Goal: Task Accomplishment & Management: Manage account settings

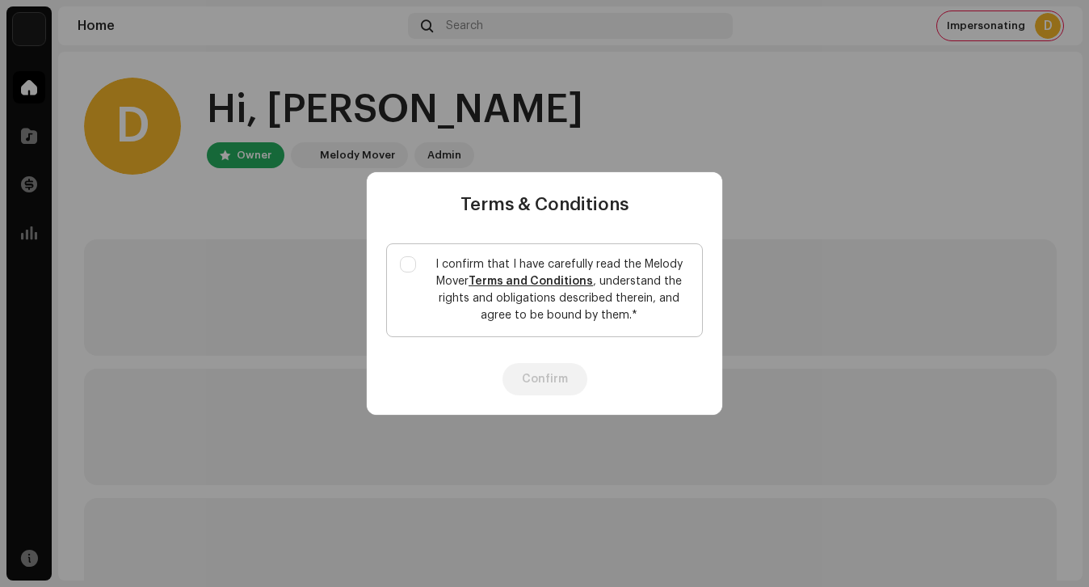
click at [460, 279] on p "I confirm that I have carefully read the Melody Mover Terms and Conditions , un…" at bounding box center [559, 290] width 260 height 68
click at [416, 272] on input "I confirm that I have carefully read the Melody Mover Terms and Conditions , un…" at bounding box center [408, 264] width 16 height 16
checkbox input "true"
click at [513, 376] on button "Confirm" at bounding box center [545, 379] width 85 height 32
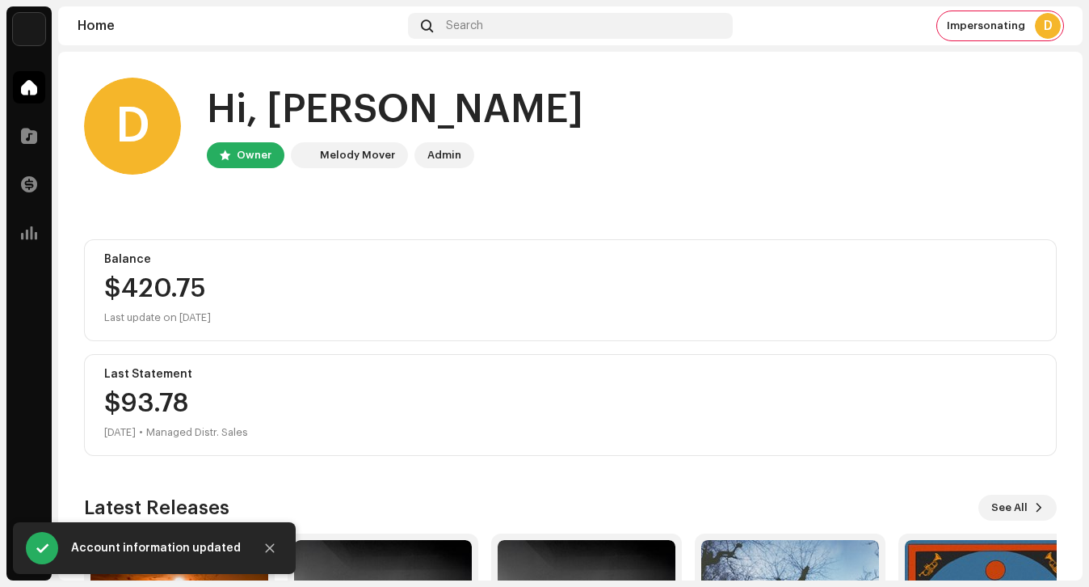
scroll to position [212, 0]
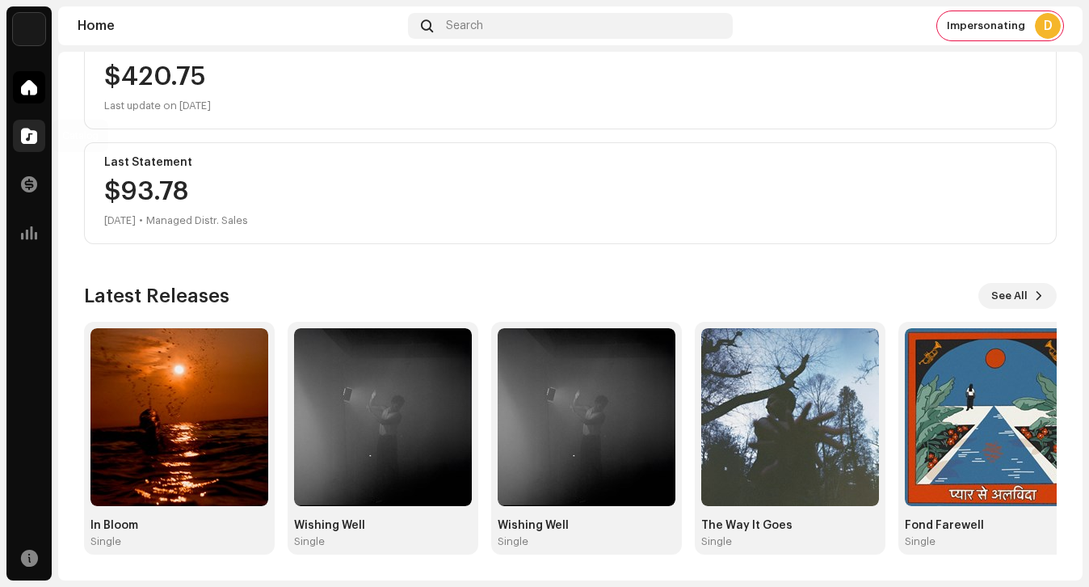
click at [40, 127] on div at bounding box center [29, 136] width 32 height 32
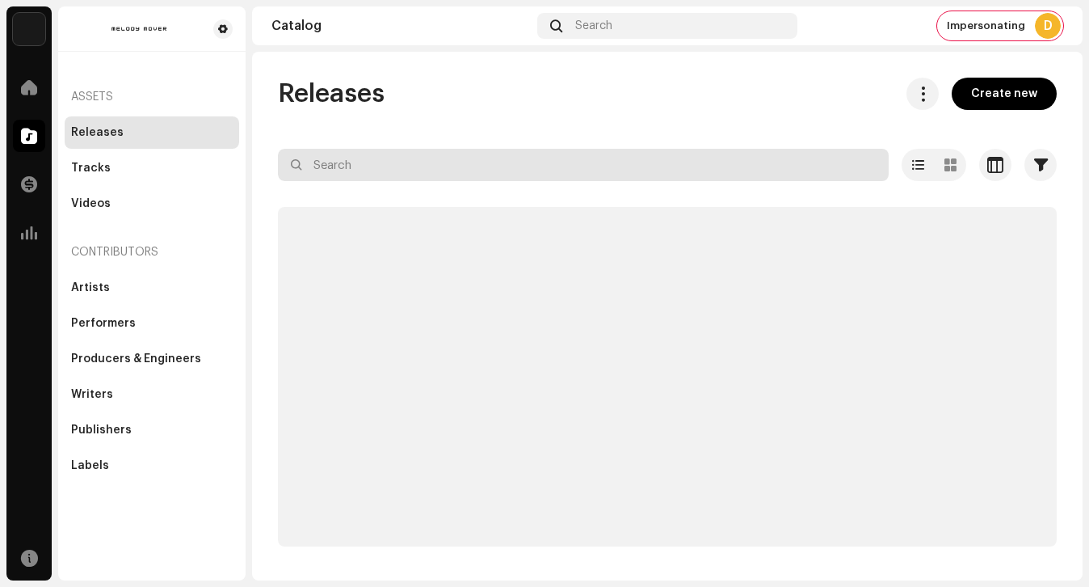
click at [353, 171] on input "text" at bounding box center [583, 165] width 611 height 32
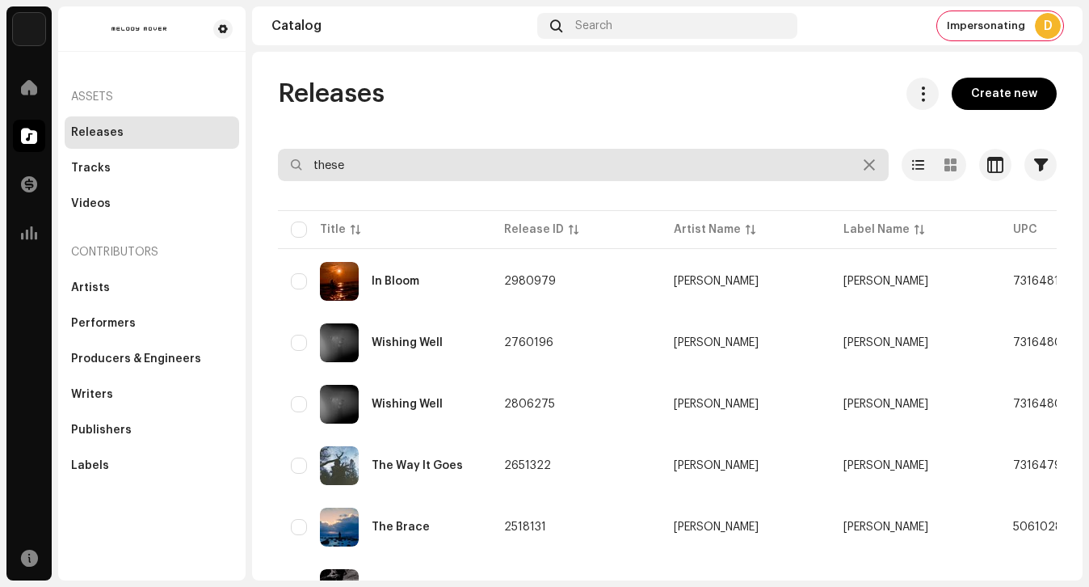
click at [398, 174] on input "these" at bounding box center [583, 165] width 611 height 32
type input "these"
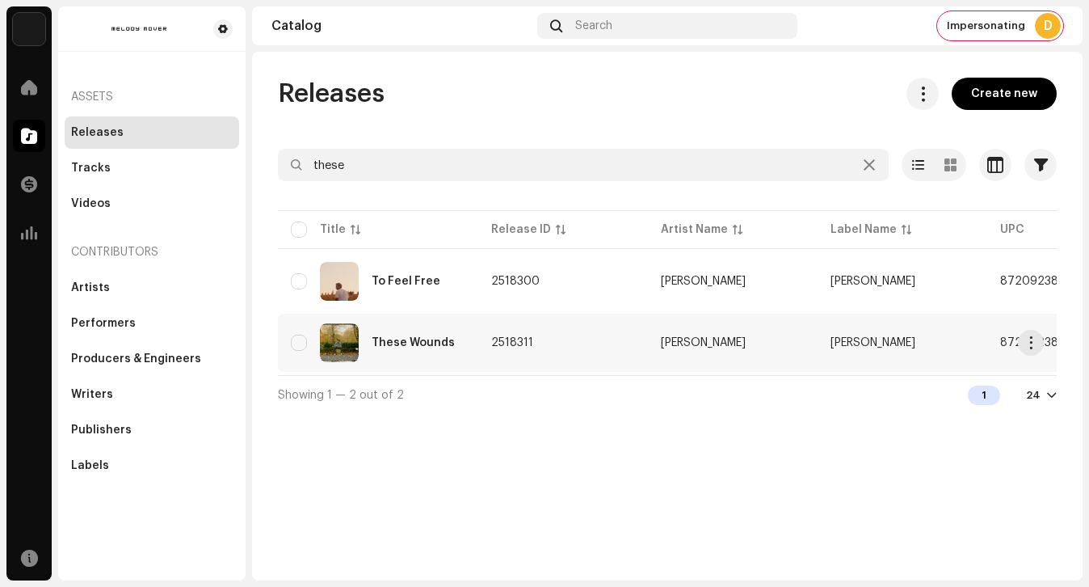
click at [439, 355] on div "These Wounds" at bounding box center [378, 342] width 175 height 39
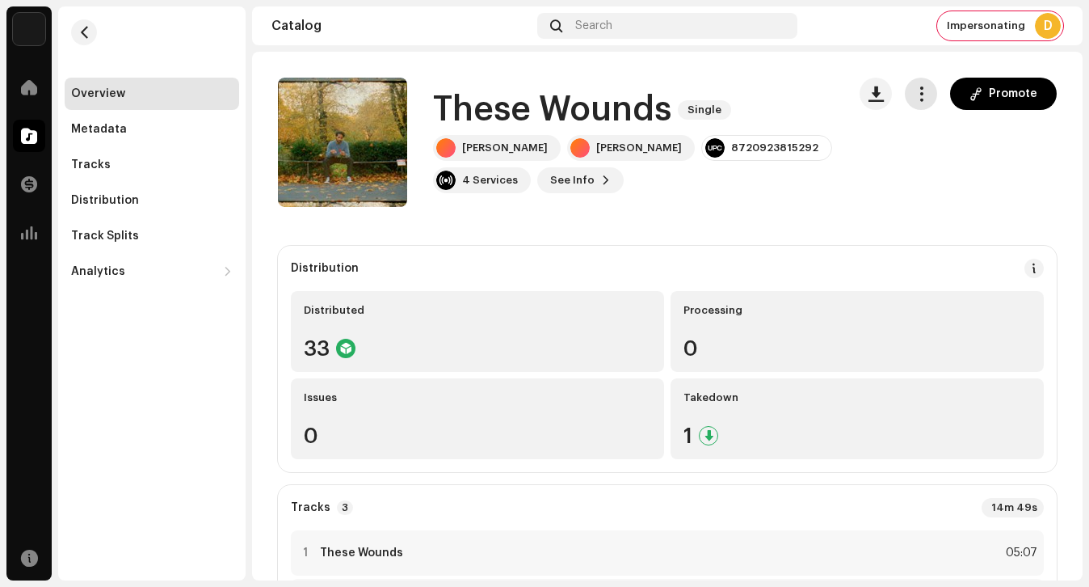
click at [923, 94] on button "button" at bounding box center [921, 94] width 32 height 32
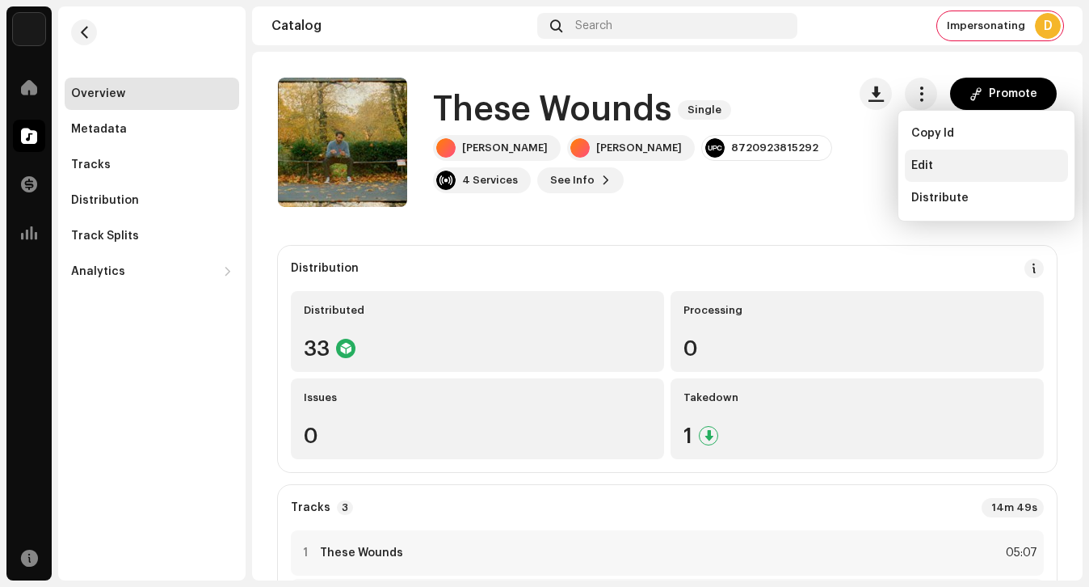
click at [923, 172] on div "Edit" at bounding box center [986, 165] width 163 height 32
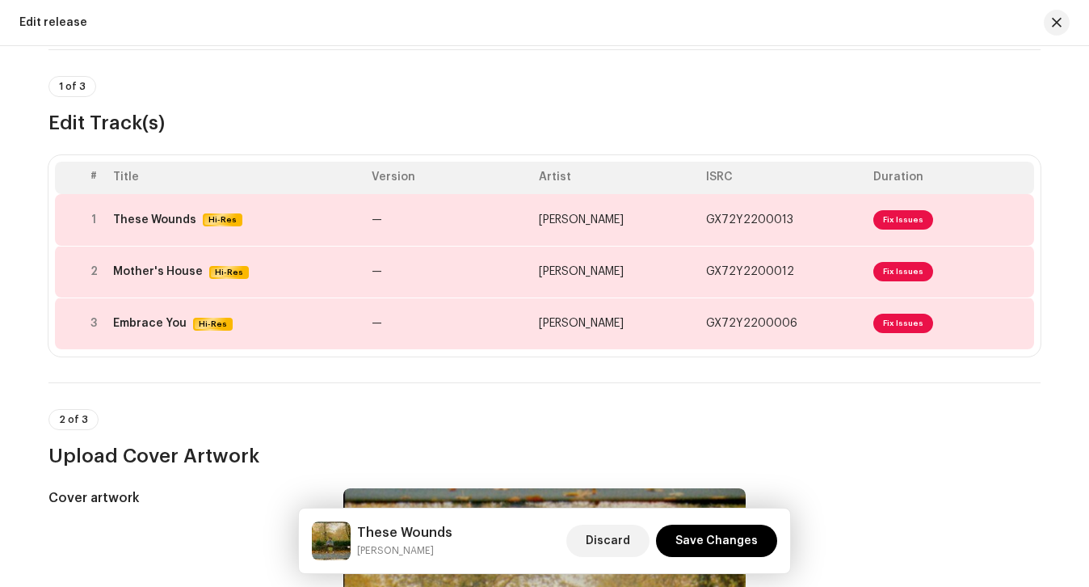
scroll to position [99, 0]
click at [326, 225] on div "These Wounds Hi-Res" at bounding box center [236, 220] width 246 height 14
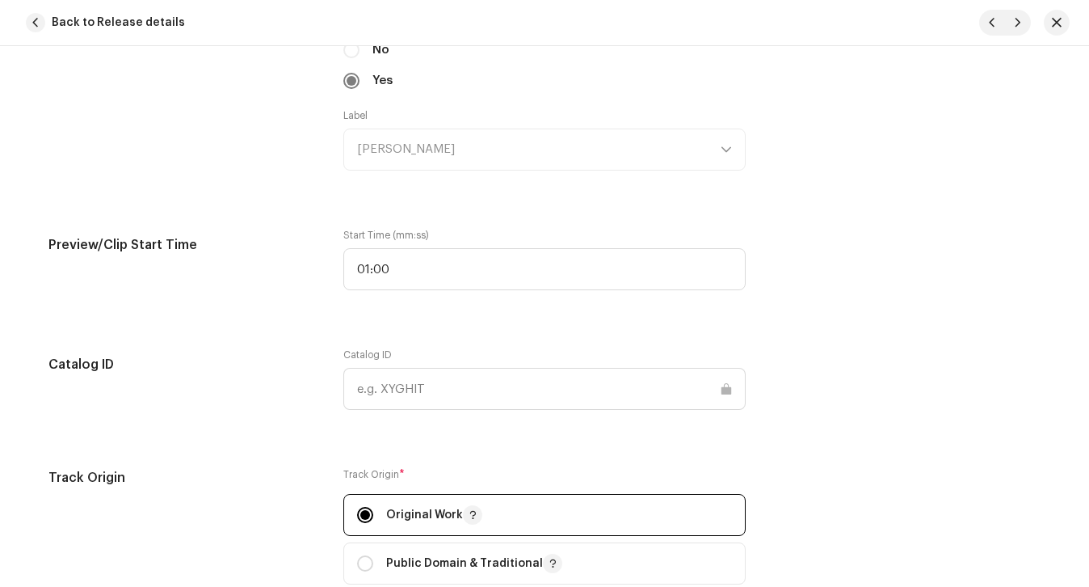
scroll to position [1585, 0]
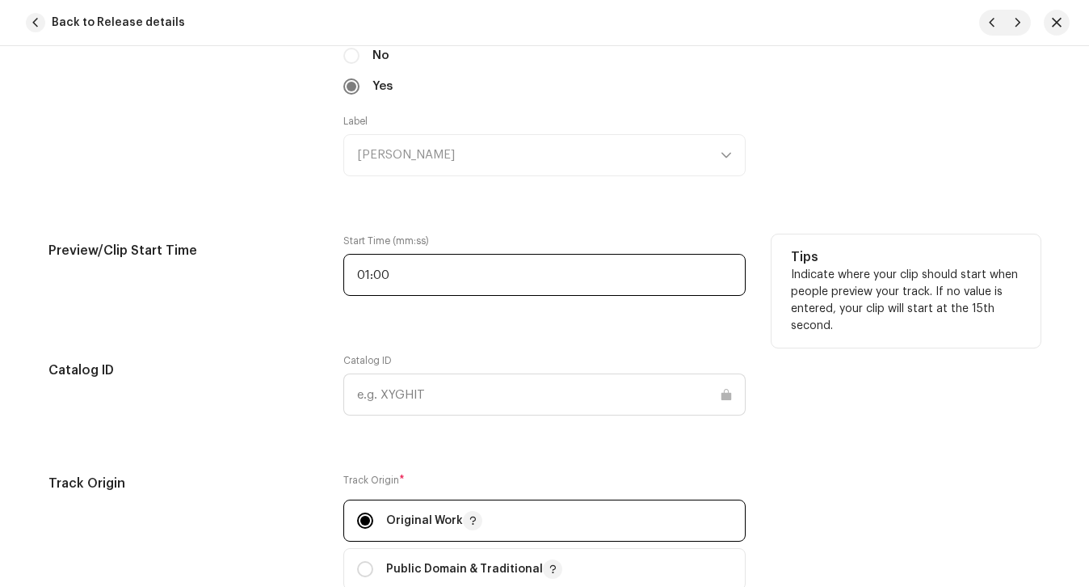
click at [410, 283] on input "01:00" at bounding box center [544, 275] width 402 height 42
type input "03:30"
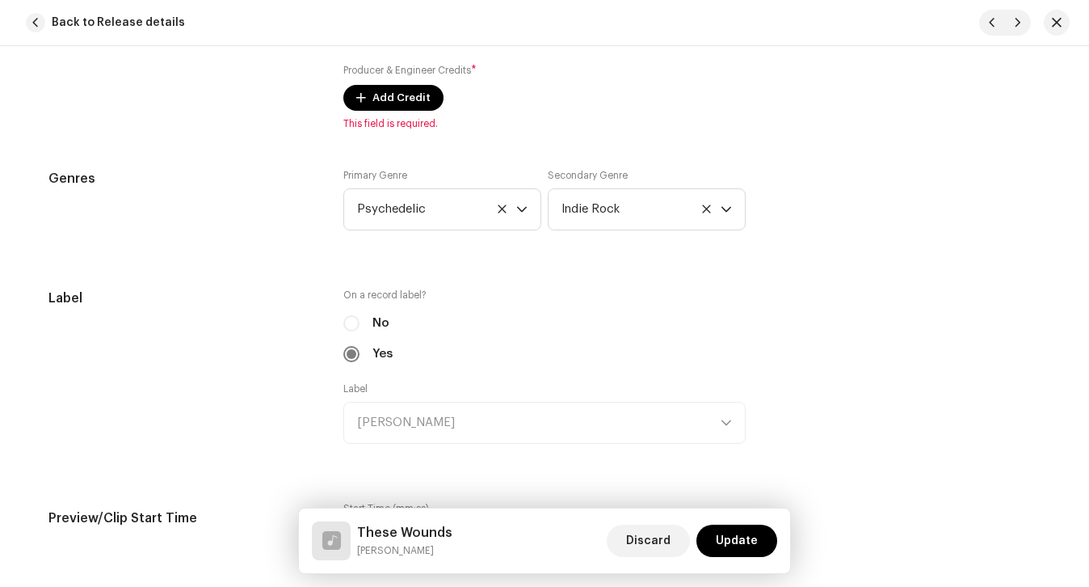
scroll to position [1053, 0]
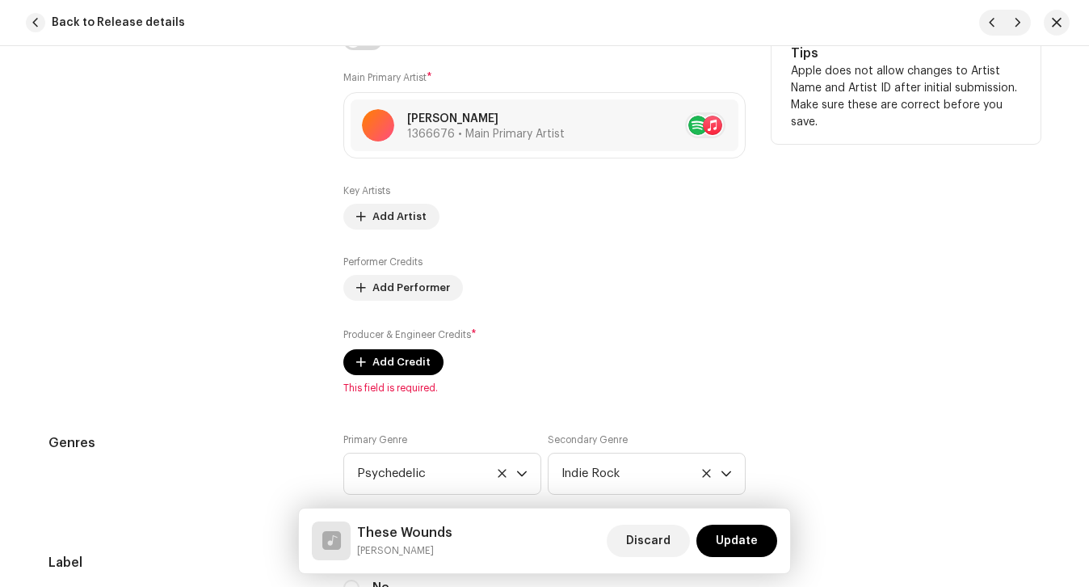
click at [537, 265] on div "Performer Credits Add Performer" at bounding box center [544, 277] width 402 height 45
click at [408, 369] on span "Add Credit" at bounding box center [401, 362] width 58 height 32
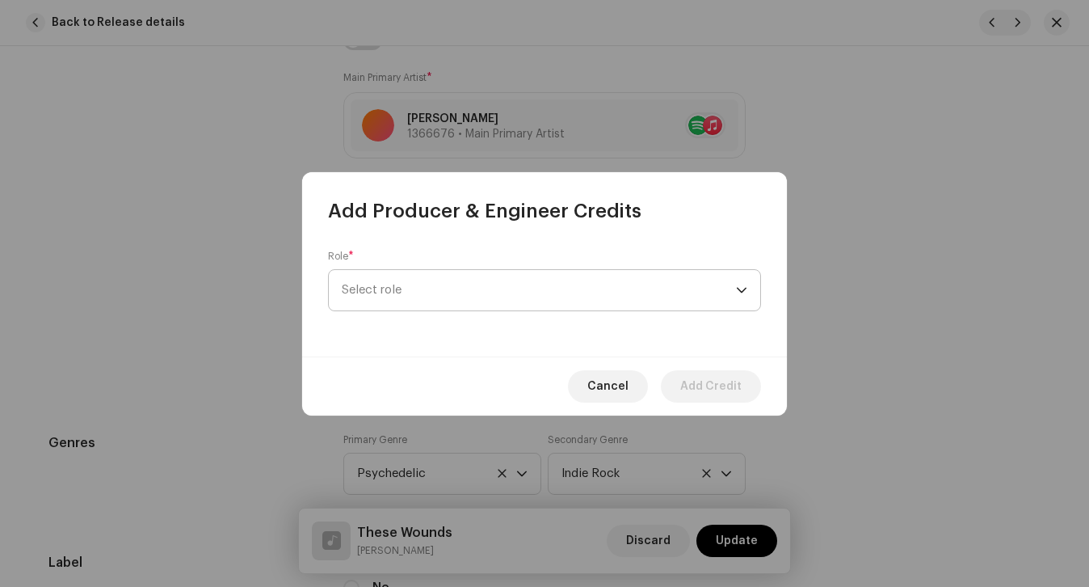
click at [410, 296] on span "Select role" at bounding box center [539, 290] width 394 height 40
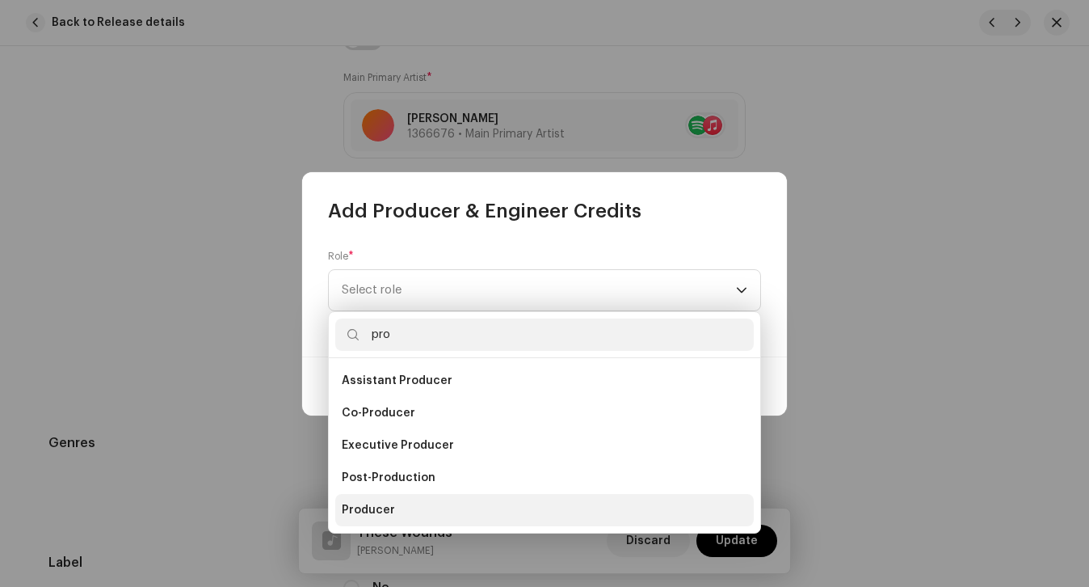
type input "pro"
click at [358, 520] on li "Producer" at bounding box center [544, 510] width 418 height 32
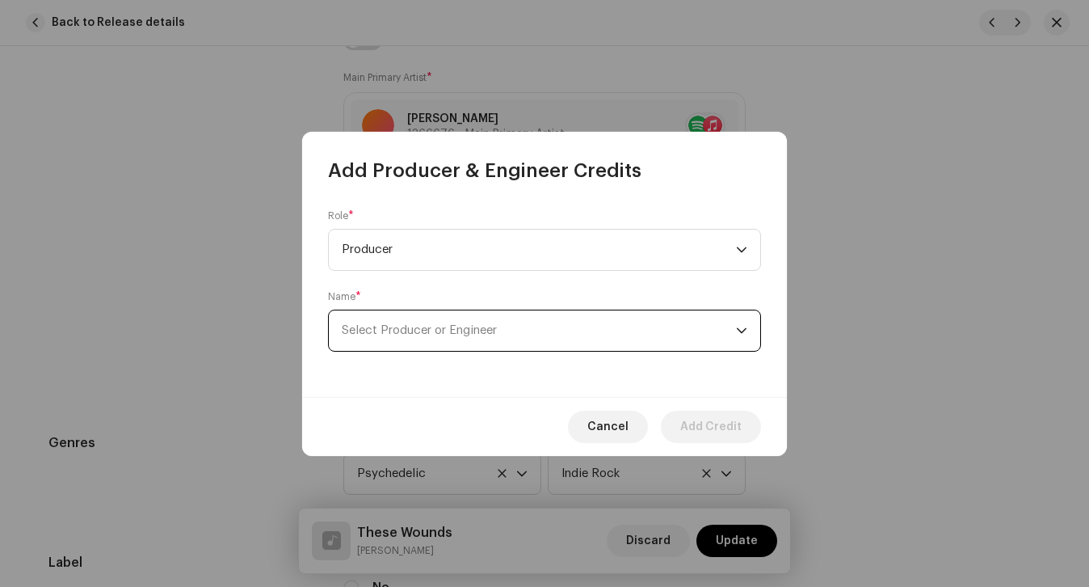
click at [414, 344] on span "Select Producer or Engineer" at bounding box center [539, 330] width 394 height 40
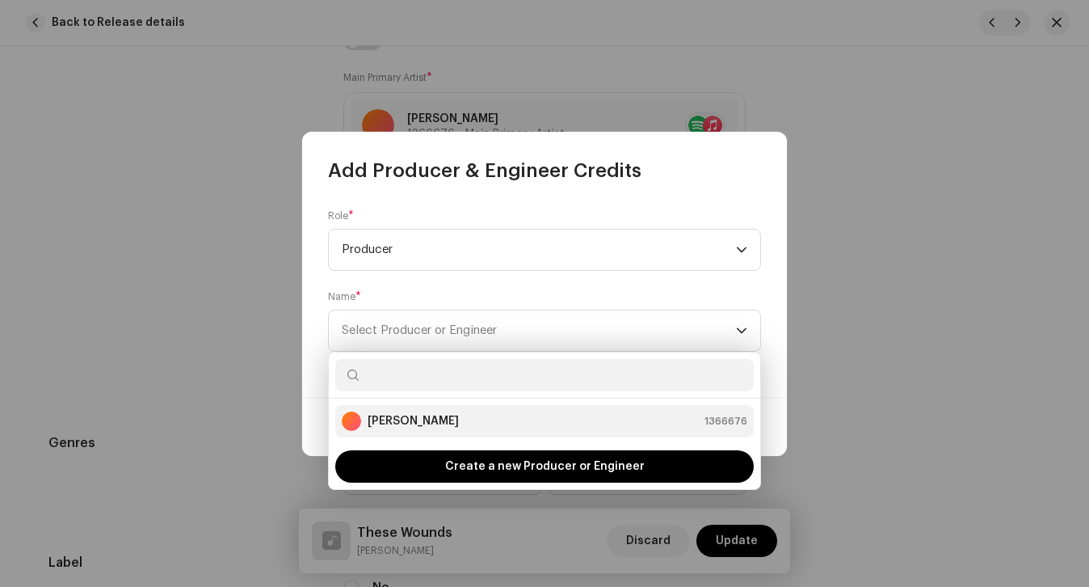
click at [402, 425] on strong "[PERSON_NAME]" at bounding box center [413, 421] width 91 height 16
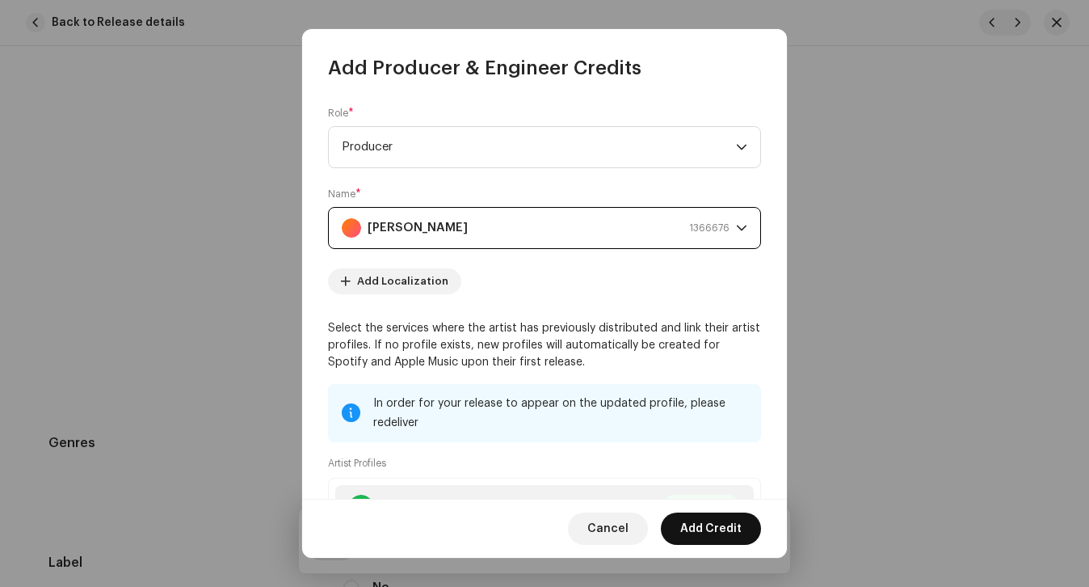
click at [713, 524] on span "Add Credit" at bounding box center [710, 528] width 61 height 32
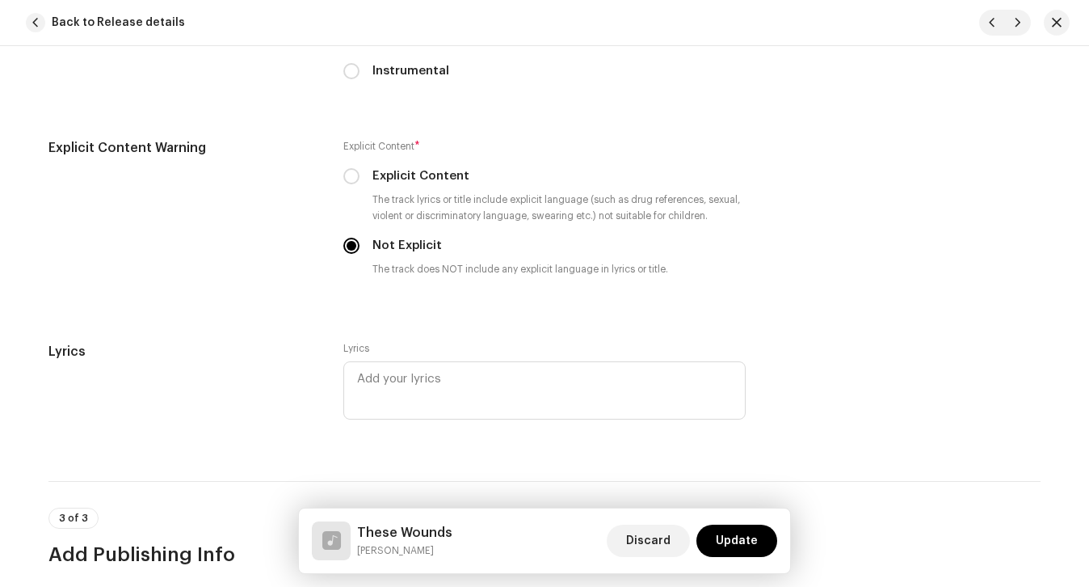
scroll to position [3282, 0]
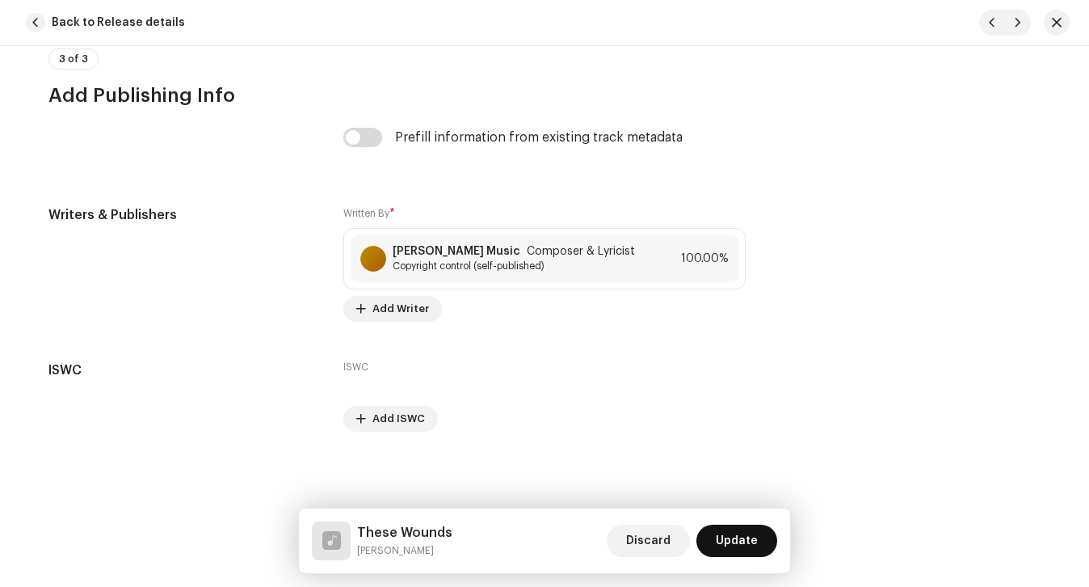
click at [728, 532] on span "Update" at bounding box center [737, 540] width 42 height 32
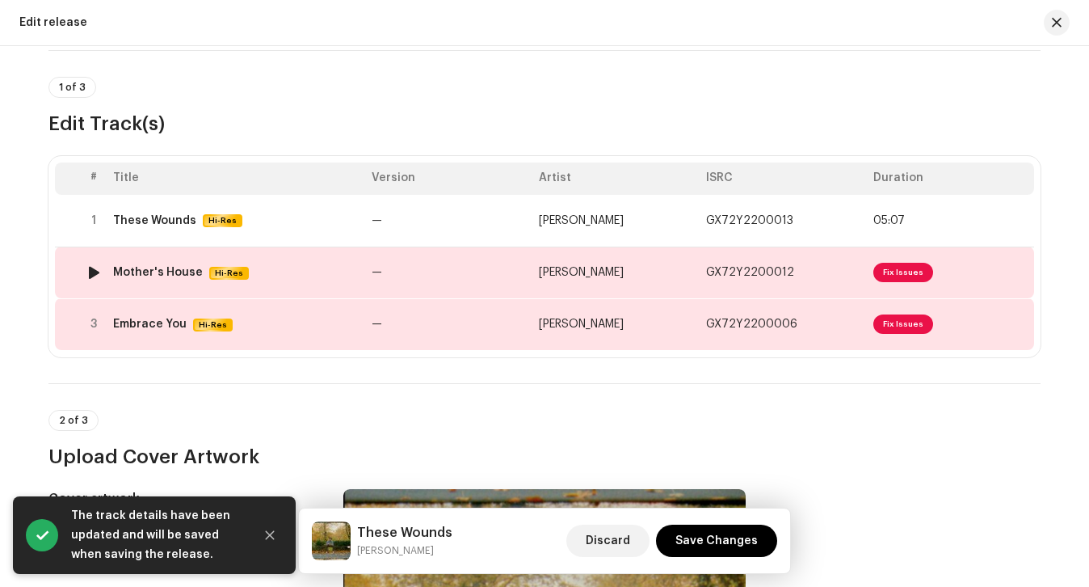
click at [449, 269] on td "—" at bounding box center [448, 272] width 167 height 52
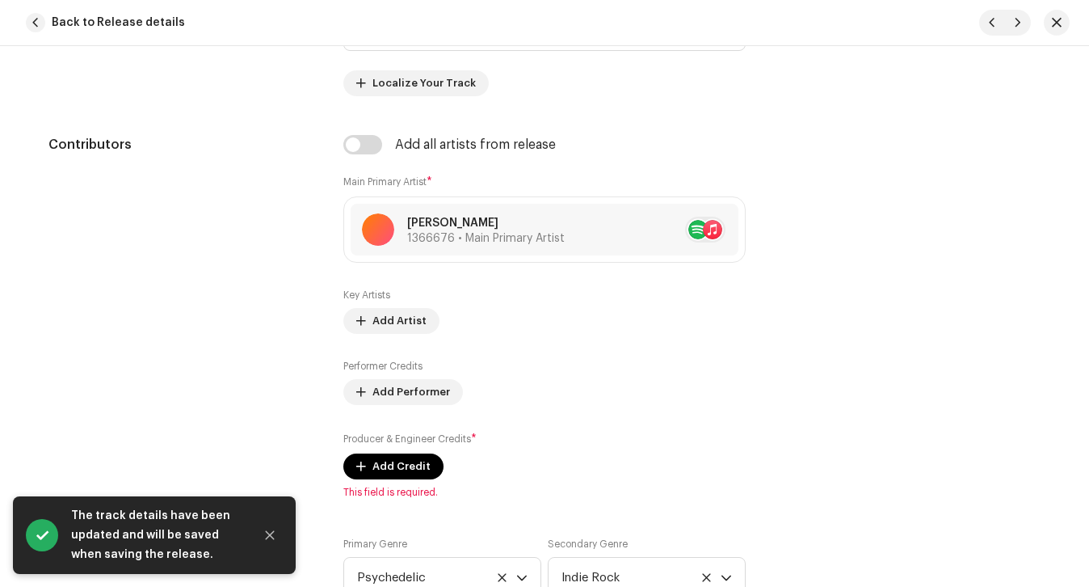
scroll to position [933, 0]
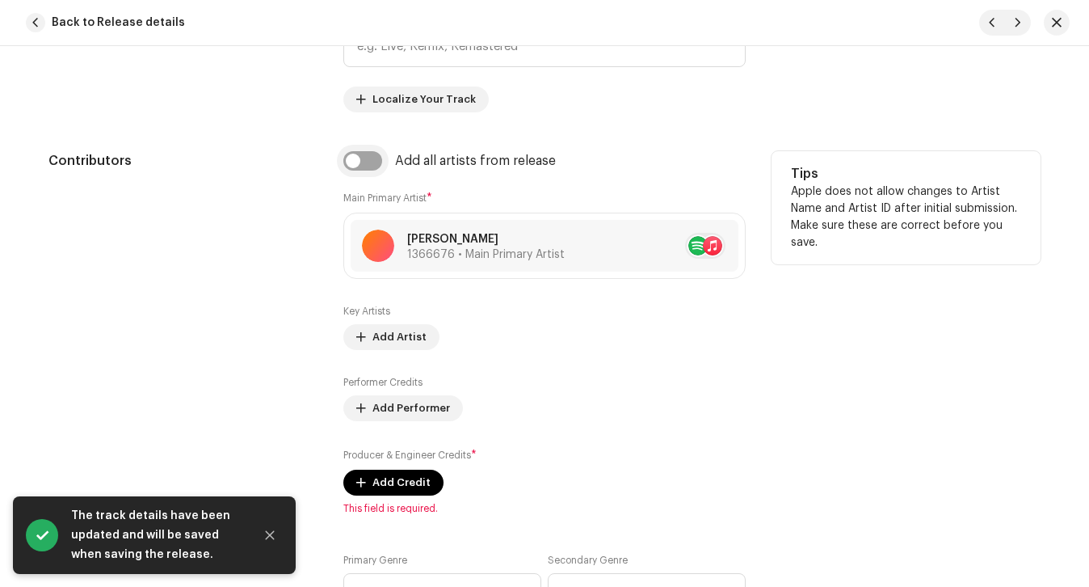
click at [355, 166] on input "checkbox" at bounding box center [362, 160] width 39 height 19
checkbox input "true"
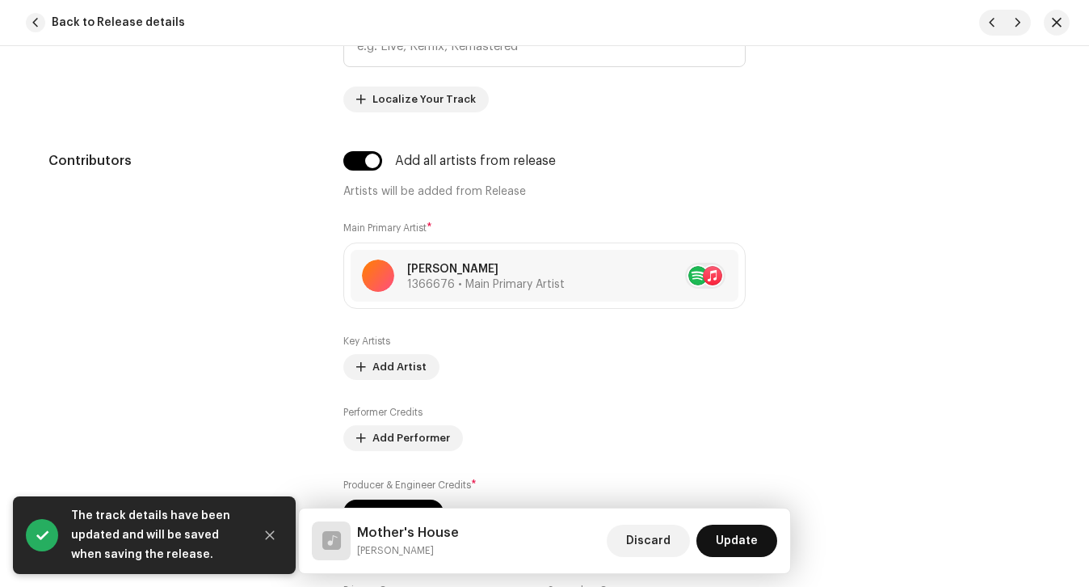
click at [726, 530] on span "Update" at bounding box center [737, 540] width 42 height 32
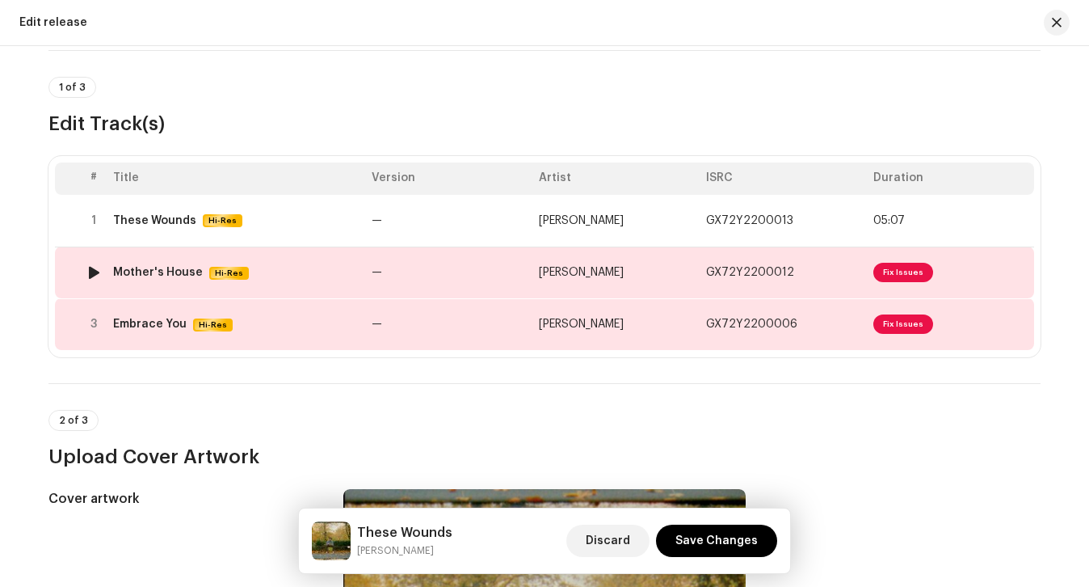
click at [305, 280] on td "Mother's House Hi-Res" at bounding box center [236, 272] width 259 height 52
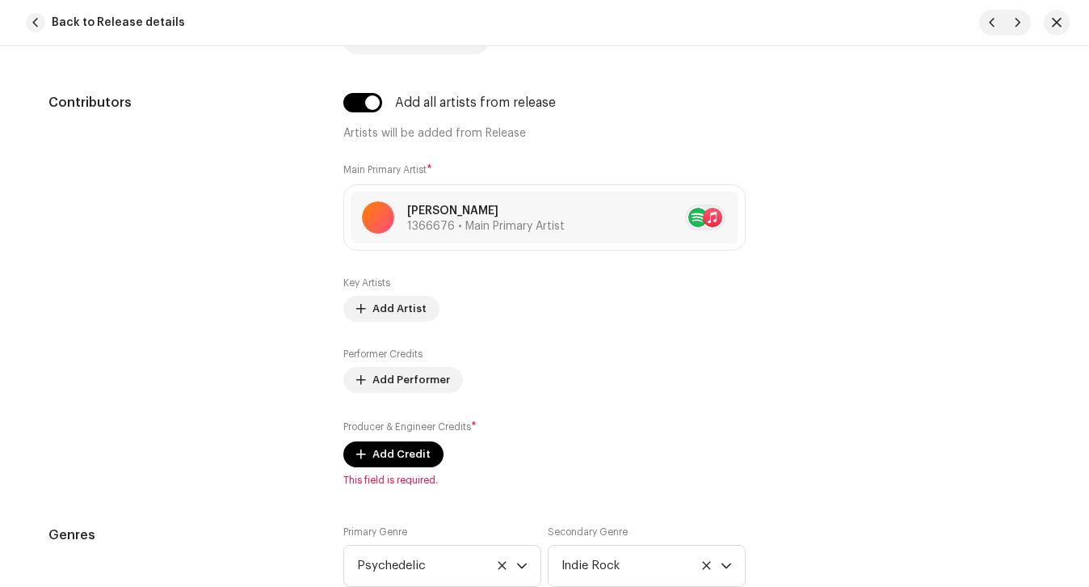
scroll to position [1015, 0]
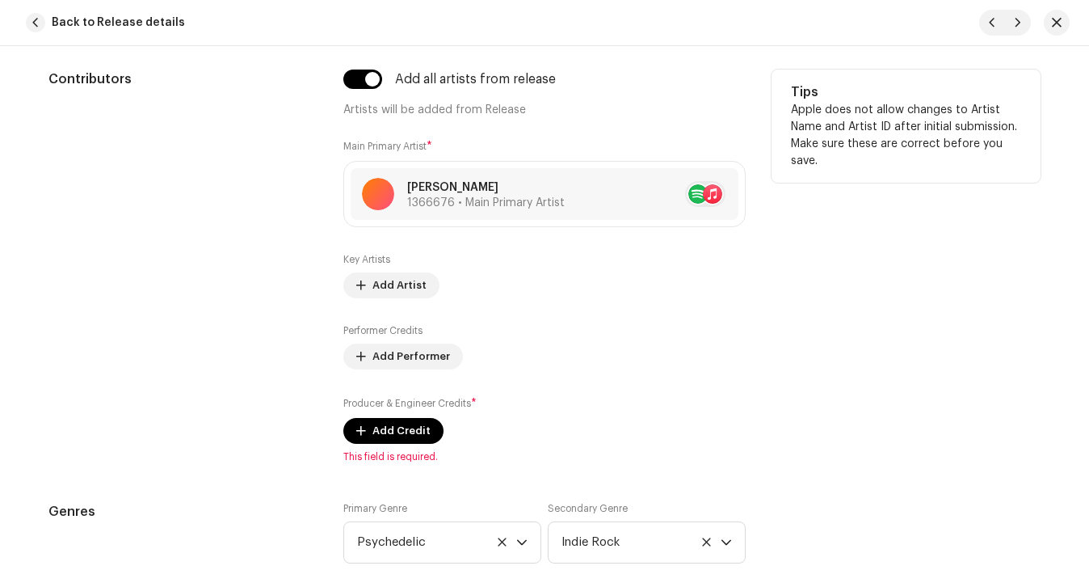
click at [408, 414] on div "Producer & Engineer Credits * Add Credit" at bounding box center [544, 419] width 402 height 48
click at [404, 423] on span "Add Credit" at bounding box center [401, 430] width 58 height 32
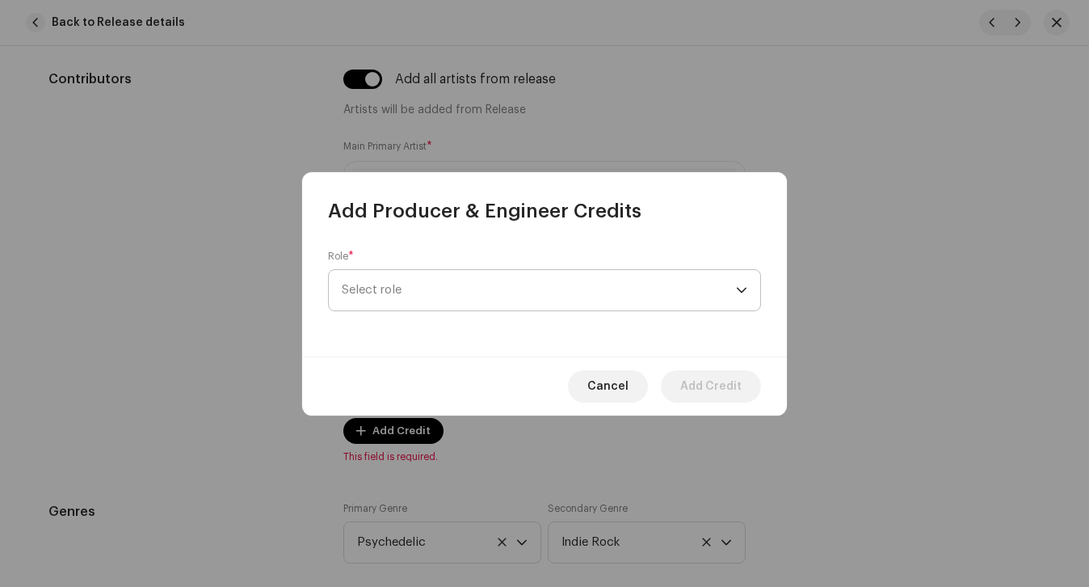
click at [404, 295] on span "Select role" at bounding box center [539, 290] width 394 height 40
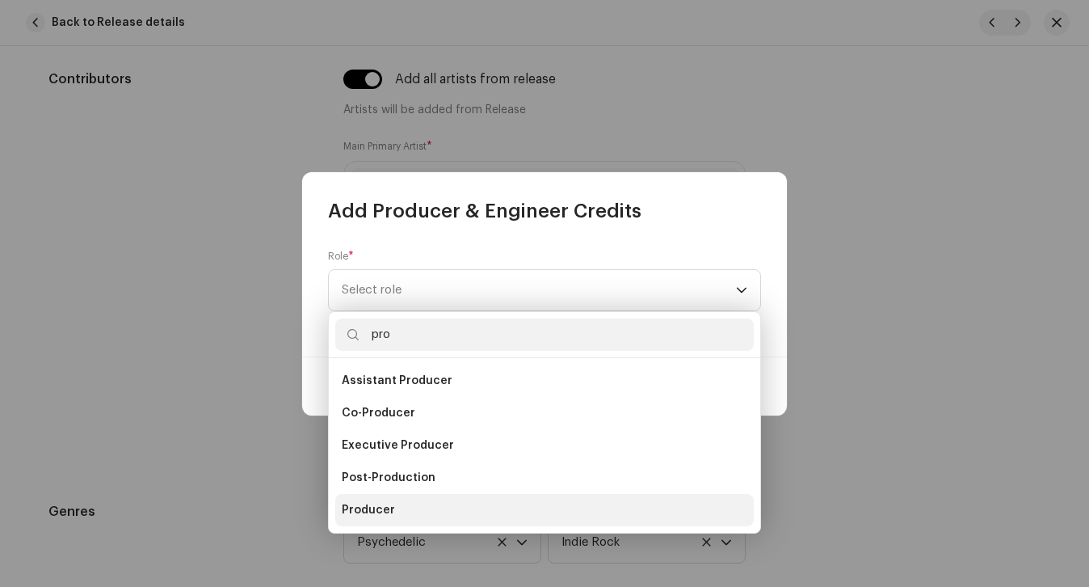
type input "pro"
click at [381, 516] on span "Producer" at bounding box center [368, 510] width 53 height 16
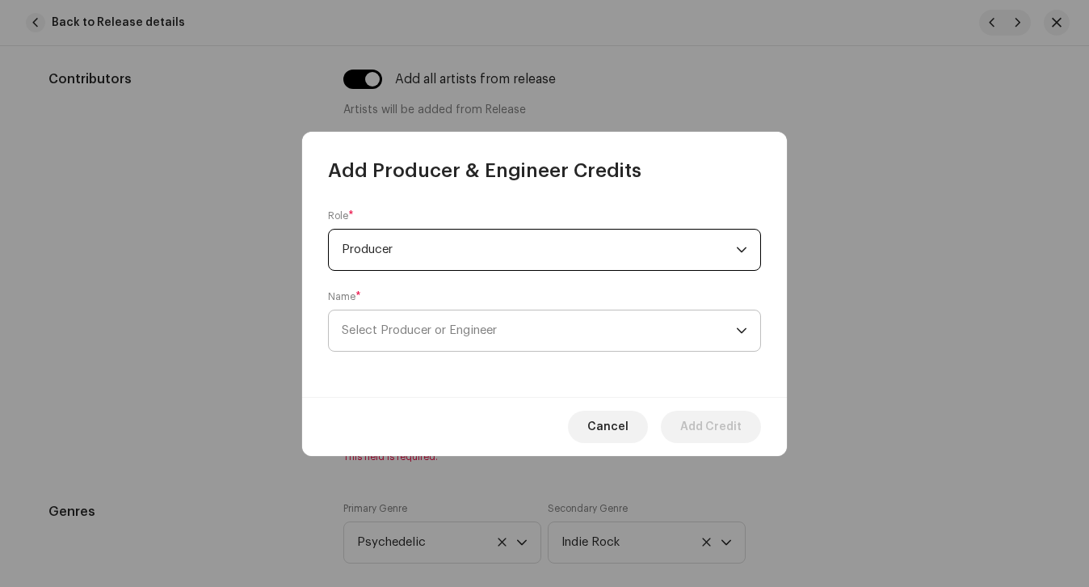
click at [432, 310] on span "Select Producer or Engineer" at bounding box center [539, 330] width 394 height 40
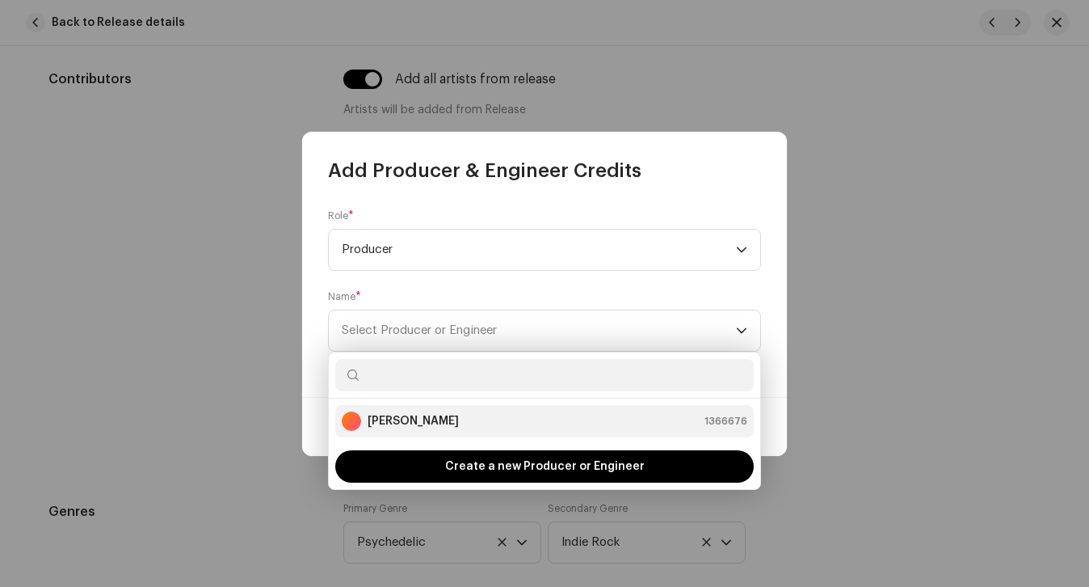
click at [409, 409] on li "[PERSON_NAME] 1366676" at bounding box center [544, 421] width 418 height 32
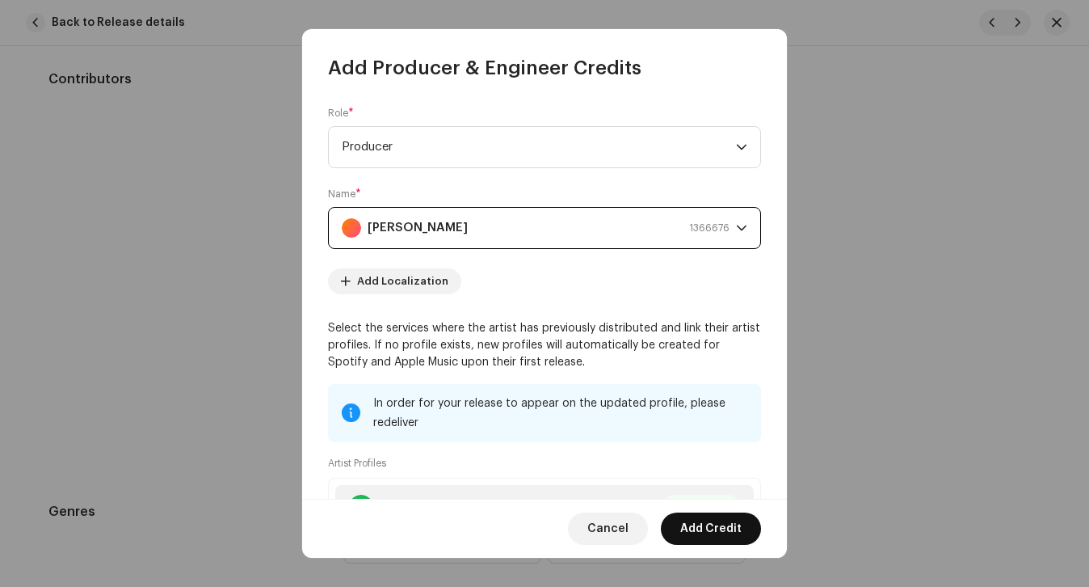
click at [698, 522] on span "Add Credit" at bounding box center [710, 528] width 61 height 32
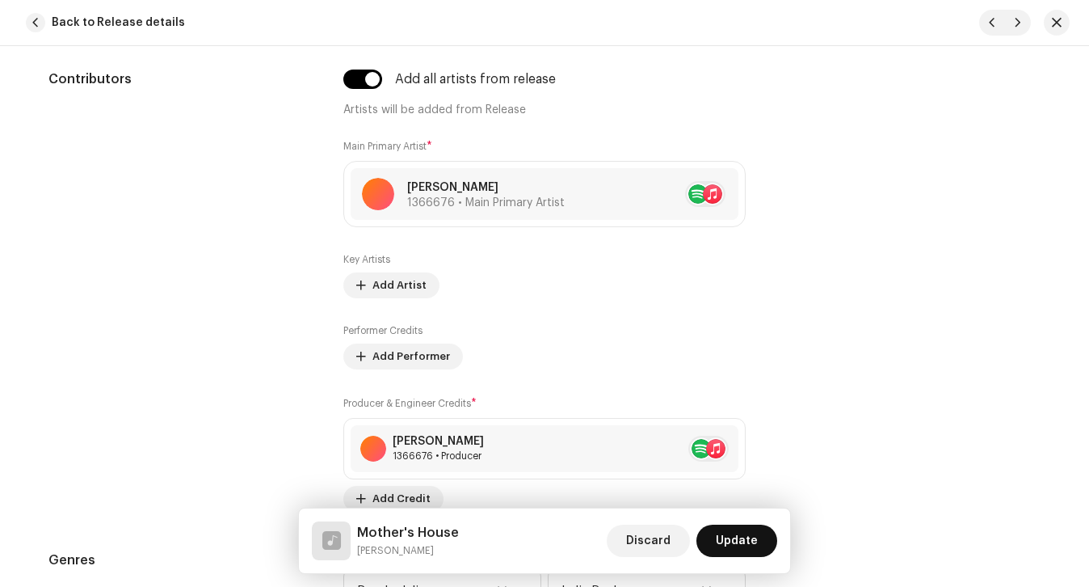
click at [727, 543] on span "Update" at bounding box center [737, 540] width 42 height 32
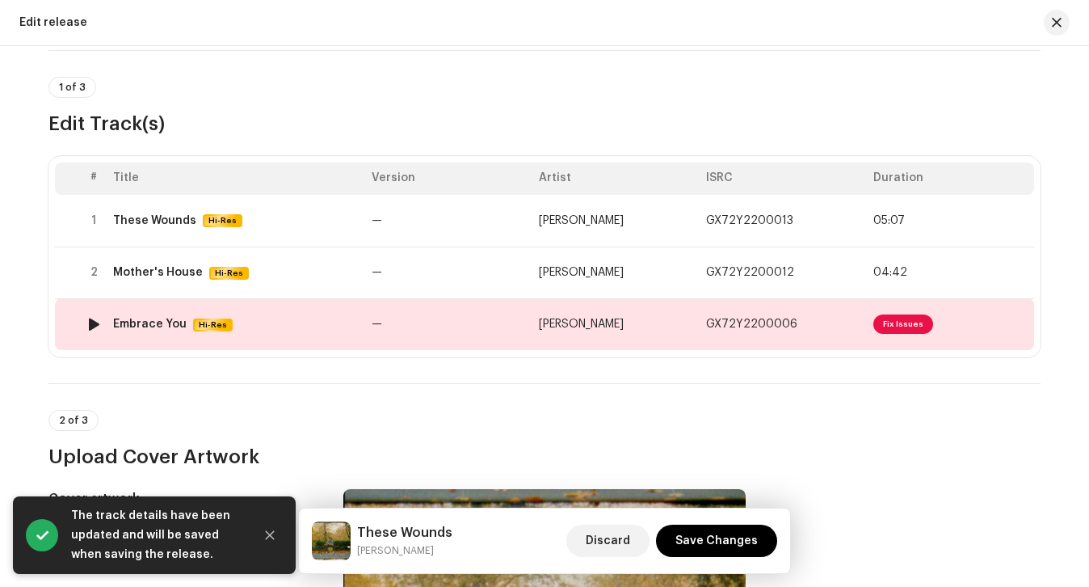
click at [290, 321] on div "Embrace You Hi-Res" at bounding box center [236, 325] width 246 height 14
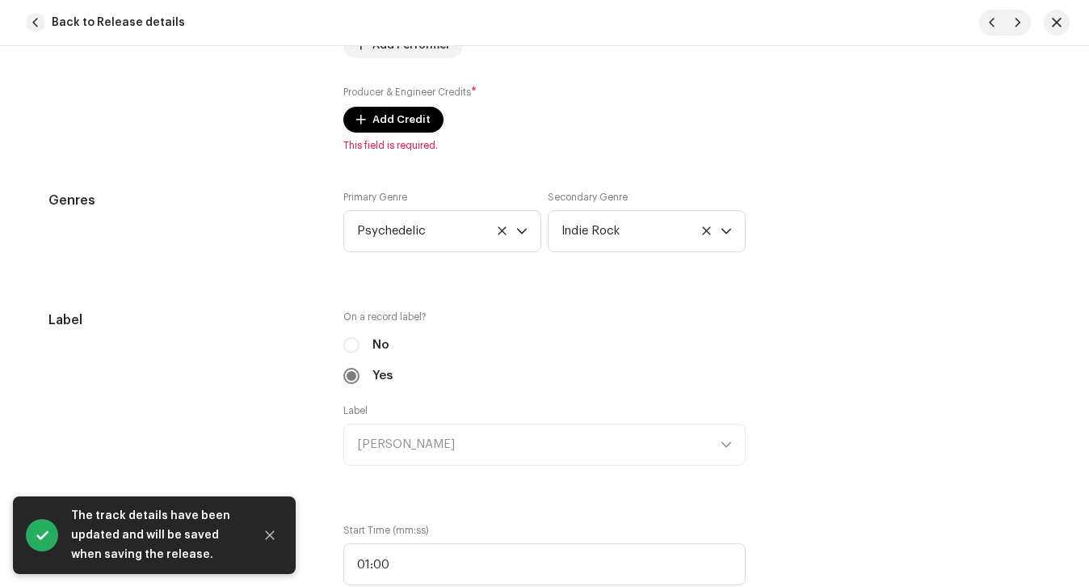
scroll to position [1195, 0]
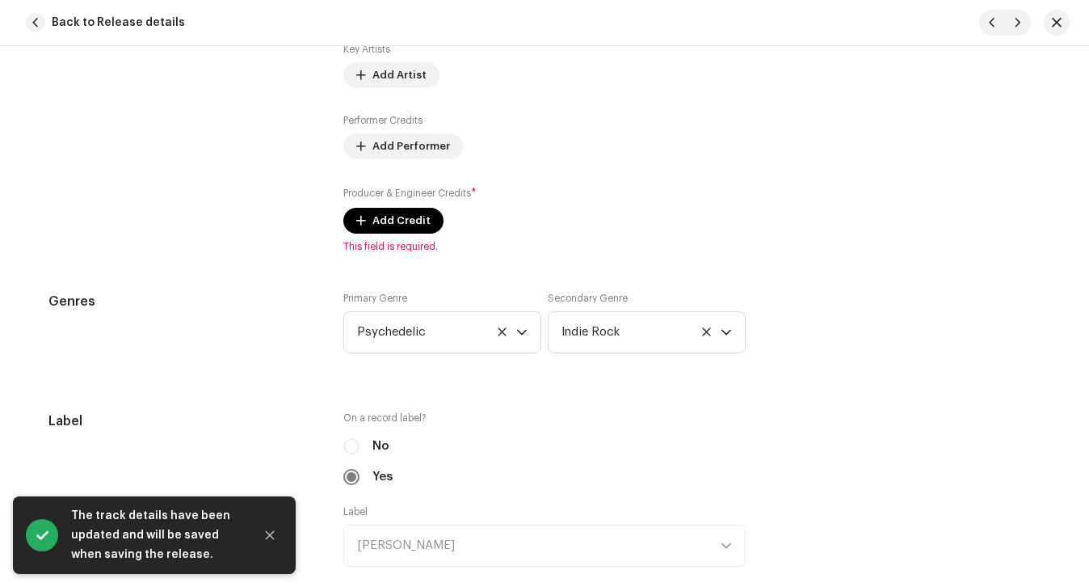
click at [389, 234] on div "Add all artists from release Main Primary Artist * [PERSON_NAME] 1366676 • Main…" at bounding box center [544, 71] width 402 height 364
click at [385, 227] on span "Add Credit" at bounding box center [401, 220] width 58 height 32
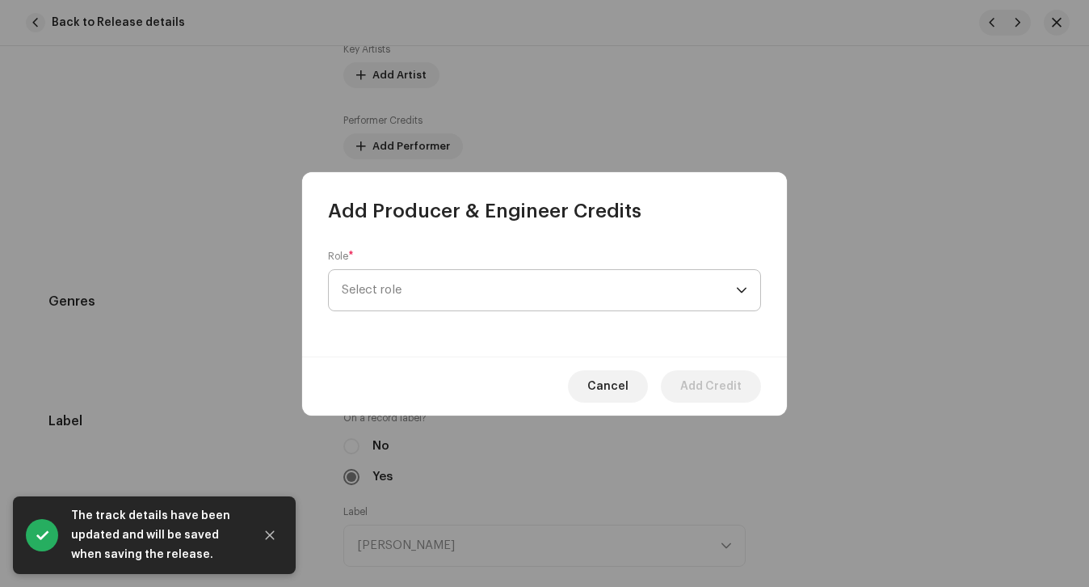
click at [396, 275] on span "Select role" at bounding box center [539, 290] width 394 height 40
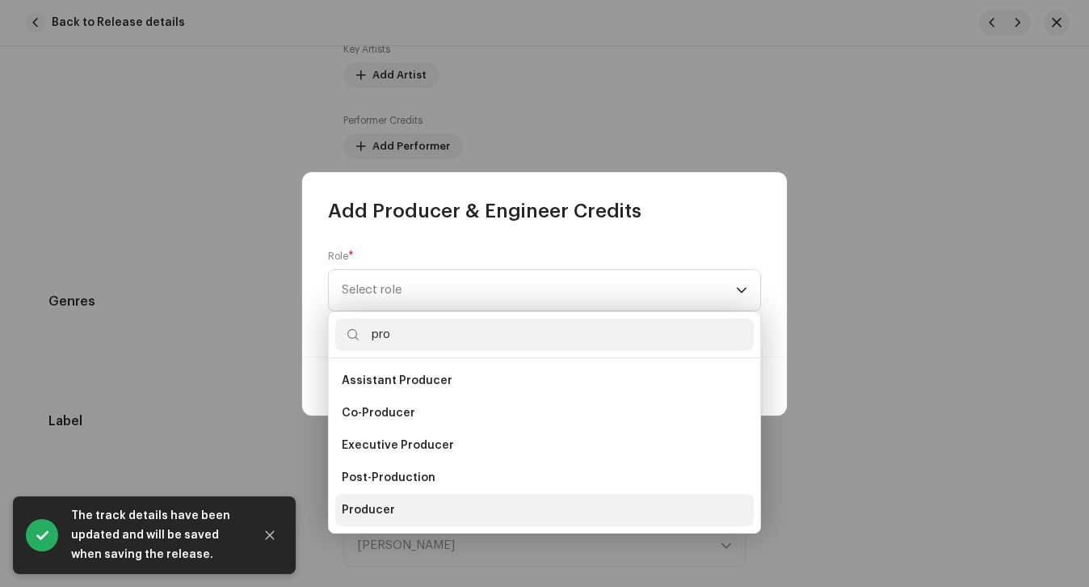
type input "pro"
click at [389, 498] on li "Producer" at bounding box center [544, 510] width 418 height 32
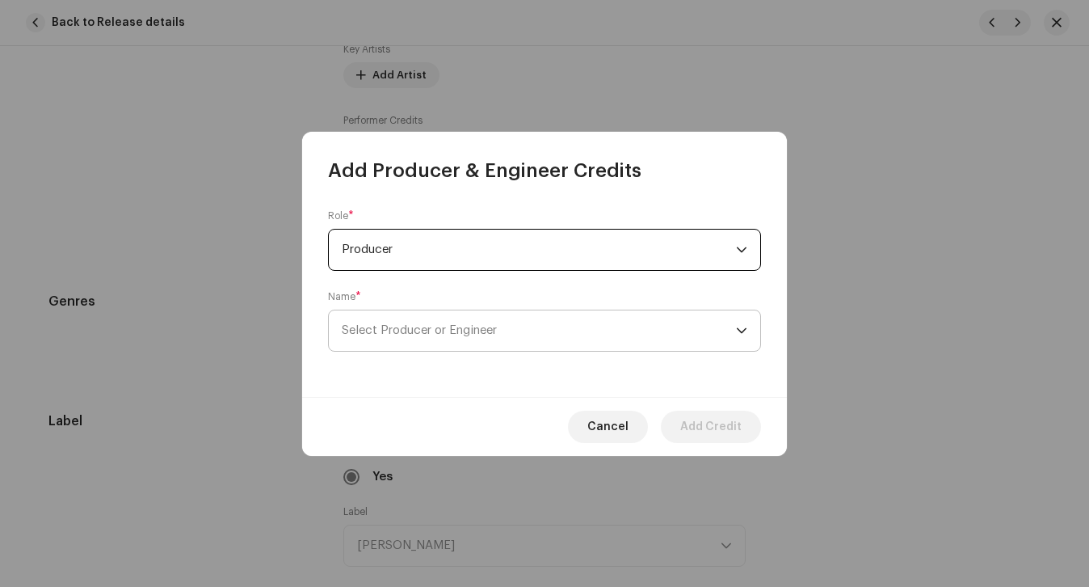
click at [418, 342] on span "Select Producer or Engineer" at bounding box center [539, 330] width 394 height 40
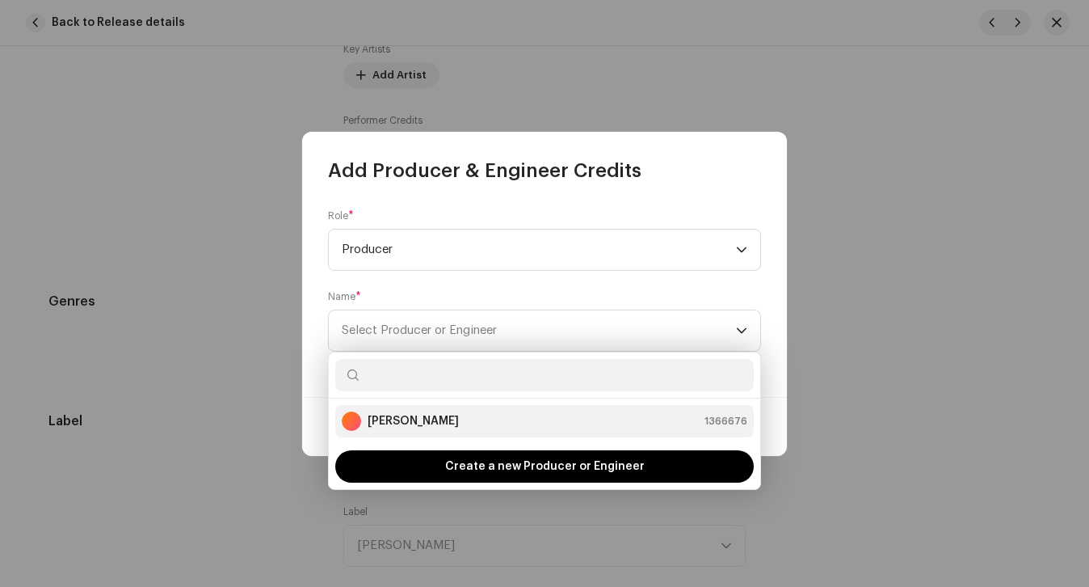
click at [406, 417] on strong "[PERSON_NAME]" at bounding box center [413, 421] width 91 height 16
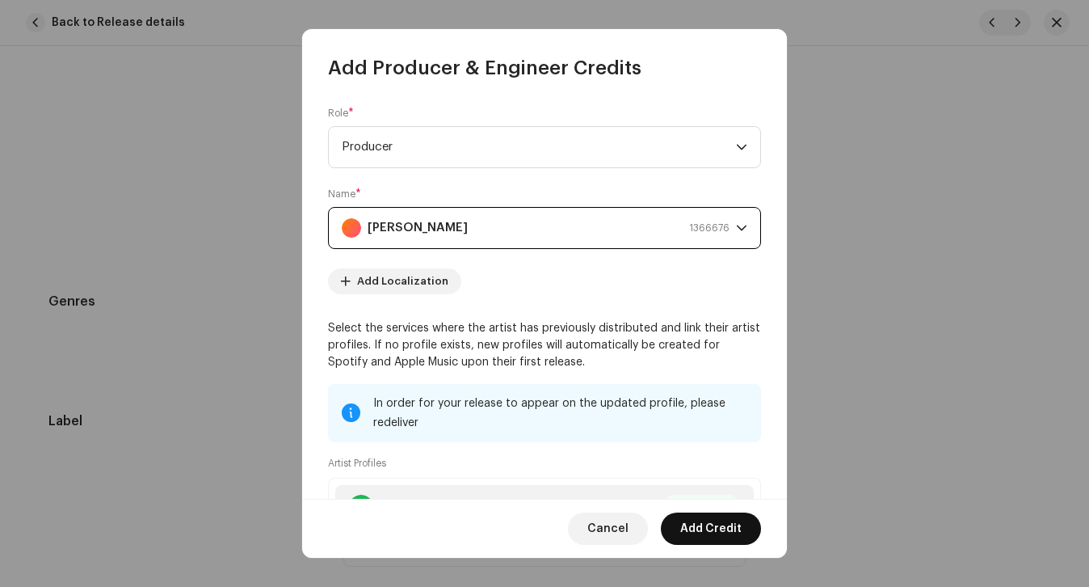
click at [722, 530] on span "Add Credit" at bounding box center [710, 528] width 61 height 32
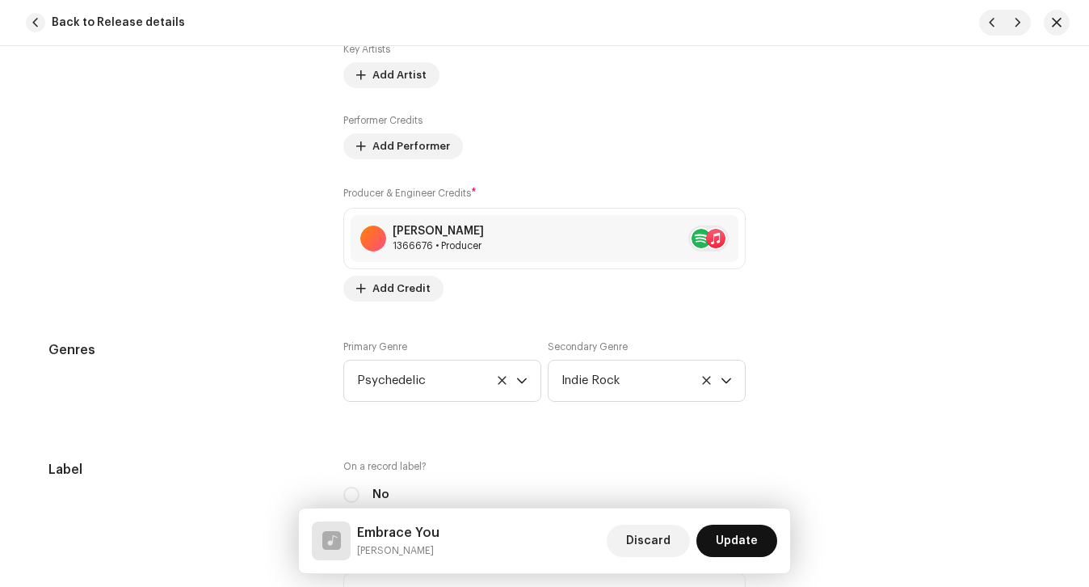
click at [736, 549] on span "Update" at bounding box center [737, 540] width 42 height 32
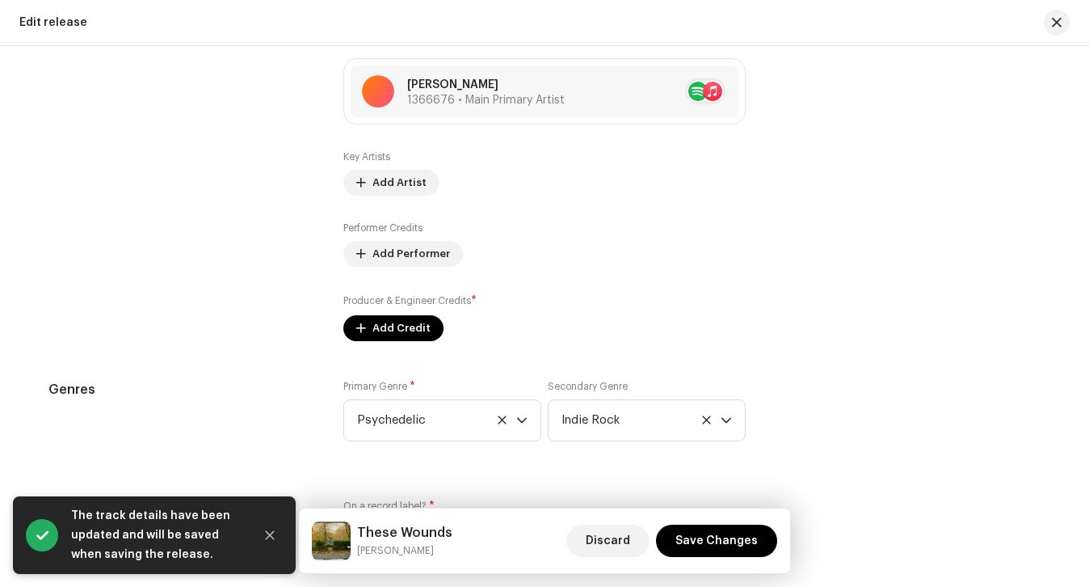
scroll to position [1688, 0]
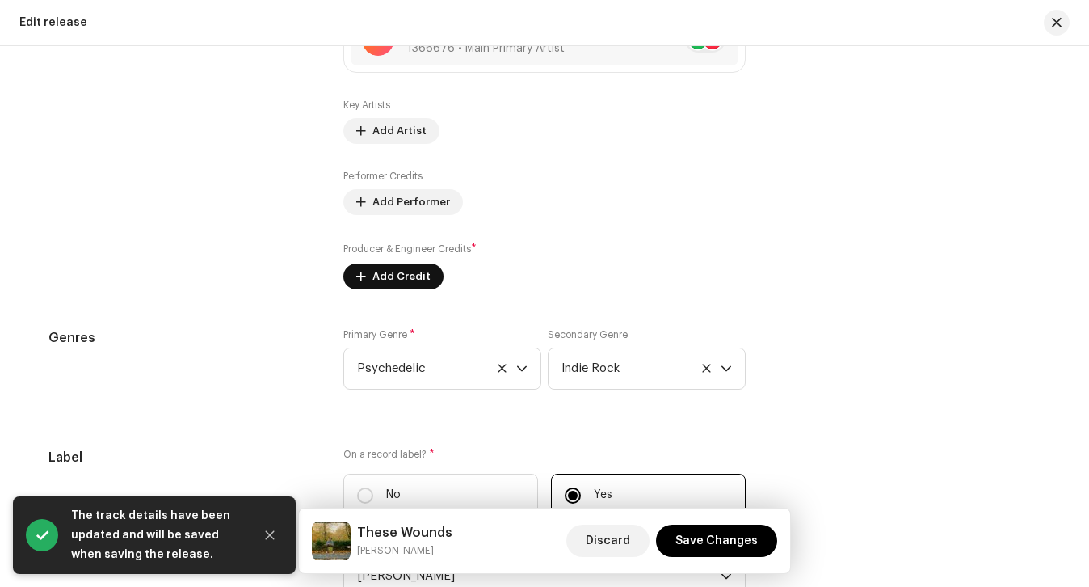
click at [388, 284] on span "Add Credit" at bounding box center [401, 276] width 58 height 32
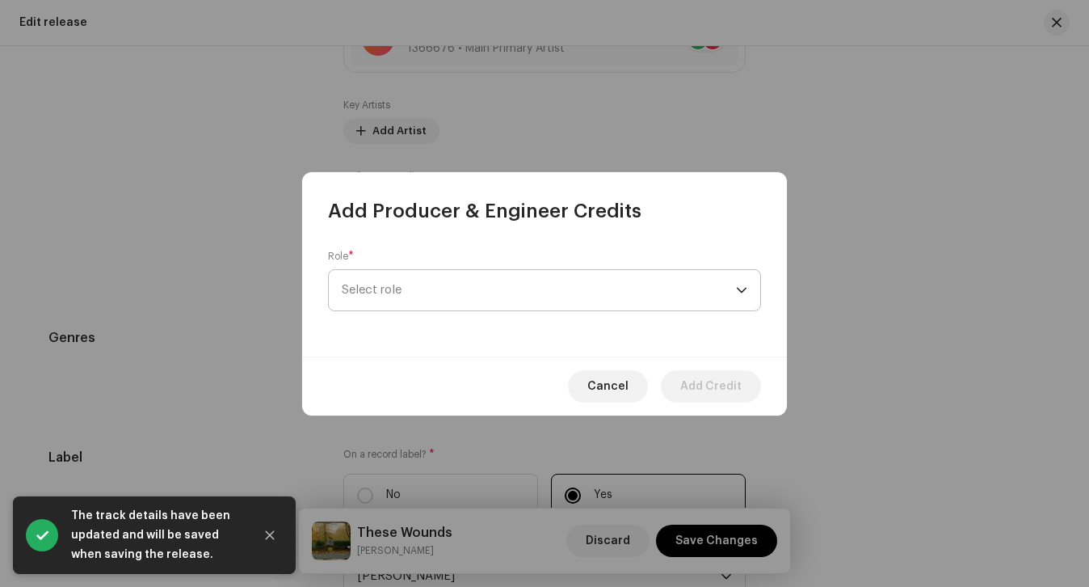
click at [423, 270] on span "Select role" at bounding box center [539, 290] width 394 height 40
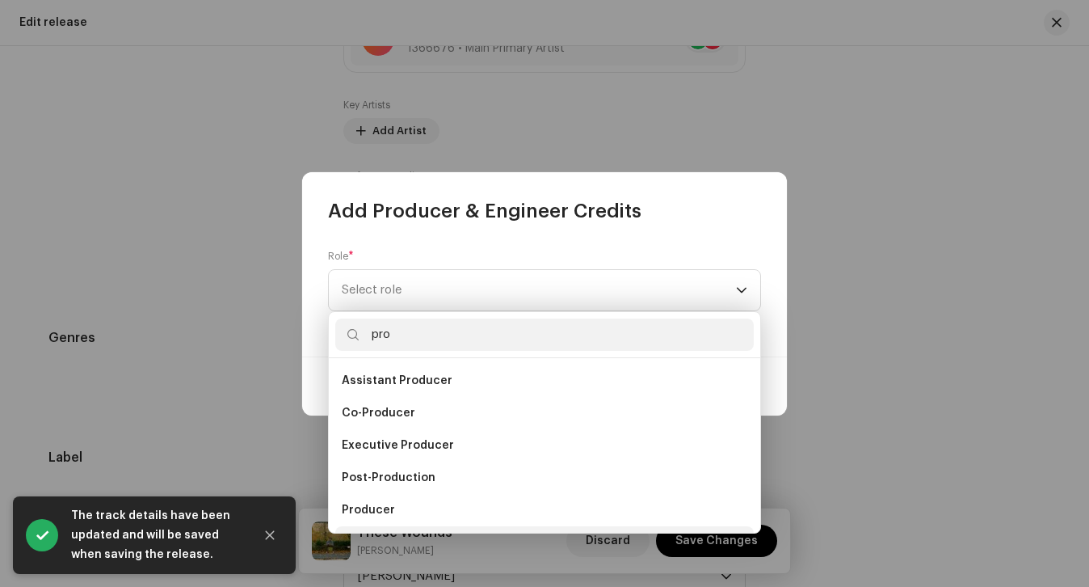
scroll to position [26, 0]
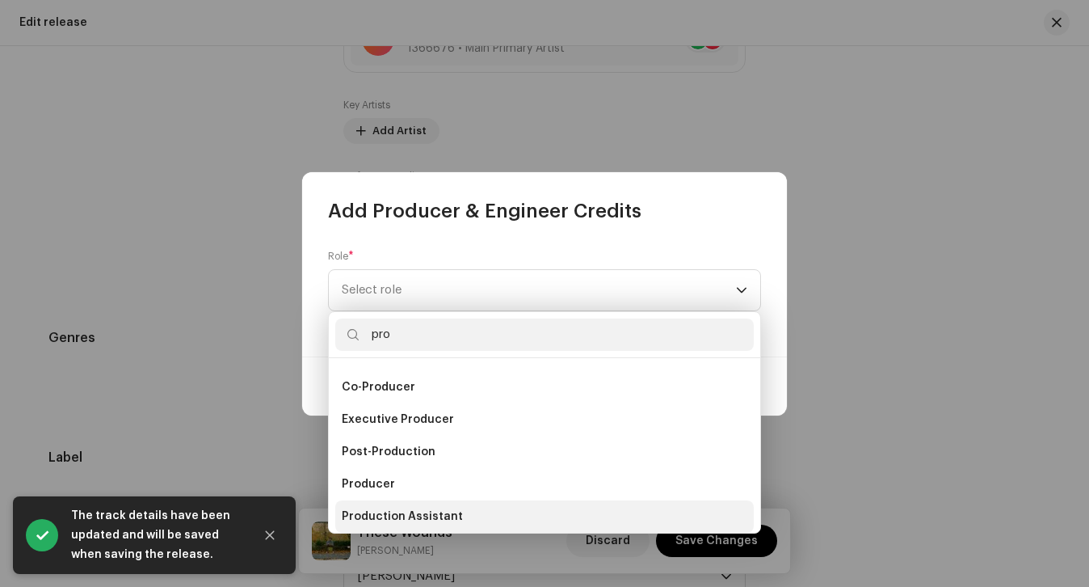
type input "pro"
click at [377, 511] on span "Production Assistant" at bounding box center [402, 516] width 121 height 16
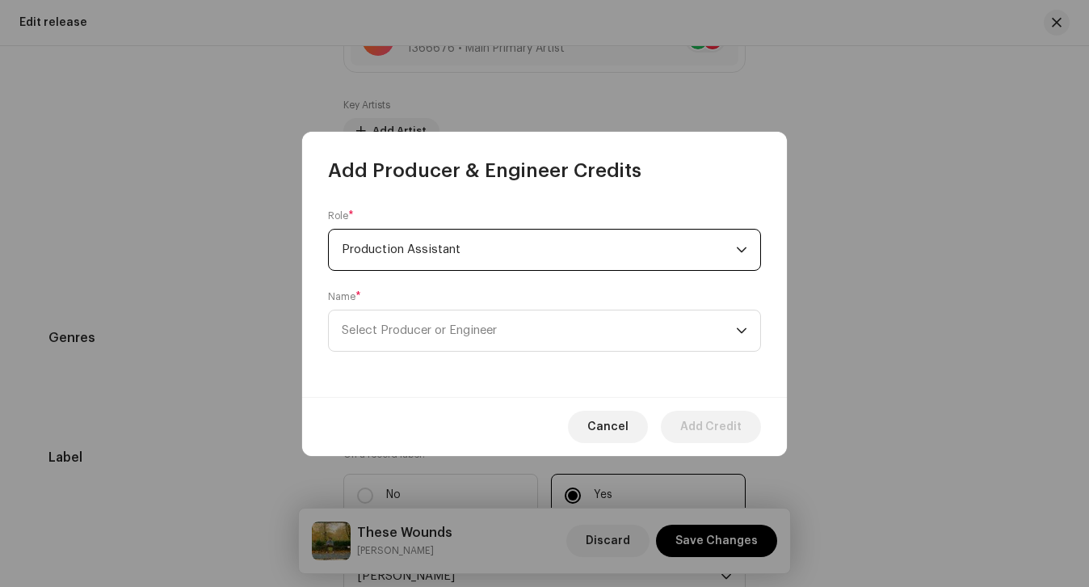
click at [424, 240] on span "Production Assistant" at bounding box center [539, 249] width 394 height 40
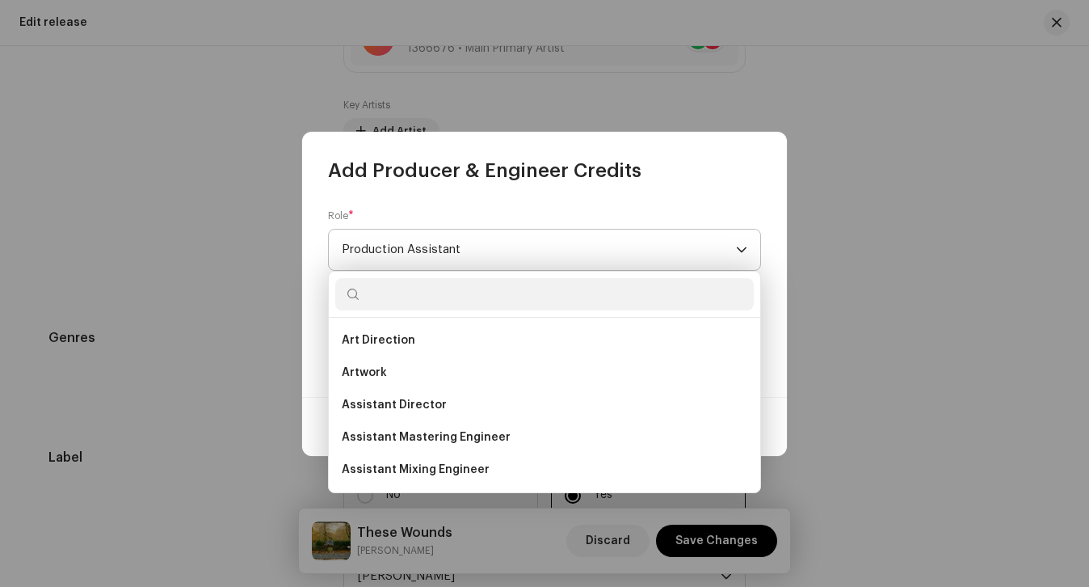
scroll to position [543, 0]
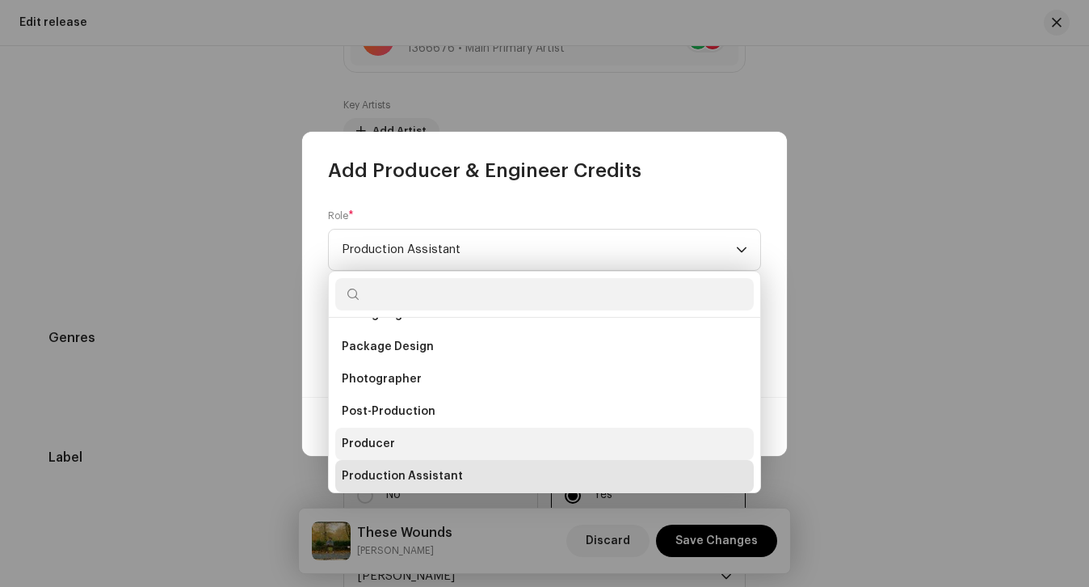
click at [397, 433] on li "Producer" at bounding box center [544, 443] width 418 height 32
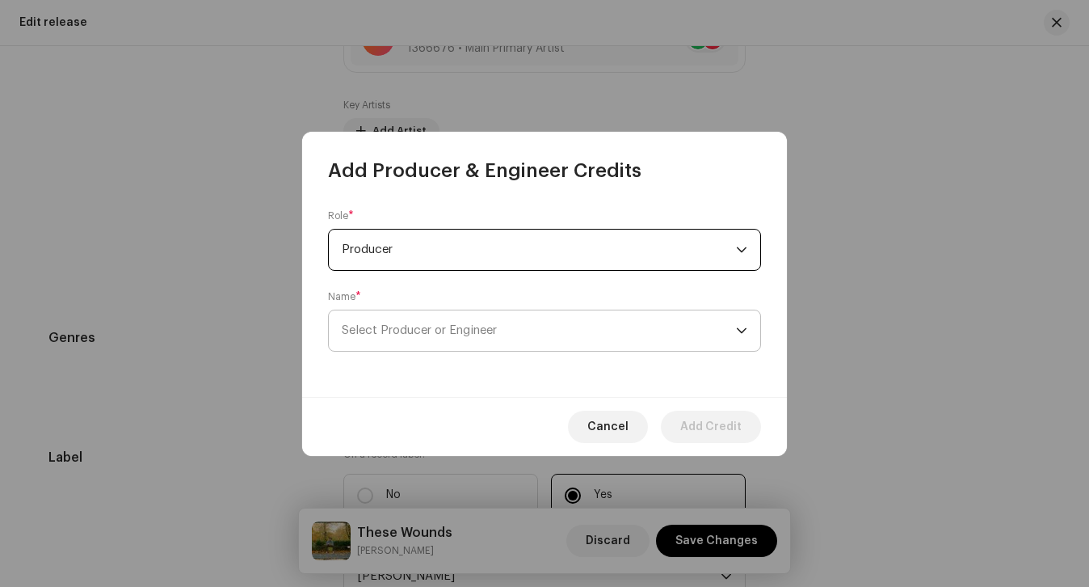
click at [410, 326] on span "Select Producer or Engineer" at bounding box center [419, 330] width 155 height 12
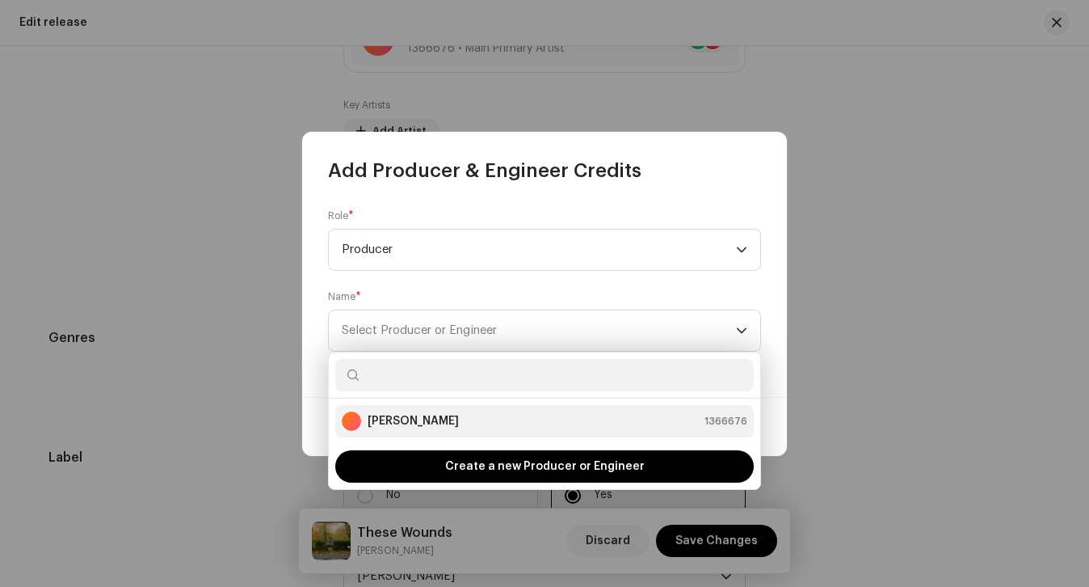
click at [400, 418] on strong "[PERSON_NAME]" at bounding box center [413, 421] width 91 height 16
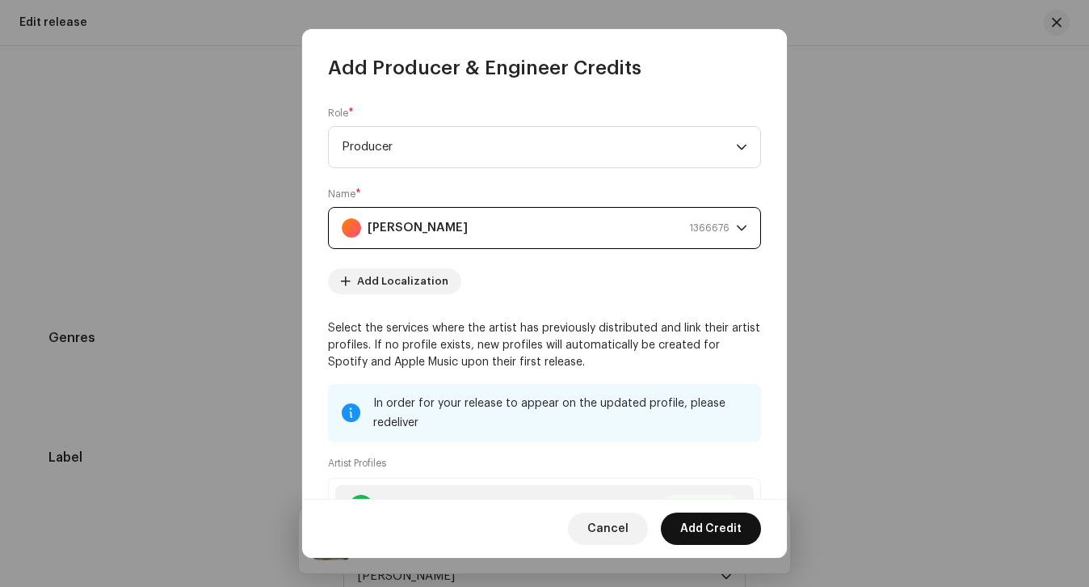
click at [710, 531] on span "Add Credit" at bounding box center [710, 528] width 61 height 32
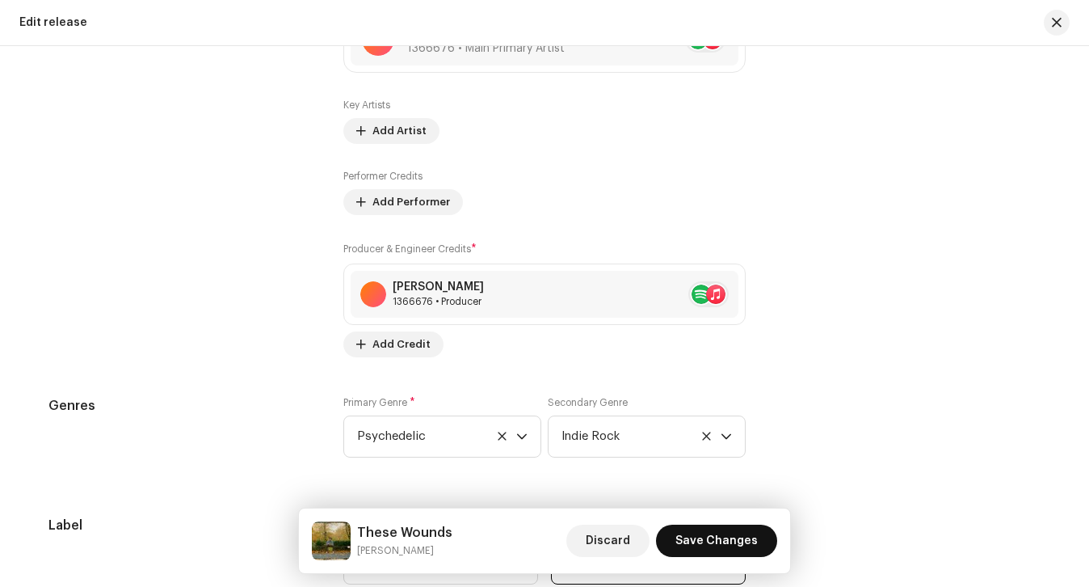
click at [708, 539] on span "Save Changes" at bounding box center [716, 540] width 82 height 32
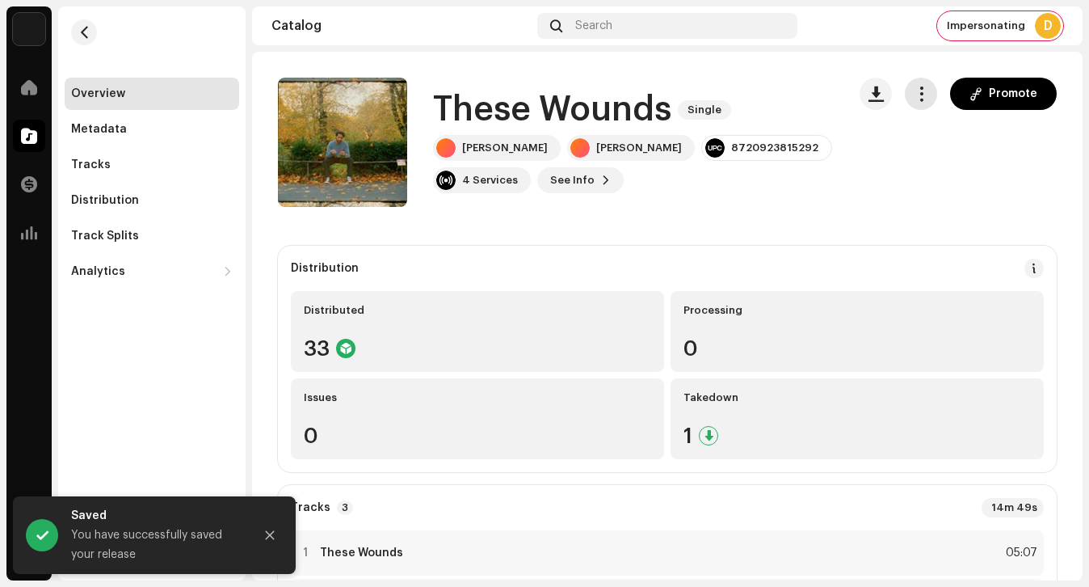
click at [914, 87] on span "button" at bounding box center [921, 93] width 15 height 13
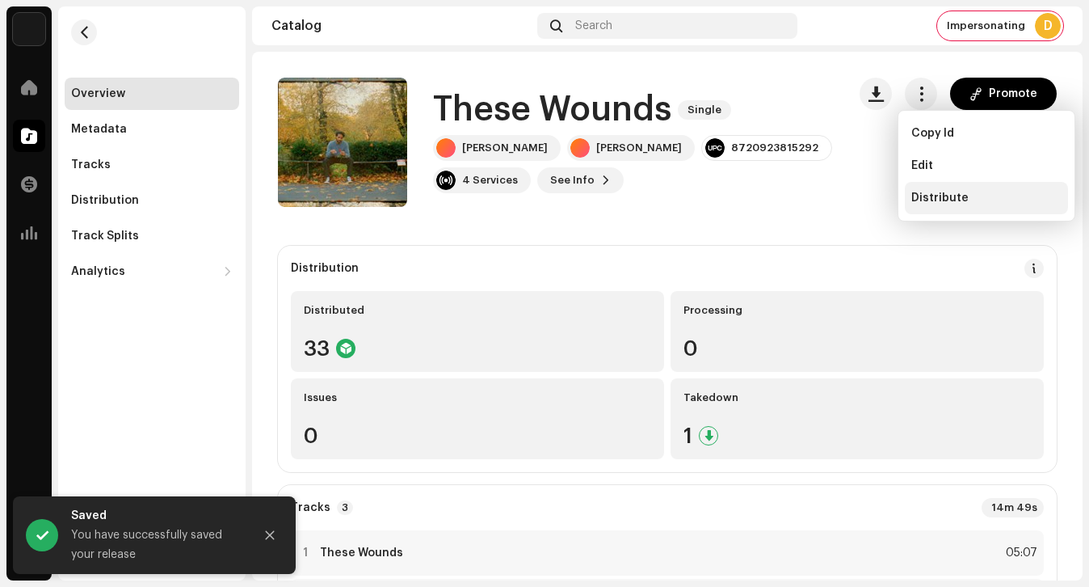
click at [930, 200] on span "Distribute" at bounding box center [939, 197] width 57 height 13
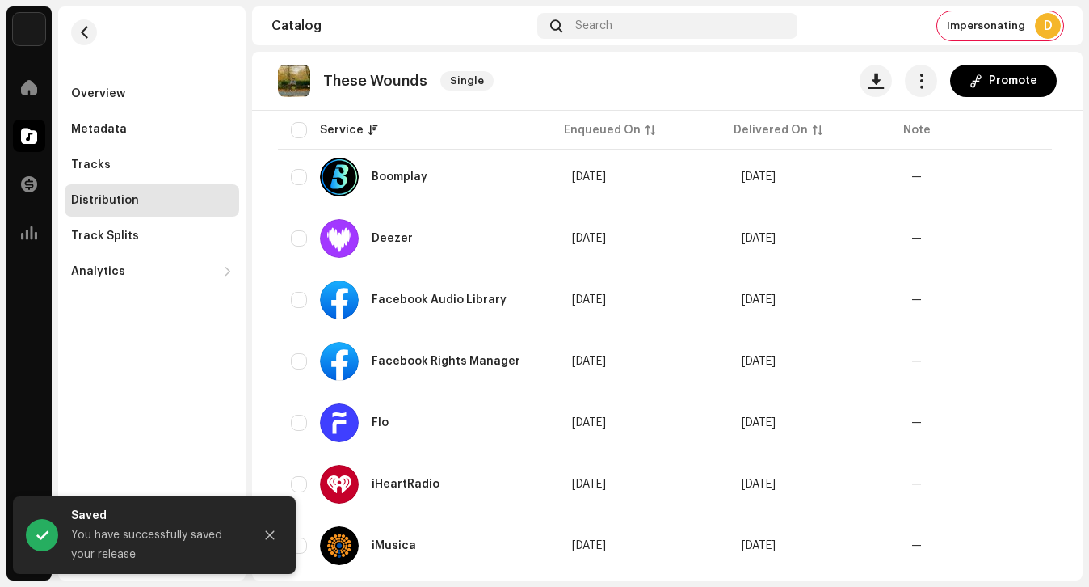
scroll to position [1926, 0]
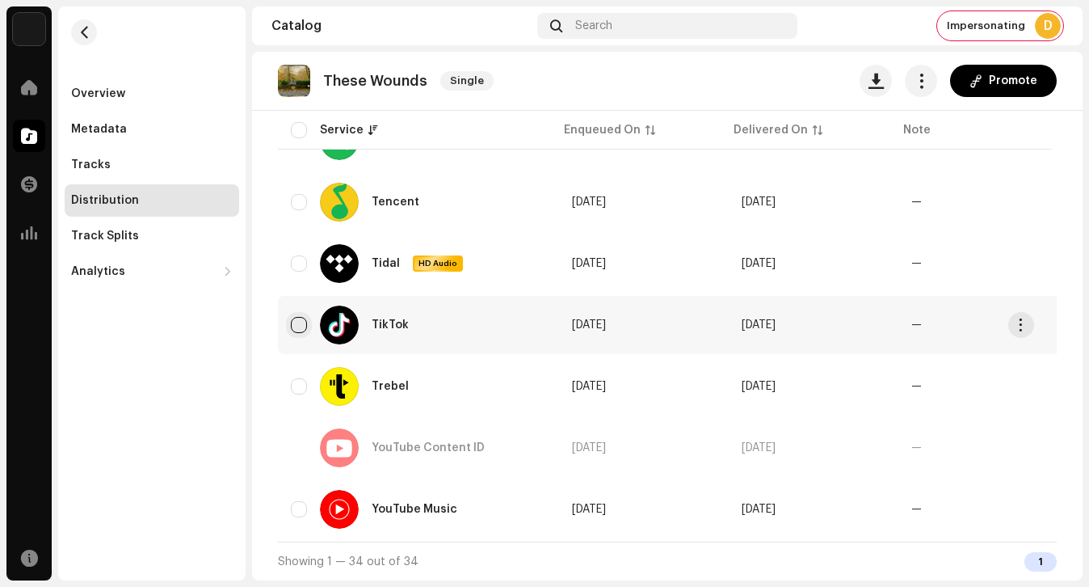
click at [301, 317] on input "checkbox" at bounding box center [299, 325] width 16 height 16
checkbox input "true"
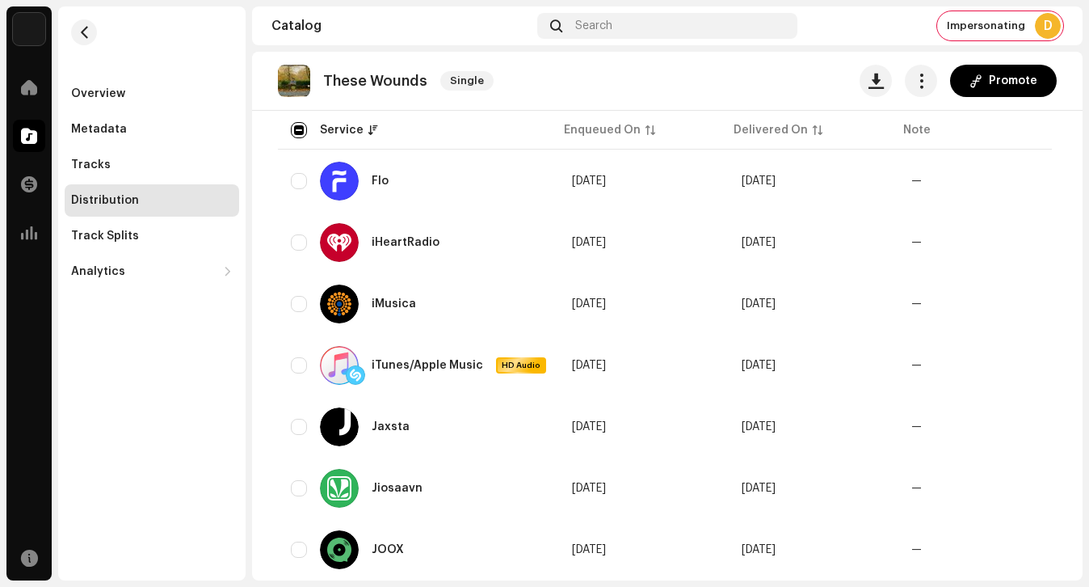
scroll to position [0, 0]
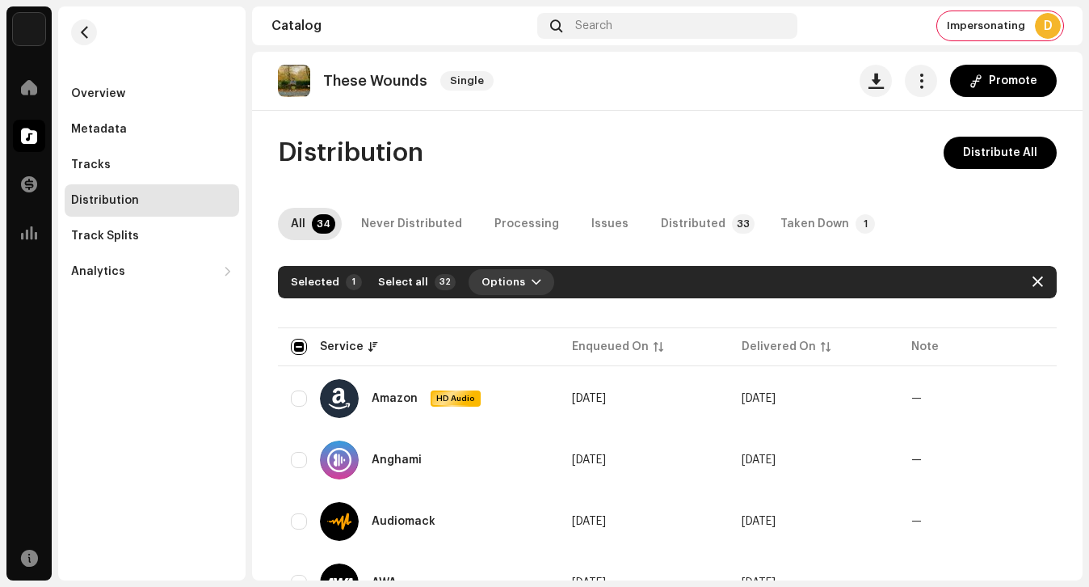
click at [492, 284] on span "Options" at bounding box center [504, 282] width 44 height 32
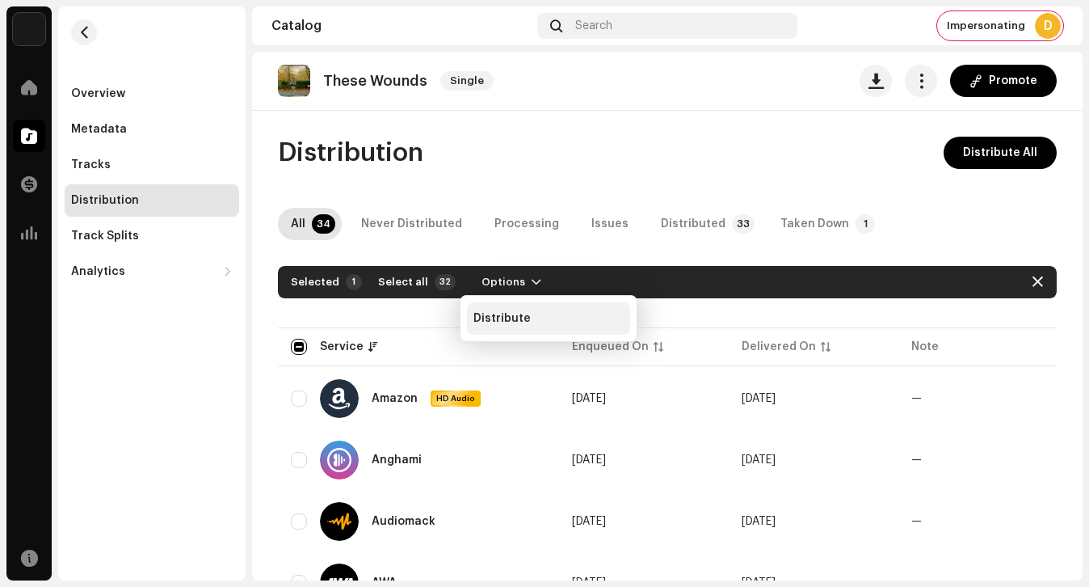
click at [498, 309] on div "Distribute" at bounding box center [548, 318] width 163 height 32
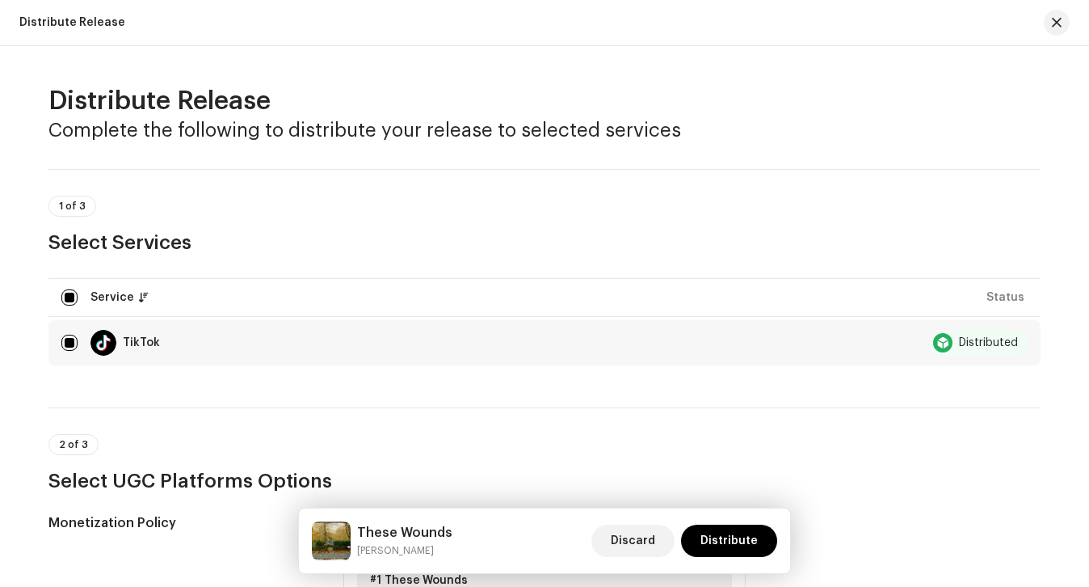
scroll to position [839, 0]
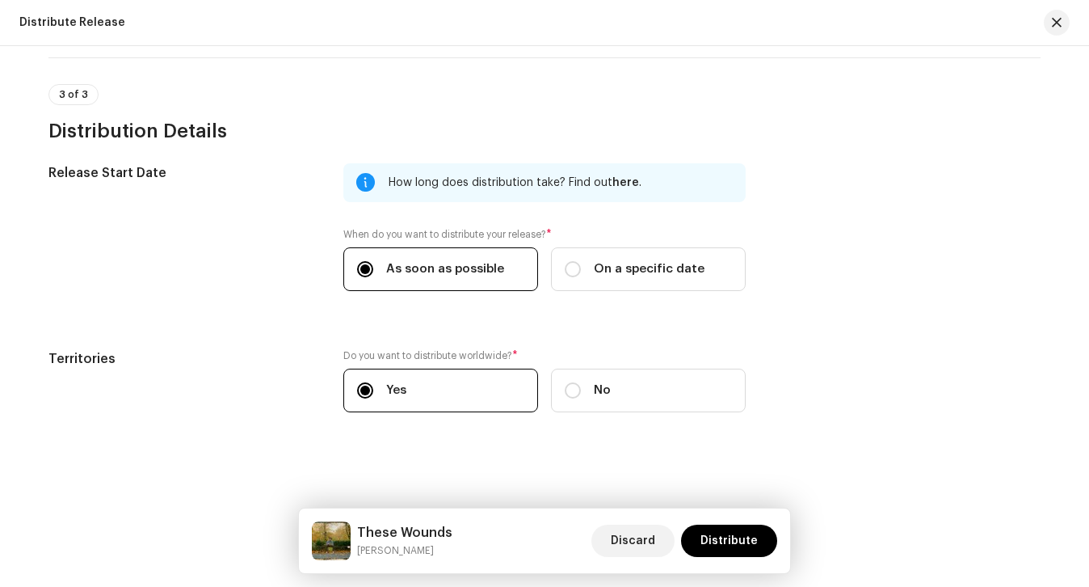
click at [742, 567] on div "These Wounds [PERSON_NAME] Discard Distribute" at bounding box center [544, 540] width 491 height 65
click at [730, 549] on span "Distribute" at bounding box center [728, 540] width 57 height 32
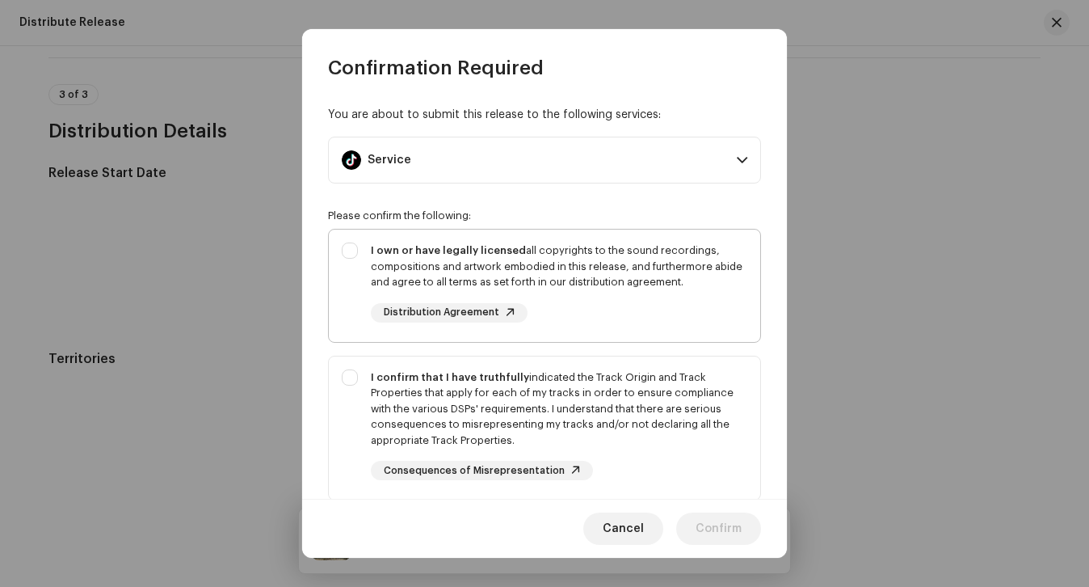
click at [612, 288] on div "I own or have legally licensed all copyrights to the sound recordings, composit…" at bounding box center [559, 266] width 376 height 48
checkbox input "true"
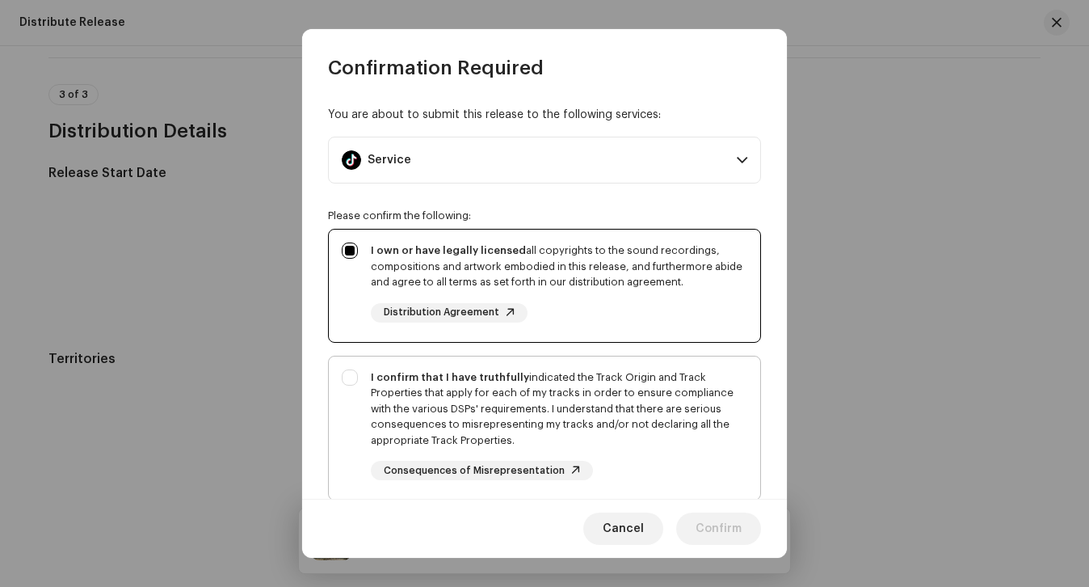
click at [607, 384] on div "I confirm that I have truthfully indicated the Track Origin and Track Propertie…" at bounding box center [559, 408] width 376 height 79
checkbox input "true"
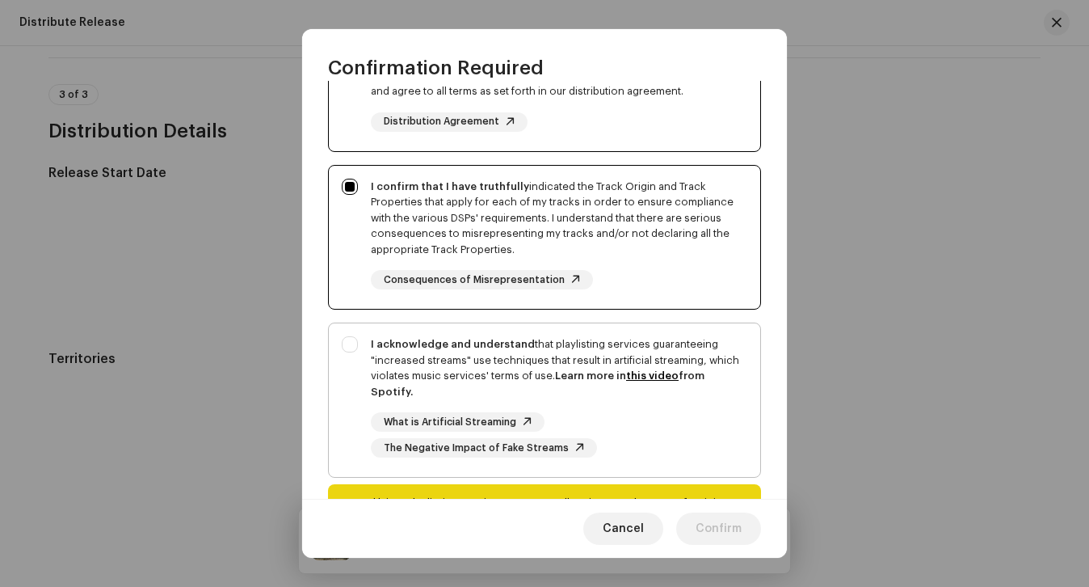
click at [491, 355] on div "I acknowledge and understand that playlisting services guaranteeing "increased …" at bounding box center [559, 367] width 376 height 63
checkbox input "true"
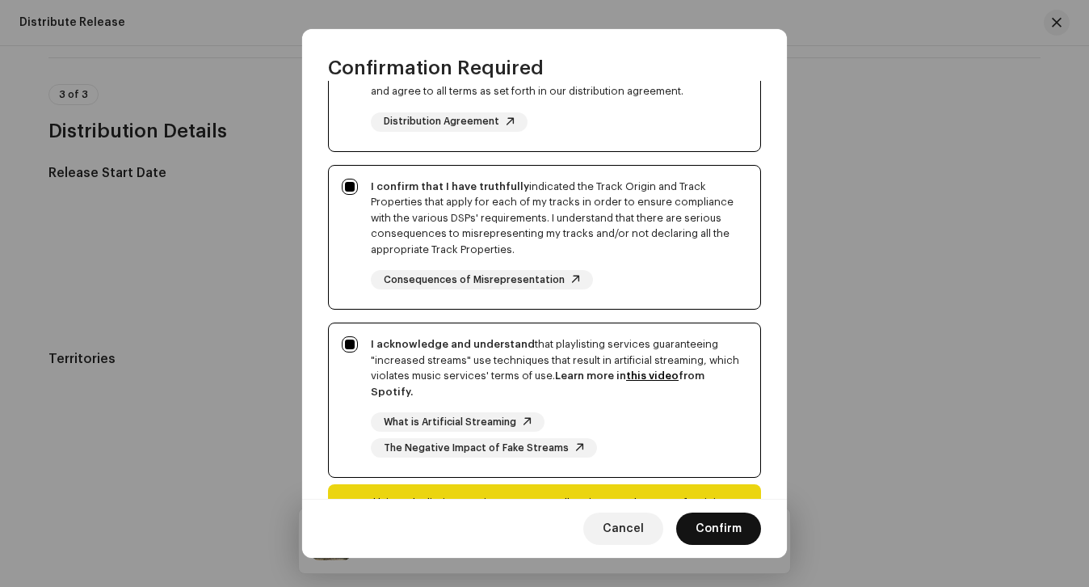
click at [709, 524] on span "Confirm" at bounding box center [719, 528] width 46 height 32
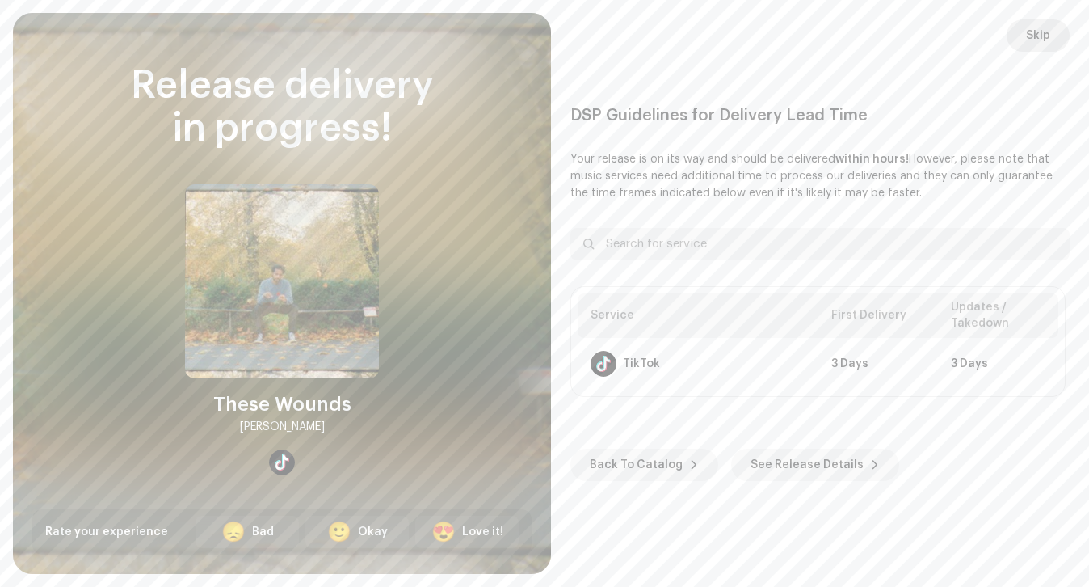
click at [1037, 30] on span "Skip" at bounding box center [1038, 35] width 24 height 32
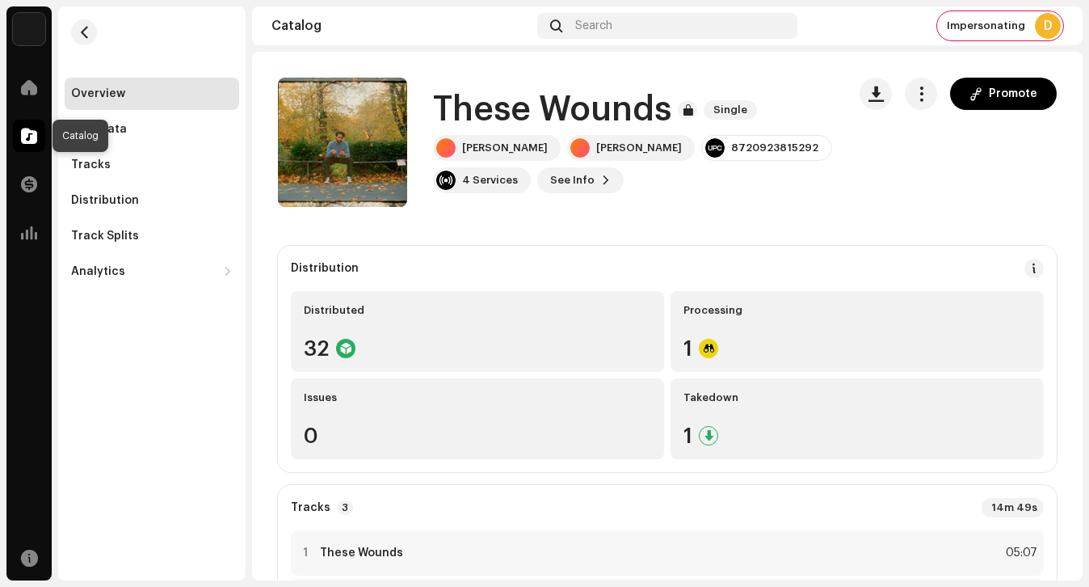
click at [22, 136] on span at bounding box center [29, 135] width 16 height 13
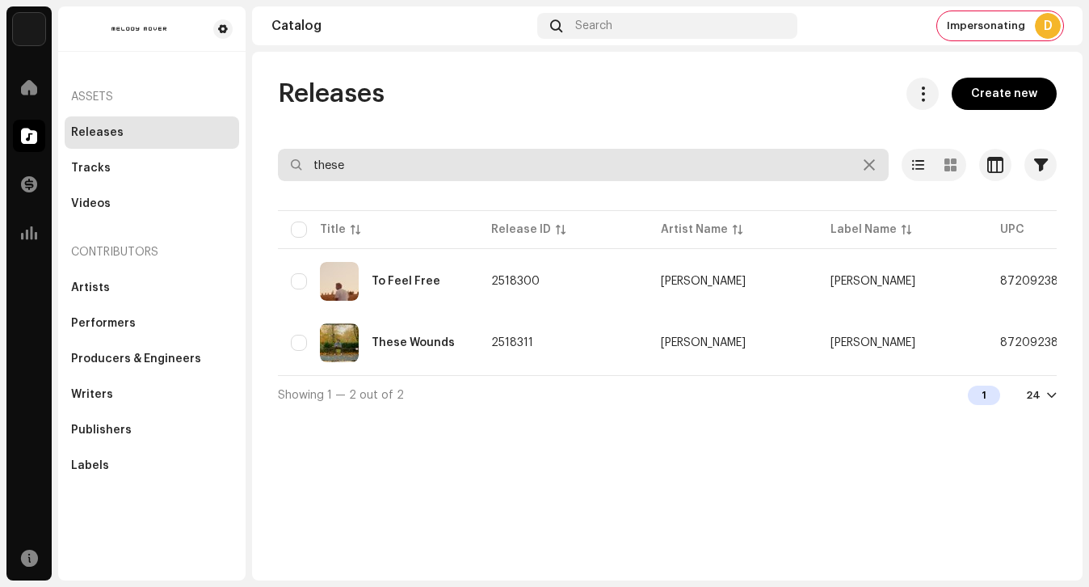
click at [371, 162] on input "these" at bounding box center [583, 165] width 611 height 32
type input "the br"
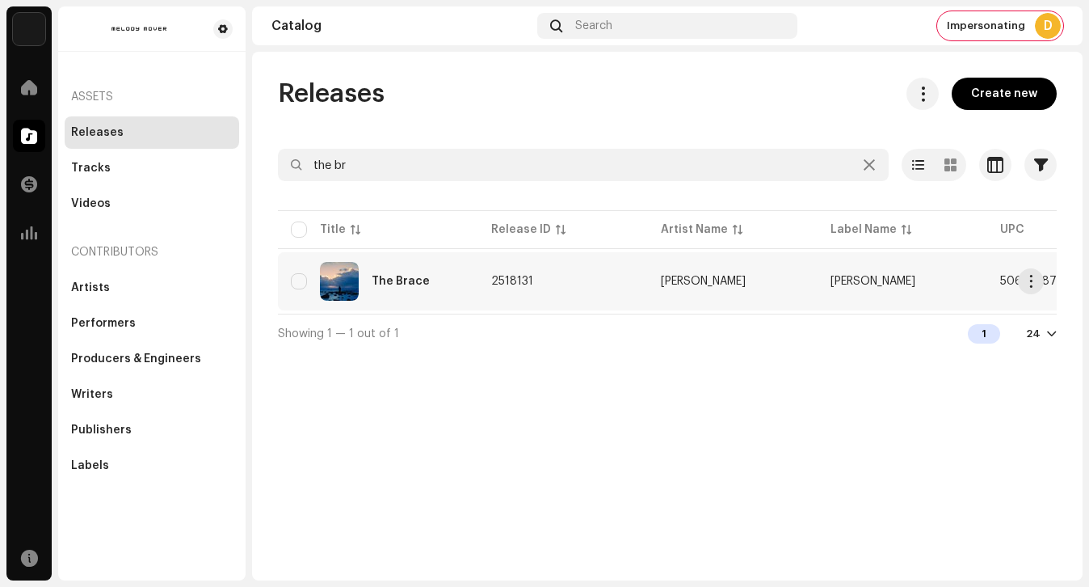
click at [443, 293] on div "The Brace" at bounding box center [378, 281] width 175 height 39
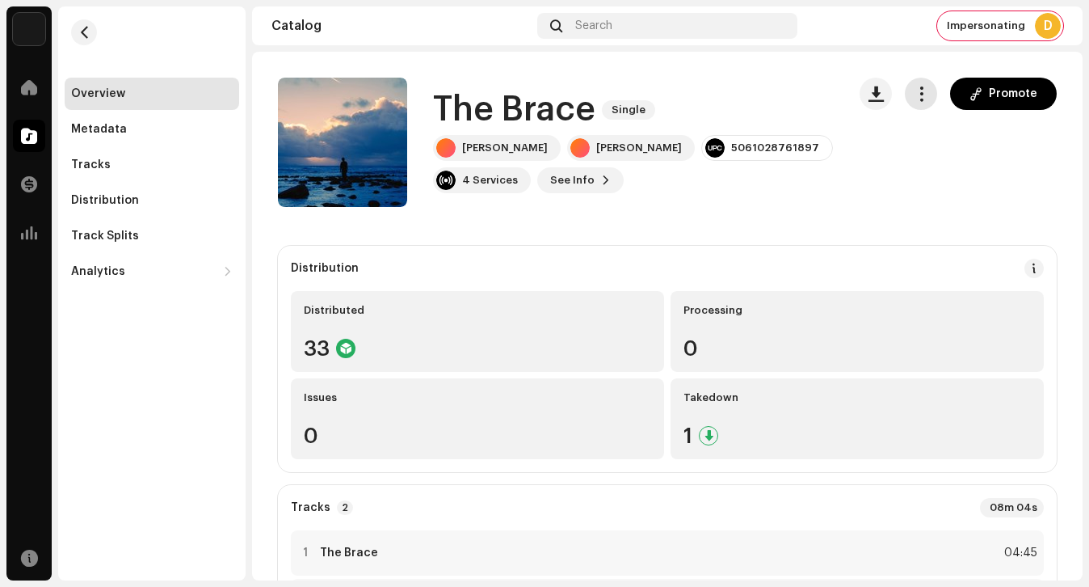
click at [921, 90] on span "button" at bounding box center [921, 93] width 15 height 13
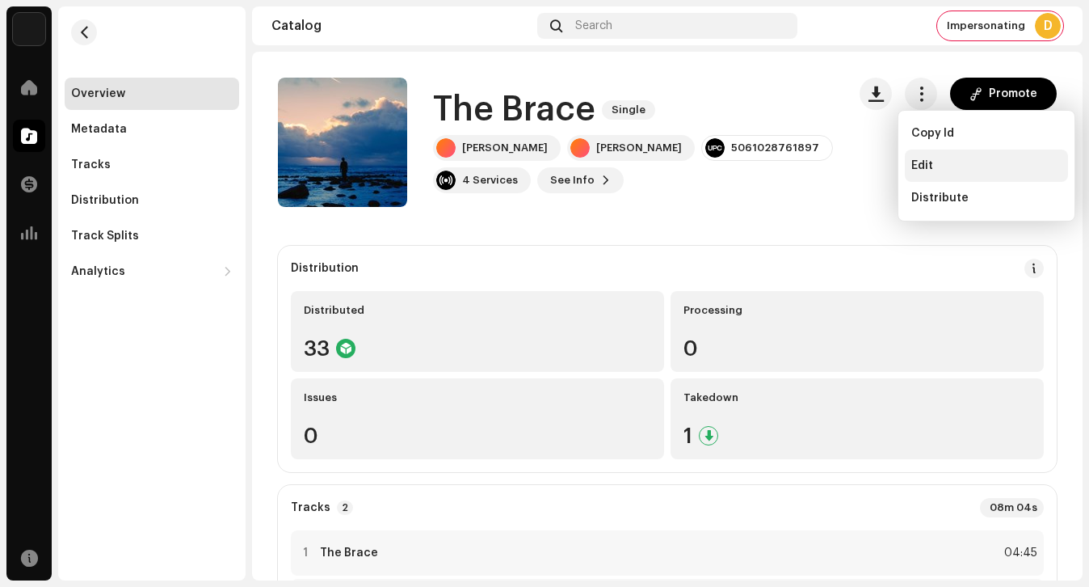
click at [928, 168] on span "Edit" at bounding box center [922, 165] width 22 height 13
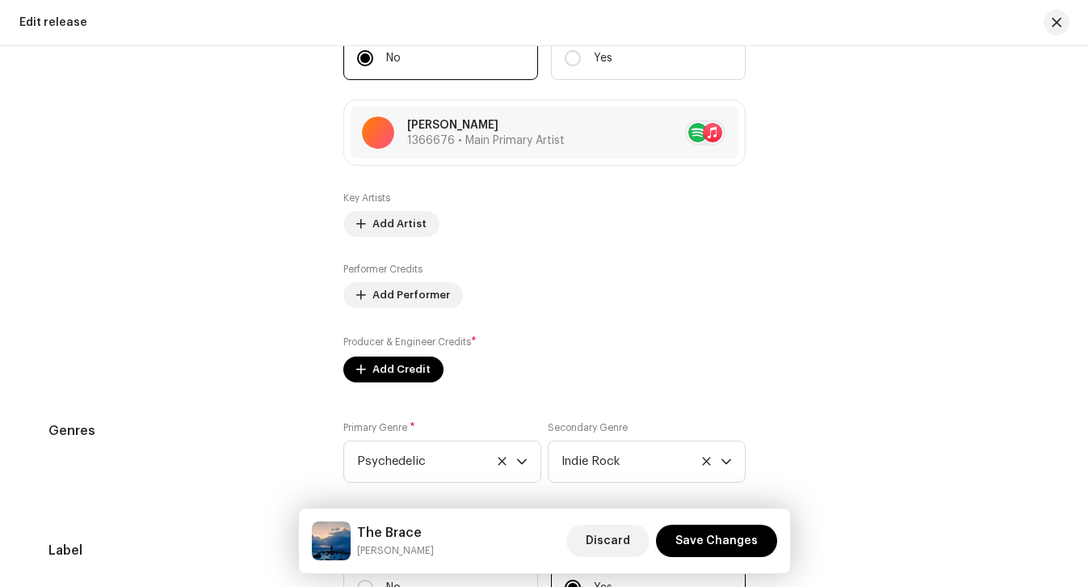
scroll to position [1558, 0]
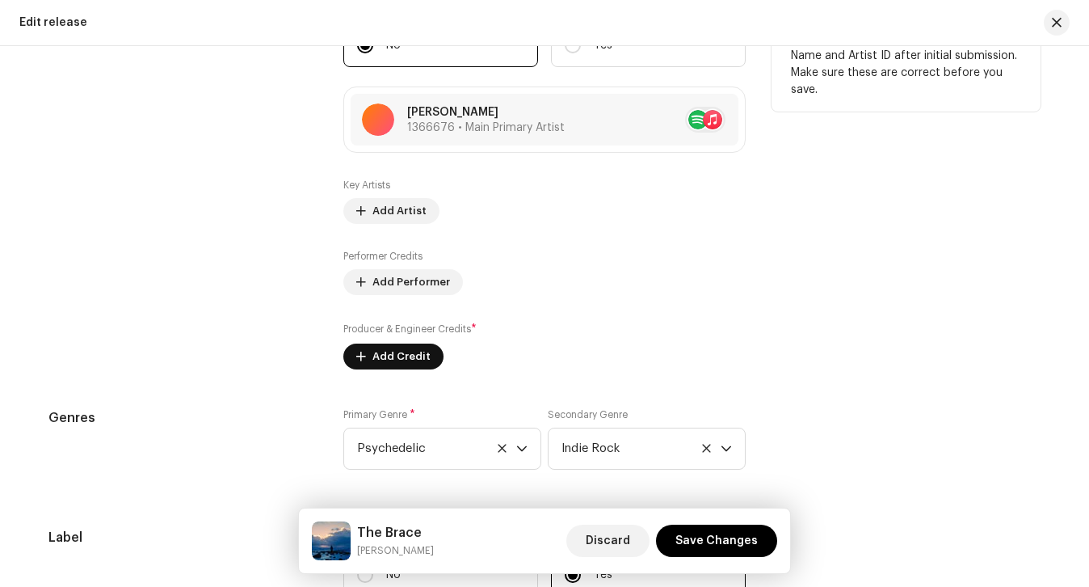
click at [384, 343] on span "Add Credit" at bounding box center [401, 356] width 58 height 32
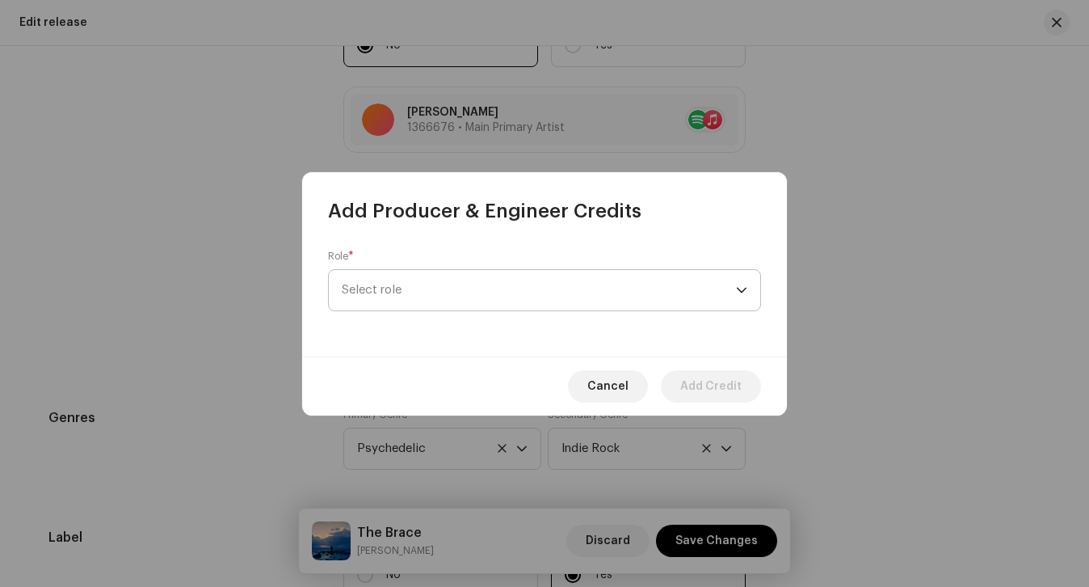
click at [391, 304] on span "Select role" at bounding box center [539, 290] width 394 height 40
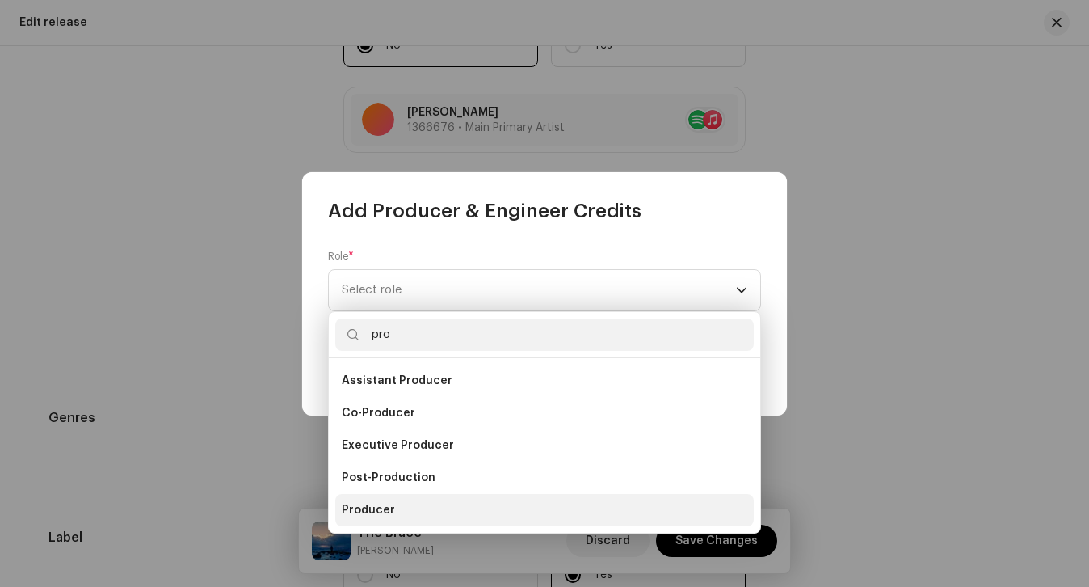
type input "pro"
click at [380, 502] on span "Producer" at bounding box center [368, 510] width 53 height 16
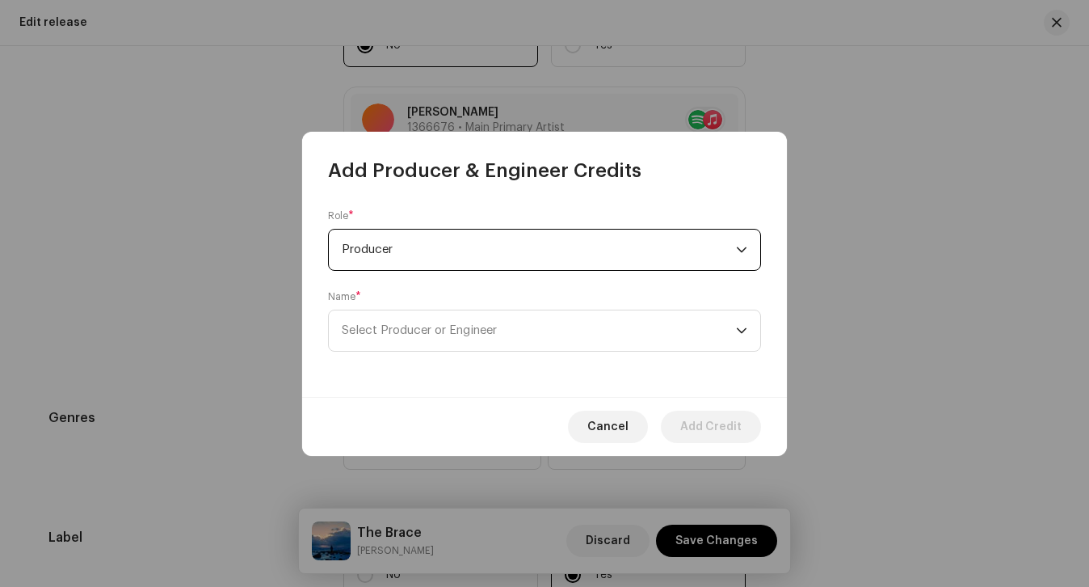
click at [399, 356] on div "Role * Producer Name * Select Producer or Engineer" at bounding box center [544, 289] width 485 height 213
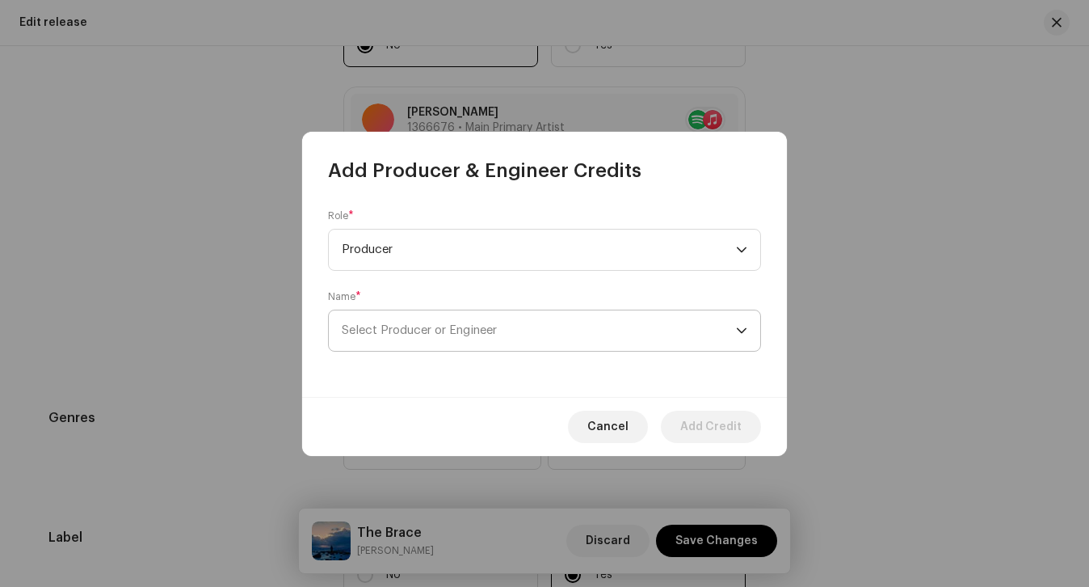
click at [385, 324] on span "Select Producer or Engineer" at bounding box center [419, 330] width 155 height 12
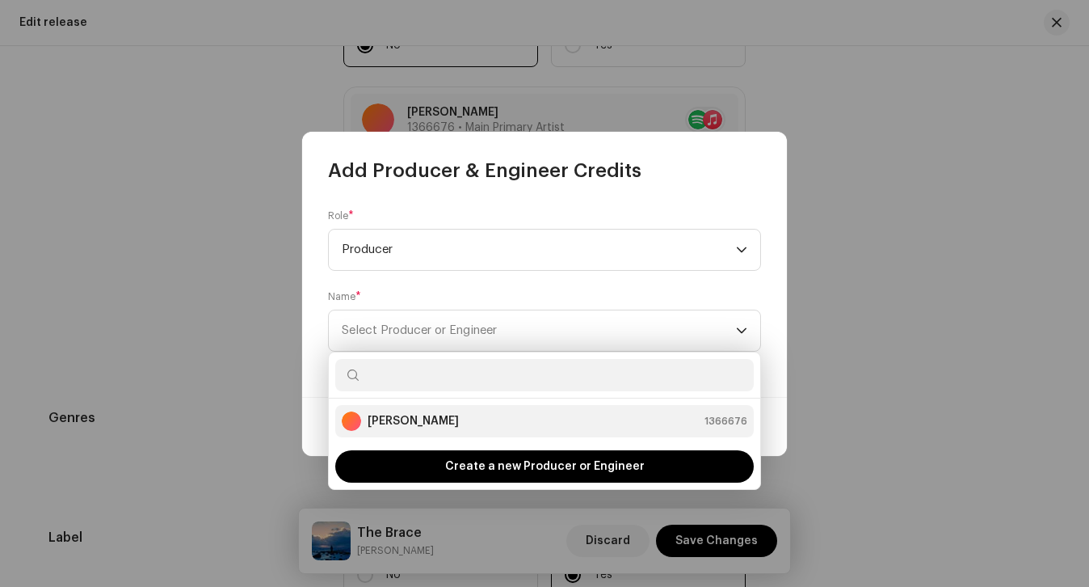
click at [395, 413] on strong "[PERSON_NAME]" at bounding box center [413, 421] width 91 height 16
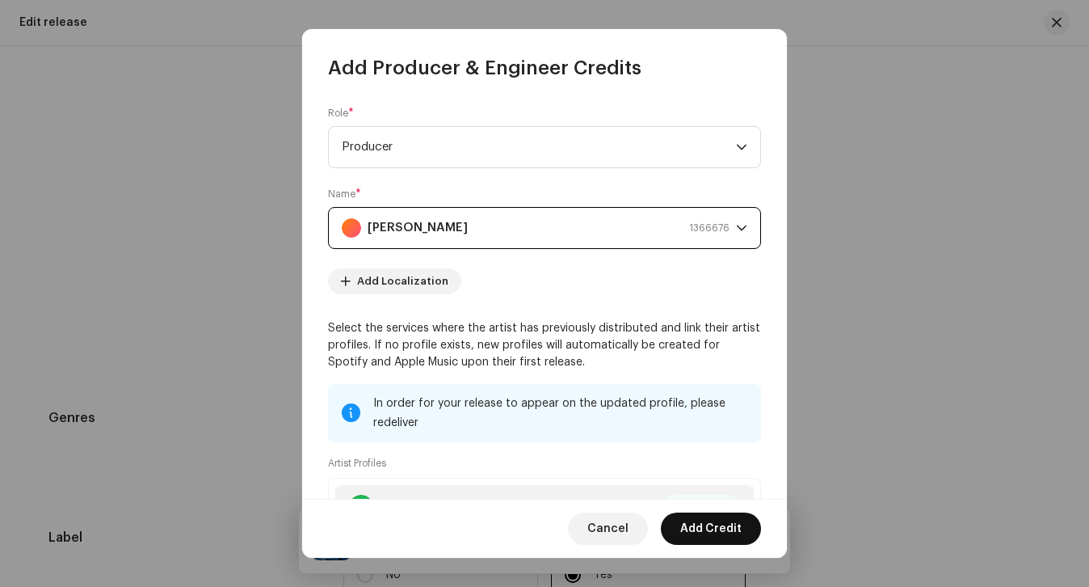
click at [691, 525] on span "Add Credit" at bounding box center [710, 528] width 61 height 32
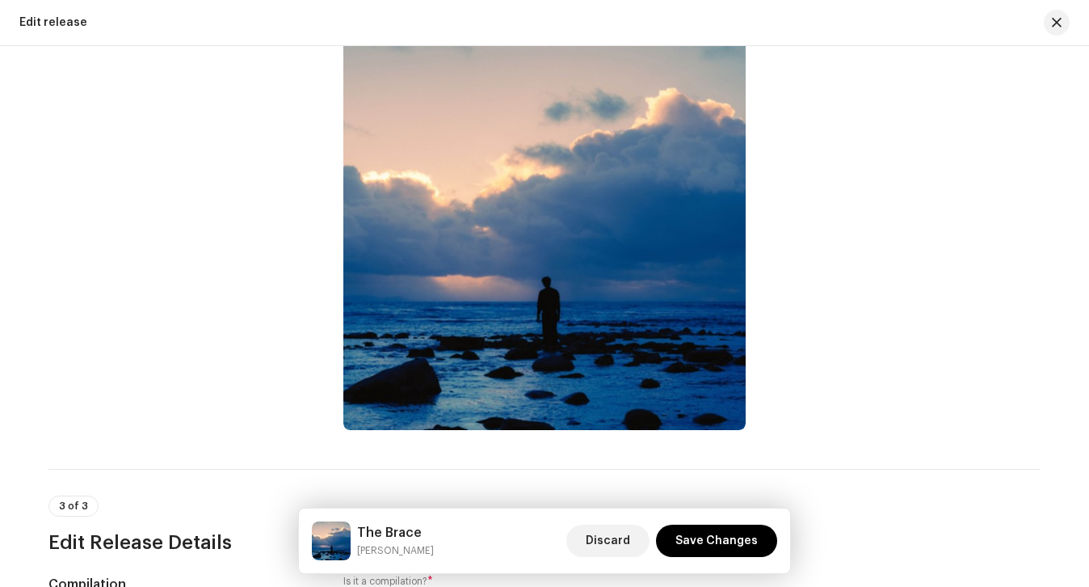
scroll to position [0, 0]
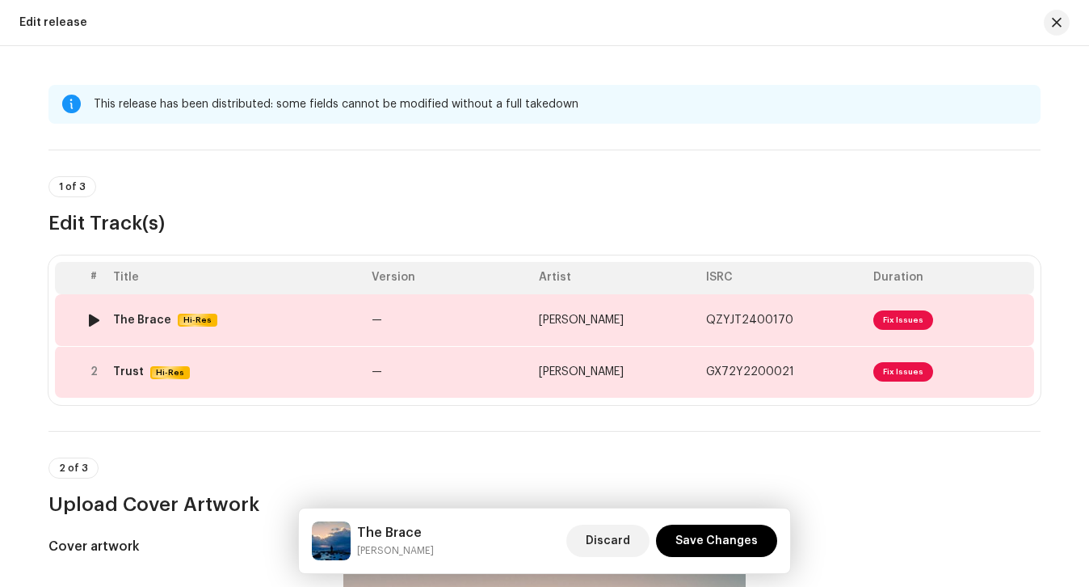
click at [329, 328] on td "The Brace Hi-Res" at bounding box center [236, 320] width 259 height 52
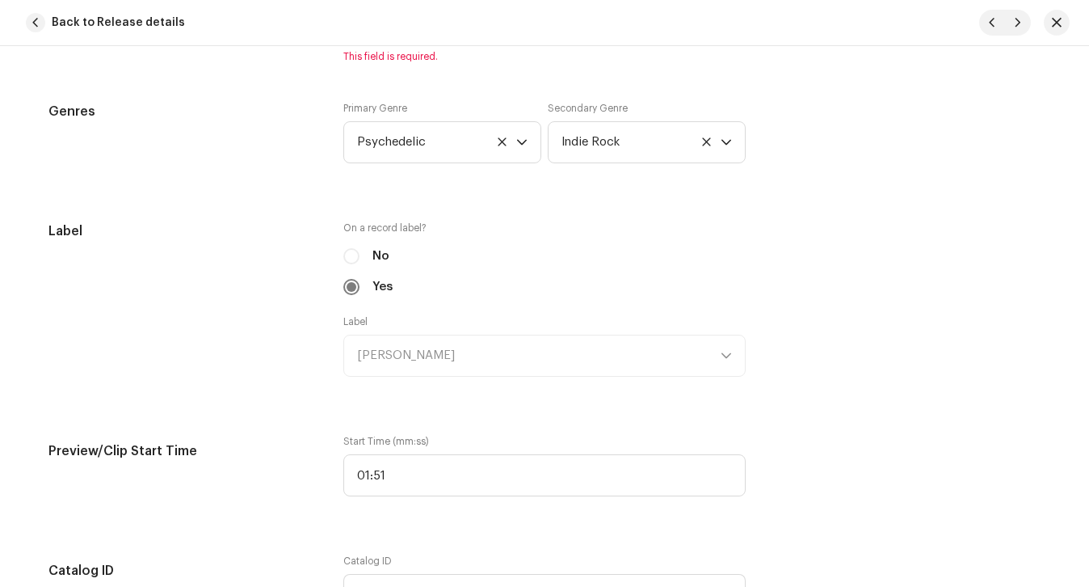
scroll to position [1747, 0]
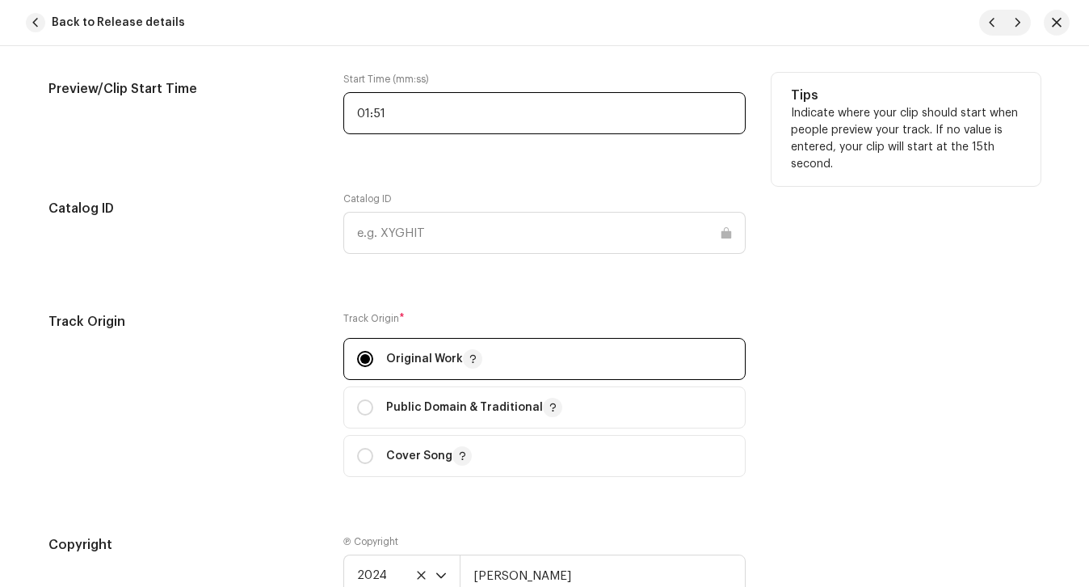
click at [408, 118] on input "01:51" at bounding box center [544, 113] width 402 height 42
type input "11:5"
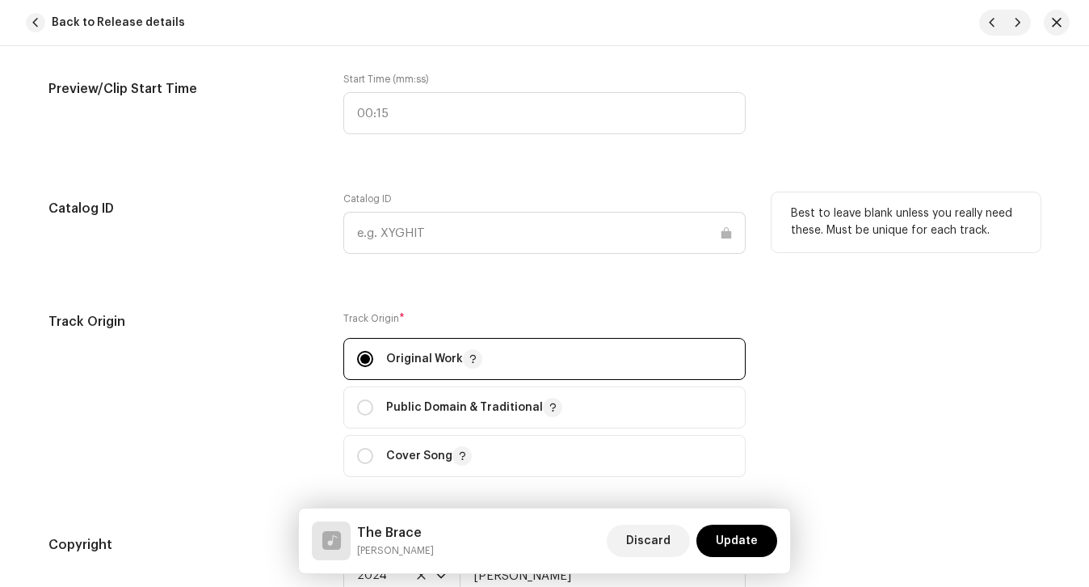
click at [273, 226] on div "Catalog ID" at bounding box center [182, 232] width 269 height 81
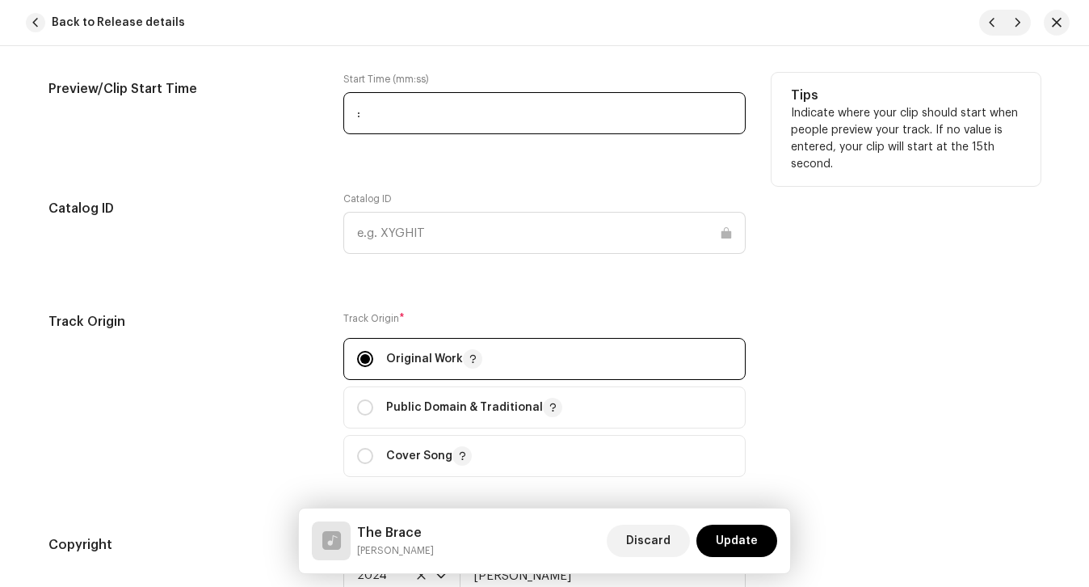
click at [388, 107] on input ":" at bounding box center [544, 113] width 402 height 42
type input "01:15"
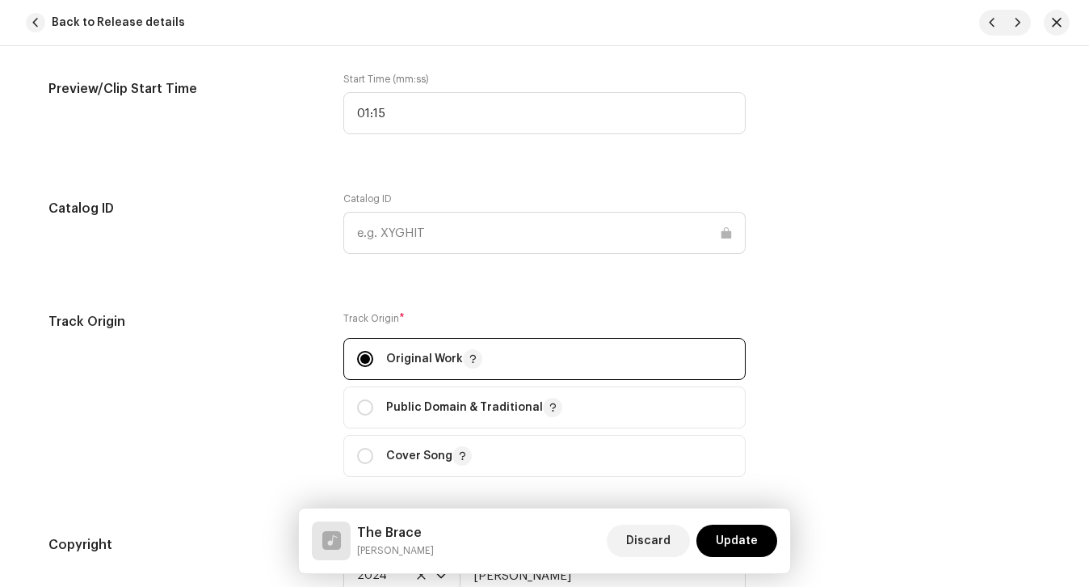
click at [306, 162] on div "This track has been distributed: some fields cannot be modified without a full …" at bounding box center [545, 208] width 1044 height 3741
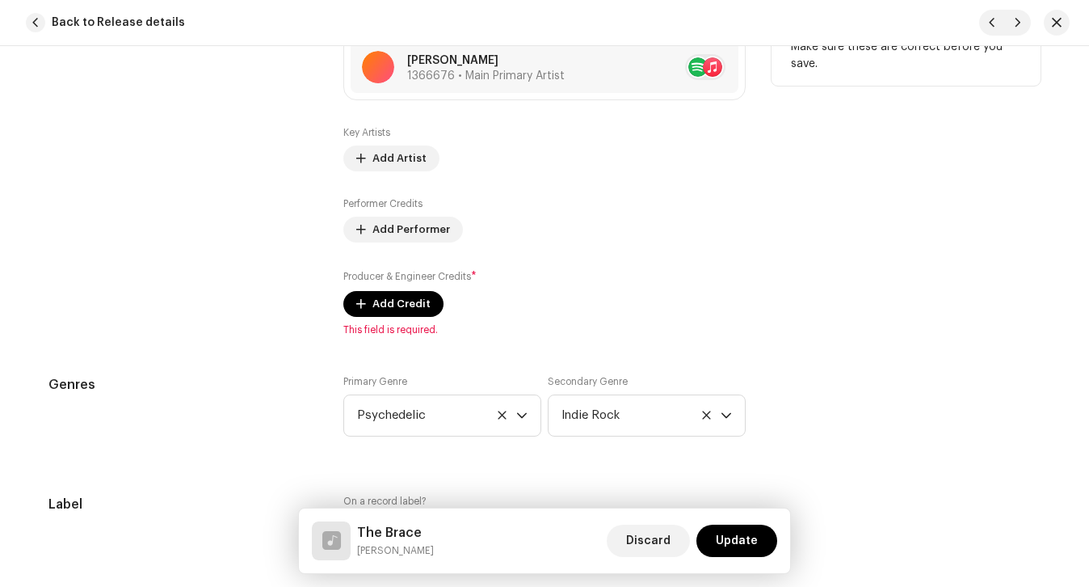
scroll to position [968, 0]
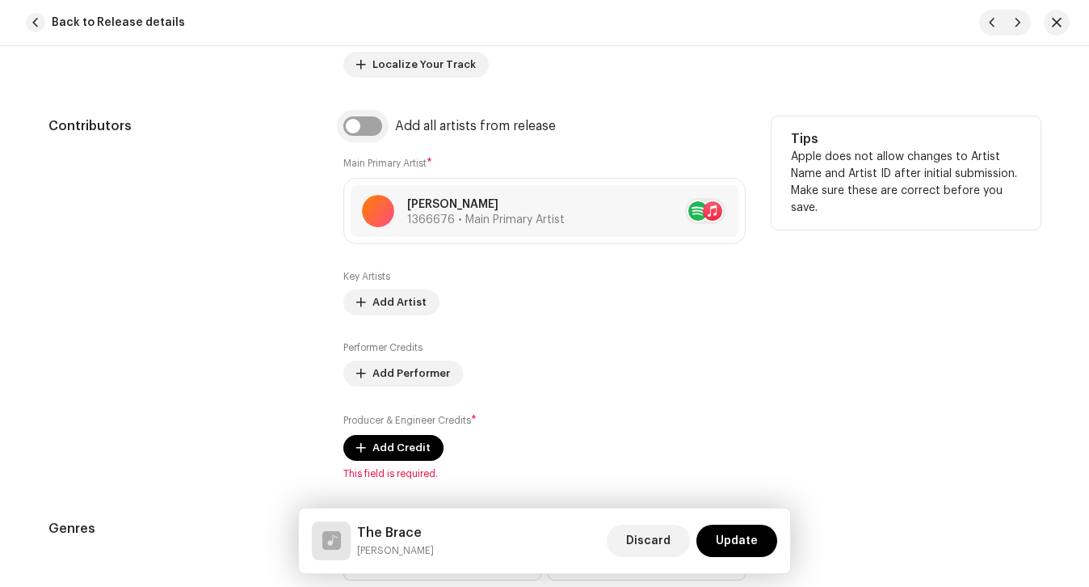
click at [358, 123] on input "checkbox" at bounding box center [362, 125] width 39 height 19
checkbox input "true"
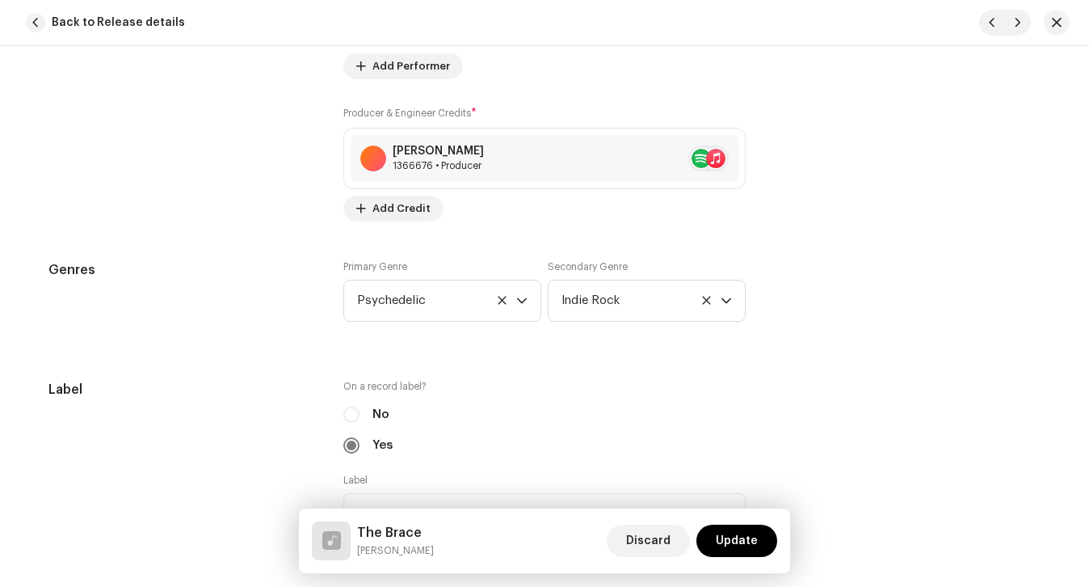
scroll to position [1328, 0]
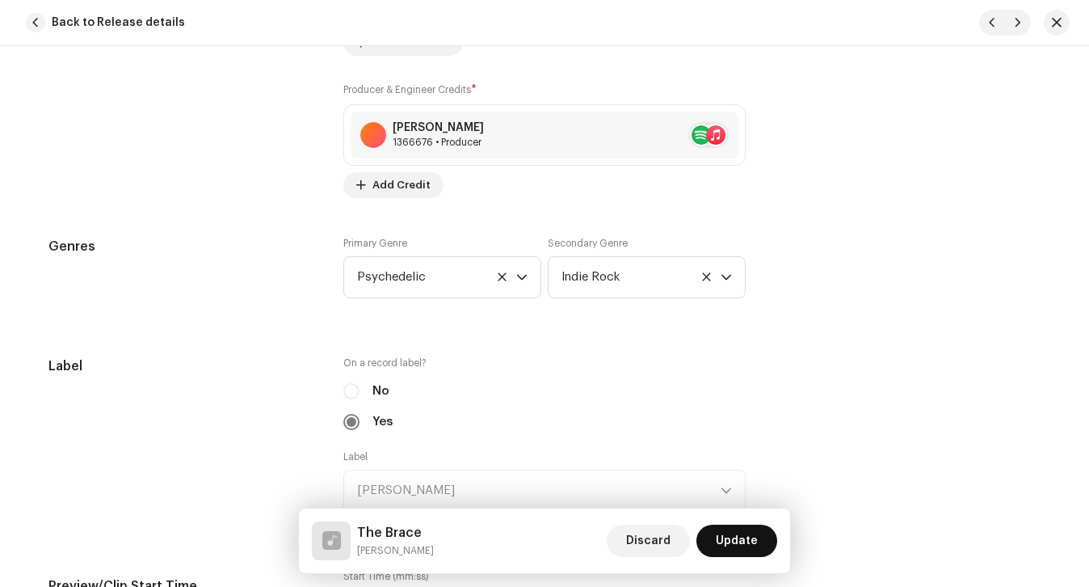
click at [719, 539] on span "Update" at bounding box center [737, 540] width 42 height 32
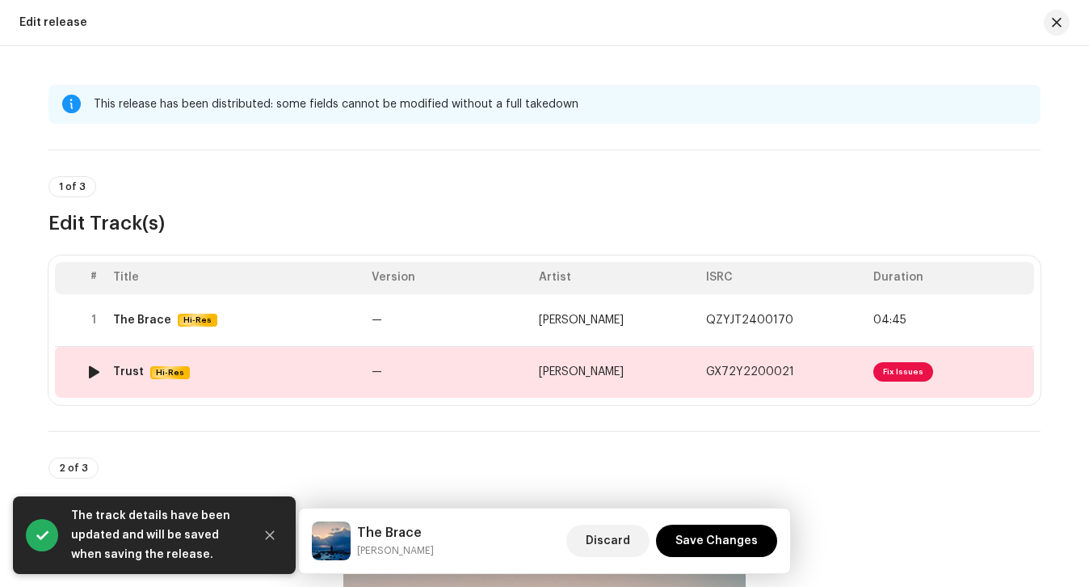
click at [322, 375] on div "Trust Hi-Res" at bounding box center [236, 372] width 246 height 14
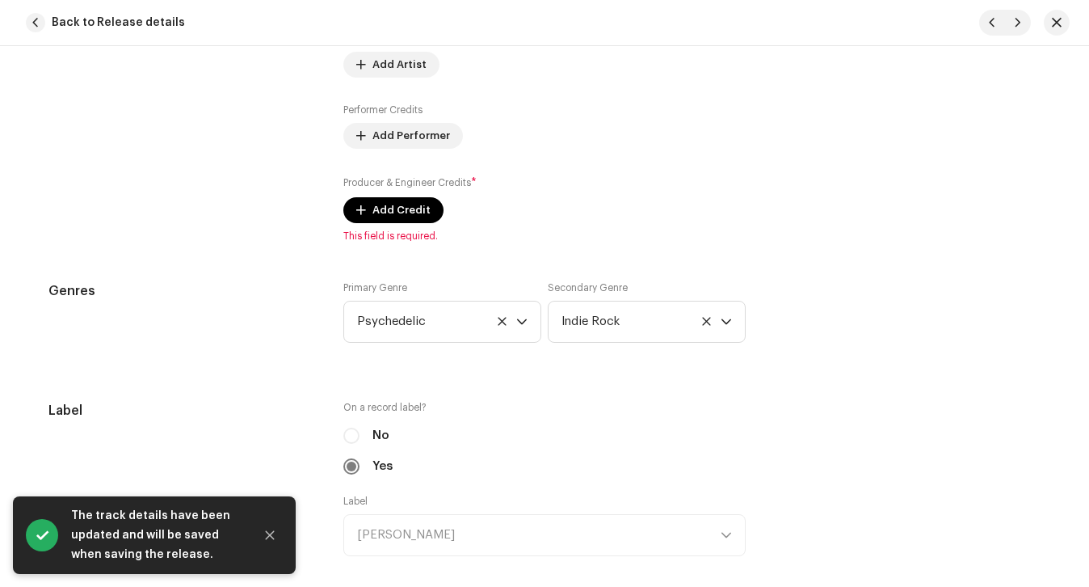
scroll to position [1017, 0]
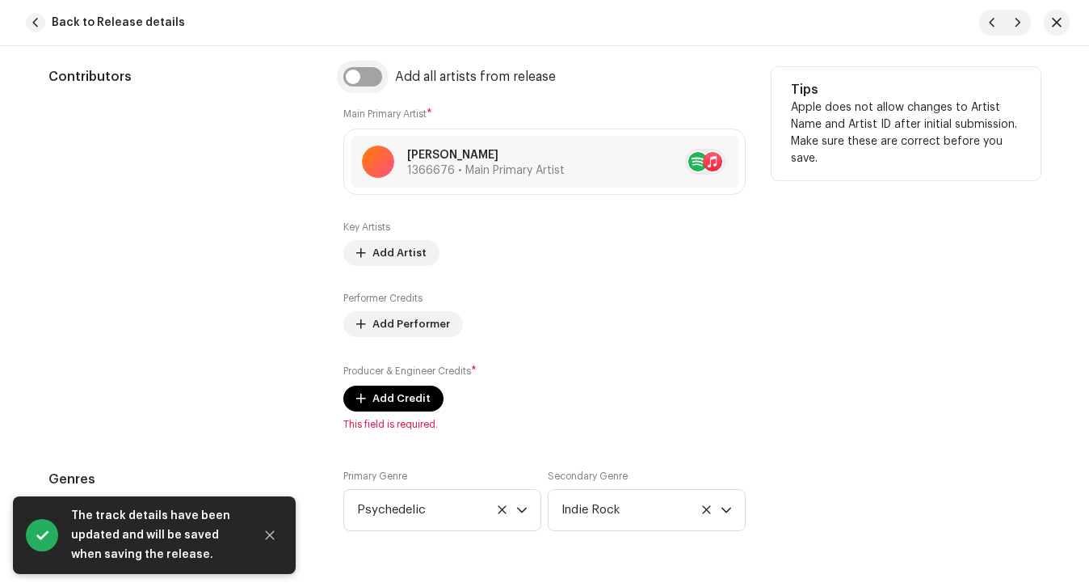
click at [357, 74] on input "checkbox" at bounding box center [362, 76] width 39 height 19
checkbox input "true"
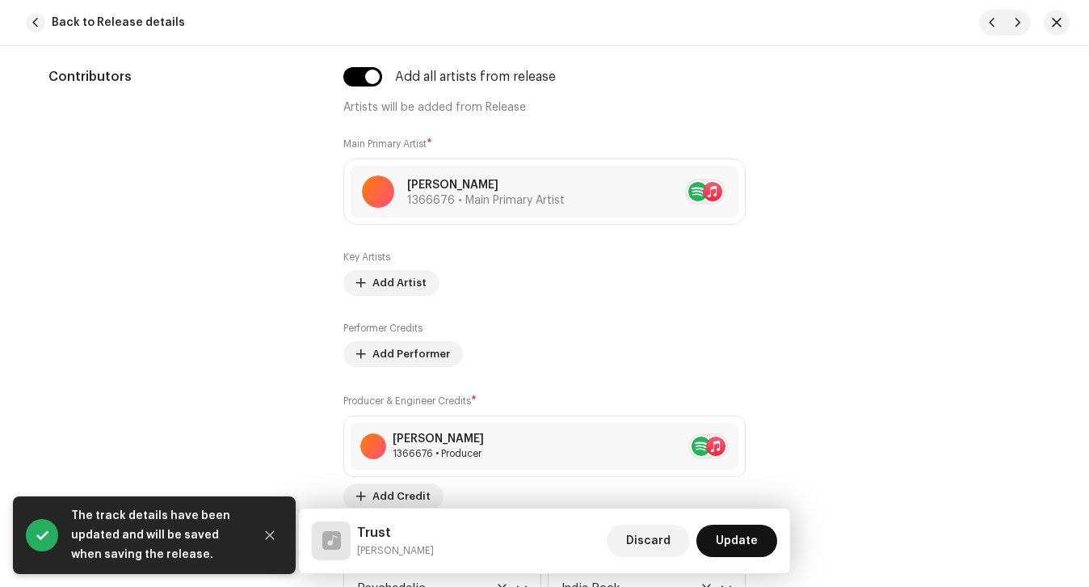
click at [721, 536] on span "Update" at bounding box center [737, 540] width 42 height 32
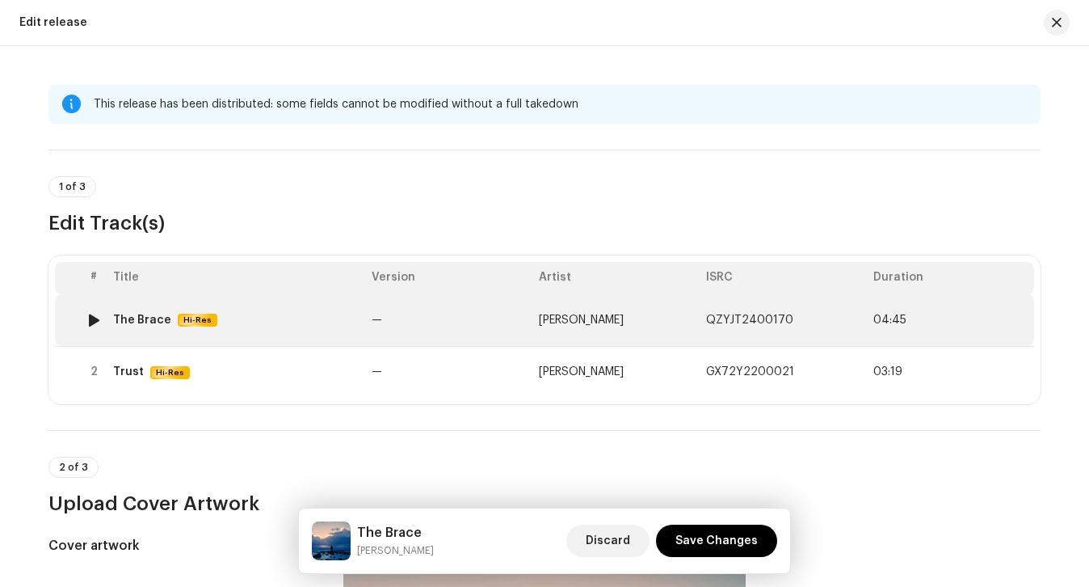
click at [410, 312] on td "—" at bounding box center [448, 320] width 167 height 52
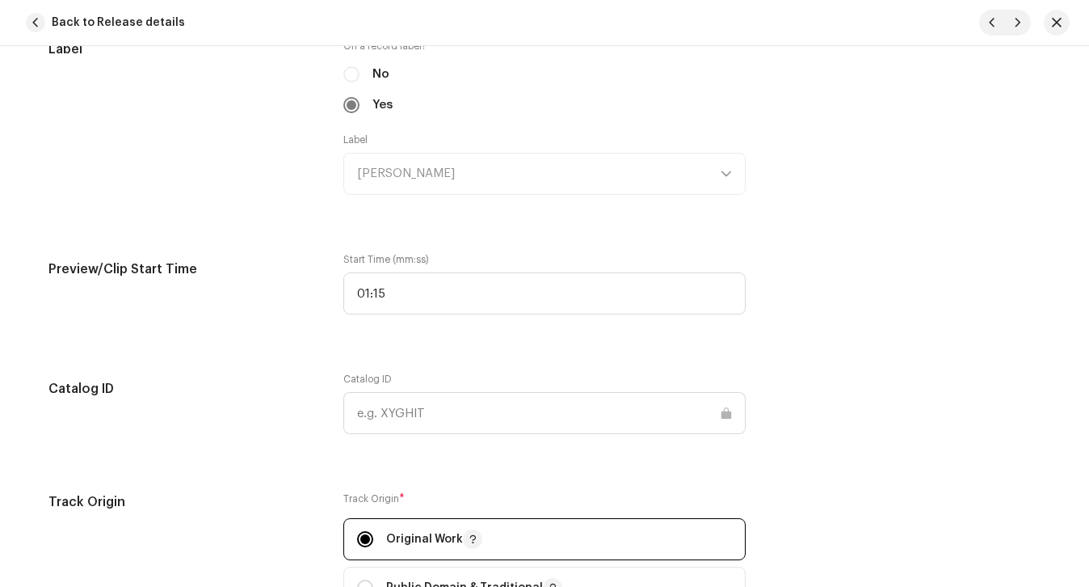
scroll to position [1626, 0]
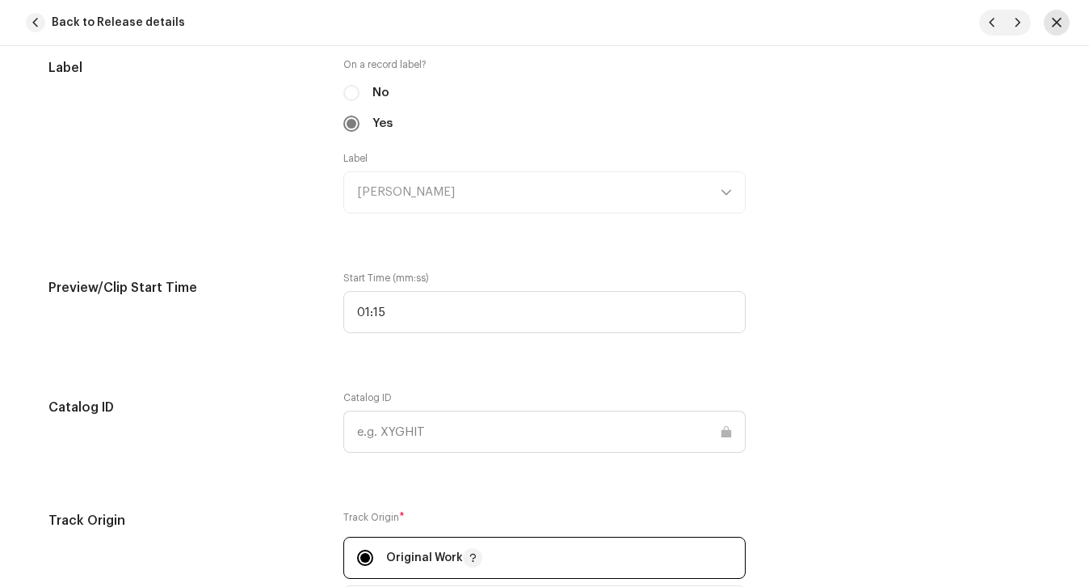
click at [1049, 21] on button "button" at bounding box center [1057, 23] width 26 height 26
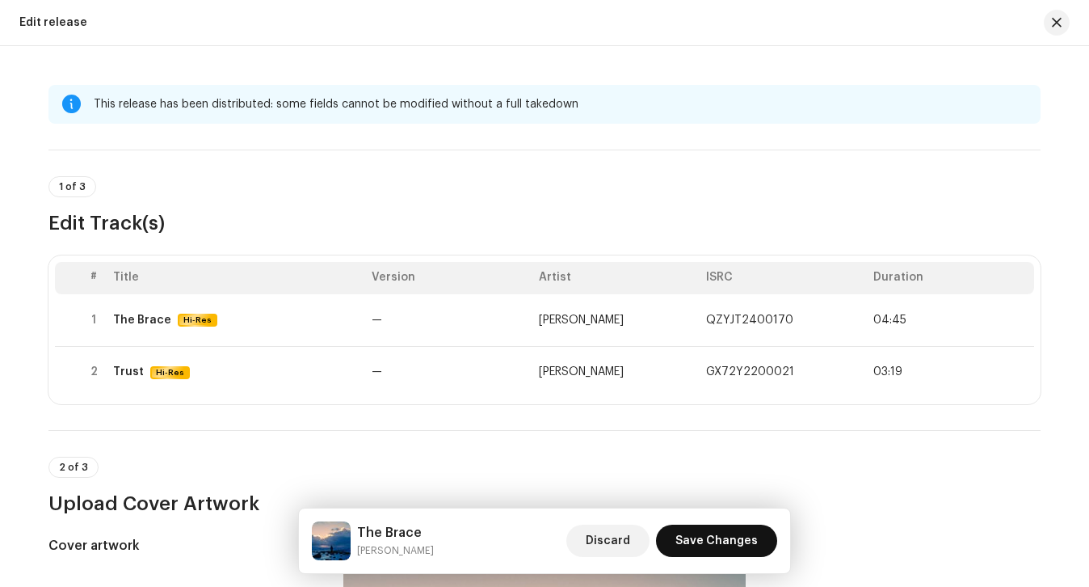
click at [692, 534] on span "Save Changes" at bounding box center [716, 540] width 82 height 32
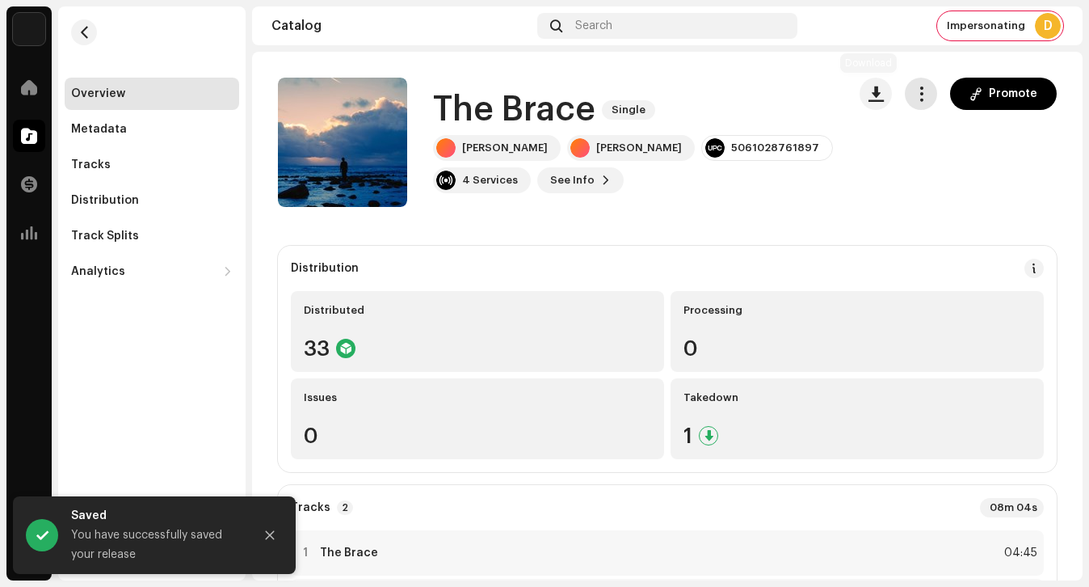
click at [914, 102] on button "button" at bounding box center [921, 94] width 32 height 32
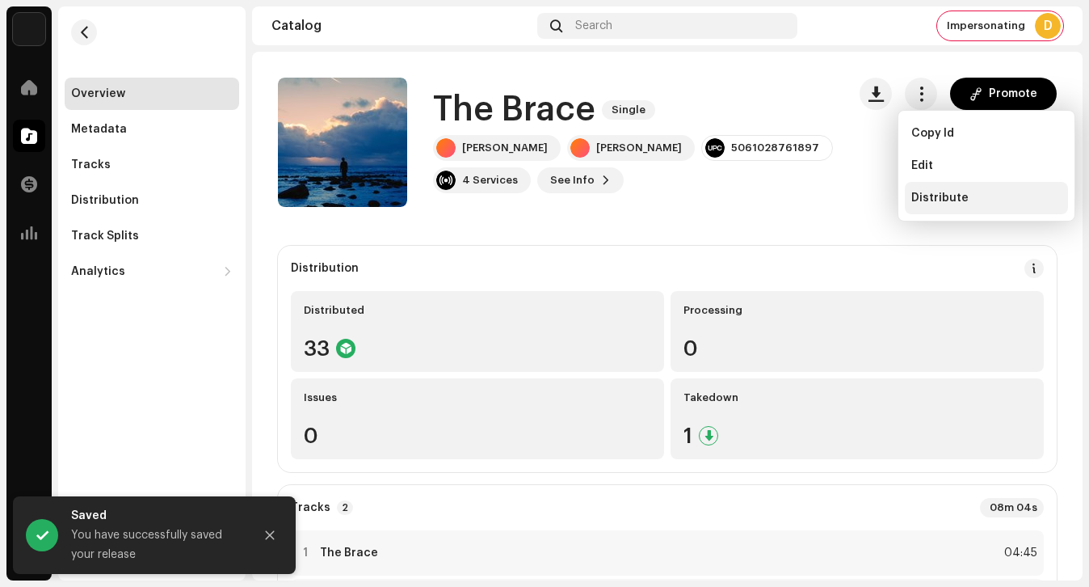
click at [927, 197] on span "Distribute" at bounding box center [939, 197] width 57 height 13
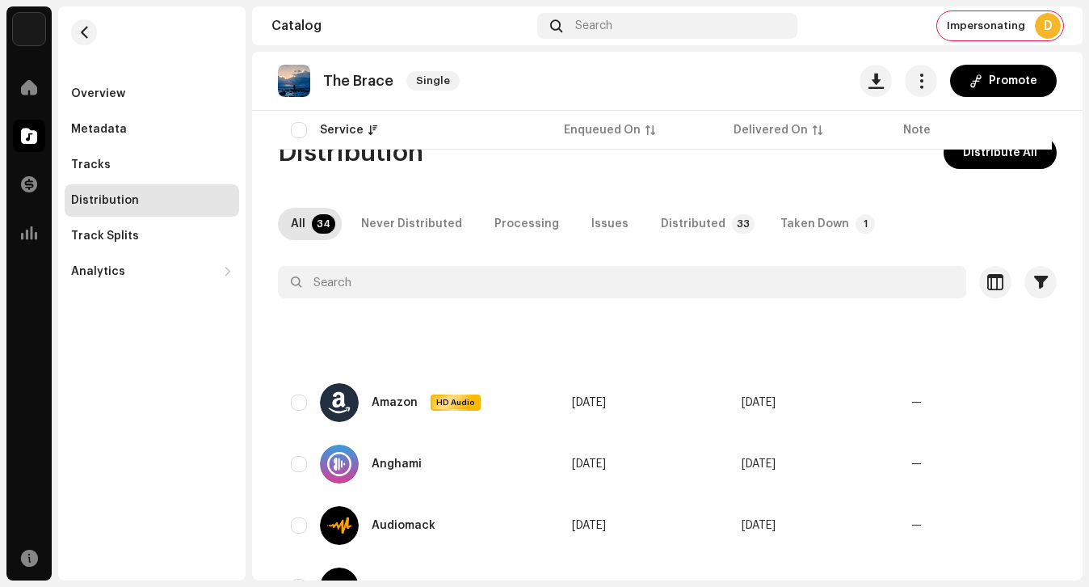
scroll to position [1926, 0]
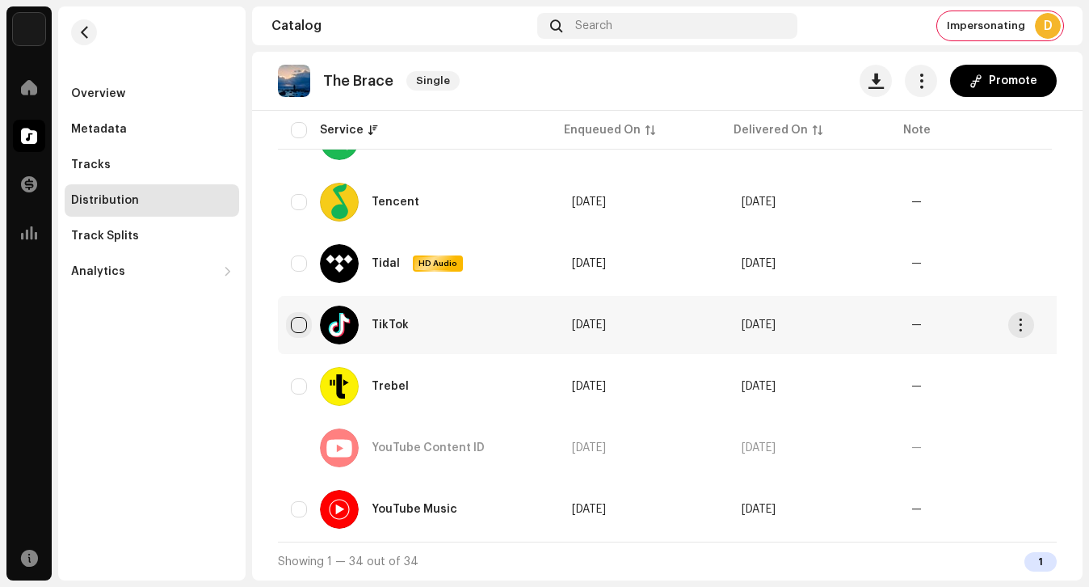
click at [296, 319] on input "checkbox" at bounding box center [299, 325] width 16 height 16
checkbox input "true"
click at [905, 74] on button "button" at bounding box center [921, 81] width 32 height 32
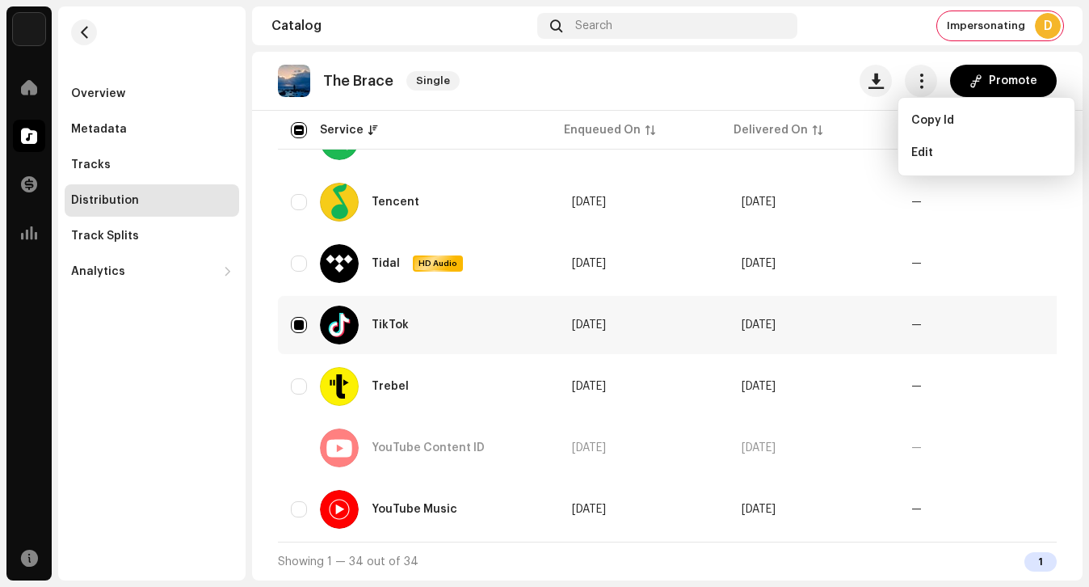
click at [591, 69] on div "The Brace Single Promote" at bounding box center [667, 81] width 779 height 32
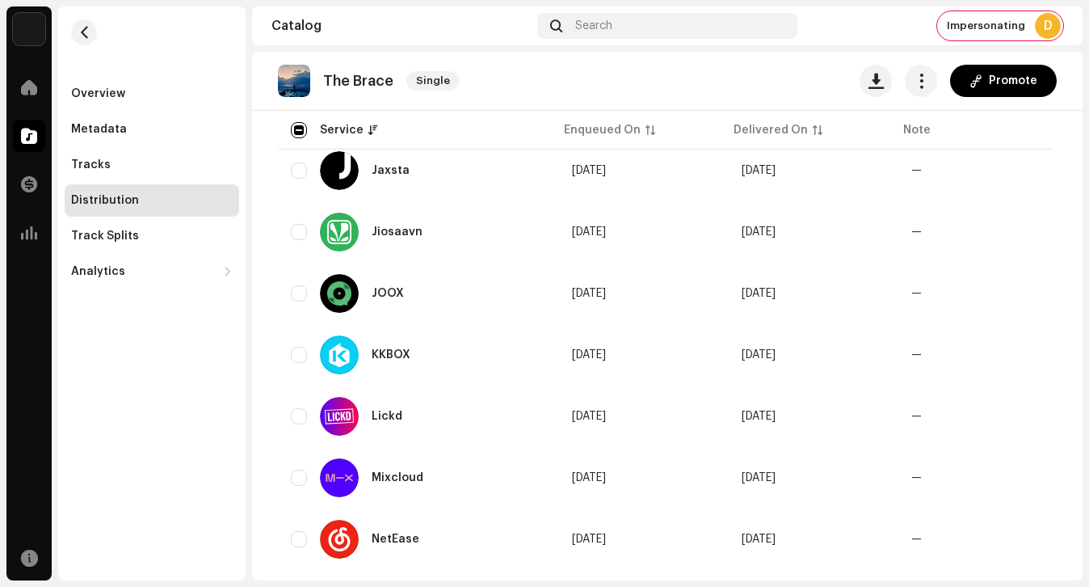
scroll to position [44, 0]
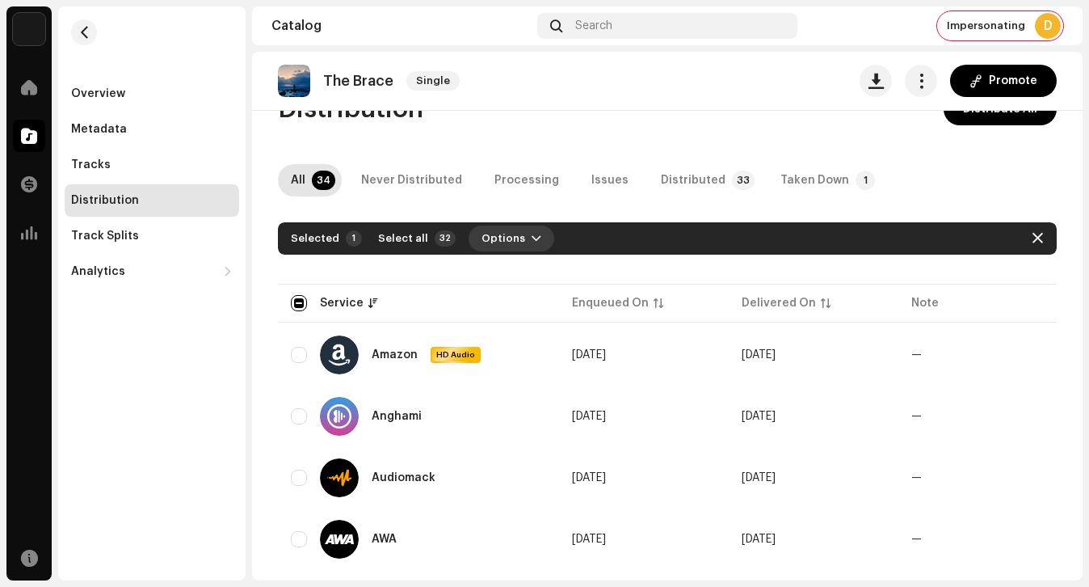
click at [504, 228] on span "Options" at bounding box center [504, 238] width 44 height 32
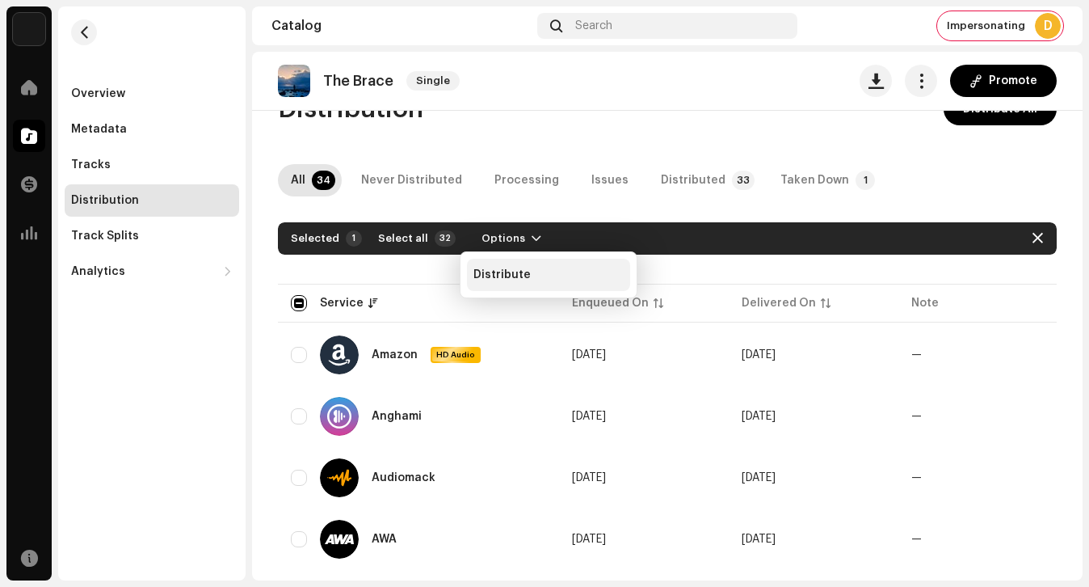
click at [509, 272] on span "Distribute" at bounding box center [501, 274] width 57 height 13
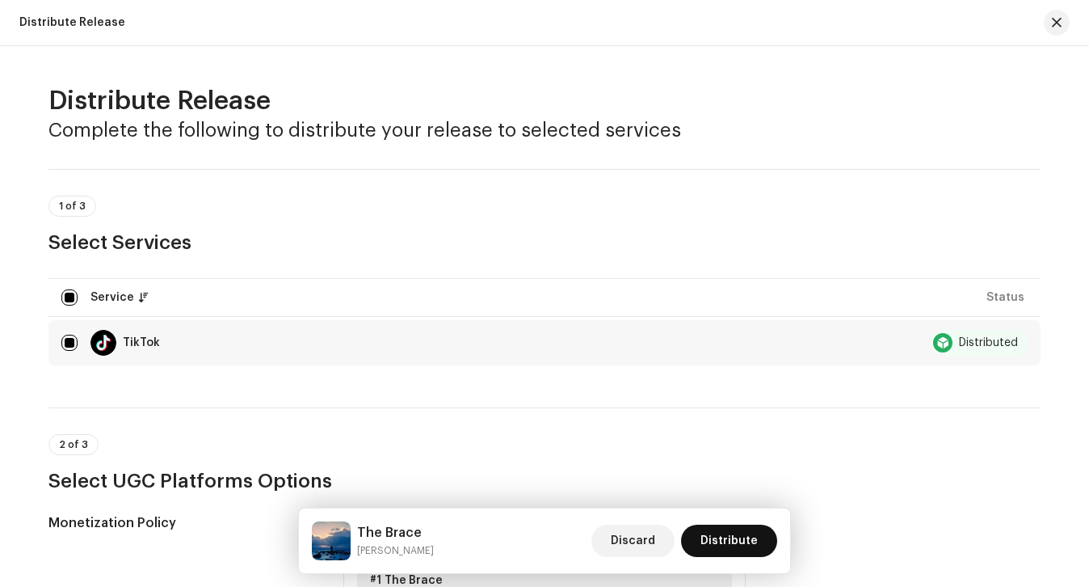
click at [717, 540] on span "Distribute" at bounding box center [728, 540] width 57 height 32
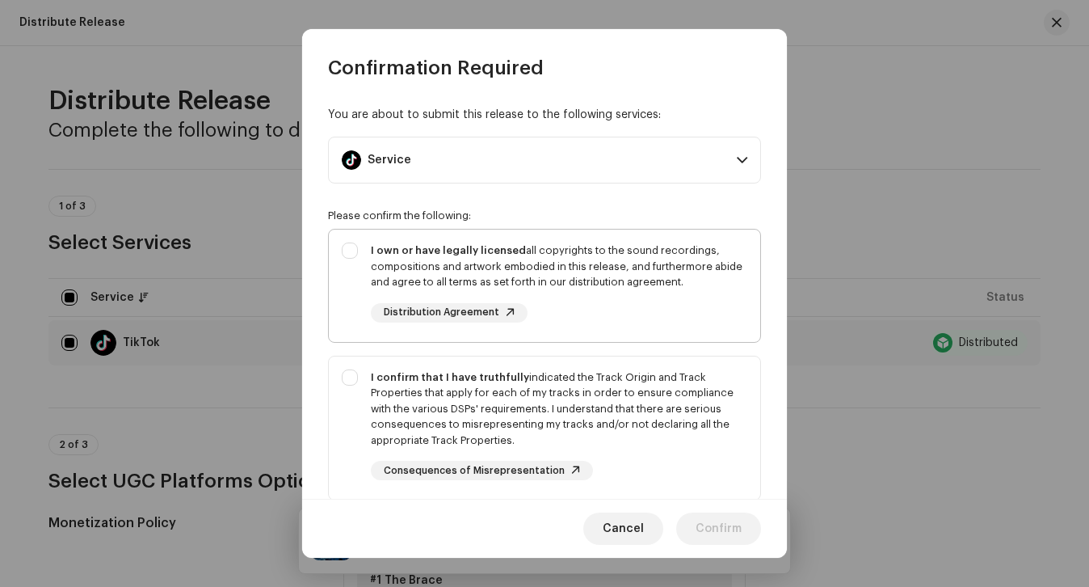
click at [550, 314] on div "I own or have legally licensed all copyrights to the sound recordings, composit…" at bounding box center [559, 282] width 376 height 80
checkbox input "true"
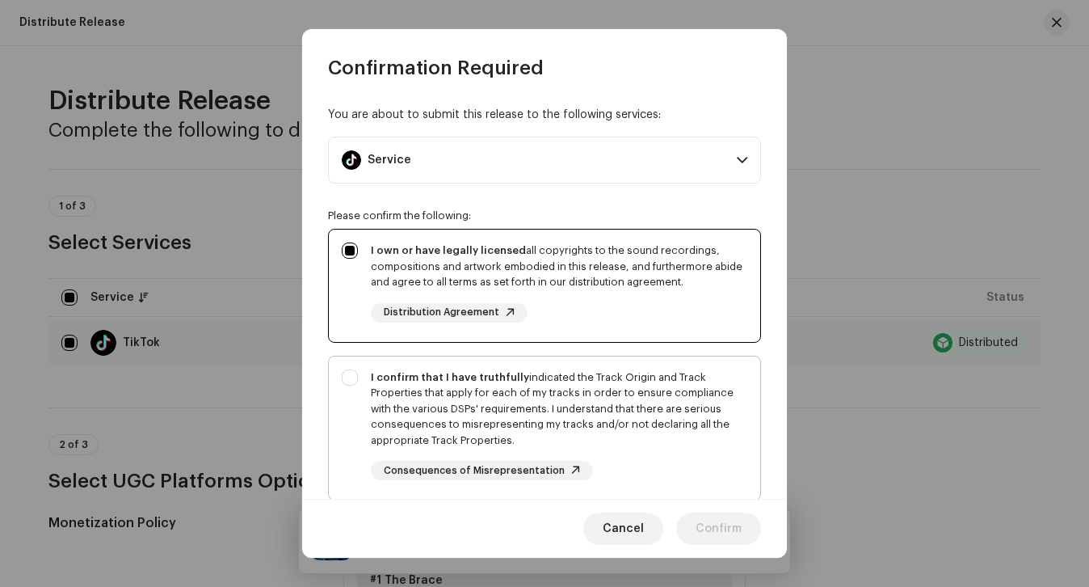
click at [549, 419] on div "I confirm that I have truthfully indicated the Track Origin and Track Propertie…" at bounding box center [559, 408] width 376 height 79
checkbox input "true"
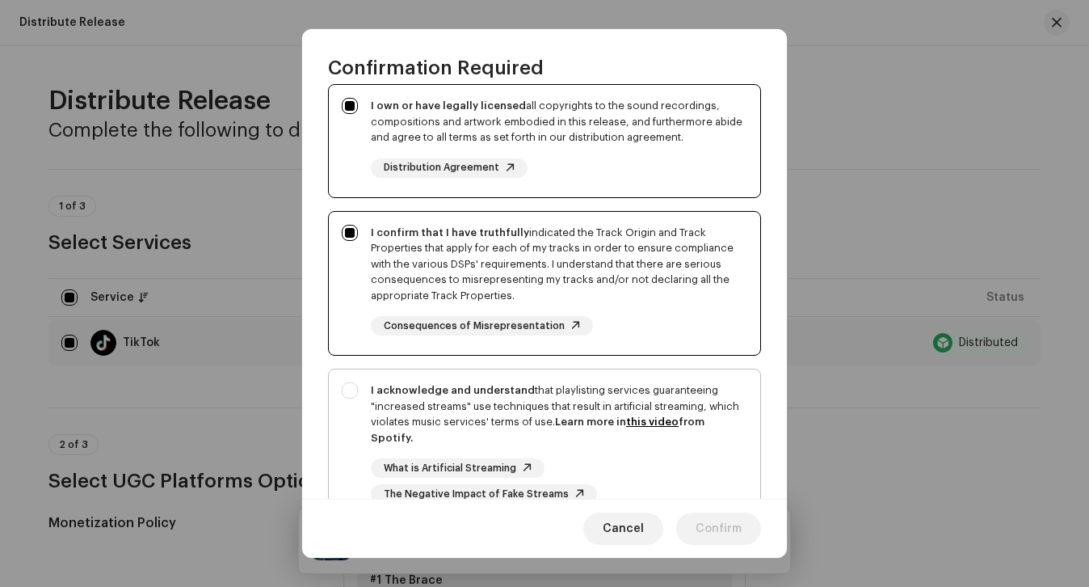
scroll to position [143, 0]
click at [475, 418] on div "I acknowledge and understand that playlisting services guaranteeing "increased …" at bounding box center [559, 415] width 376 height 63
checkbox input "true"
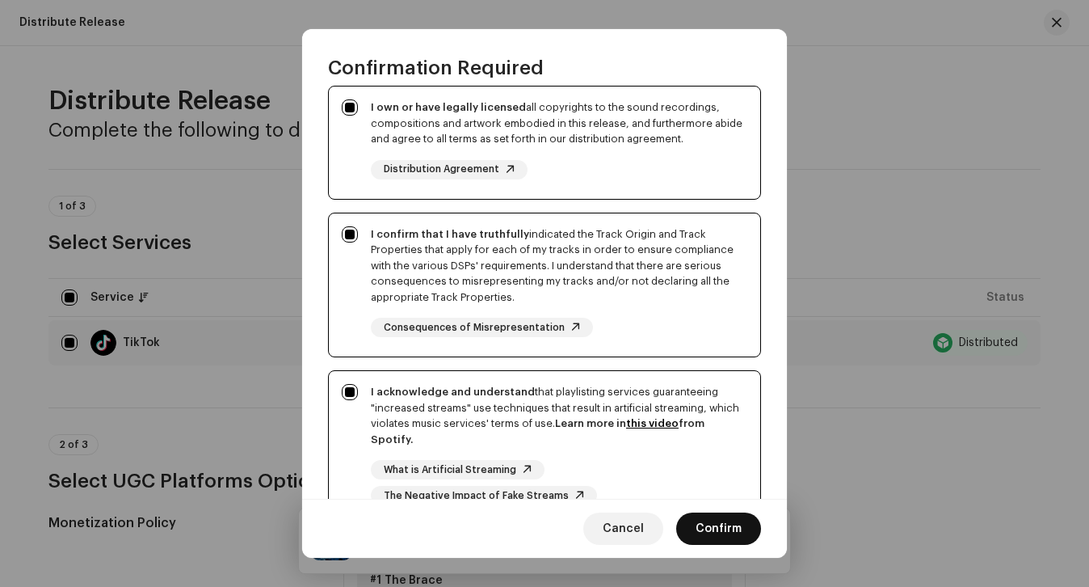
click at [730, 528] on span "Confirm" at bounding box center [719, 528] width 46 height 32
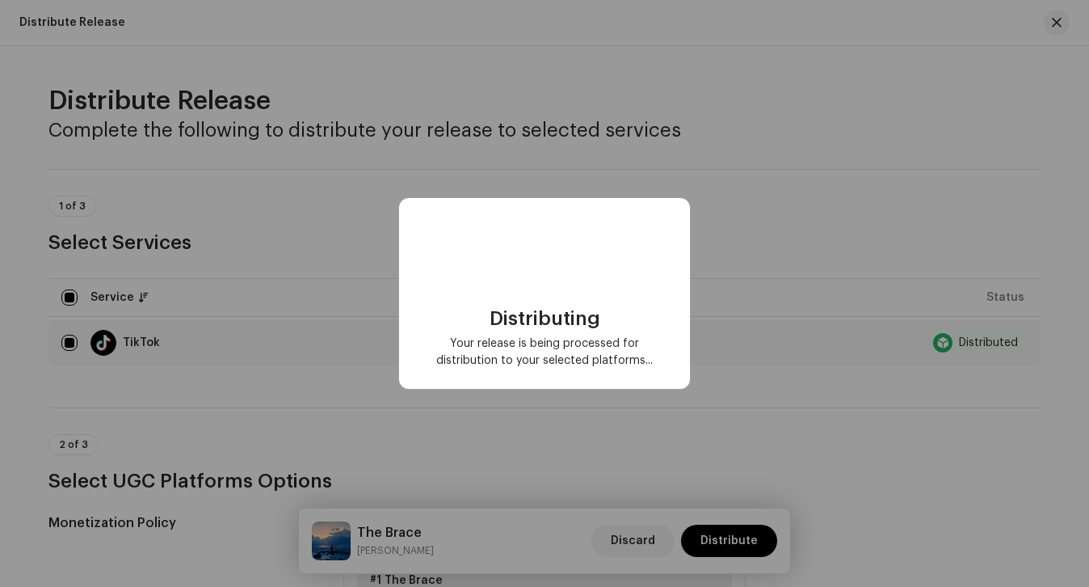
scroll to position [0, 0]
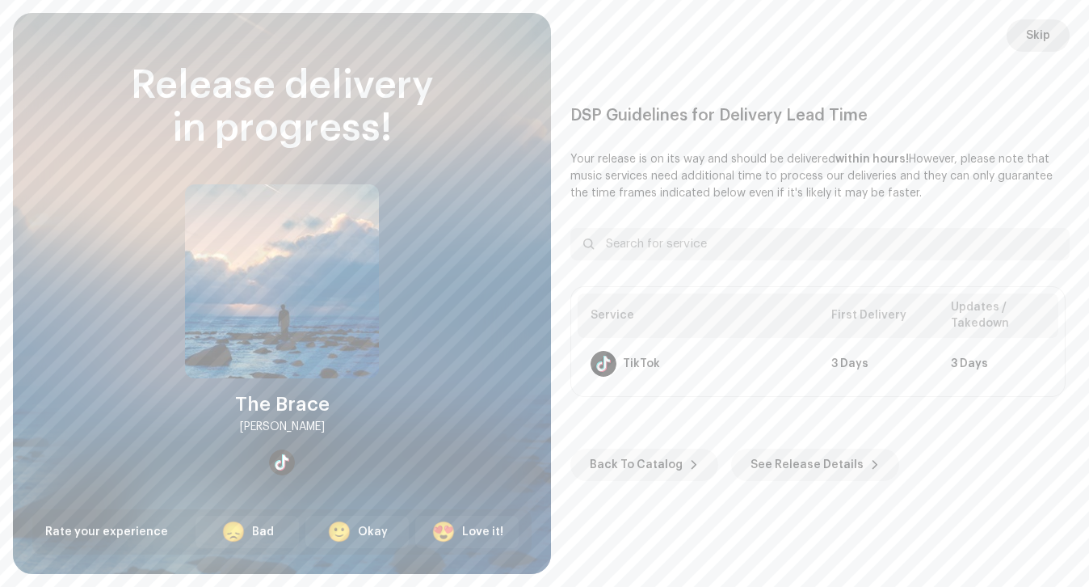
click at [1047, 45] on span "Skip" at bounding box center [1038, 35] width 24 height 32
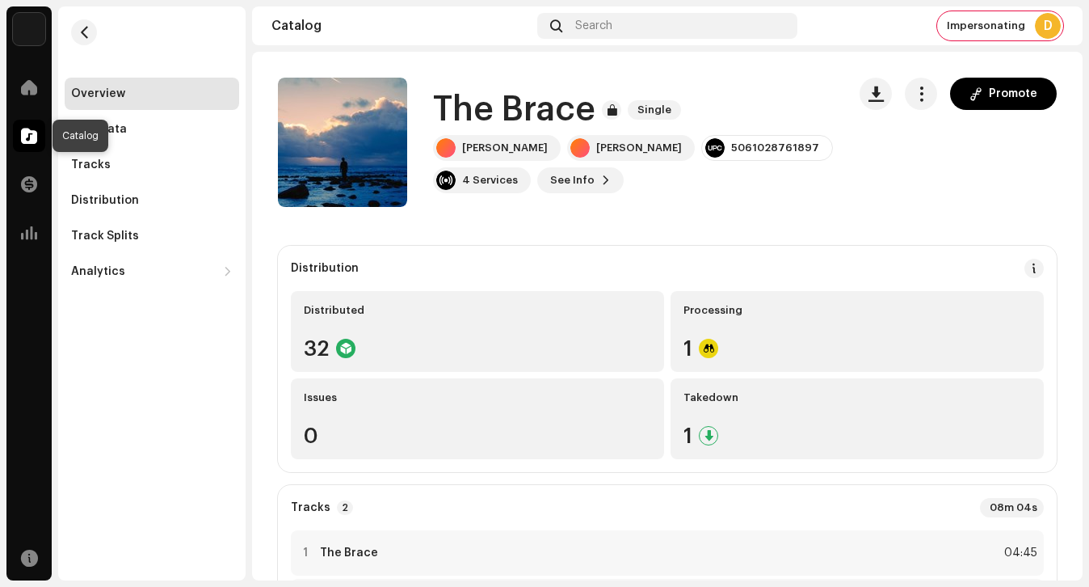
click at [27, 142] on span at bounding box center [29, 135] width 16 height 13
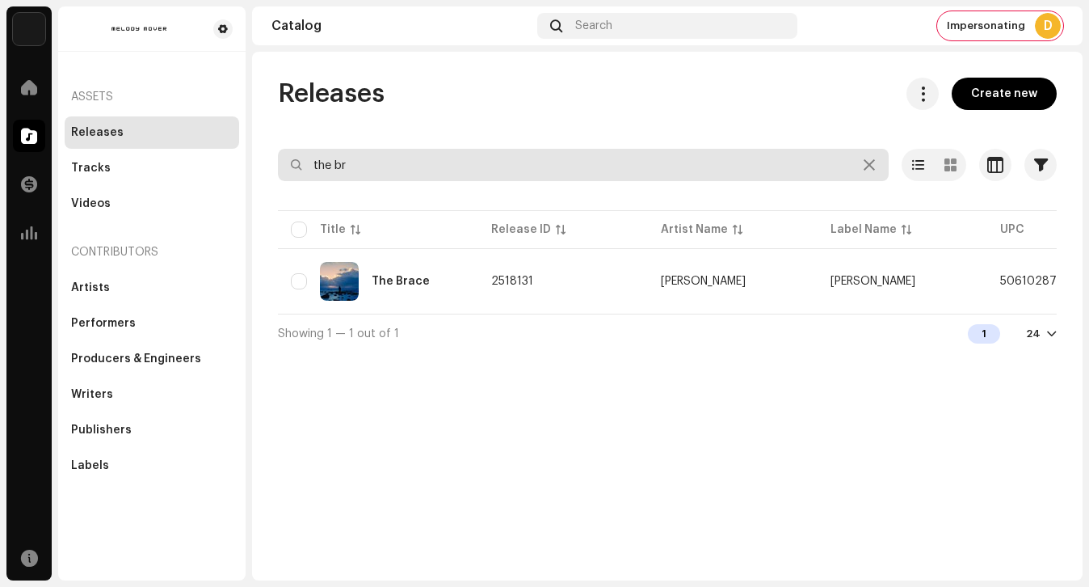
click at [406, 177] on input "the br" at bounding box center [583, 165] width 611 height 32
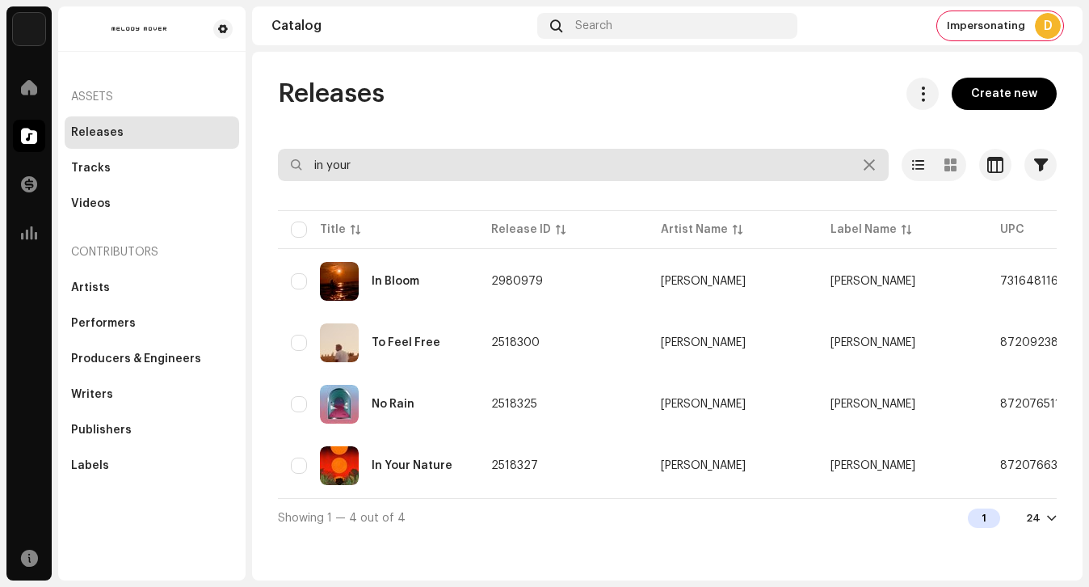
type input "in your"
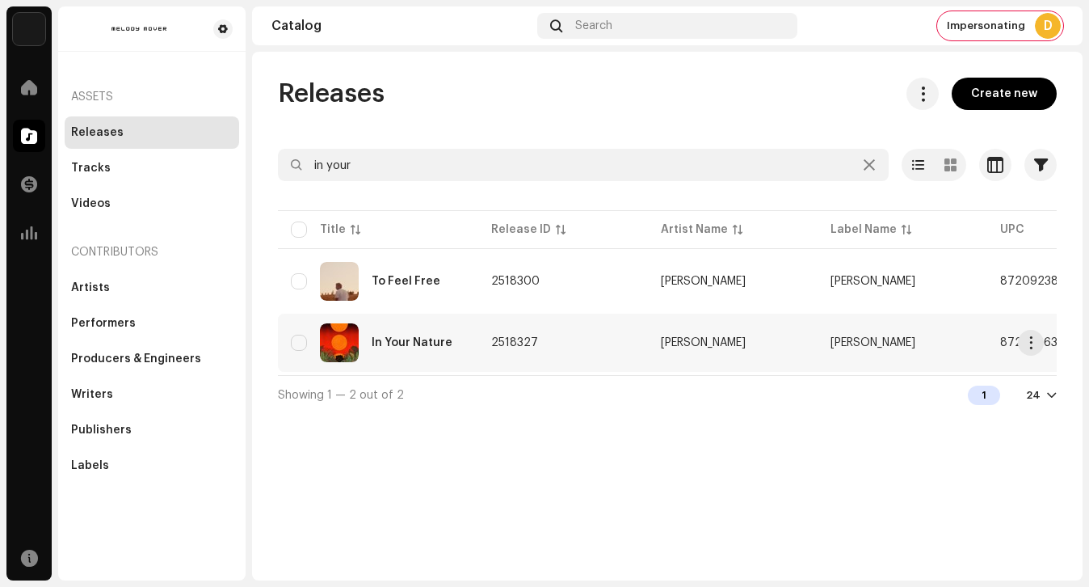
click at [415, 338] on div "In Your Nature" at bounding box center [412, 342] width 81 height 11
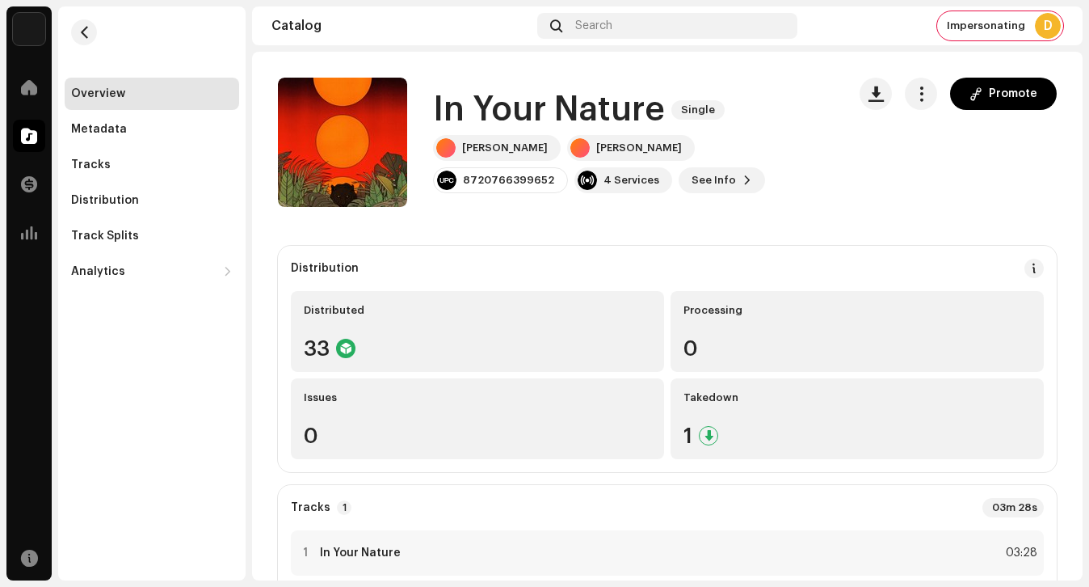
click at [895, 94] on div "Promote" at bounding box center [958, 94] width 197 height 32
click at [905, 94] on button "button" at bounding box center [921, 94] width 32 height 32
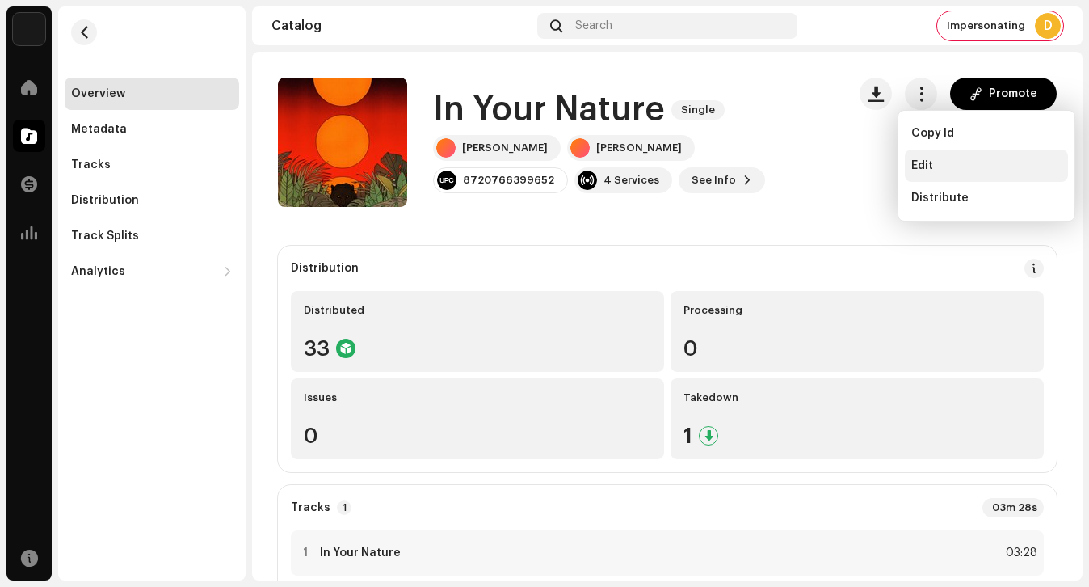
click at [917, 161] on span "Edit" at bounding box center [922, 165] width 22 height 13
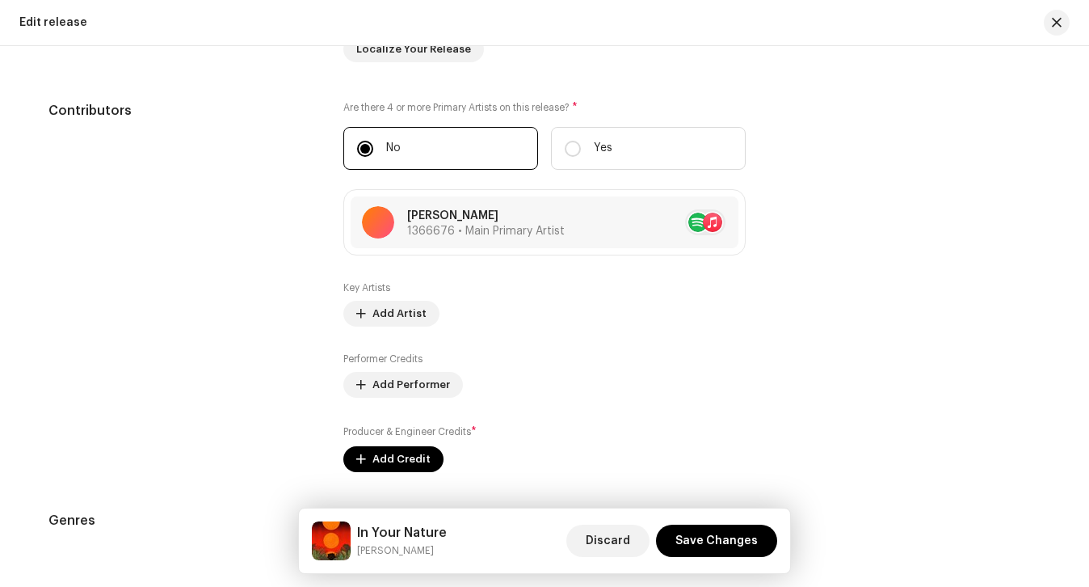
scroll to position [1619, 0]
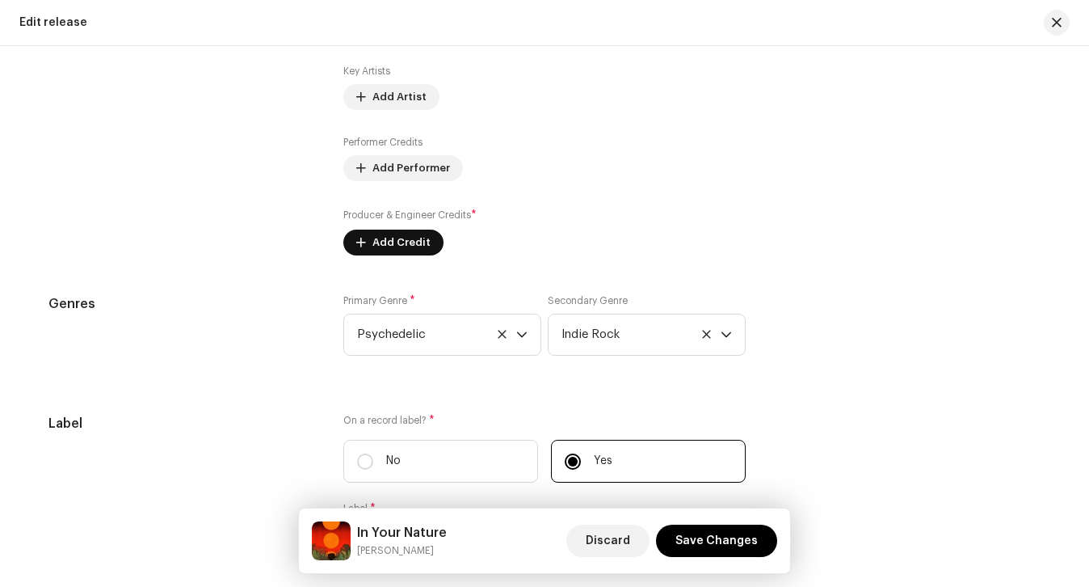
click at [388, 254] on span "Add Credit" at bounding box center [401, 242] width 58 height 32
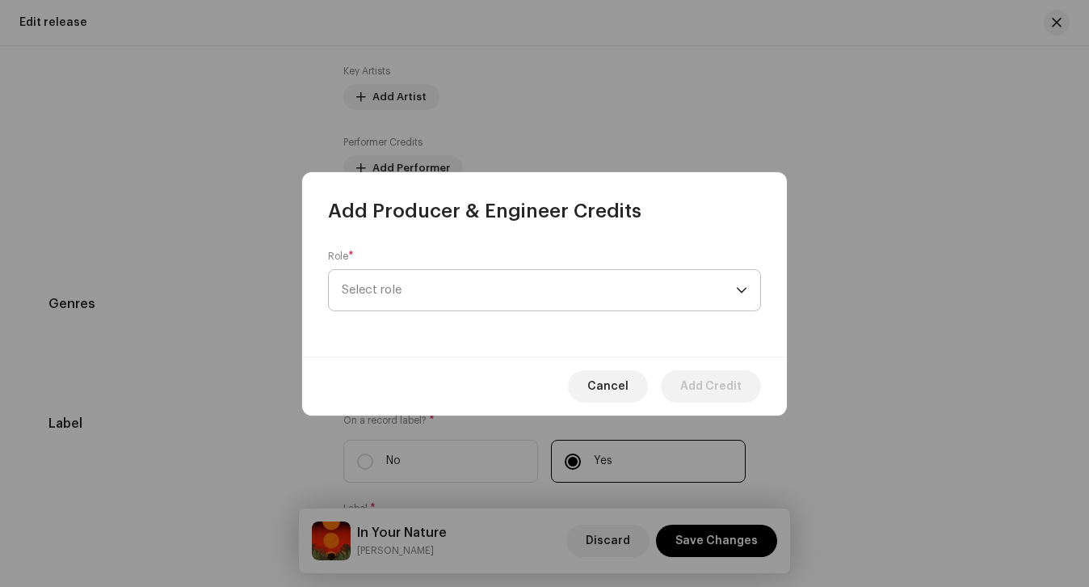
click at [393, 306] on span "Select role" at bounding box center [539, 290] width 394 height 40
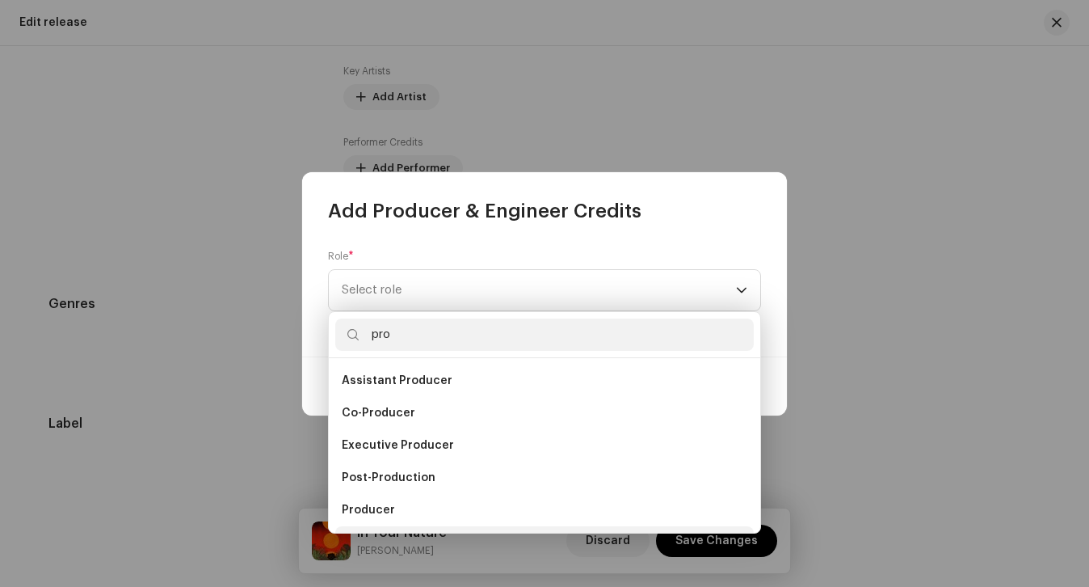
scroll to position [26, 0]
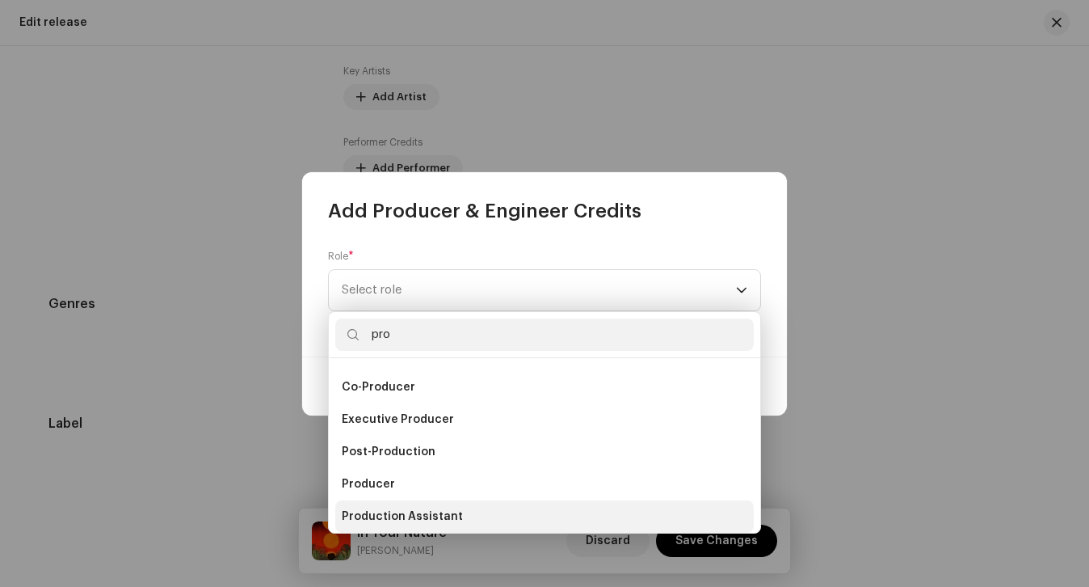
type input "pro"
click at [396, 523] on span "Production Assistant" at bounding box center [402, 516] width 121 height 16
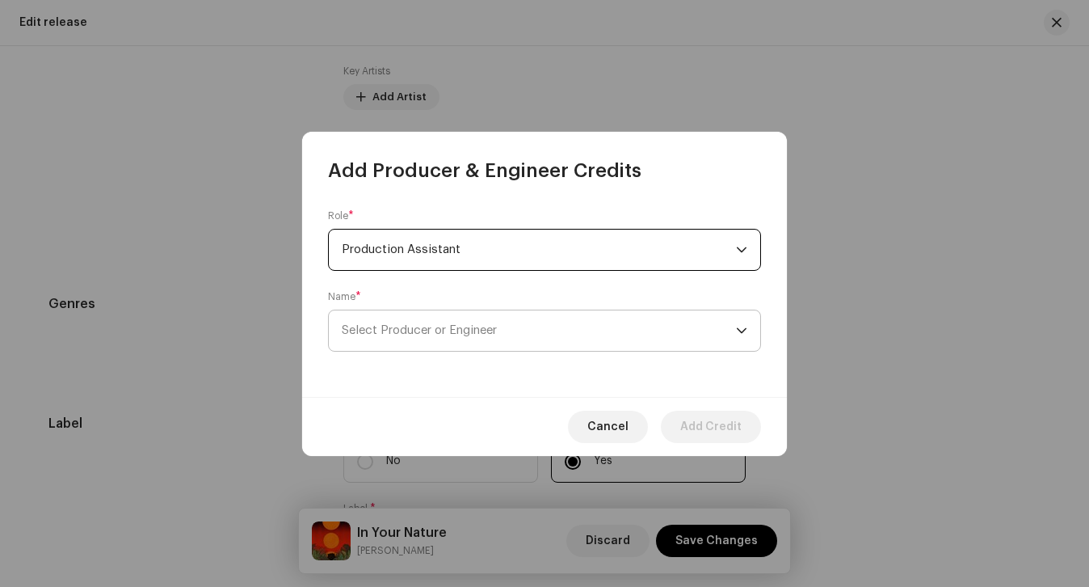
click at [397, 338] on span "Select Producer or Engineer" at bounding box center [539, 330] width 394 height 40
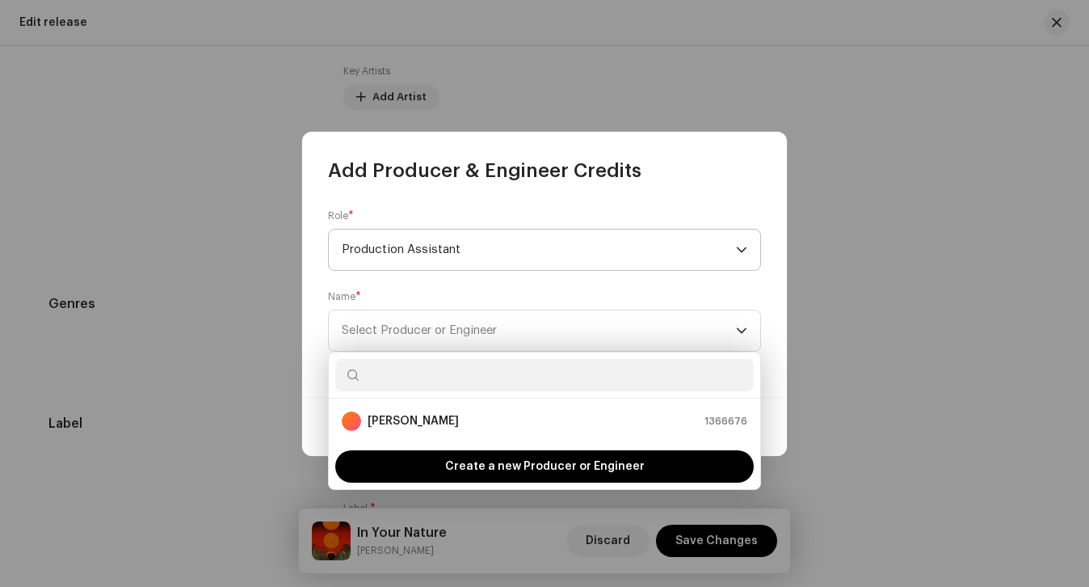
click at [393, 234] on span "Production Assistant" at bounding box center [539, 249] width 394 height 40
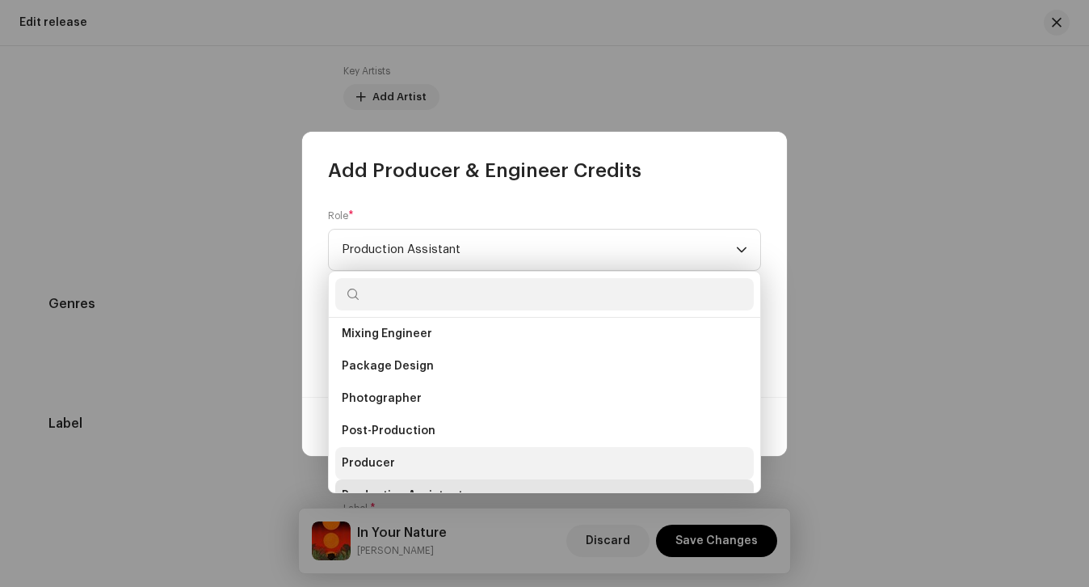
click at [400, 455] on li "Producer" at bounding box center [544, 463] width 418 height 32
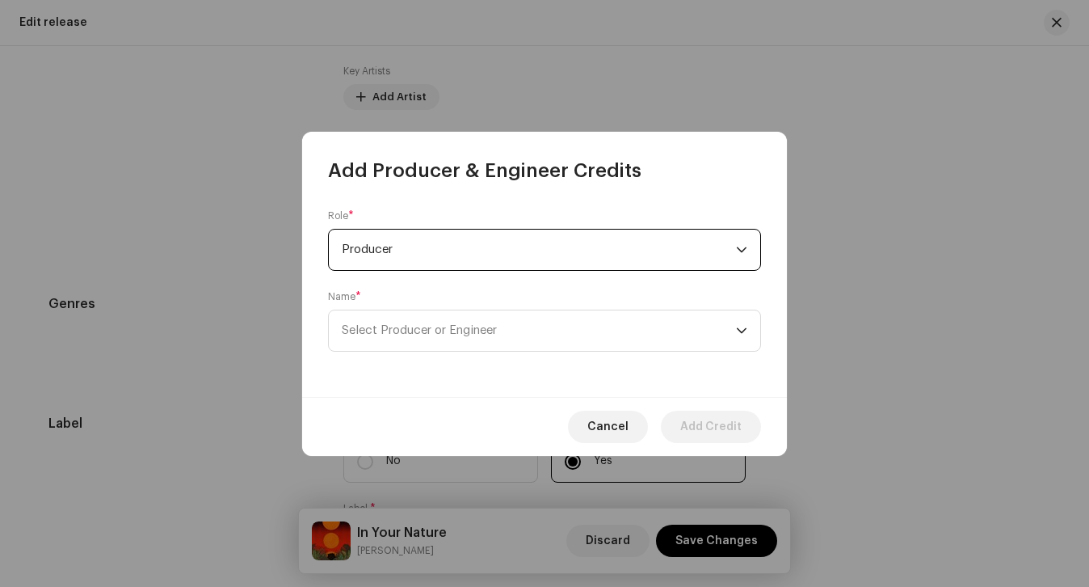
scroll to position [543, 0]
click at [418, 365] on div "Role * Producer Name * Select Producer or Engineer" at bounding box center [544, 289] width 485 height 213
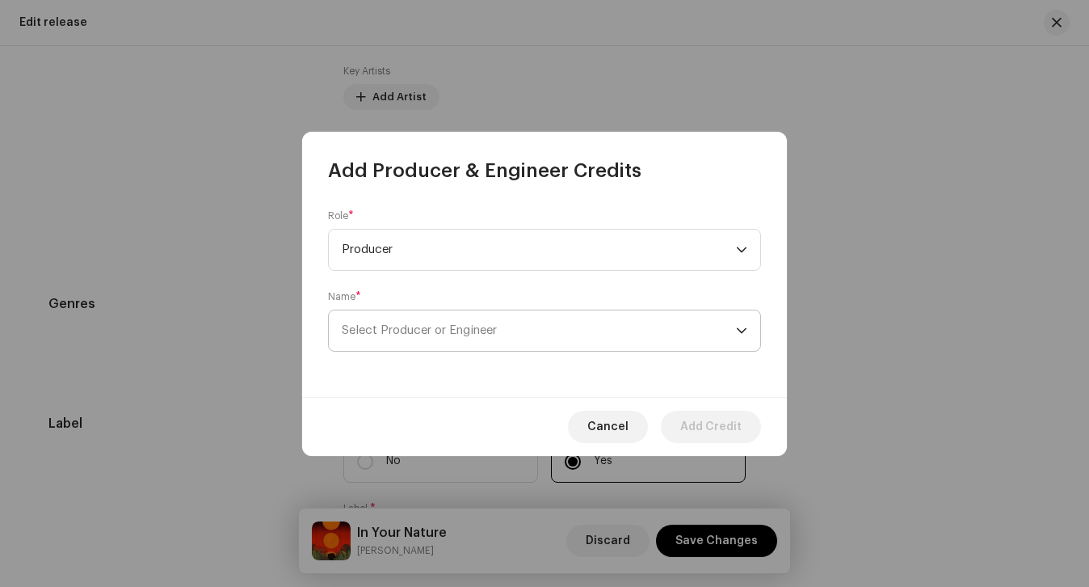
click at [410, 318] on span "Select Producer or Engineer" at bounding box center [539, 330] width 394 height 40
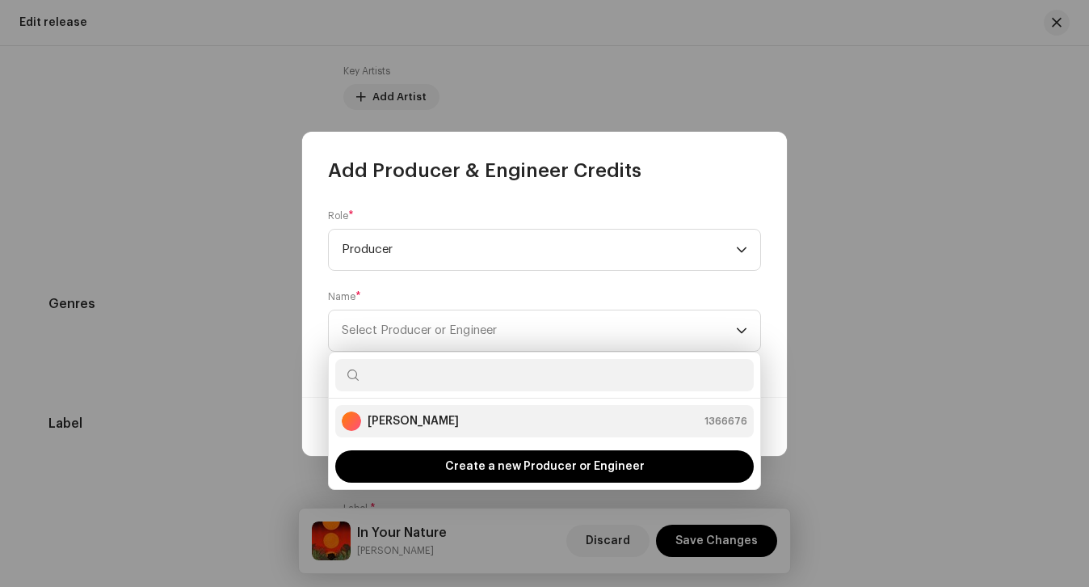
click at [408, 423] on strong "[PERSON_NAME]" at bounding box center [413, 421] width 91 height 16
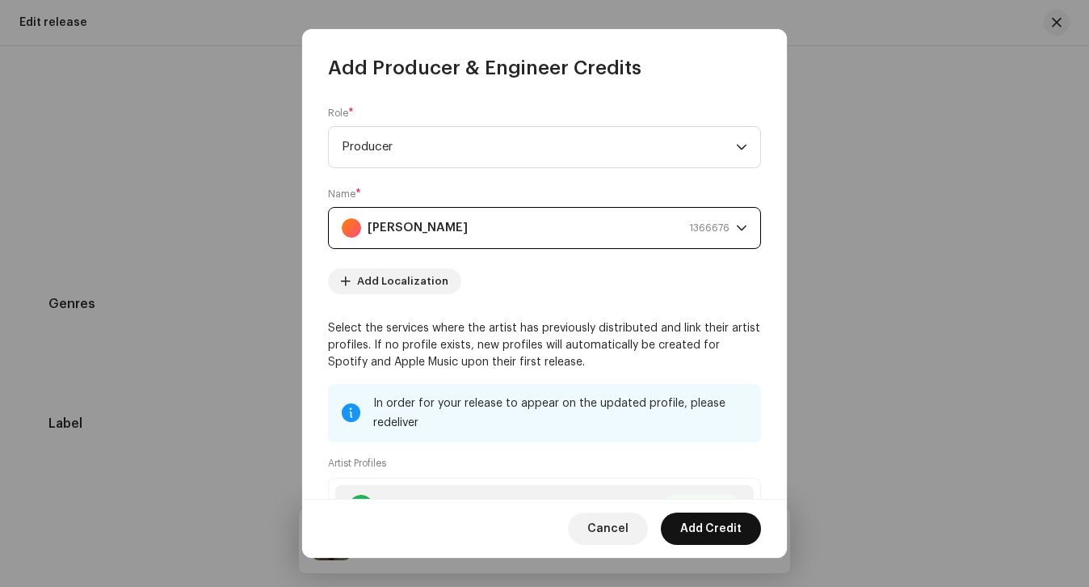
click at [723, 535] on span "Add Credit" at bounding box center [710, 528] width 61 height 32
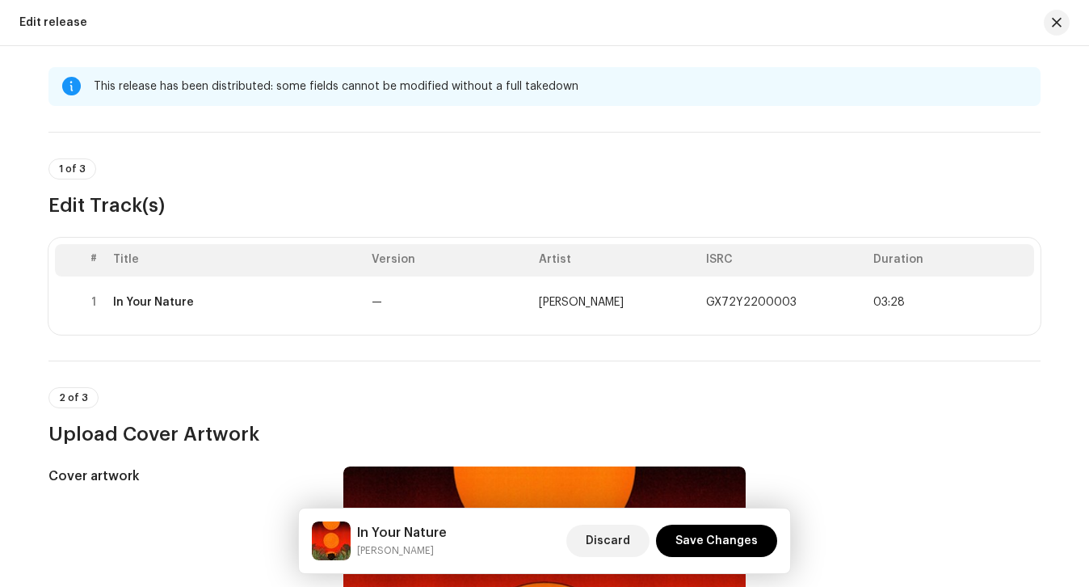
scroll to position [17, 0]
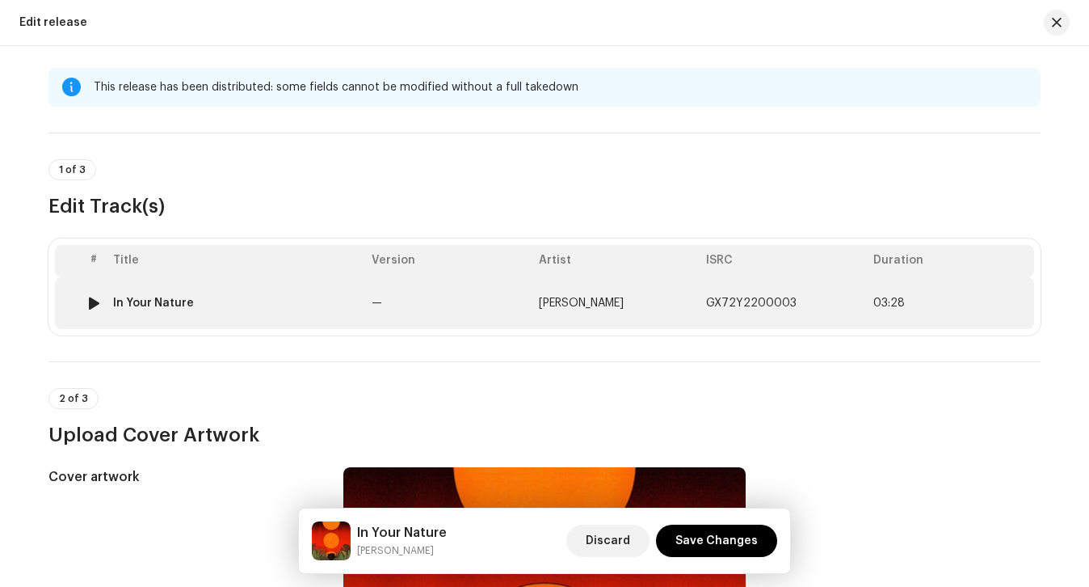
click at [419, 322] on td "—" at bounding box center [448, 303] width 167 height 52
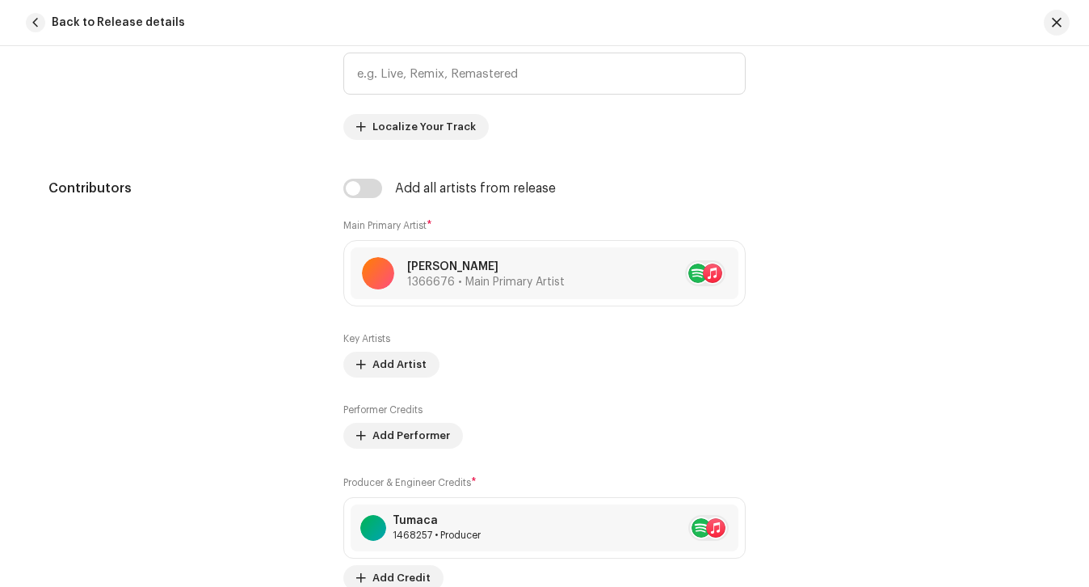
scroll to position [905, 0]
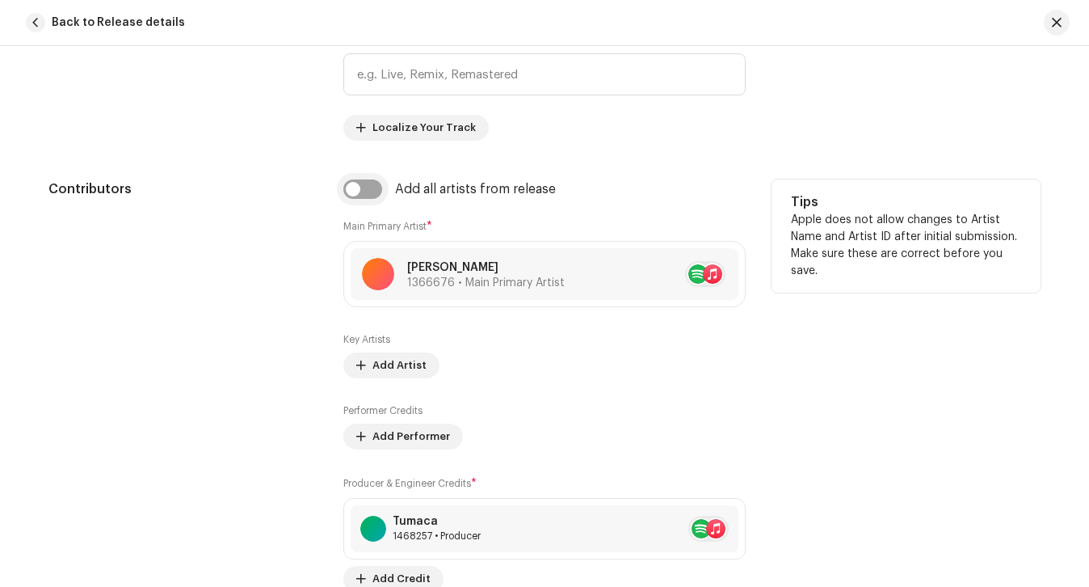
click at [352, 197] on input "checkbox" at bounding box center [362, 188] width 39 height 19
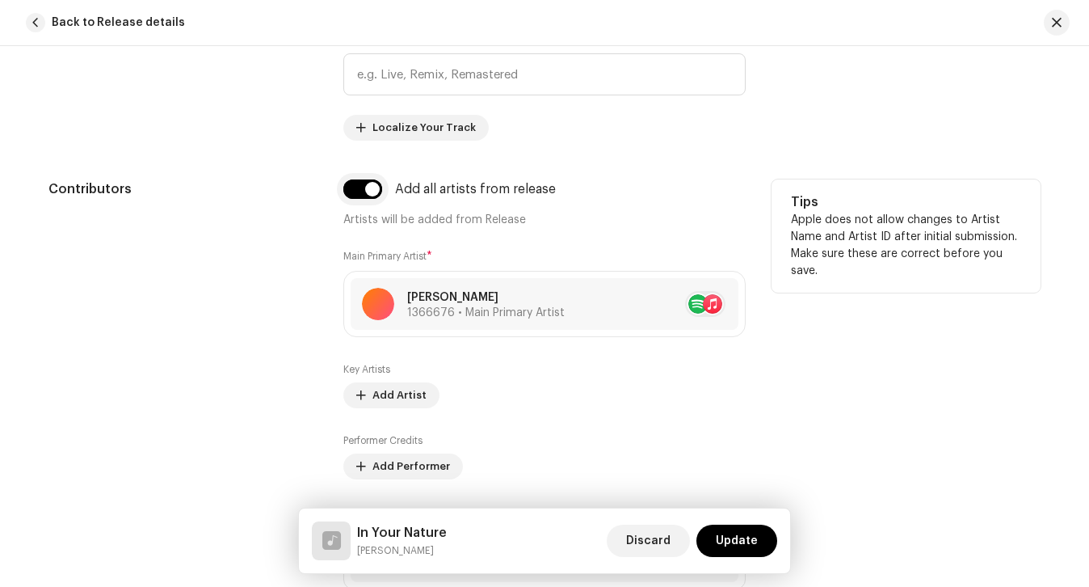
click at [352, 197] on input "checkbox" at bounding box center [362, 188] width 39 height 19
checkbox input "false"
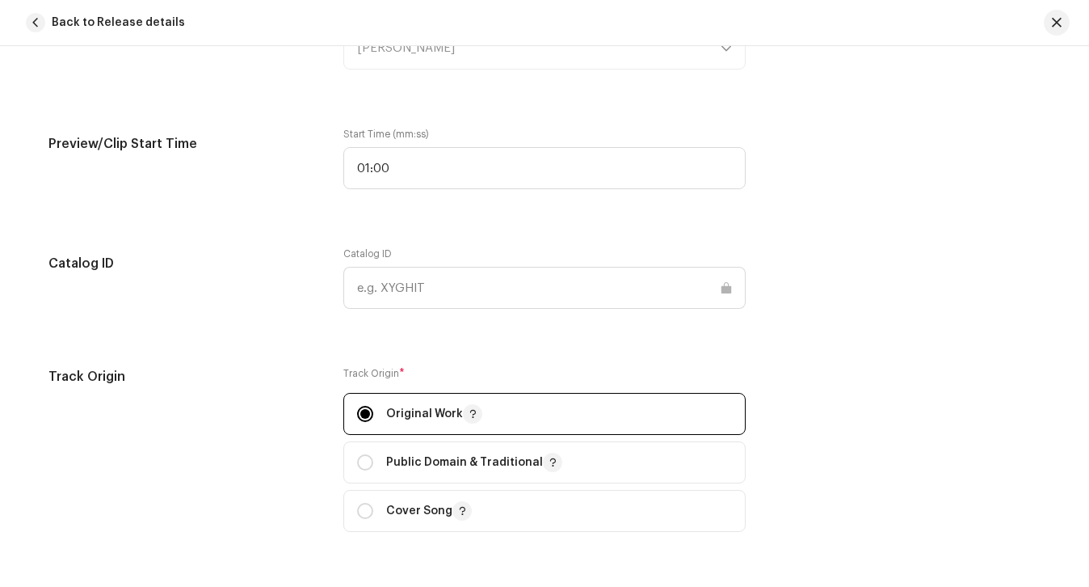
scroll to position [1735, 0]
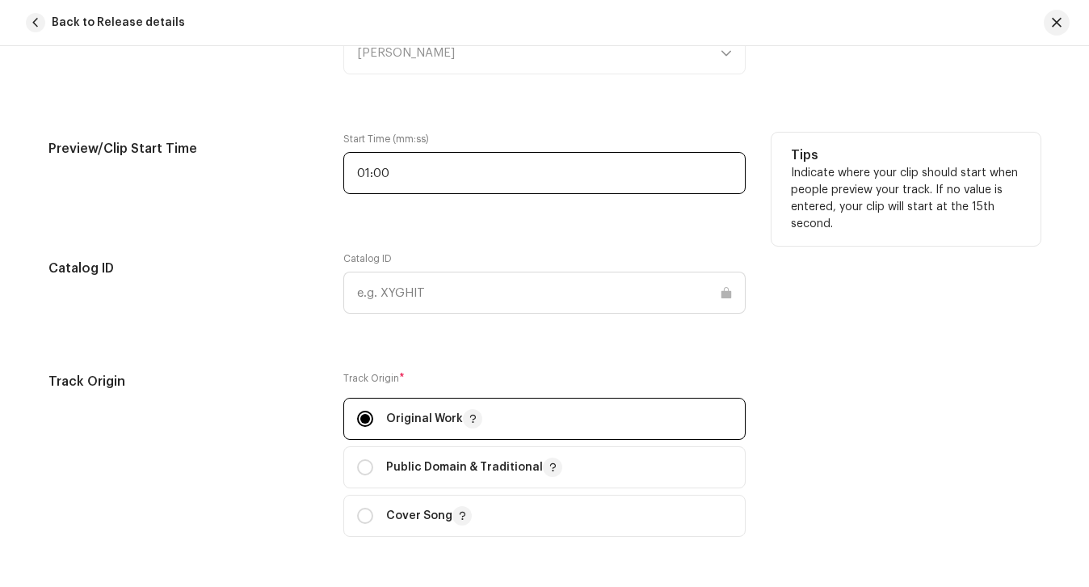
click at [431, 170] on input "01:00" at bounding box center [544, 173] width 402 height 42
type input "00:50"
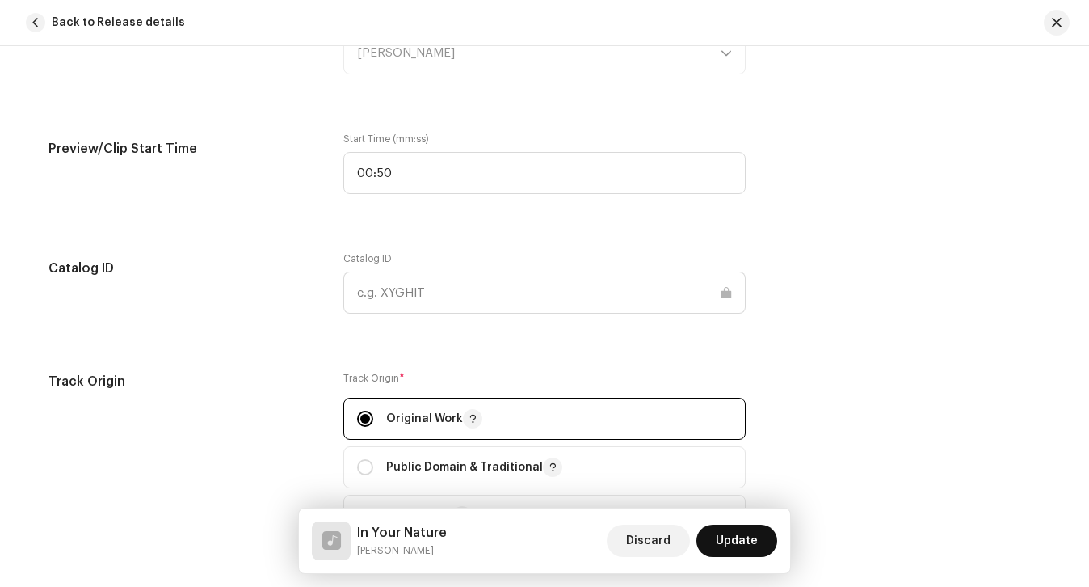
click at [729, 533] on span "Update" at bounding box center [737, 540] width 42 height 32
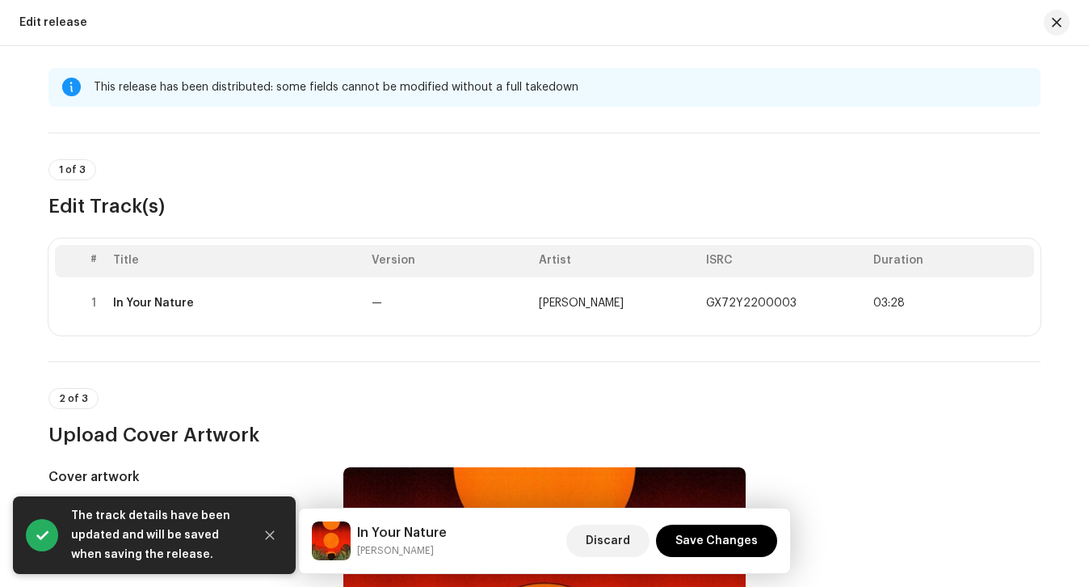
click at [729, 533] on span "Save Changes" at bounding box center [716, 540] width 82 height 32
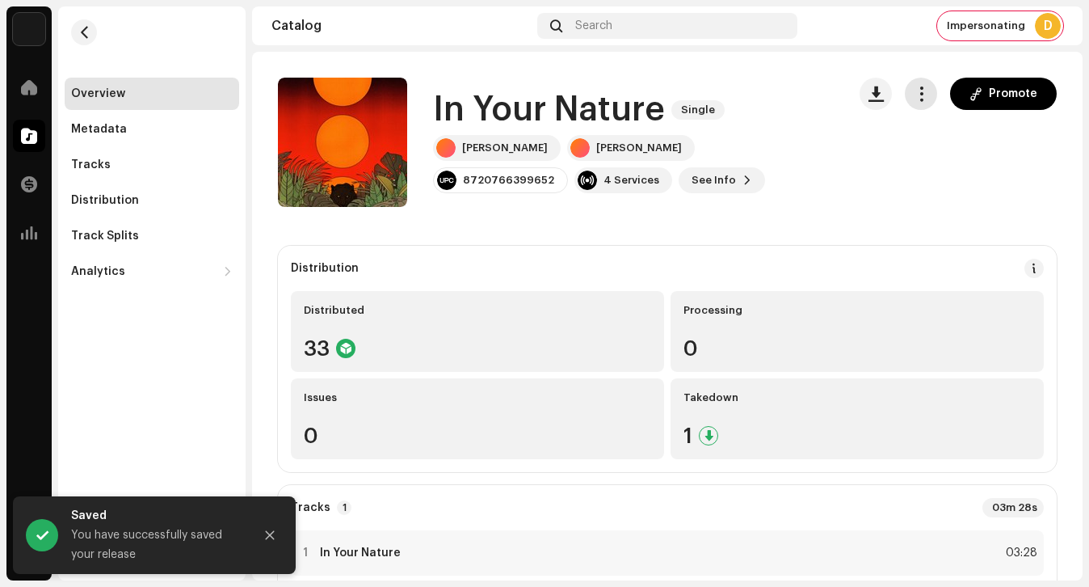
click at [924, 101] on button "button" at bounding box center [921, 94] width 32 height 32
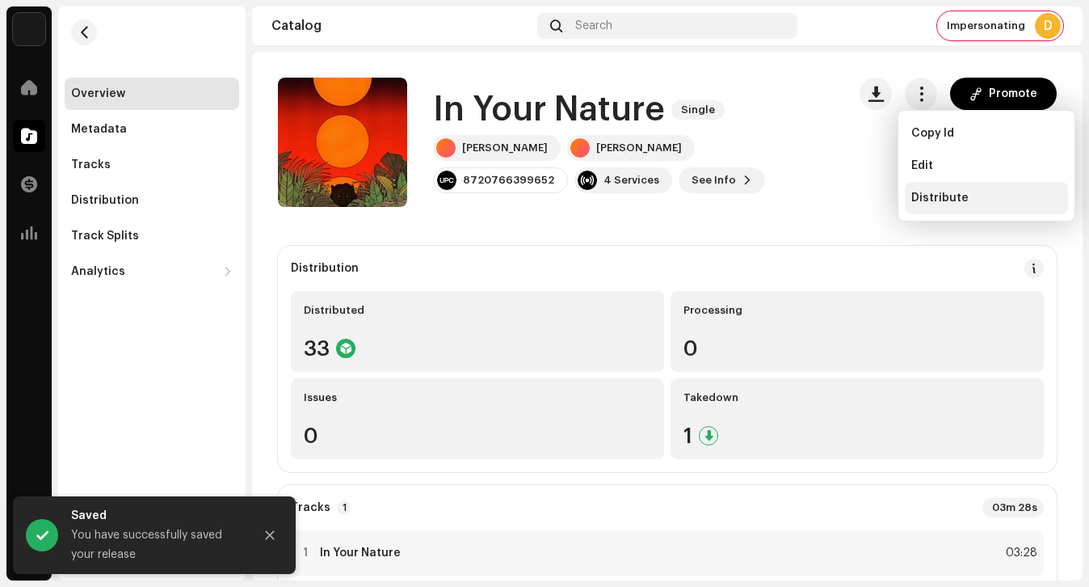
click at [936, 193] on span "Distribute" at bounding box center [939, 197] width 57 height 13
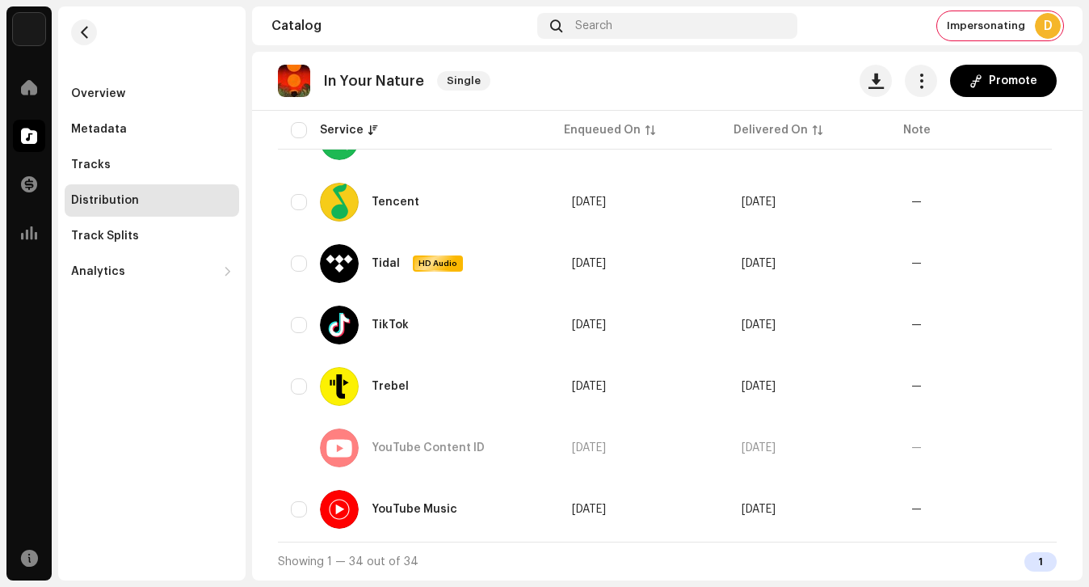
scroll to position [1924, 0]
click at [295, 324] on input "checkbox" at bounding box center [299, 325] width 16 height 16
checkbox input "true"
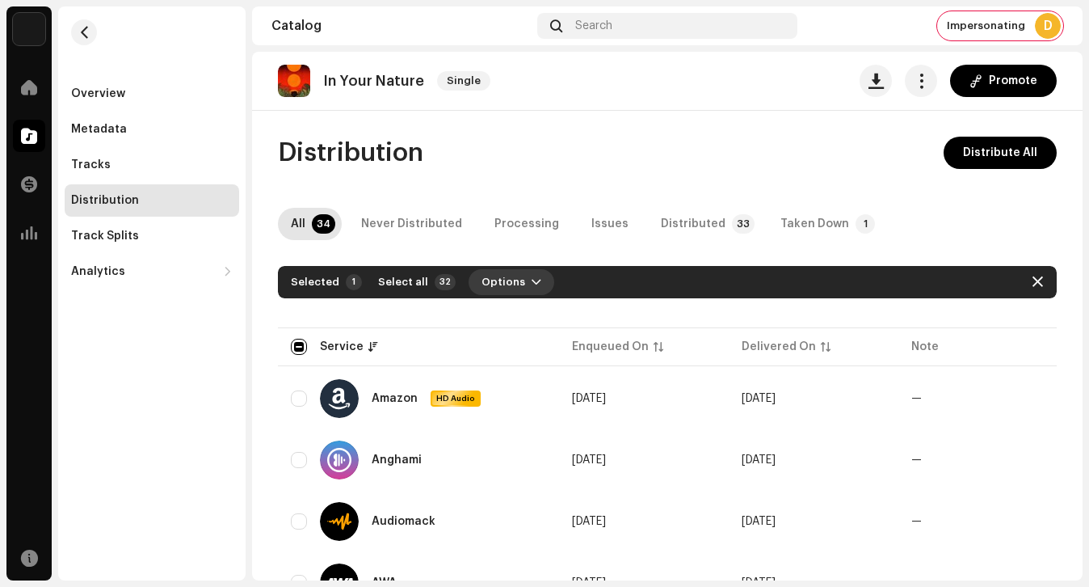
click at [532, 282] on span "button" at bounding box center [537, 281] width 10 height 13
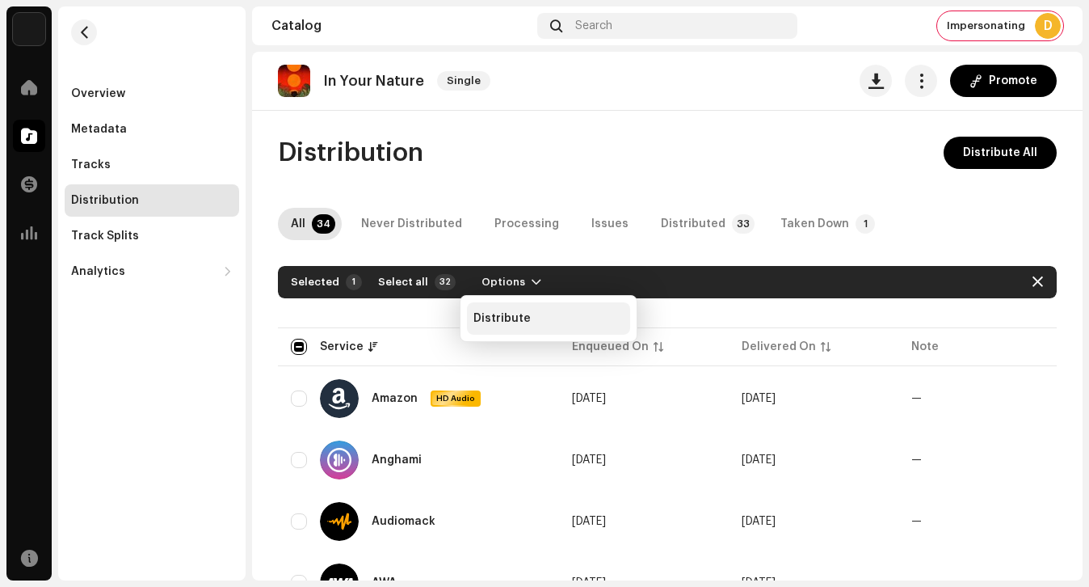
click at [522, 313] on span "Distribute" at bounding box center [501, 318] width 57 height 13
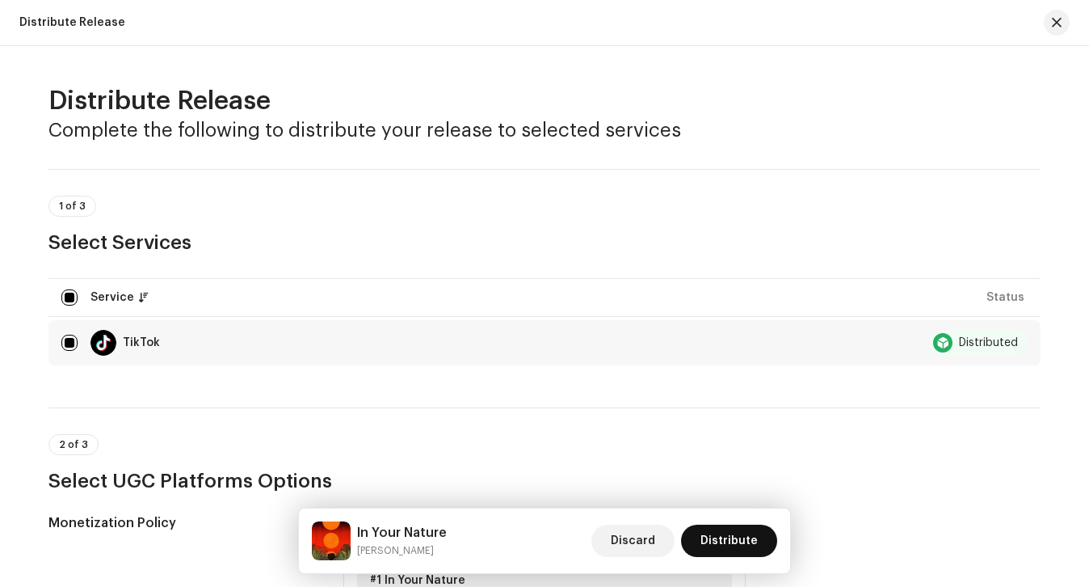
click at [743, 545] on span "Distribute" at bounding box center [728, 540] width 57 height 32
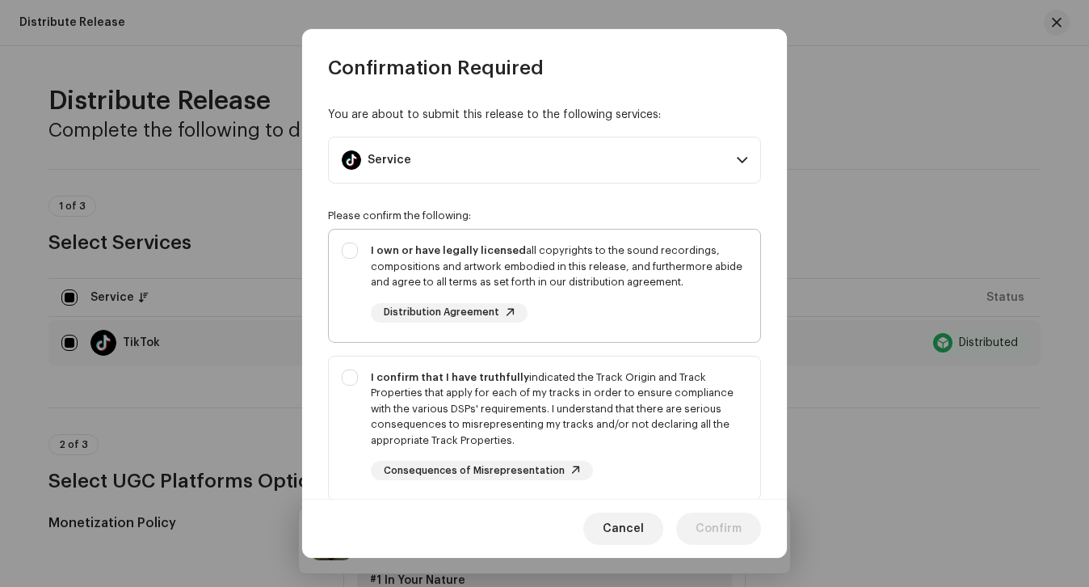
click at [574, 246] on div "I own or have legally licensed all copyrights to the sound recordings, composit…" at bounding box center [559, 266] width 376 height 48
checkbox input "true"
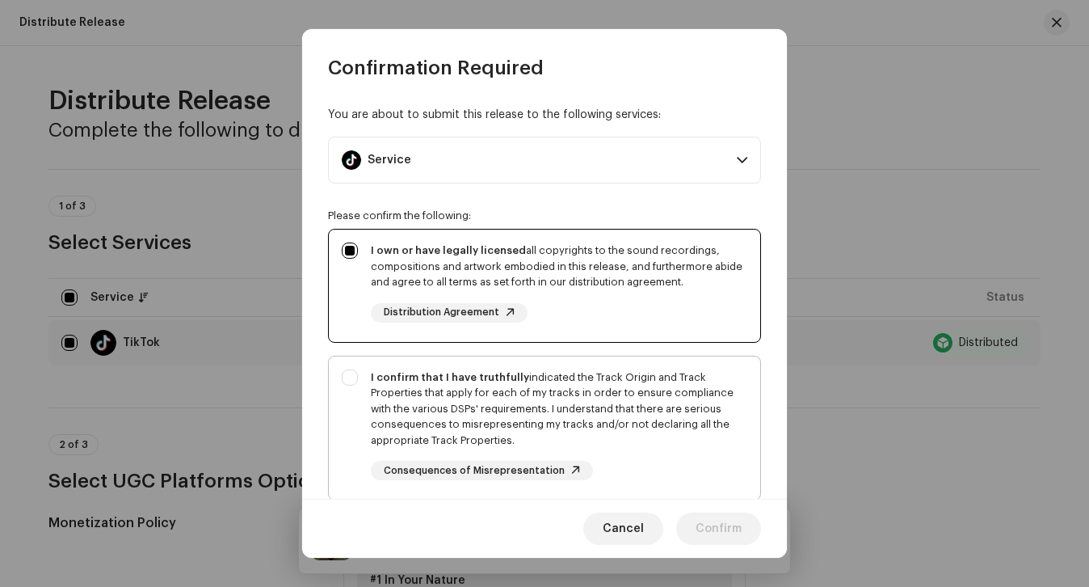
click at [574, 391] on div "I confirm that I have truthfully indicated the Track Origin and Track Propertie…" at bounding box center [559, 408] width 376 height 79
checkbox input "true"
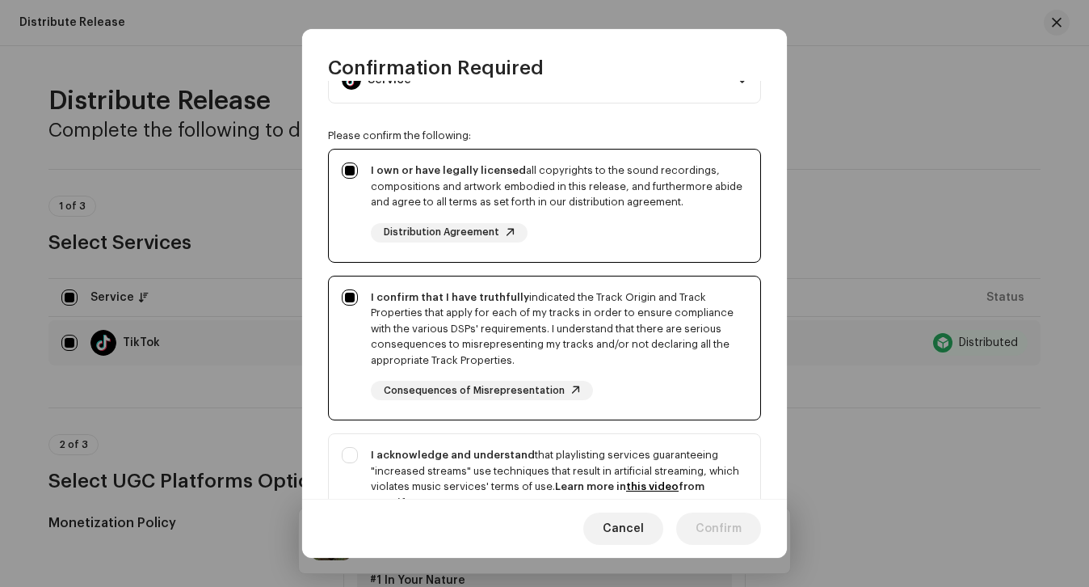
scroll to position [84, 0]
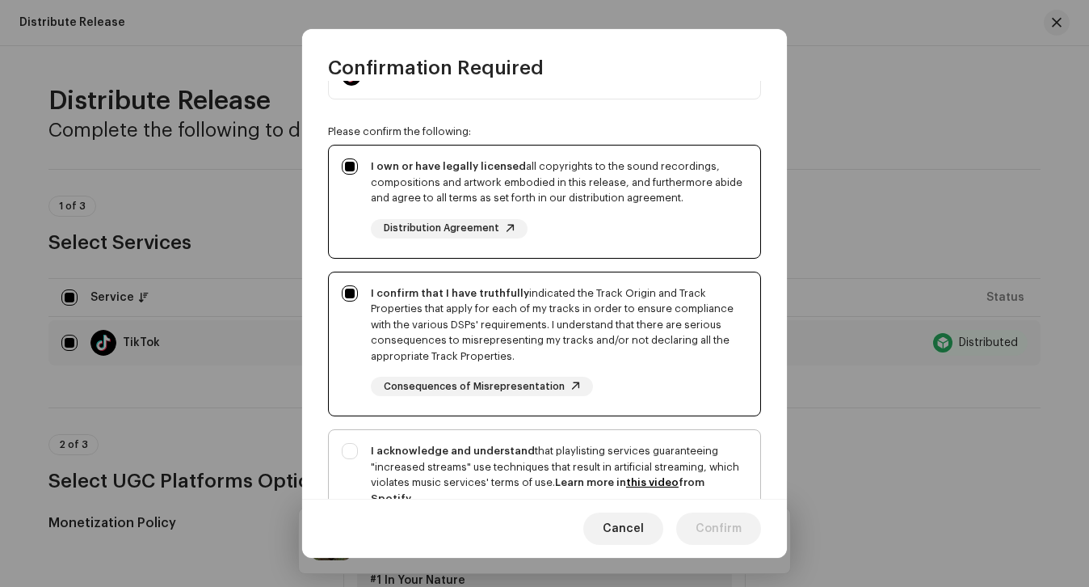
click at [442, 446] on strong "I acknowledge and understand" at bounding box center [453, 450] width 164 height 11
checkbox input "true"
click at [751, 539] on button "Confirm" at bounding box center [718, 528] width 85 height 32
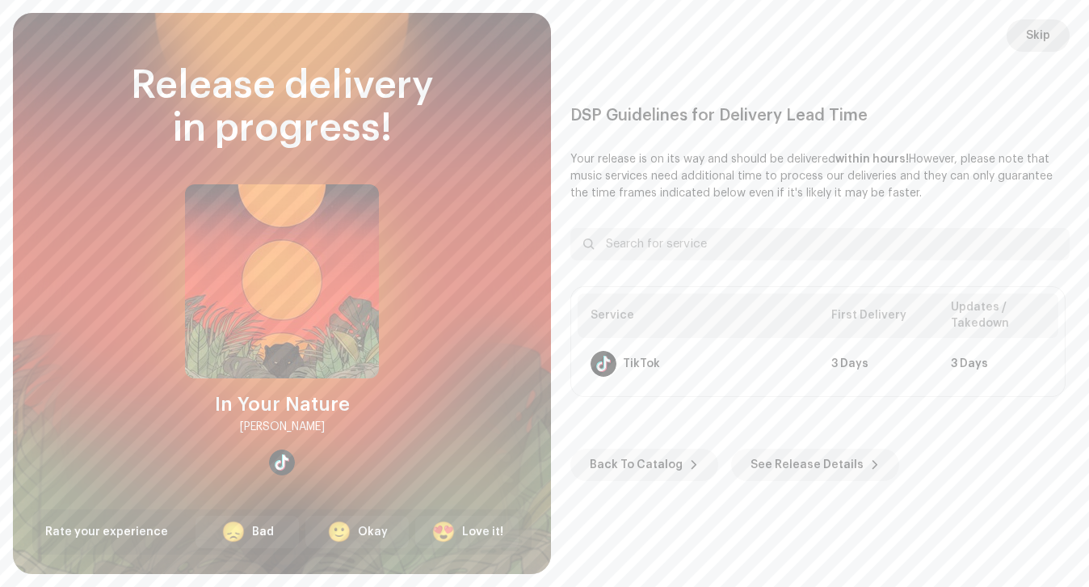
click at [1054, 32] on button "Skip" at bounding box center [1038, 35] width 63 height 32
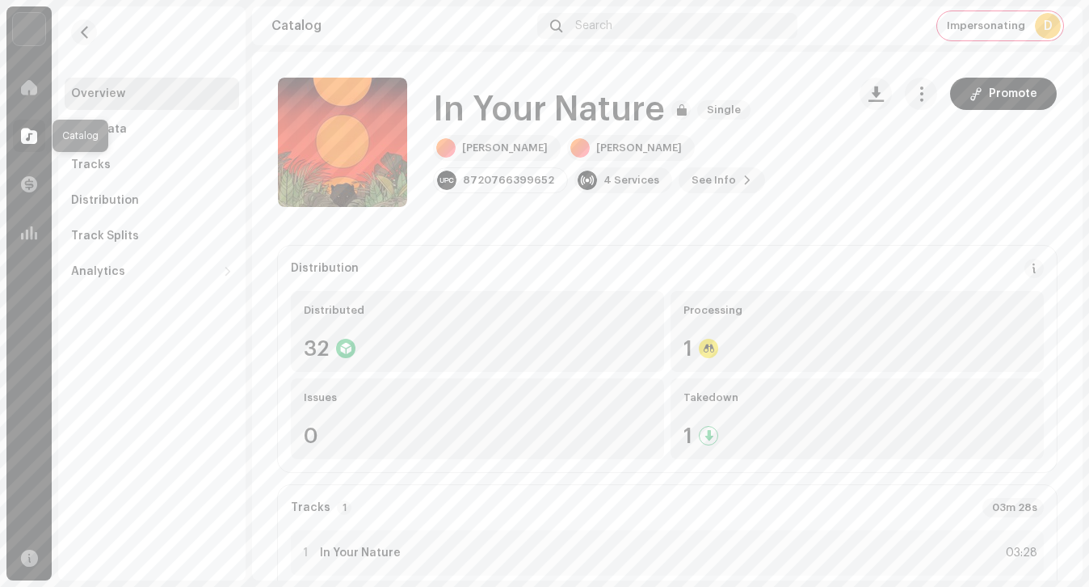
click at [24, 141] on span at bounding box center [29, 135] width 16 height 13
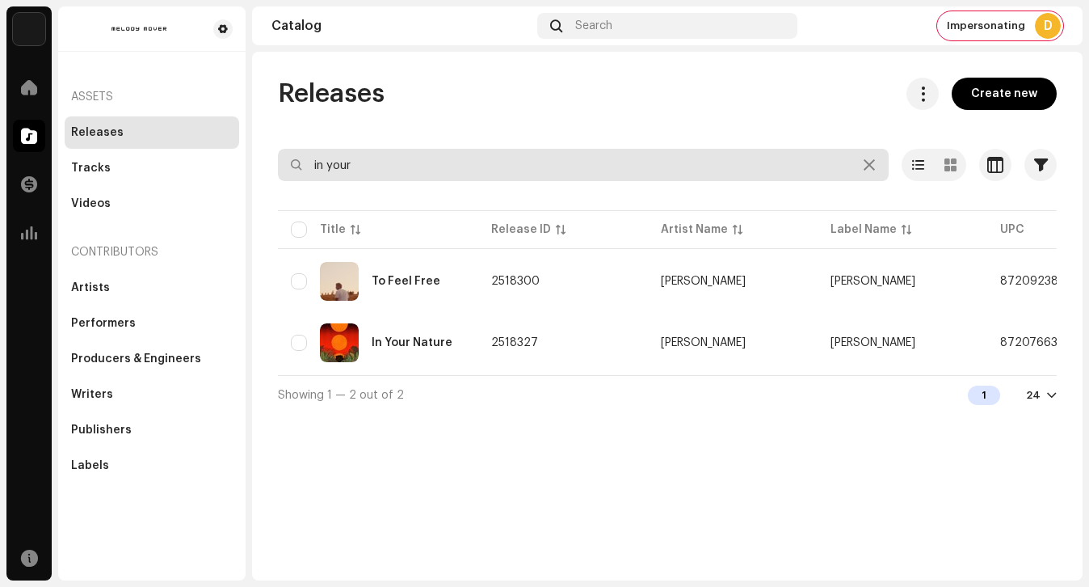
click at [419, 159] on input "in your" at bounding box center [583, 165] width 611 height 32
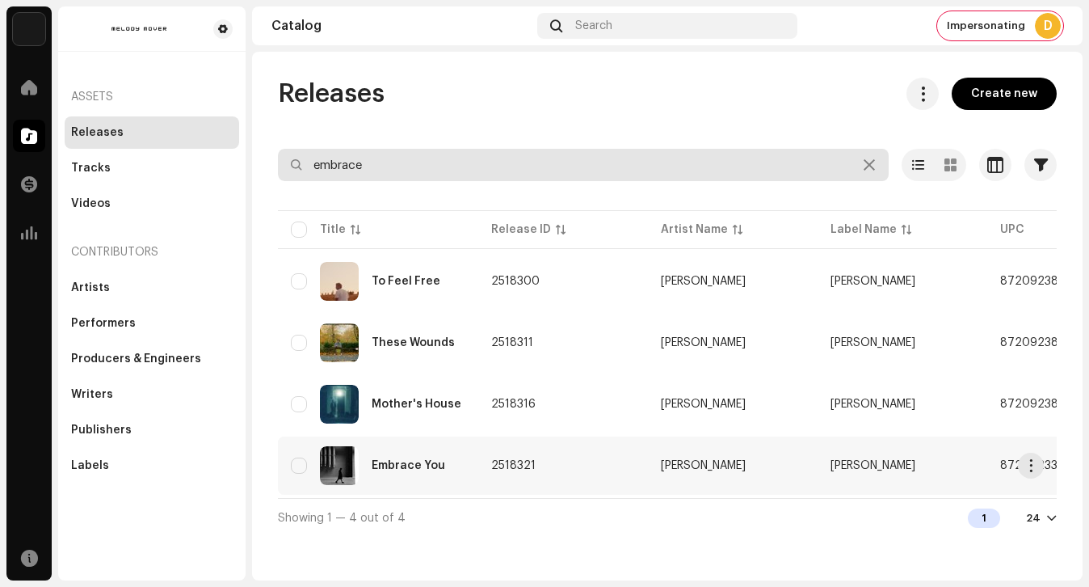
type input "embrace"
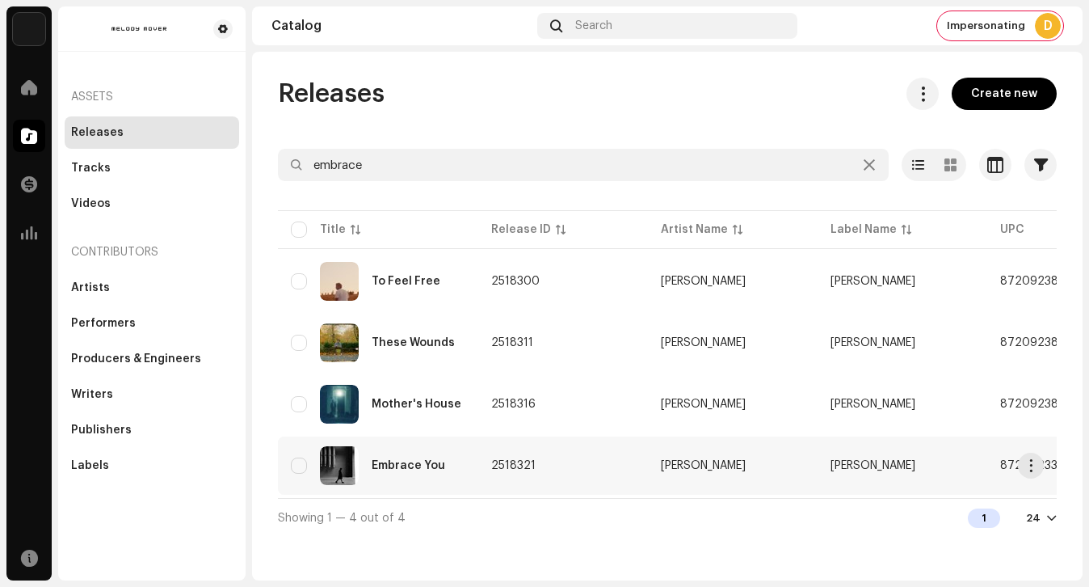
click at [414, 478] on div "Embrace You" at bounding box center [378, 465] width 175 height 39
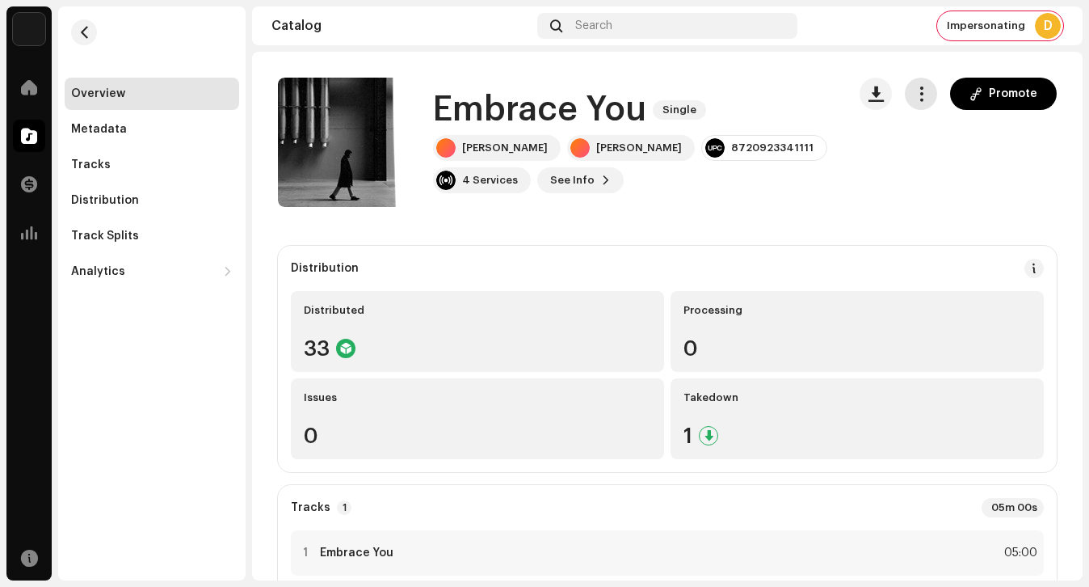
click at [914, 98] on span "button" at bounding box center [921, 93] width 15 height 13
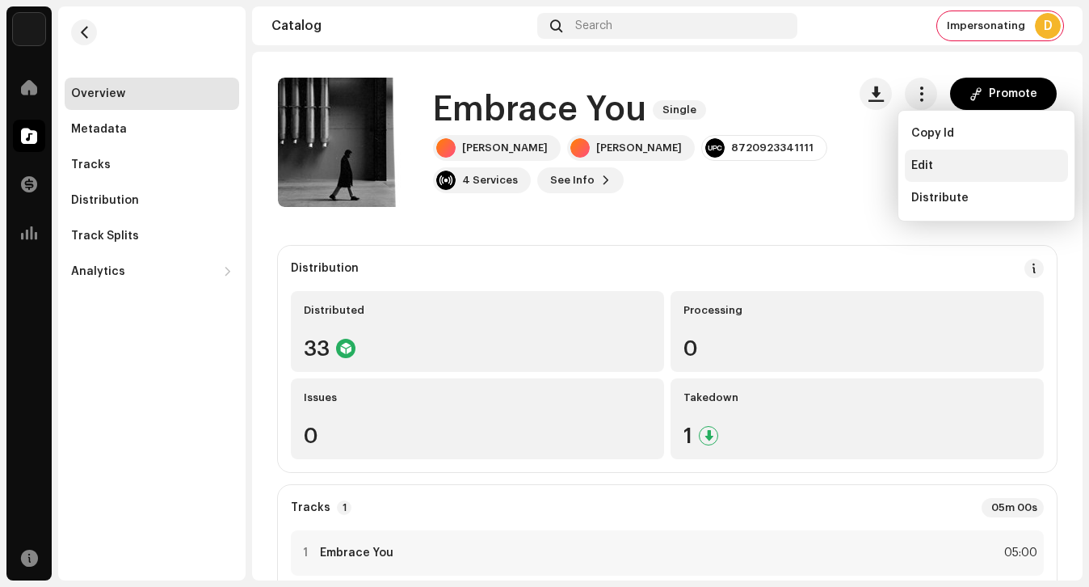
click at [927, 159] on span "Edit" at bounding box center [922, 165] width 22 height 13
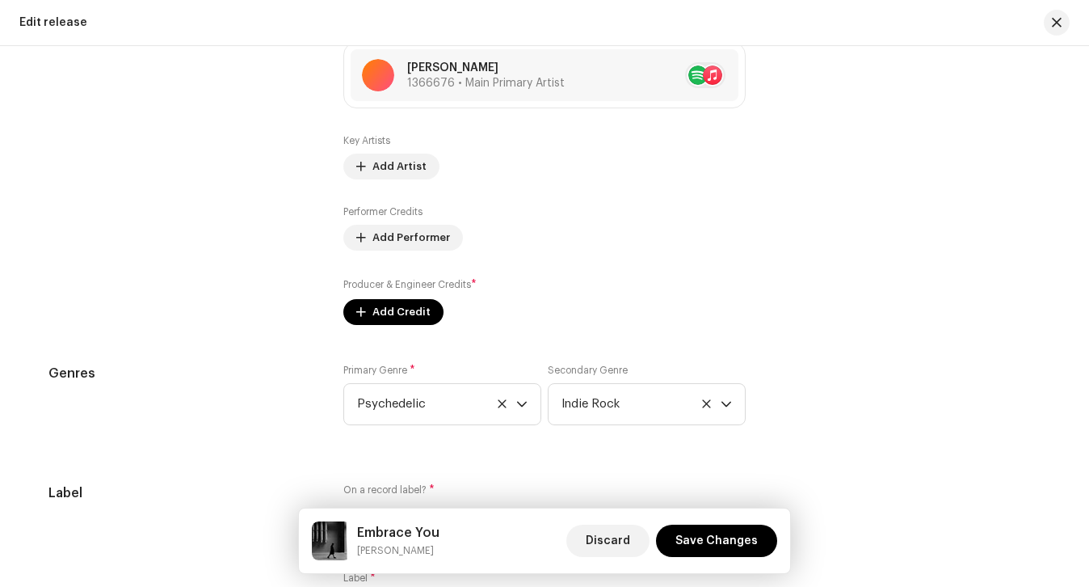
scroll to position [1551, 0]
click at [381, 302] on span "Add Credit" at bounding box center [401, 311] width 58 height 32
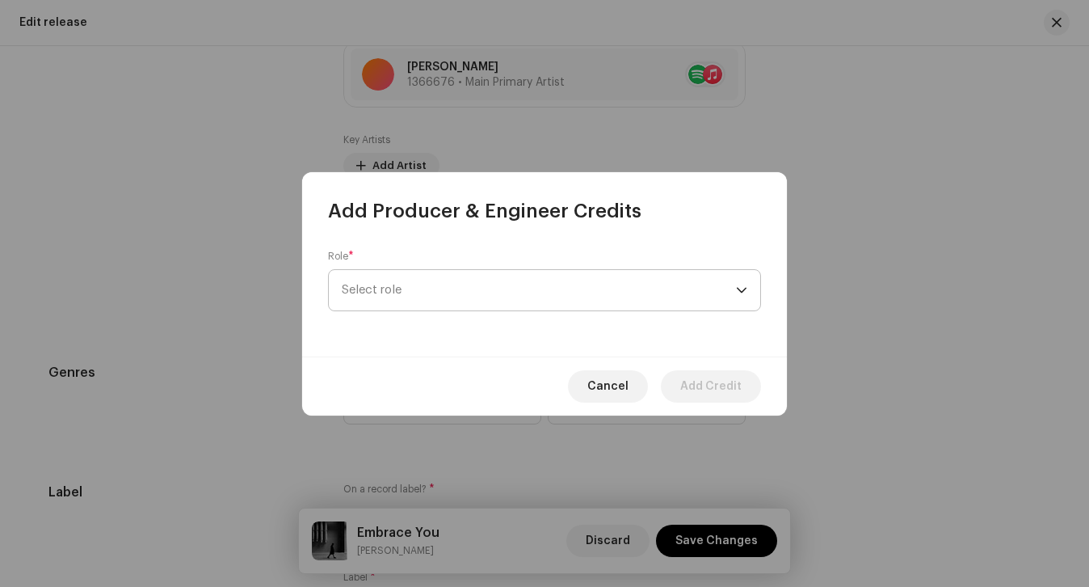
click at [416, 289] on span "Select role" at bounding box center [539, 290] width 394 height 40
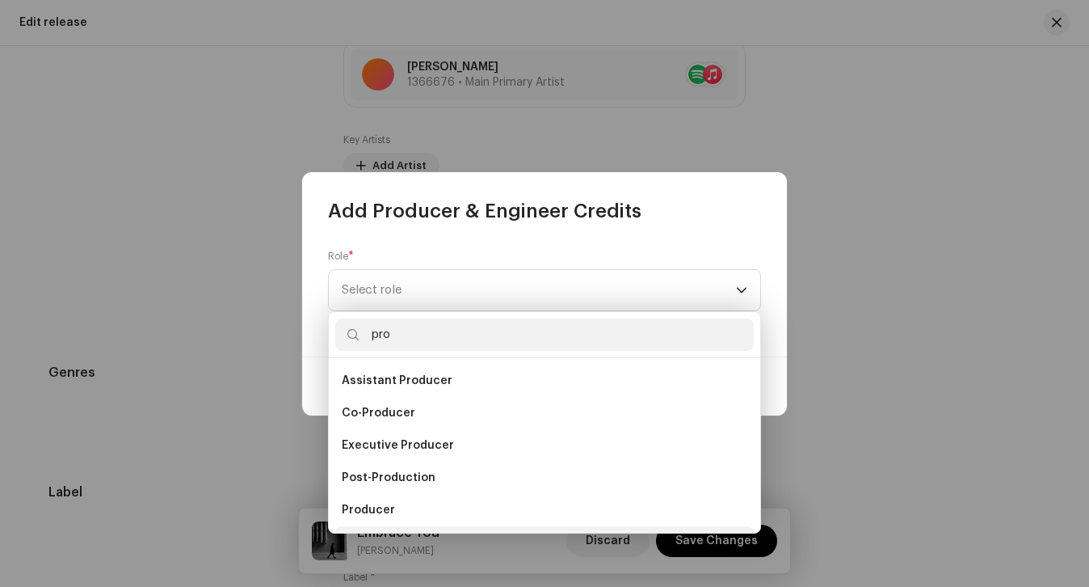
scroll to position [26, 0]
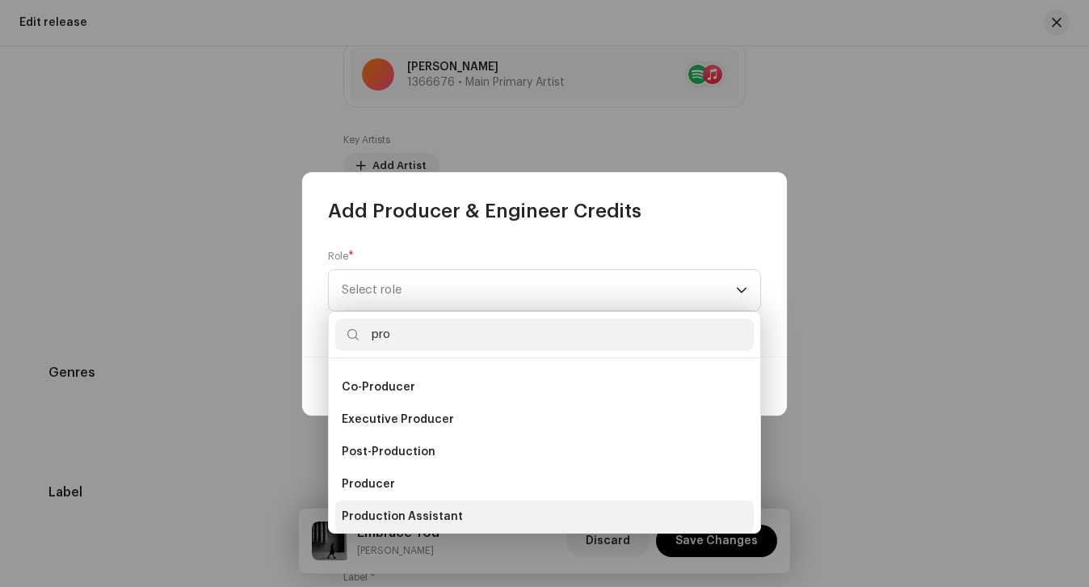
type input "pro"
click at [435, 510] on span "Production Assistant" at bounding box center [402, 516] width 121 height 16
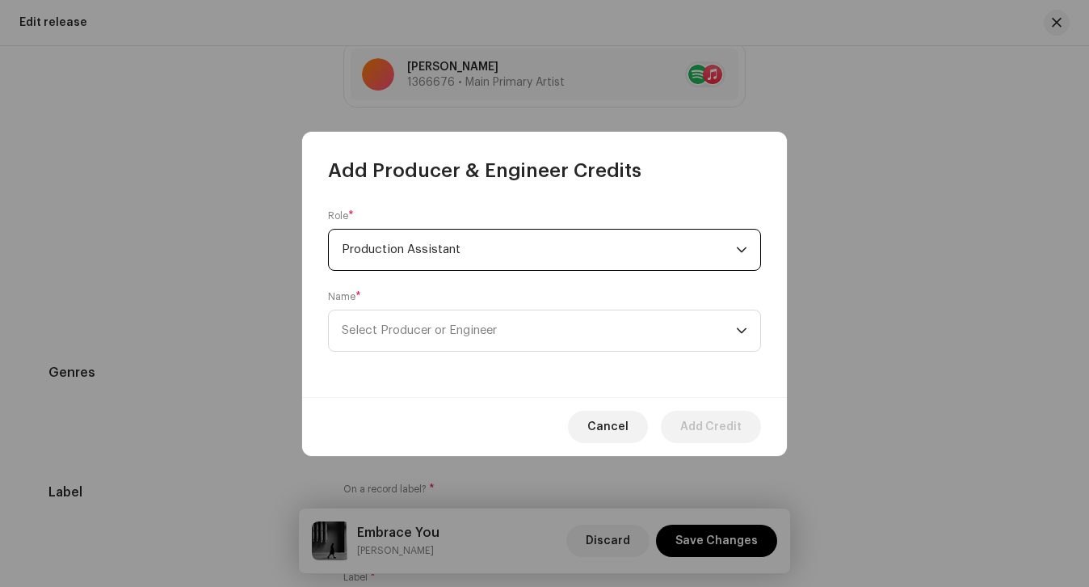
click at [408, 267] on span "Production Assistant" at bounding box center [539, 249] width 394 height 40
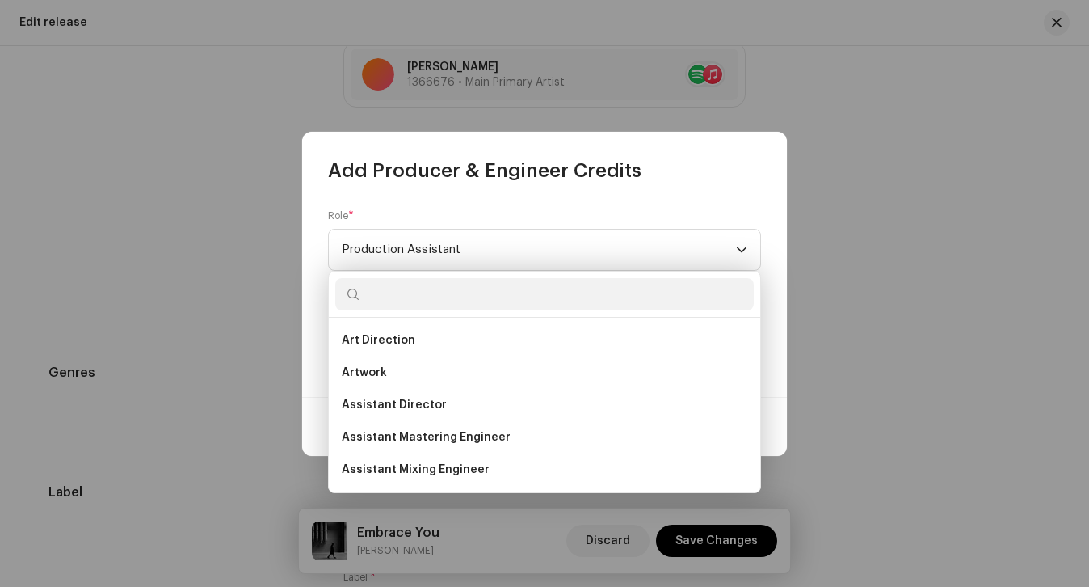
scroll to position [543, 0]
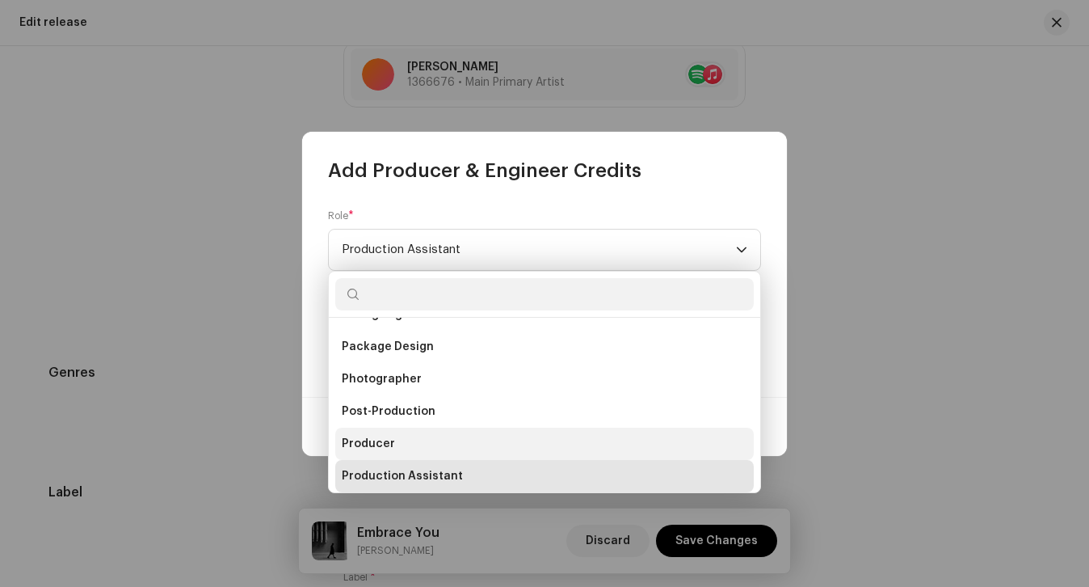
click at [392, 434] on li "Producer" at bounding box center [544, 443] width 418 height 32
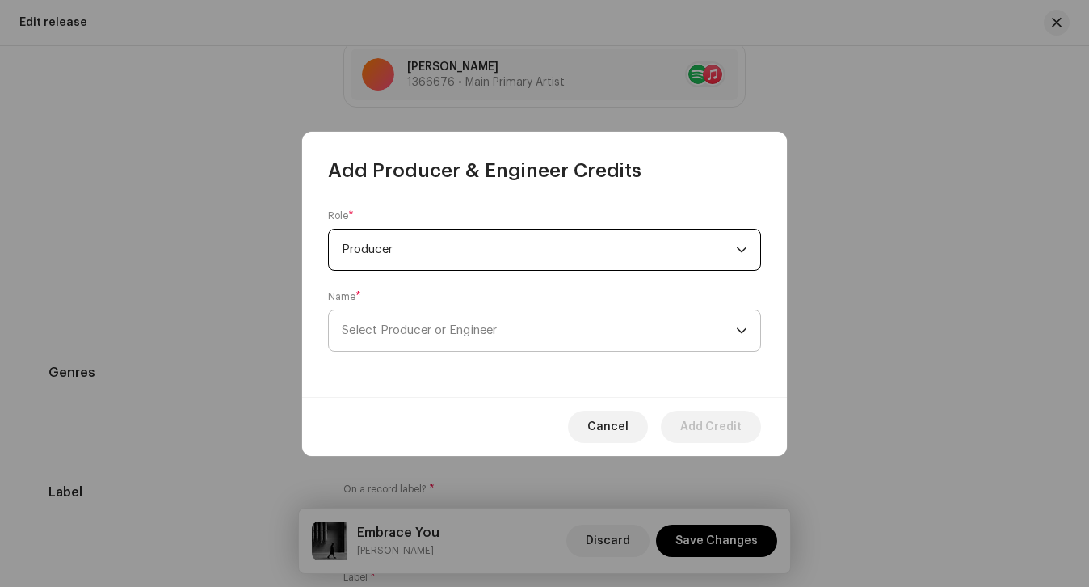
click at [399, 337] on span "Select Producer or Engineer" at bounding box center [539, 330] width 394 height 40
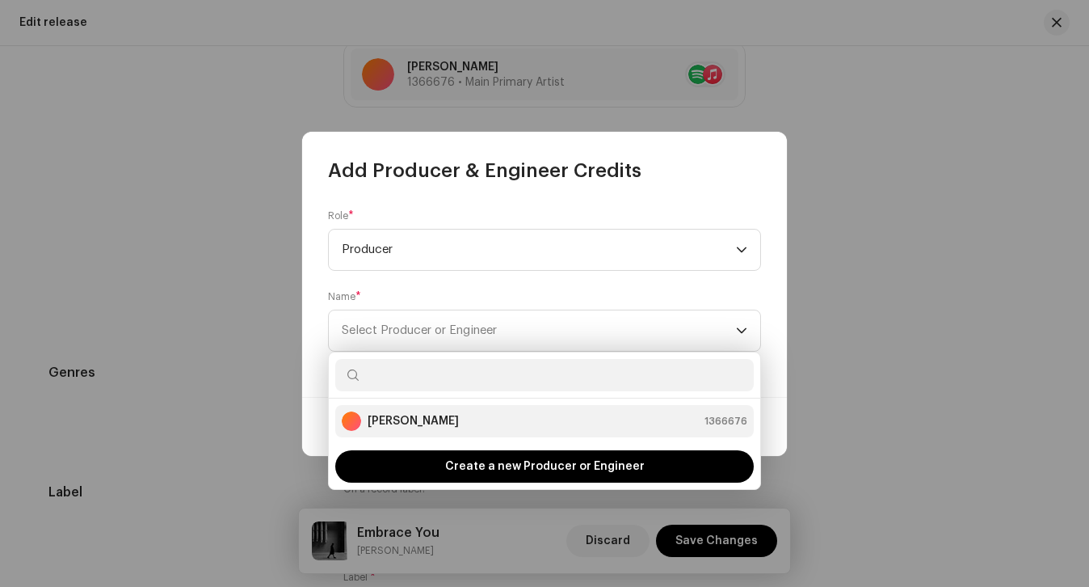
click at [406, 409] on li "[PERSON_NAME] 1366676" at bounding box center [544, 421] width 418 height 32
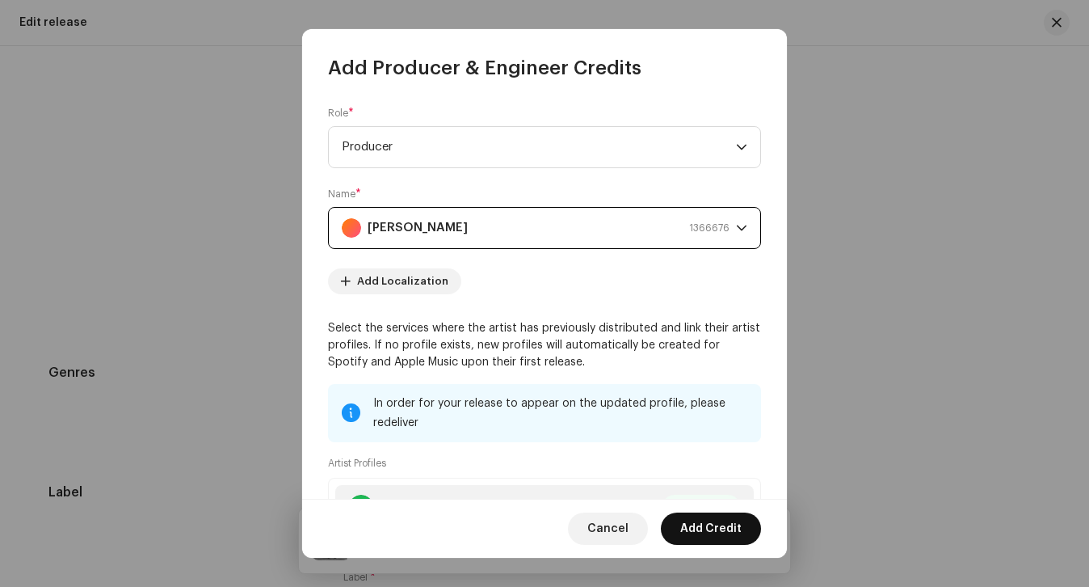
click at [700, 520] on span "Add Credit" at bounding box center [710, 528] width 61 height 32
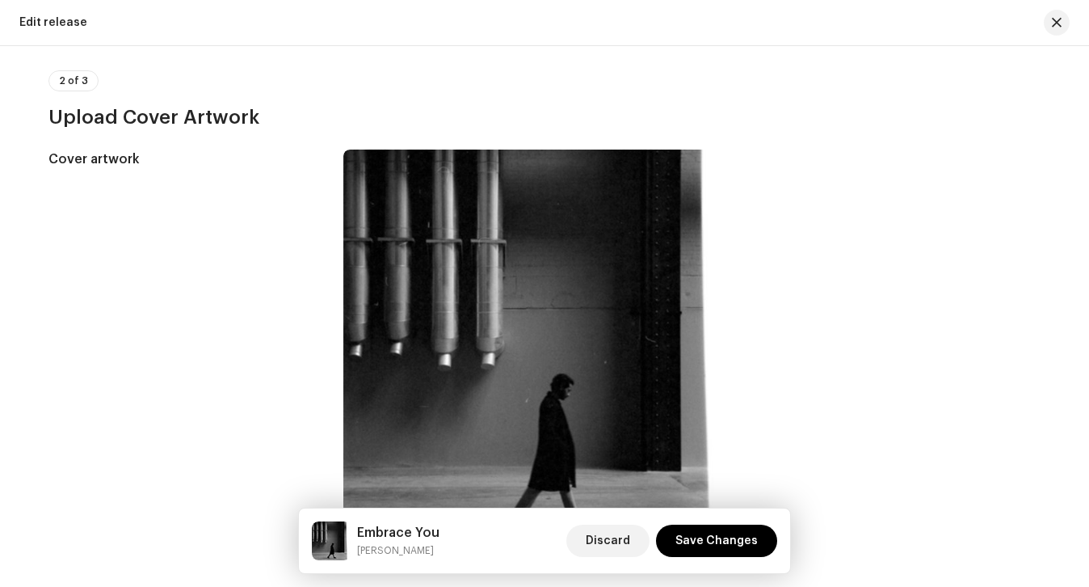
scroll to position [242, 0]
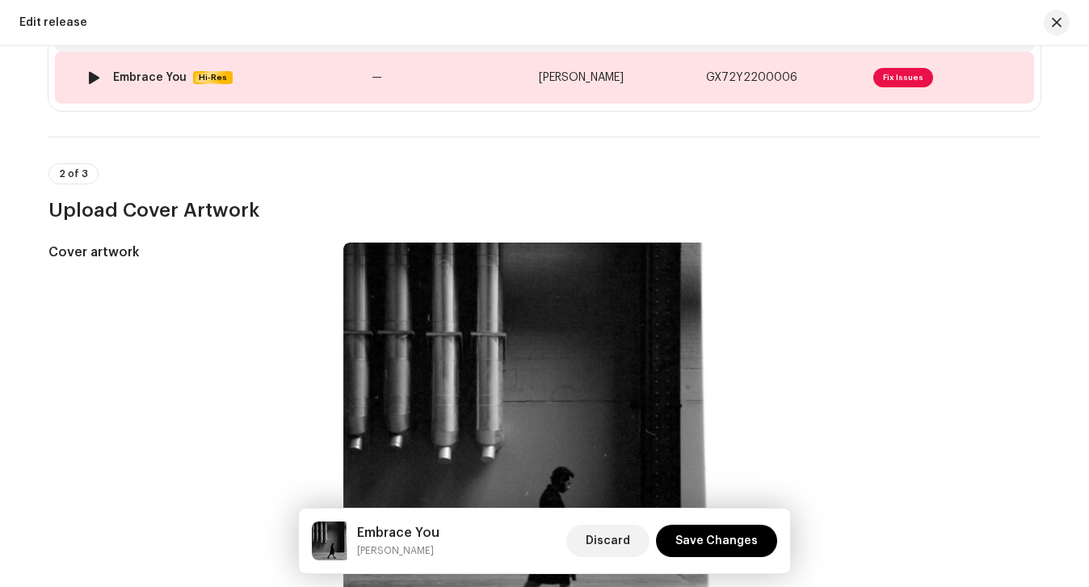
click at [423, 75] on td "—" at bounding box center [448, 78] width 167 height 52
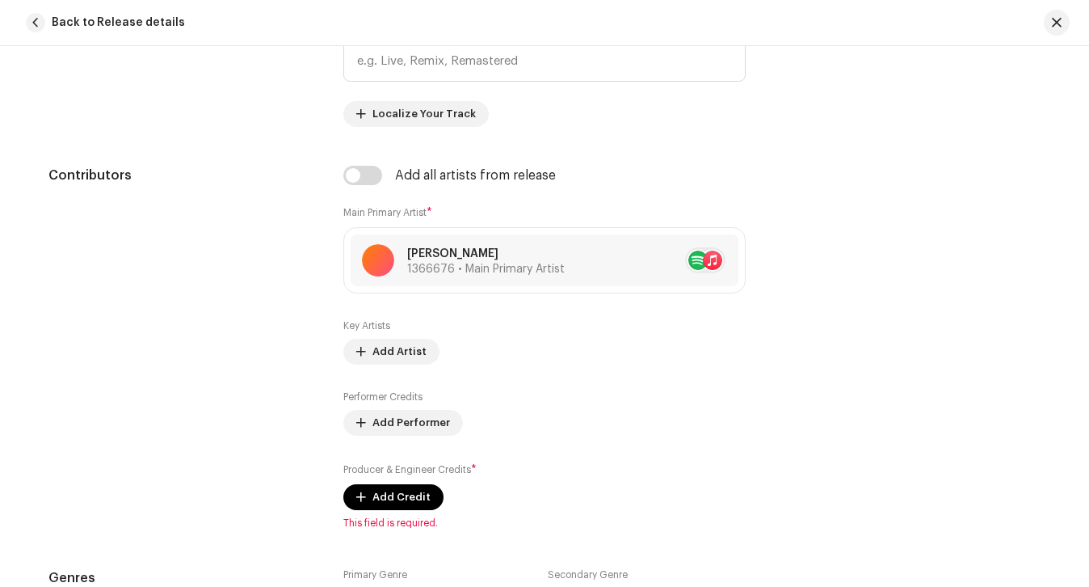
scroll to position [918, 0]
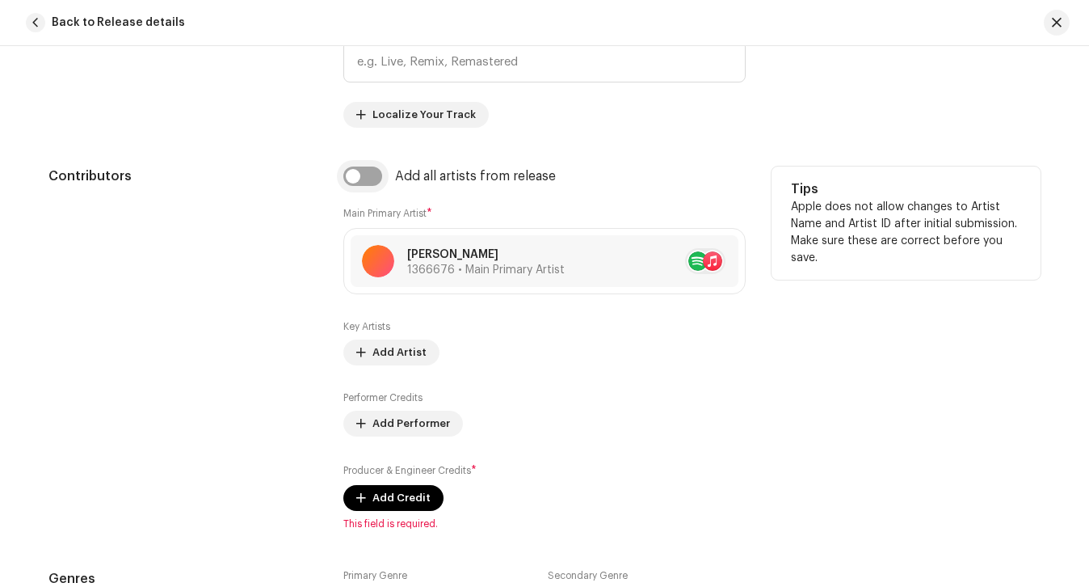
click at [360, 174] on input "checkbox" at bounding box center [362, 175] width 39 height 19
checkbox input "true"
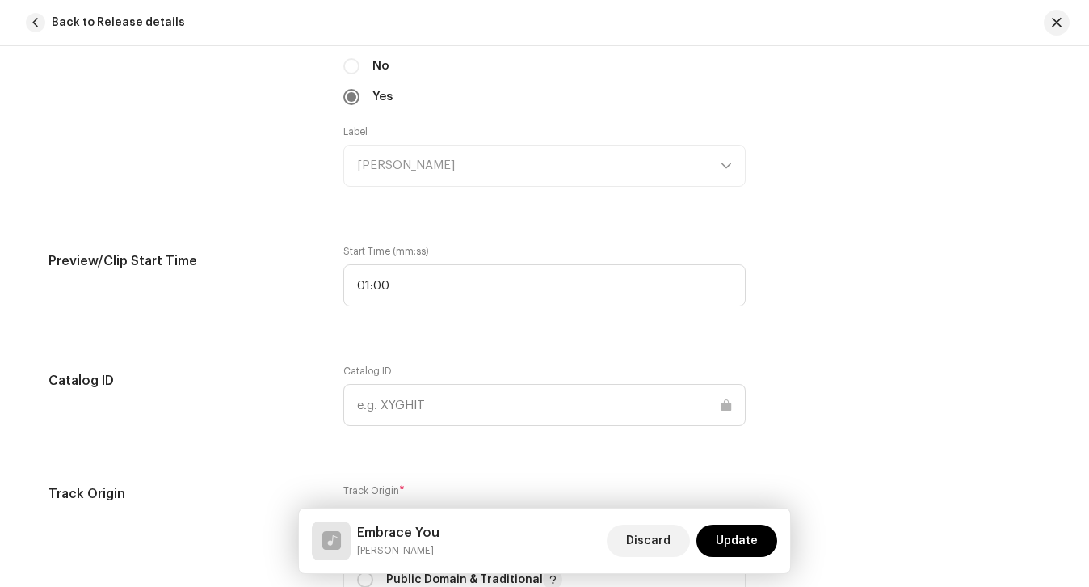
scroll to position [1652, 0]
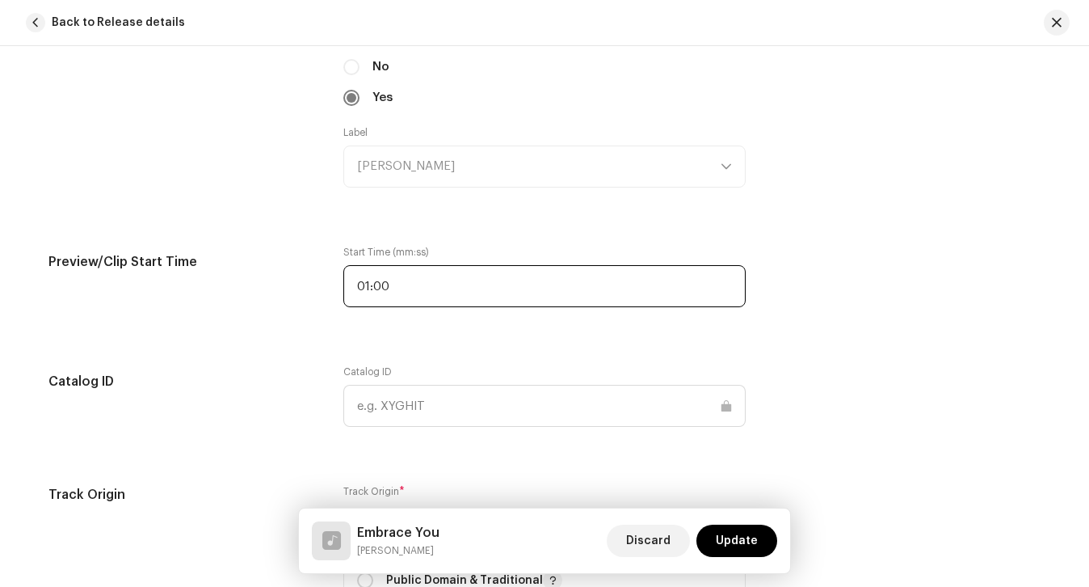
click at [482, 296] on input "01:00" at bounding box center [544, 286] width 402 height 42
type input "03:51"
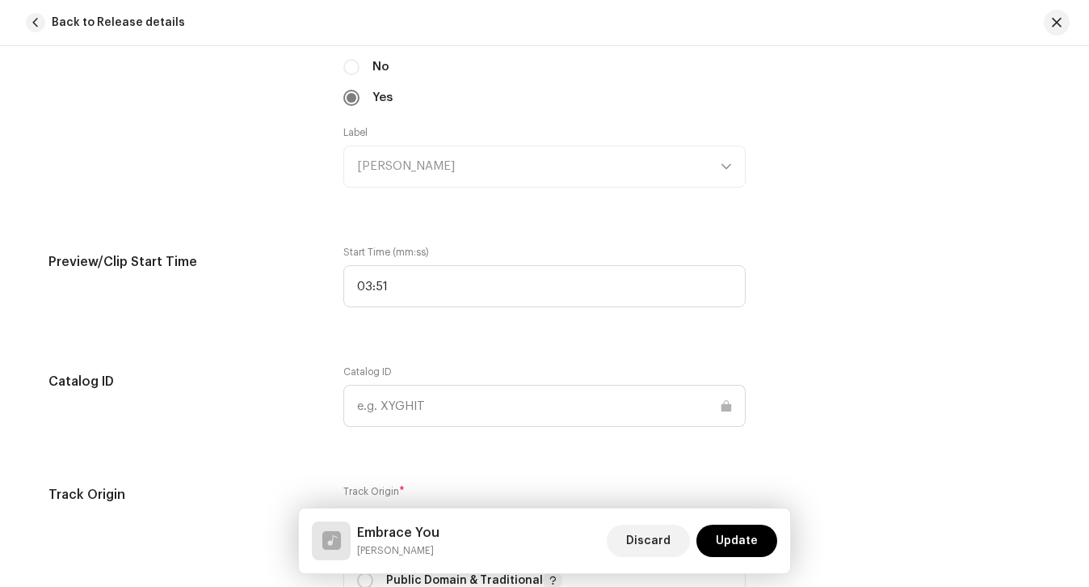
click at [386, 342] on div "This track has been distributed: some fields cannot be modified without a full …" at bounding box center [545, 262] width 1044 height 3659
click at [757, 533] on span "Update" at bounding box center [737, 540] width 42 height 32
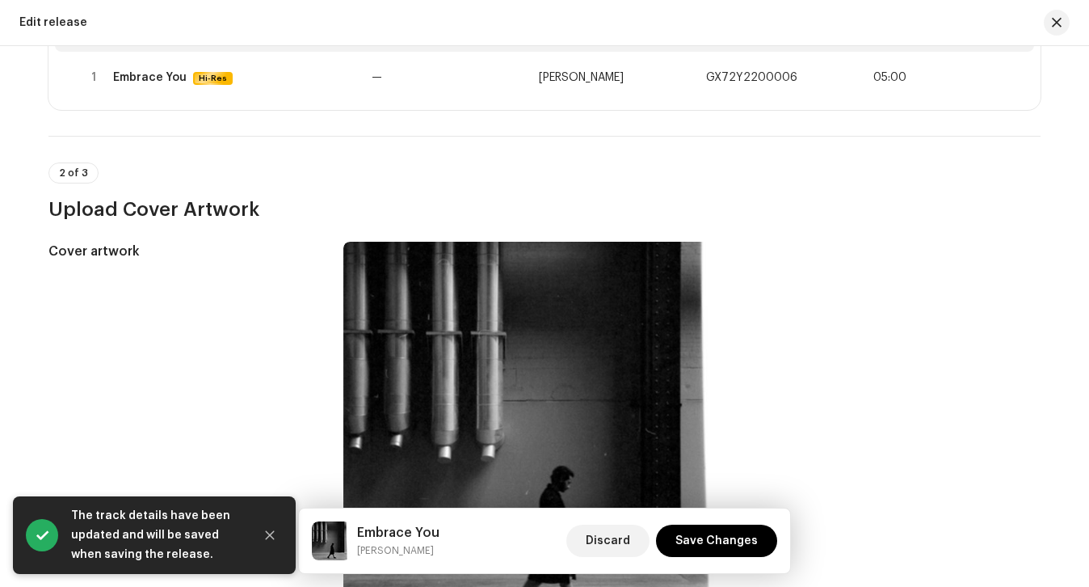
click at [757, 533] on span "Save Changes" at bounding box center [716, 540] width 82 height 32
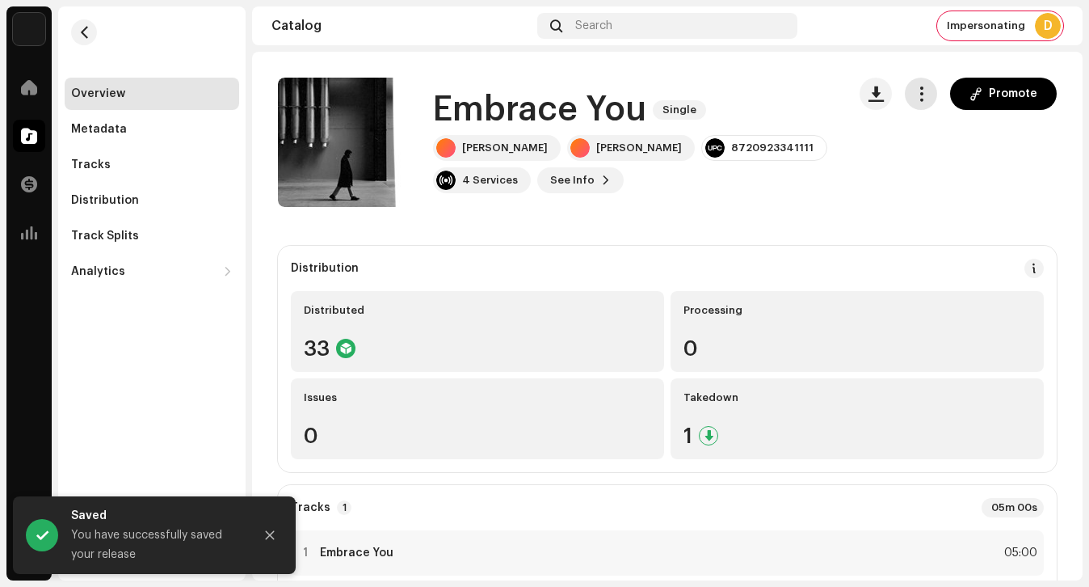
click at [924, 93] on button "button" at bounding box center [921, 94] width 32 height 32
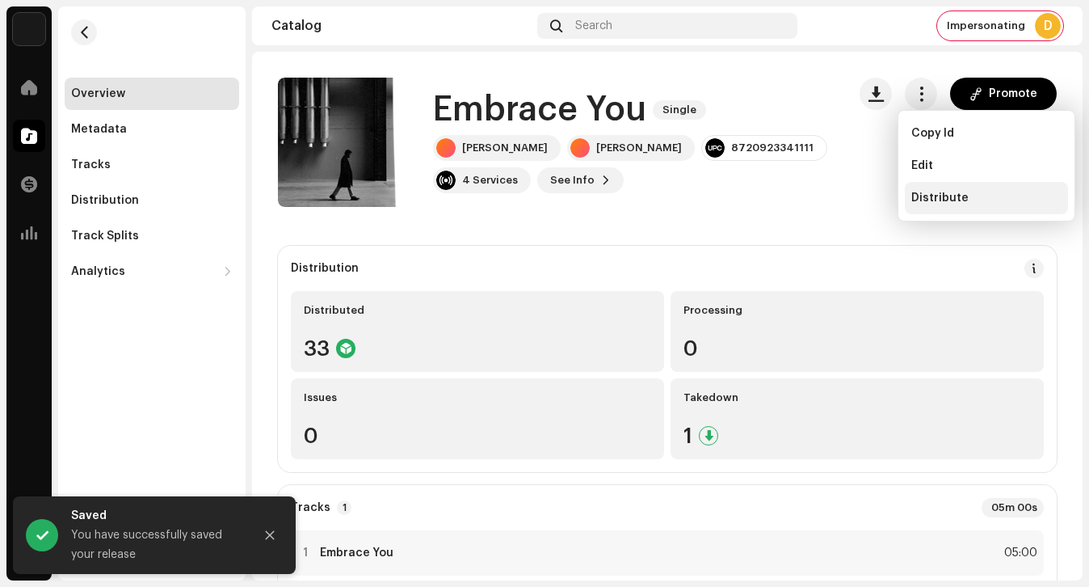
click at [922, 202] on span "Distribute" at bounding box center [939, 197] width 57 height 13
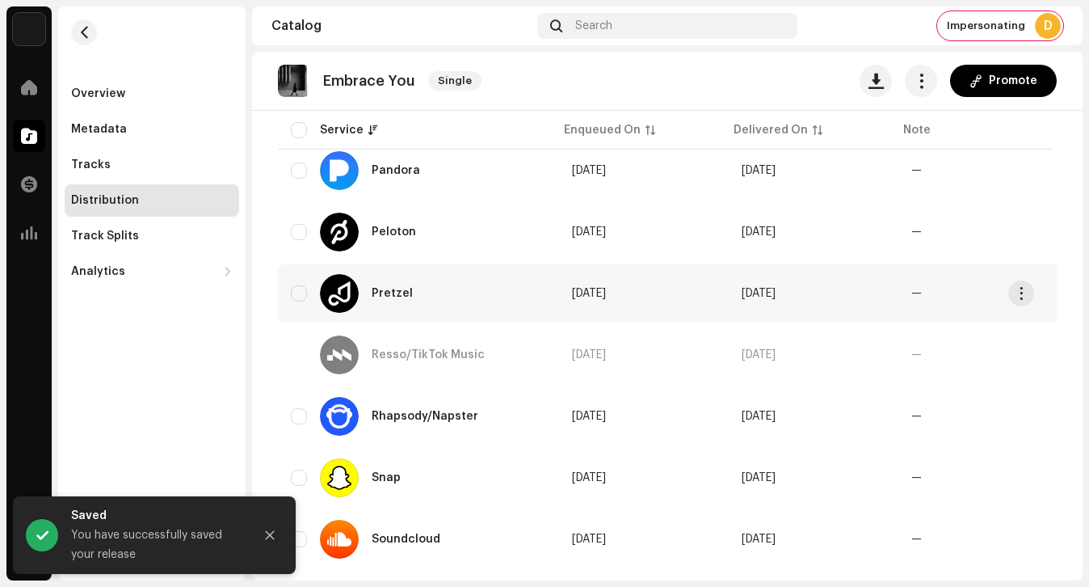
scroll to position [1744, 0]
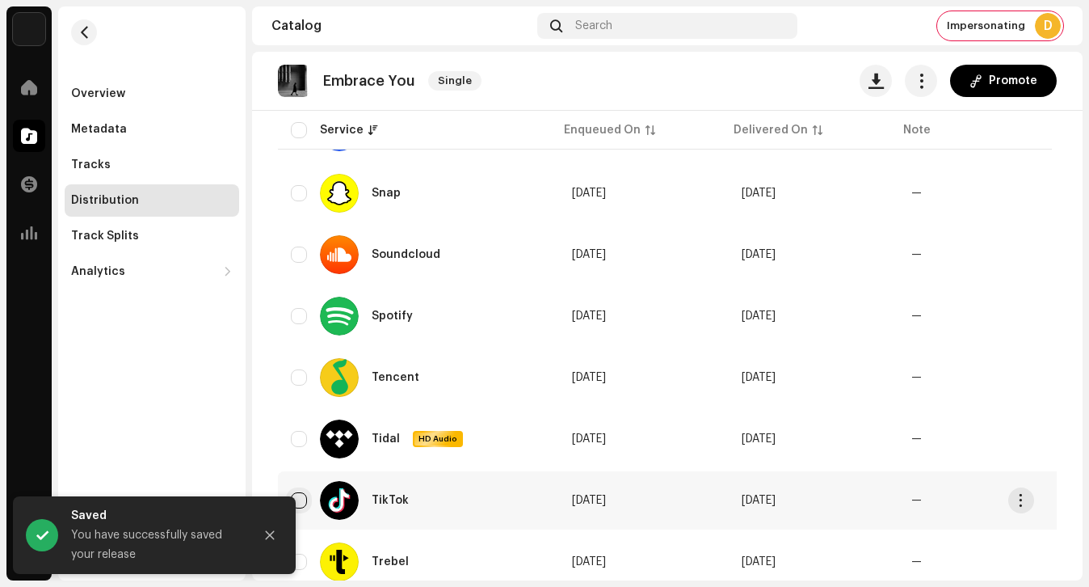
click at [306, 495] on input "checkbox" at bounding box center [299, 500] width 16 height 16
checkbox input "true"
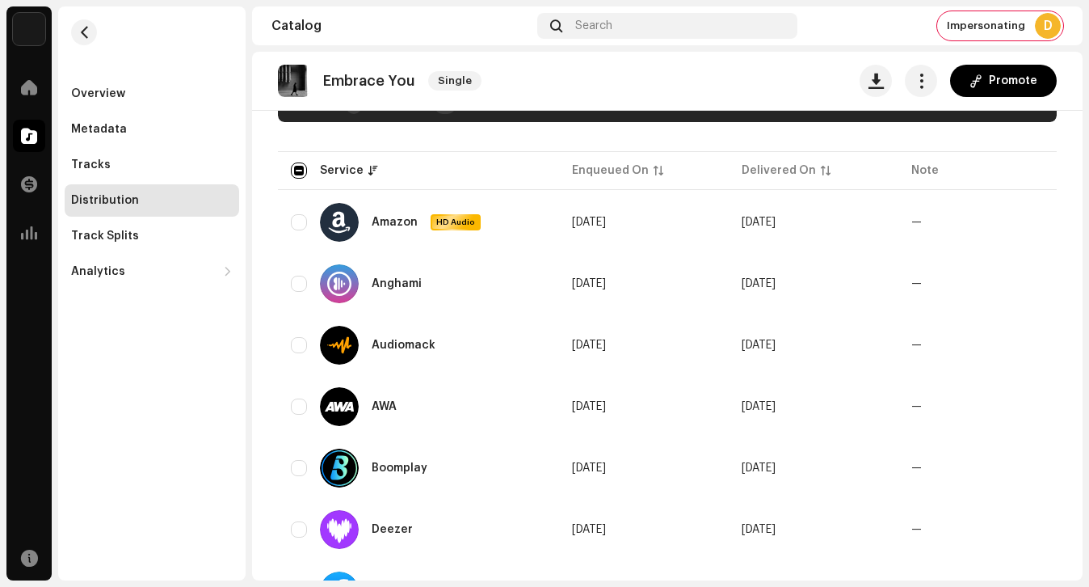
scroll to position [0, 0]
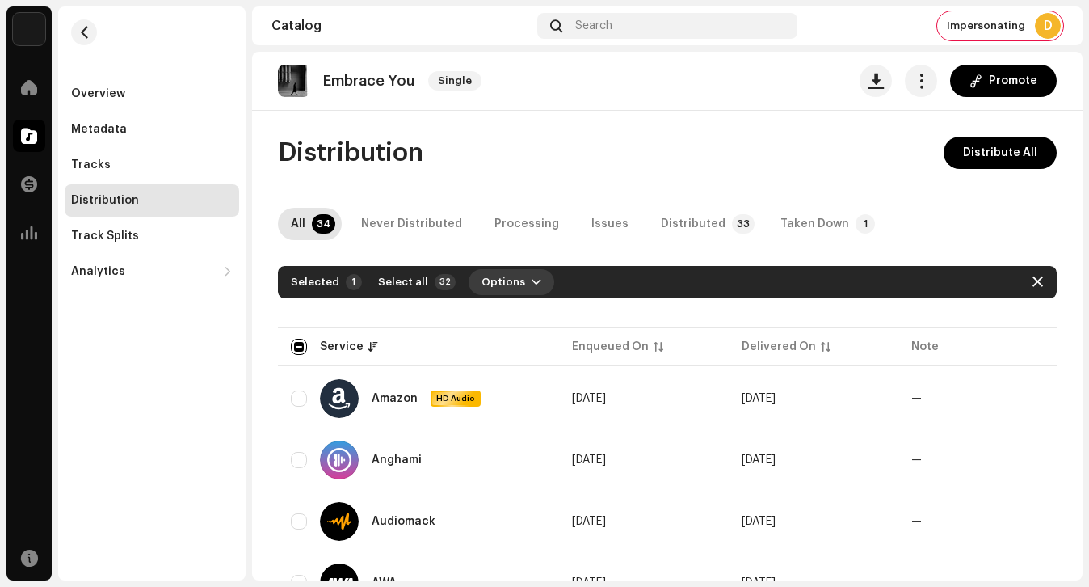
click at [504, 280] on span "Options" at bounding box center [504, 282] width 44 height 32
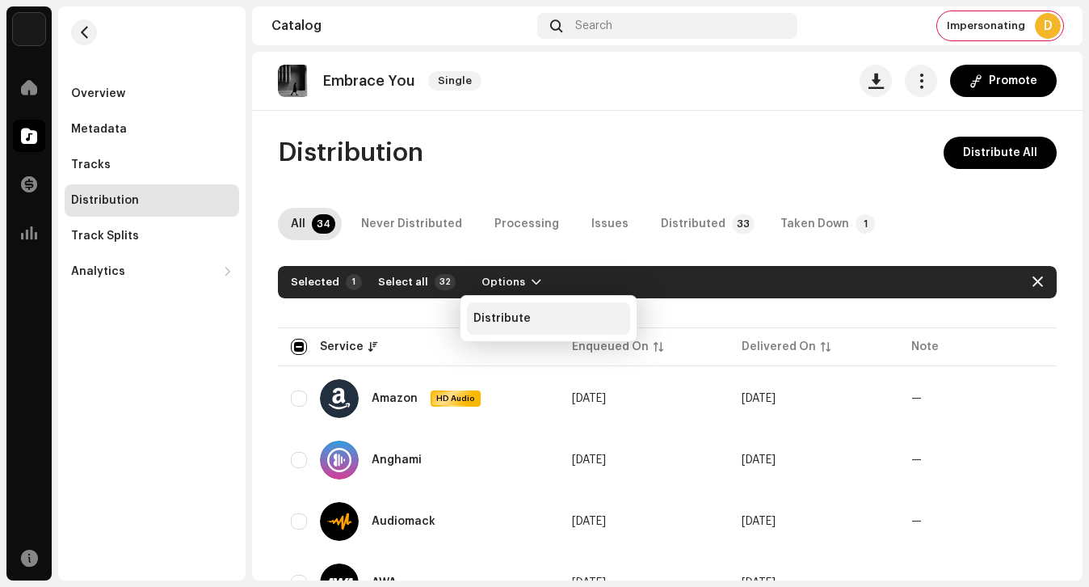
click at [521, 315] on span "Distribute" at bounding box center [501, 318] width 57 height 13
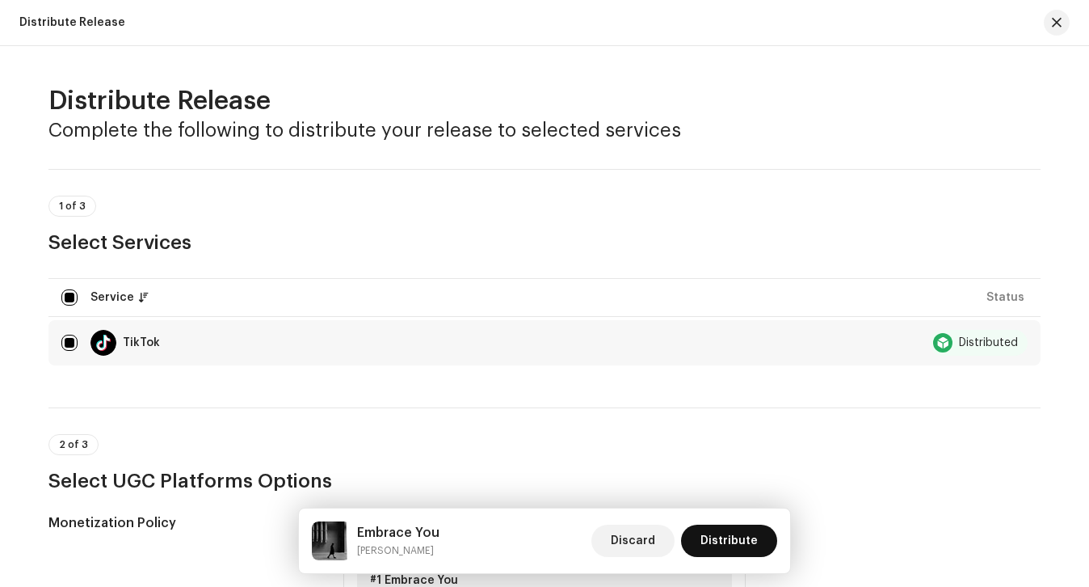
click at [730, 536] on span "Distribute" at bounding box center [728, 540] width 57 height 32
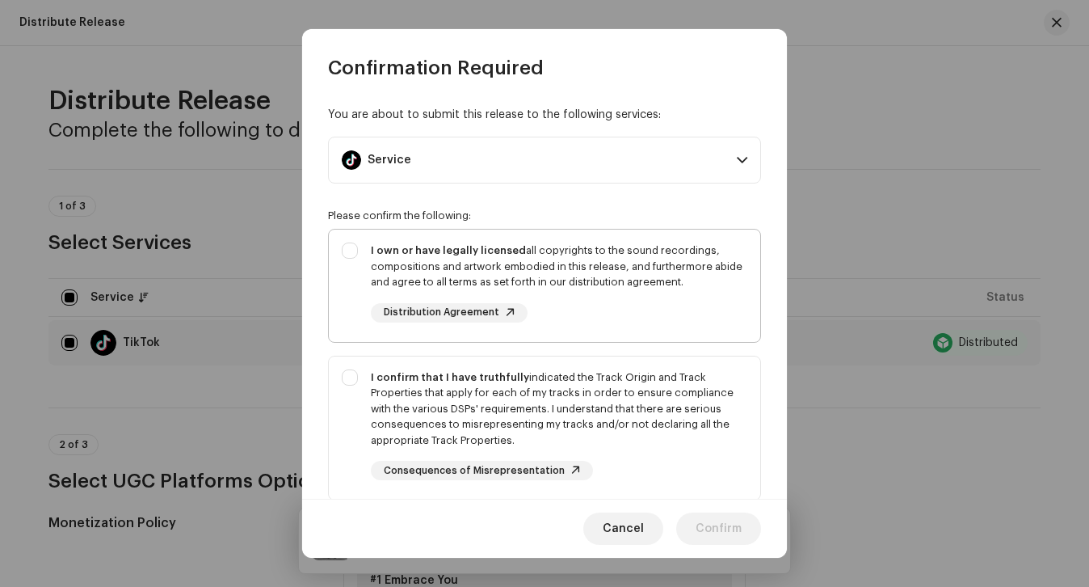
click at [567, 321] on div "I own or have legally licensed all copyrights to the sound recordings, composit…" at bounding box center [559, 282] width 376 height 80
checkbox input "true"
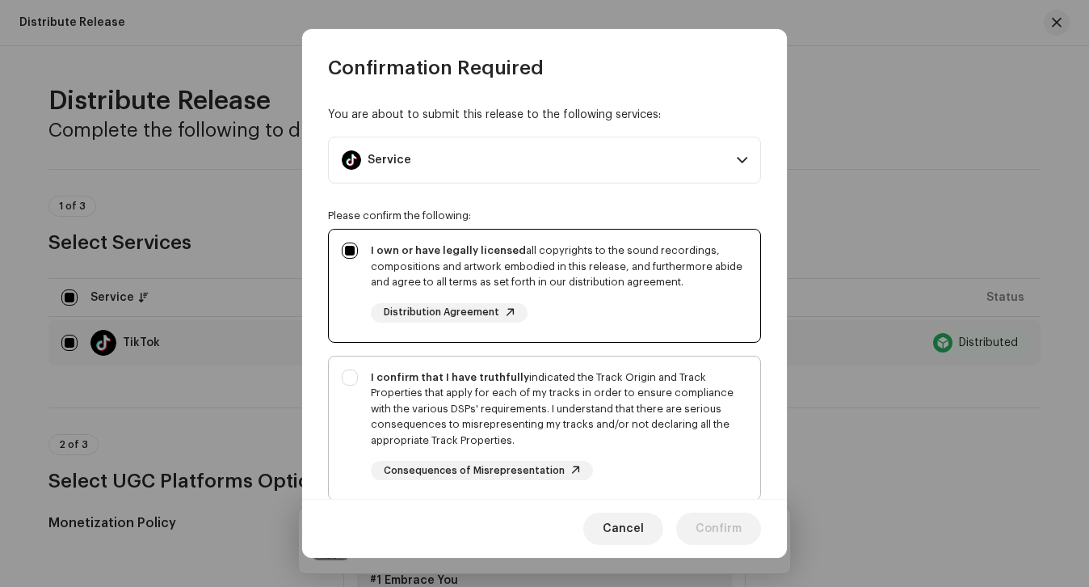
click at [562, 407] on div "I confirm that I have truthfully indicated the Track Origin and Track Propertie…" at bounding box center [559, 408] width 376 height 79
checkbox input "true"
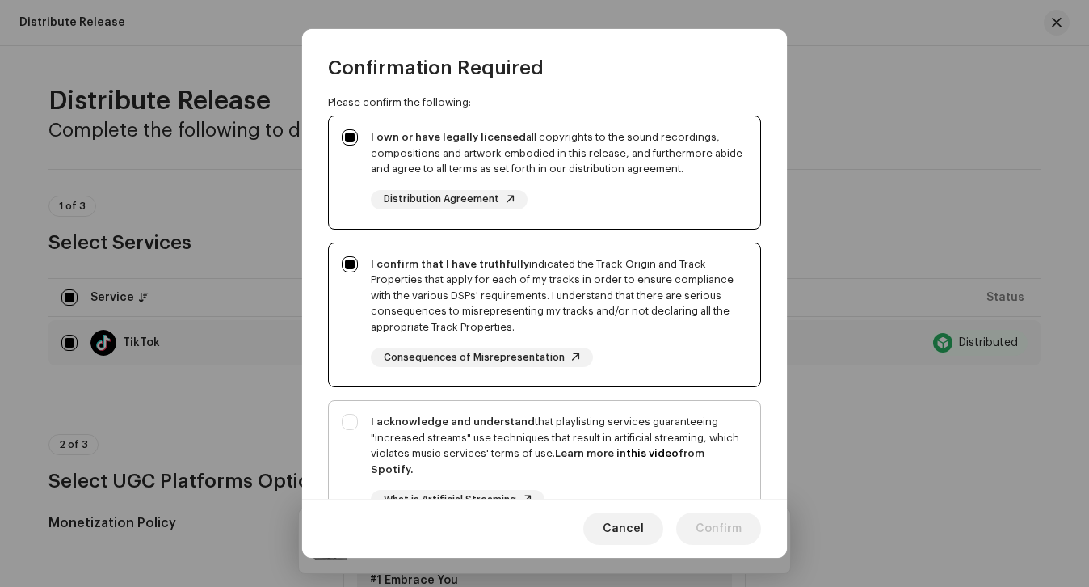
click at [427, 414] on div "I acknowledge and understand that playlisting services guaranteeing "increased …" at bounding box center [559, 445] width 376 height 63
checkbox input "true"
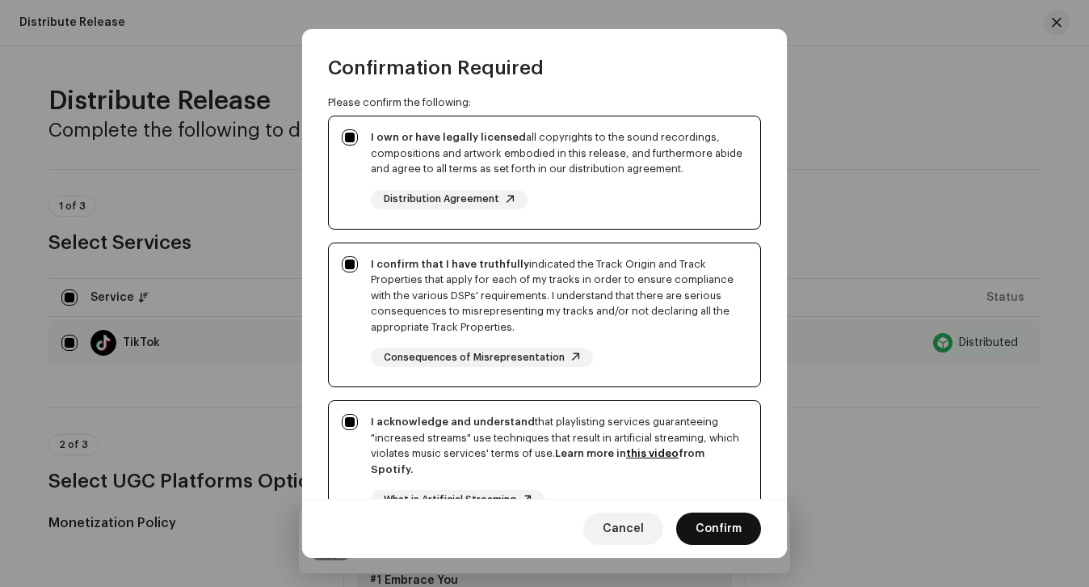
click at [704, 522] on span "Confirm" at bounding box center [719, 528] width 46 height 32
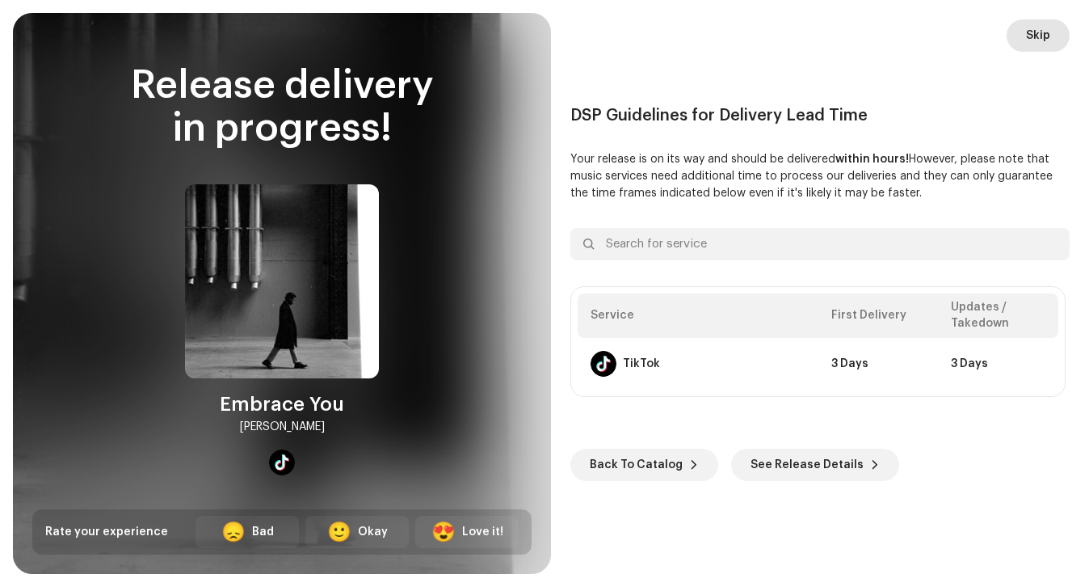
click at [1049, 42] on span "Skip" at bounding box center [1038, 35] width 24 height 32
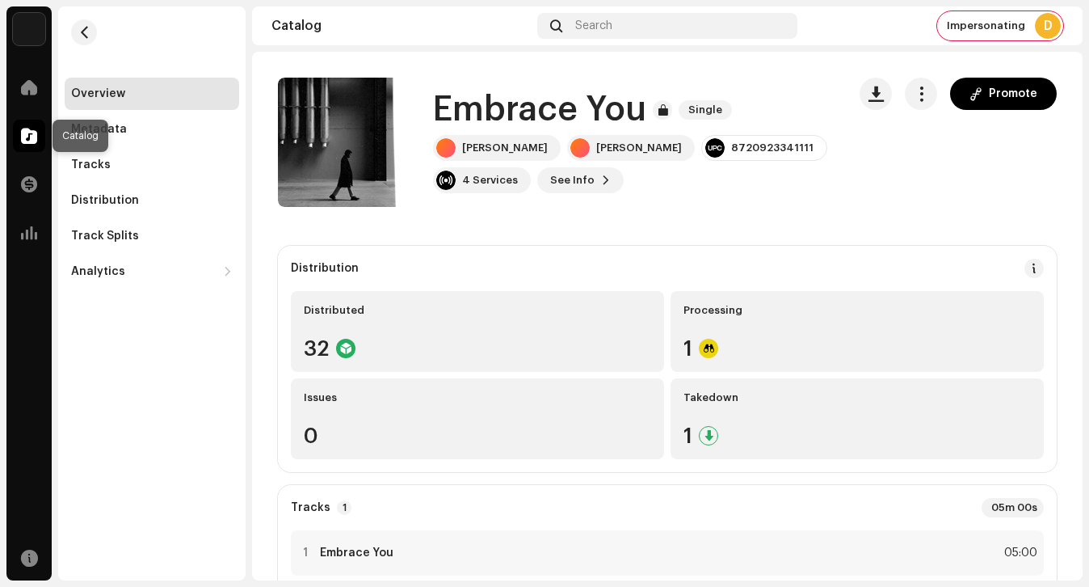
click at [25, 140] on span at bounding box center [29, 135] width 16 height 13
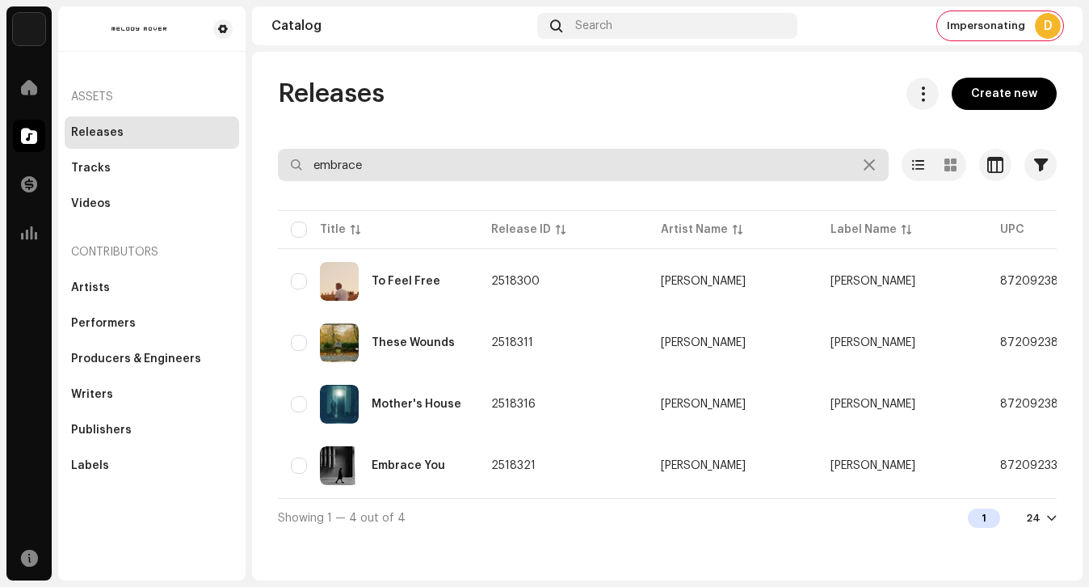
click at [402, 158] on input "embrace" at bounding box center [583, 165] width 611 height 32
type input "no rain"
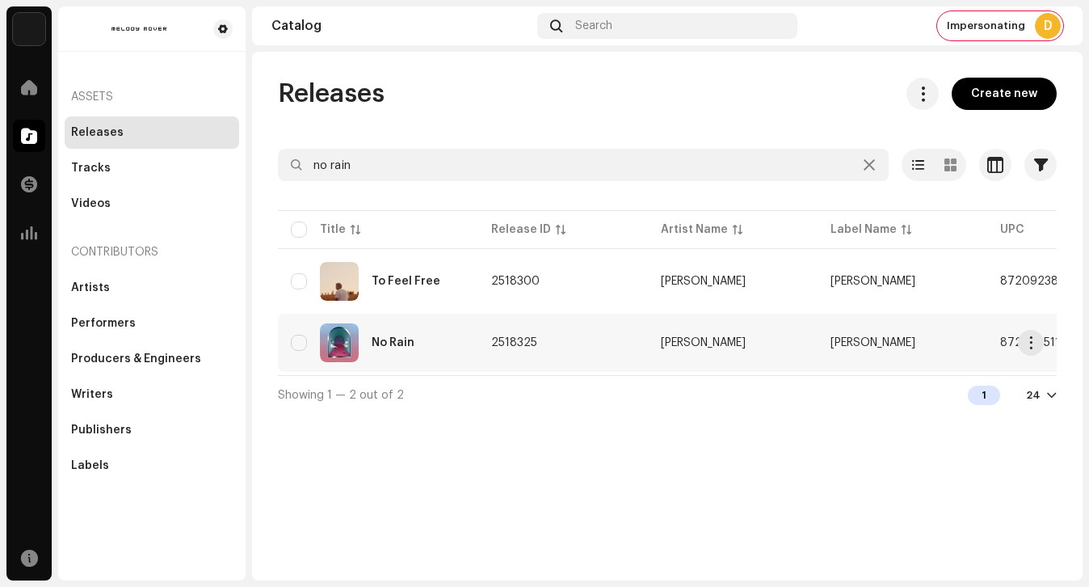
click at [416, 347] on div "No Rain" at bounding box center [378, 342] width 175 height 39
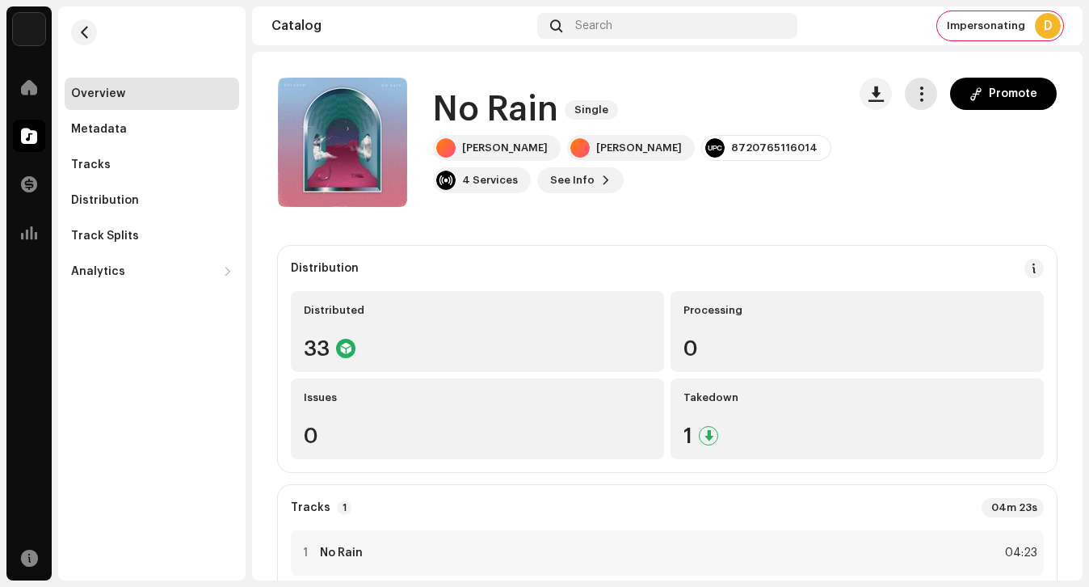
click at [915, 102] on button "button" at bounding box center [921, 94] width 32 height 32
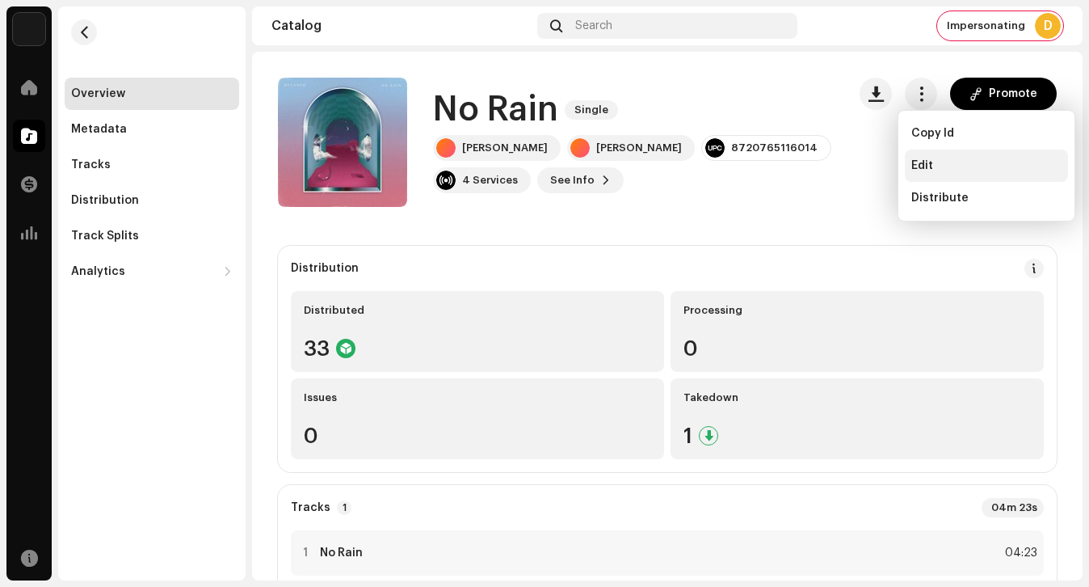
click at [920, 168] on span "Edit" at bounding box center [922, 165] width 22 height 13
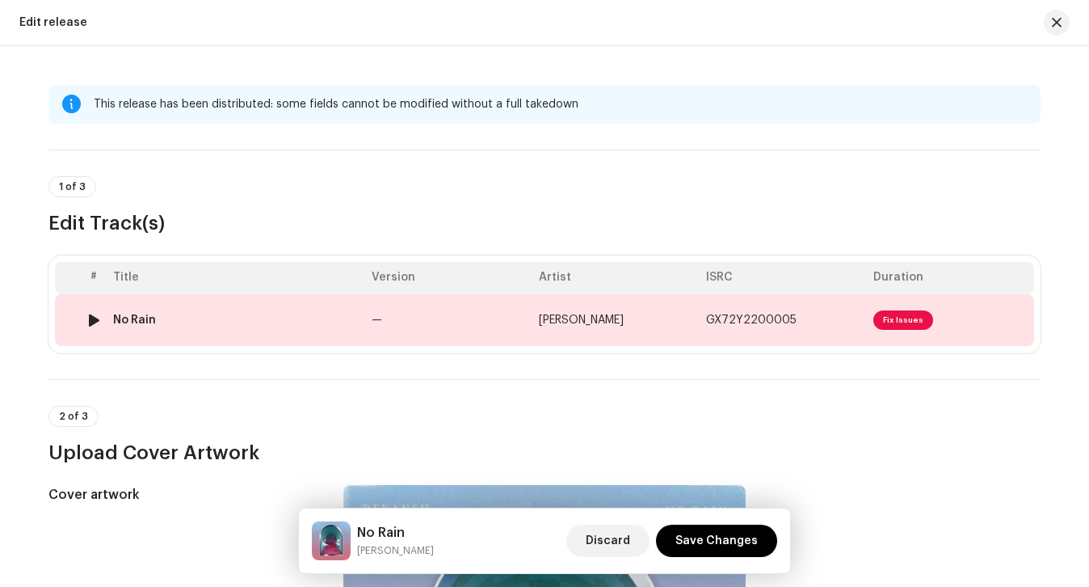
click at [495, 331] on td "—" at bounding box center [448, 320] width 167 height 52
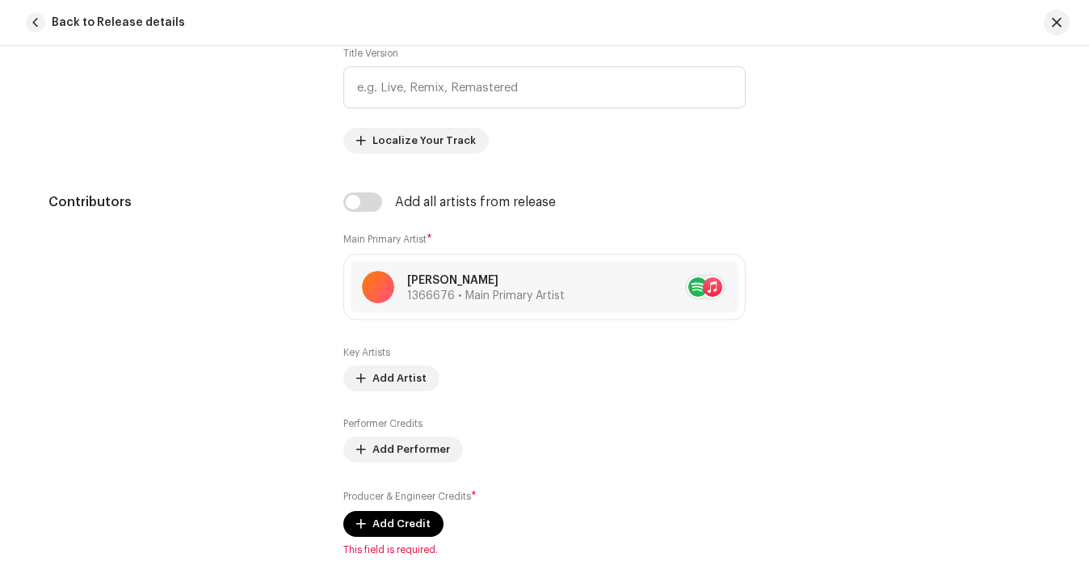
scroll to position [966, 0]
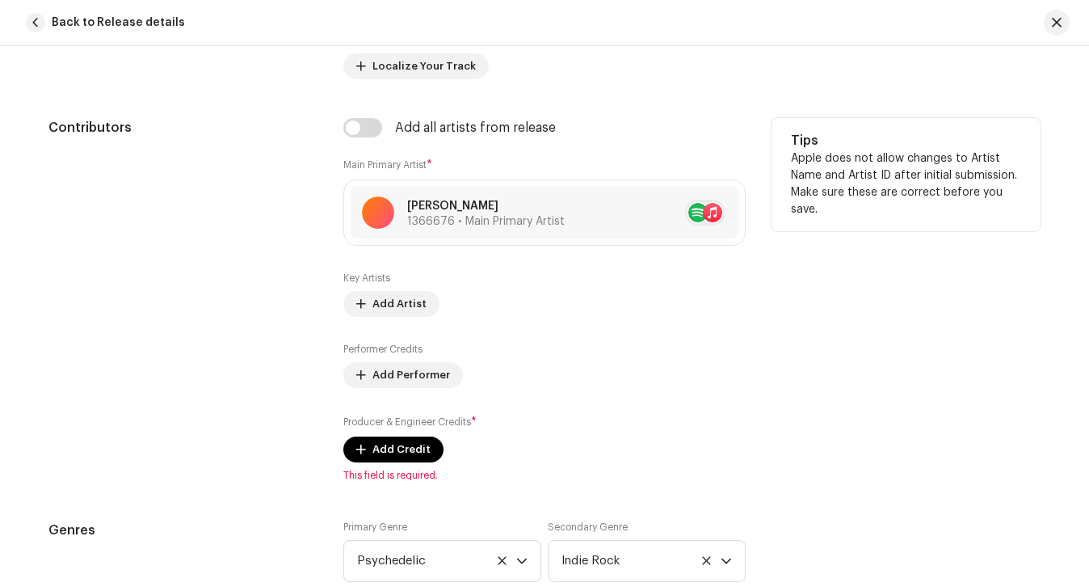
click at [395, 433] on div "Producer & Engineer Credits * Add Credit" at bounding box center [544, 438] width 402 height 48
click at [388, 447] on span "Add Credit" at bounding box center [401, 449] width 58 height 32
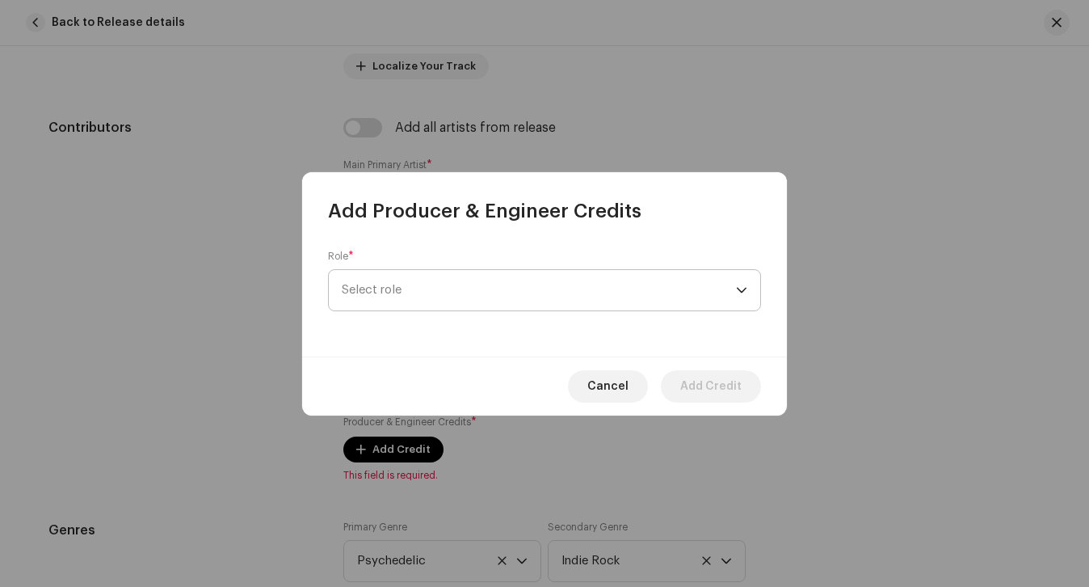
click at [395, 286] on span "Select role" at bounding box center [539, 290] width 394 height 40
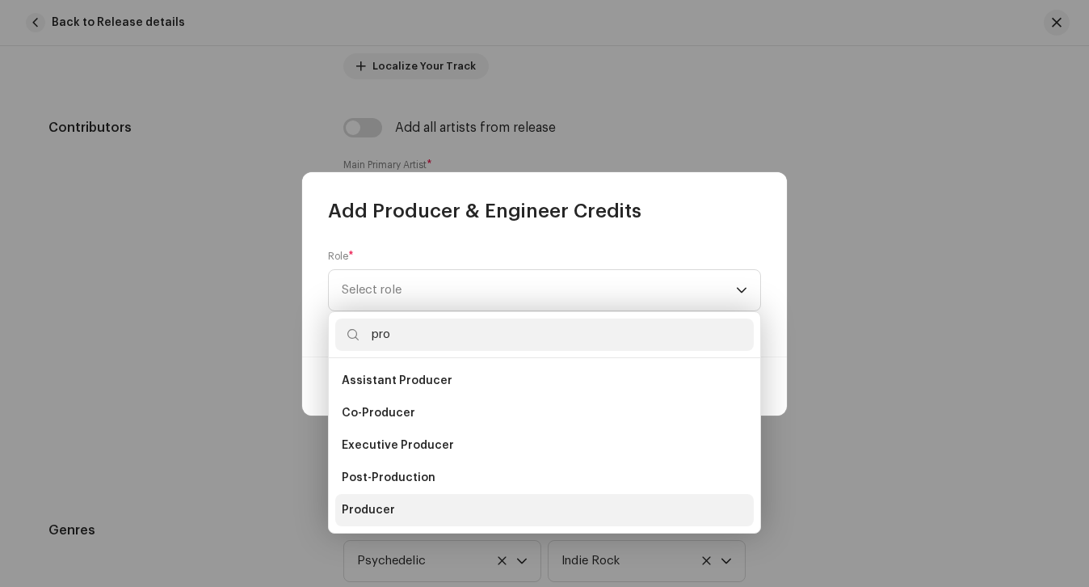
type input "pro"
click at [374, 499] on li "Producer" at bounding box center [544, 510] width 418 height 32
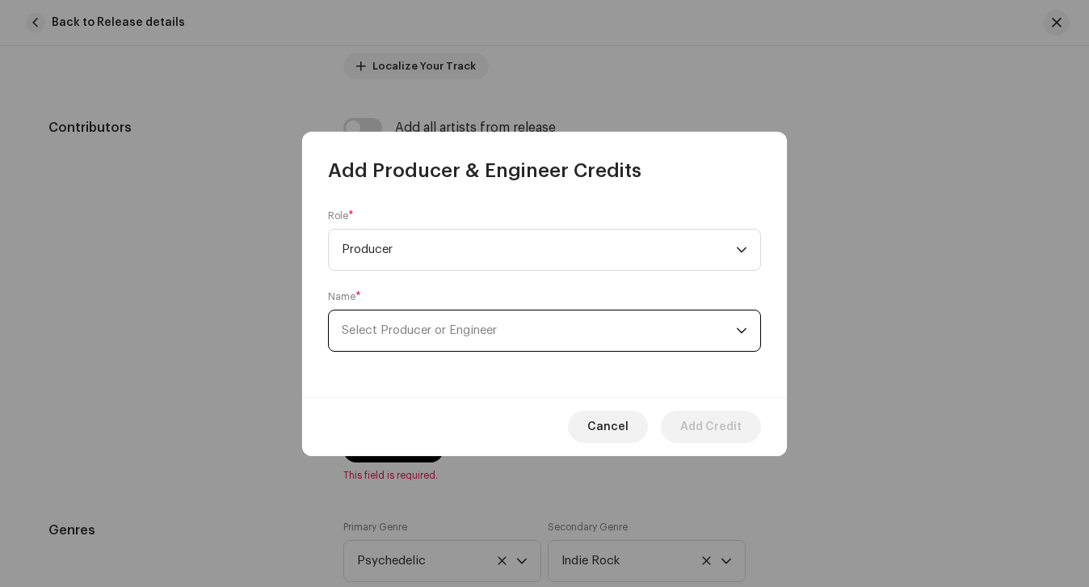
click at [414, 340] on span "Select Producer or Engineer" at bounding box center [539, 330] width 394 height 40
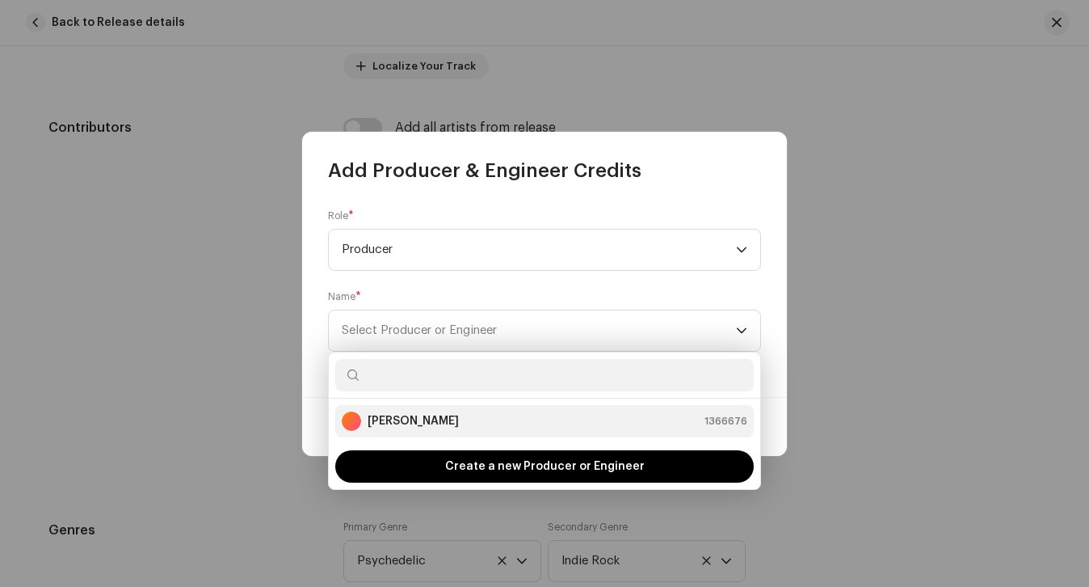
click at [405, 414] on strong "[PERSON_NAME]" at bounding box center [413, 421] width 91 height 16
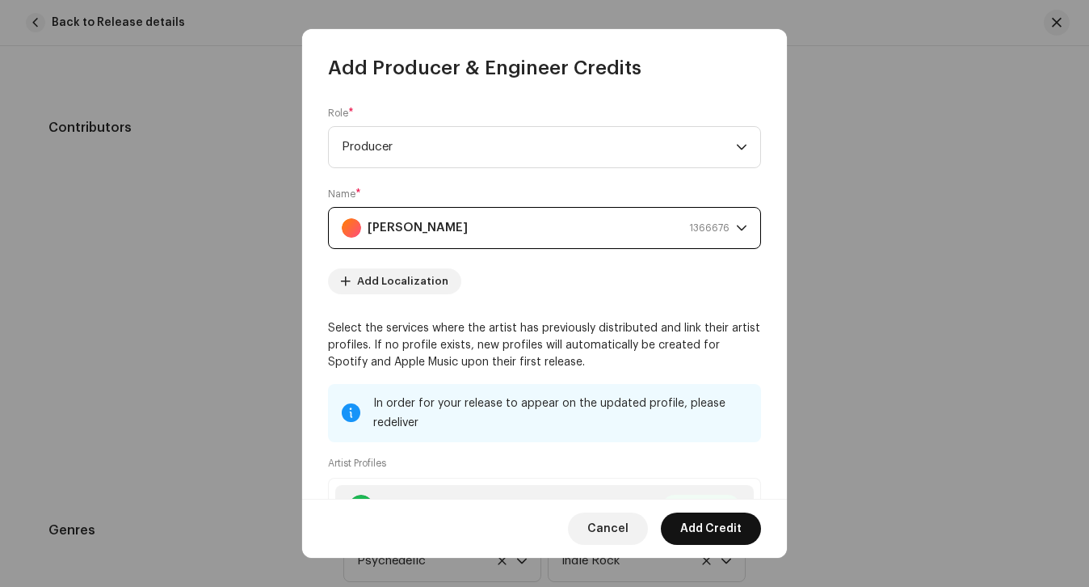
click at [739, 532] on span "Add Credit" at bounding box center [710, 528] width 61 height 32
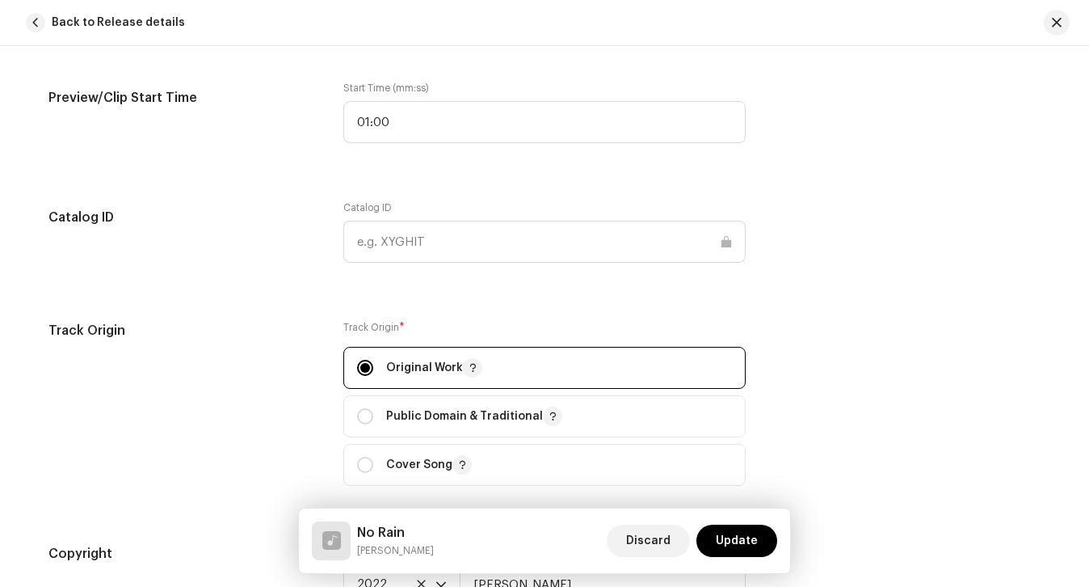
scroll to position [1770, 0]
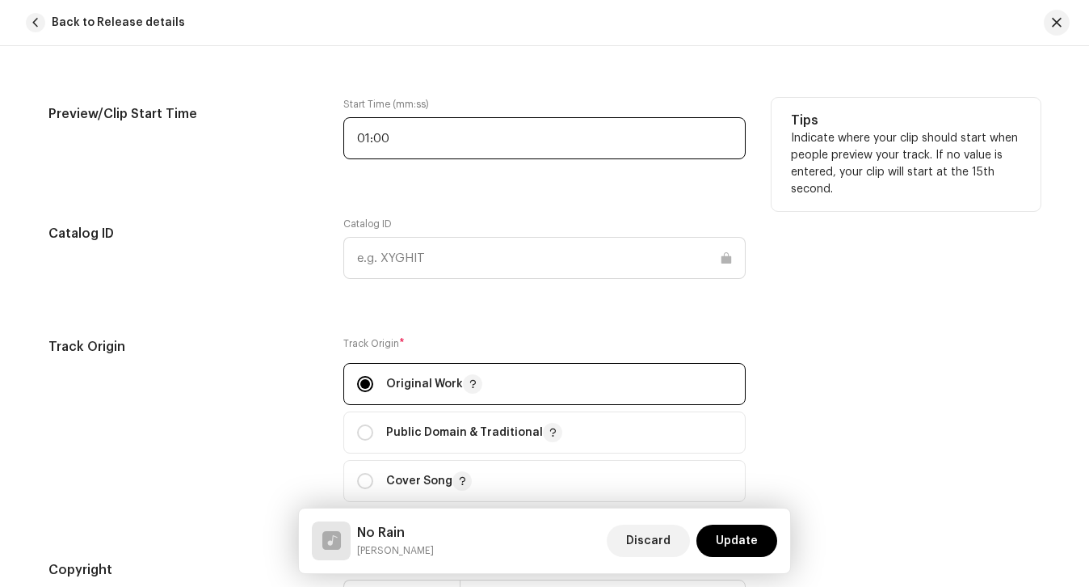
click at [411, 138] on input "01:00" at bounding box center [544, 138] width 402 height 42
type input "03:42"
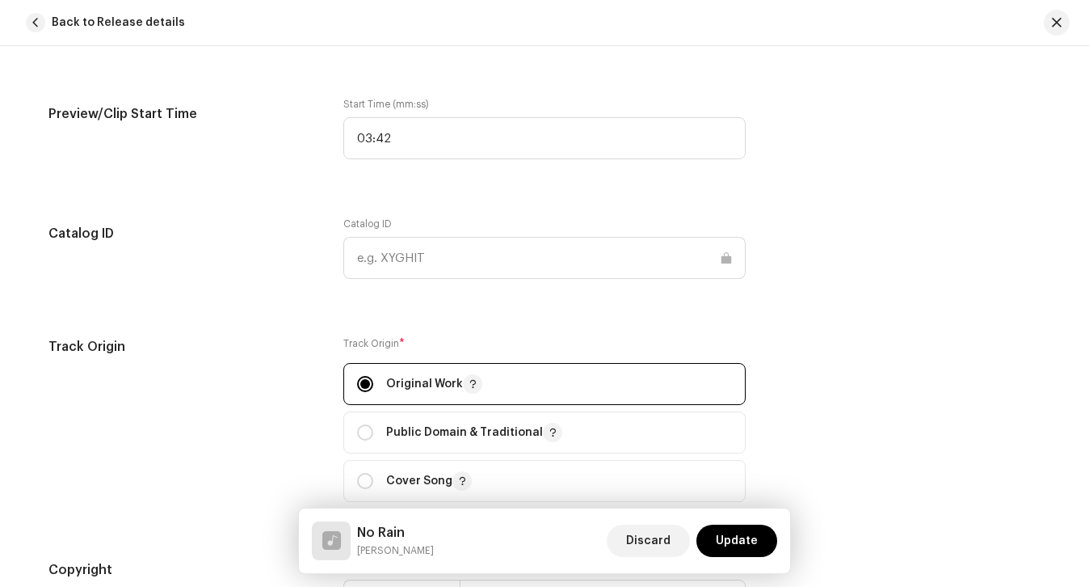
click at [505, 196] on div "This track has been distributed: some fields cannot be modified without a full …" at bounding box center [545, 129] width 1044 height 3629
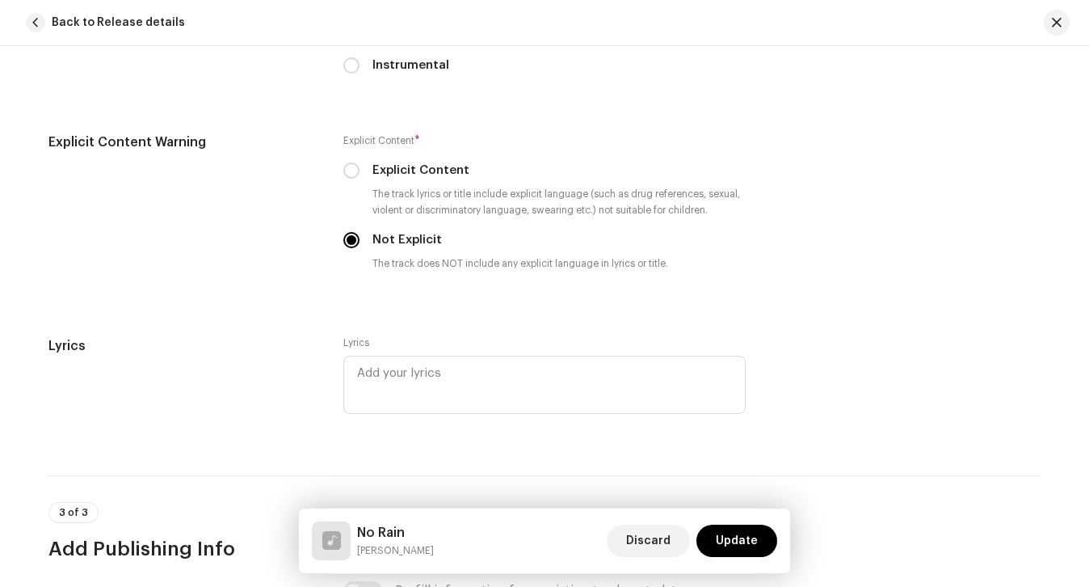
scroll to position [3136, 0]
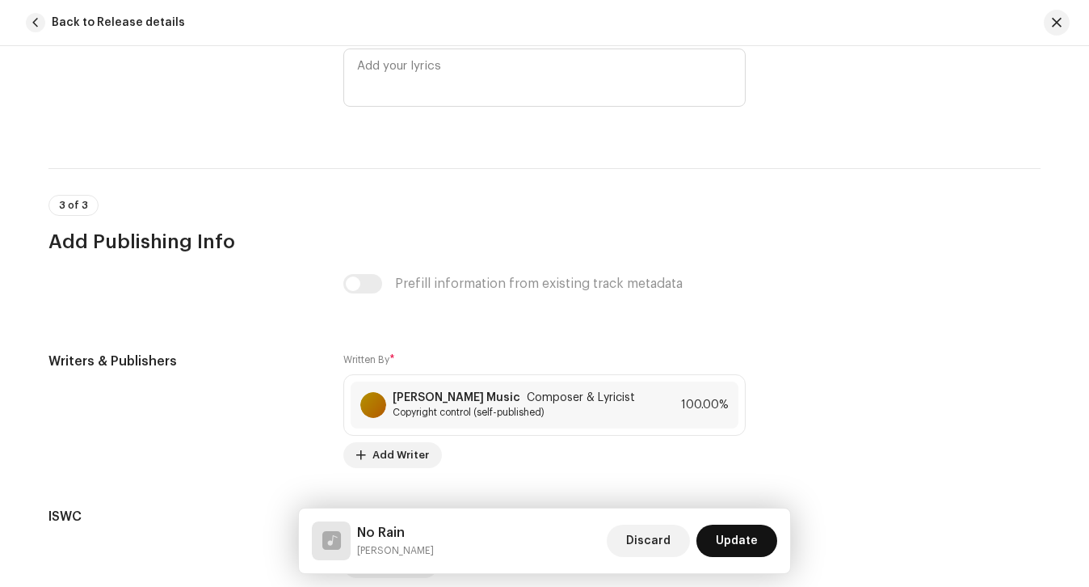
click at [724, 527] on span "Update" at bounding box center [737, 540] width 42 height 32
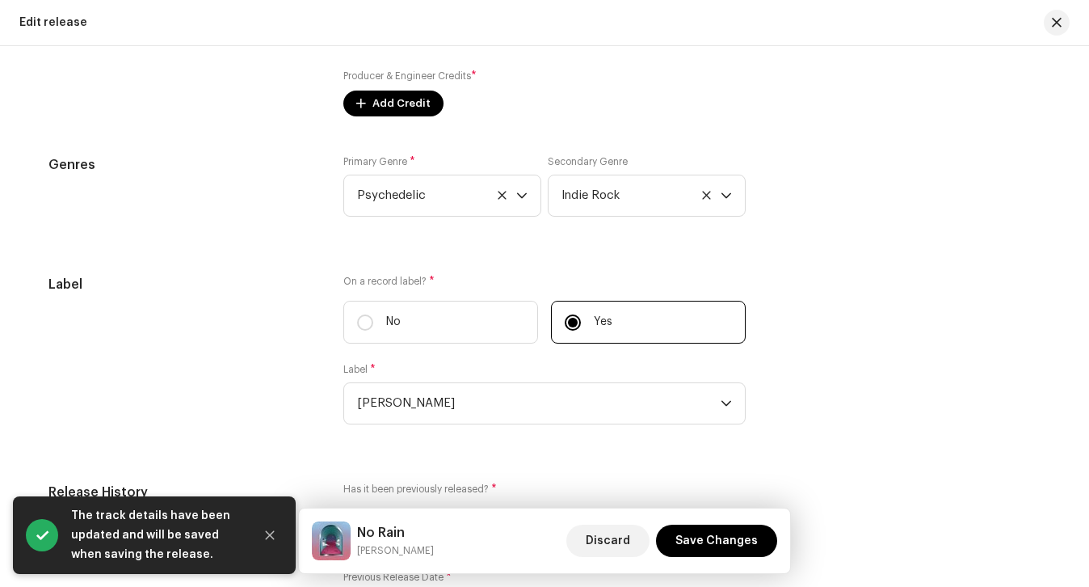
scroll to position [1544, 0]
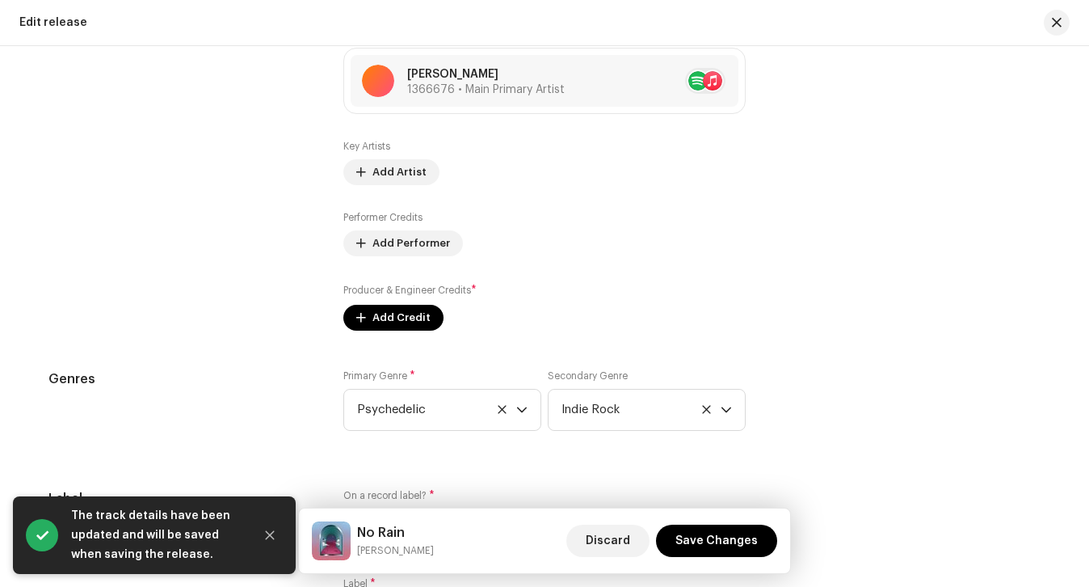
click at [404, 330] on div "Compilation Is it a compilation? * No Yes Metadata Language Language * English …" at bounding box center [544, 396] width 992 height 1818
click at [401, 322] on span "Add Credit" at bounding box center [401, 317] width 58 height 32
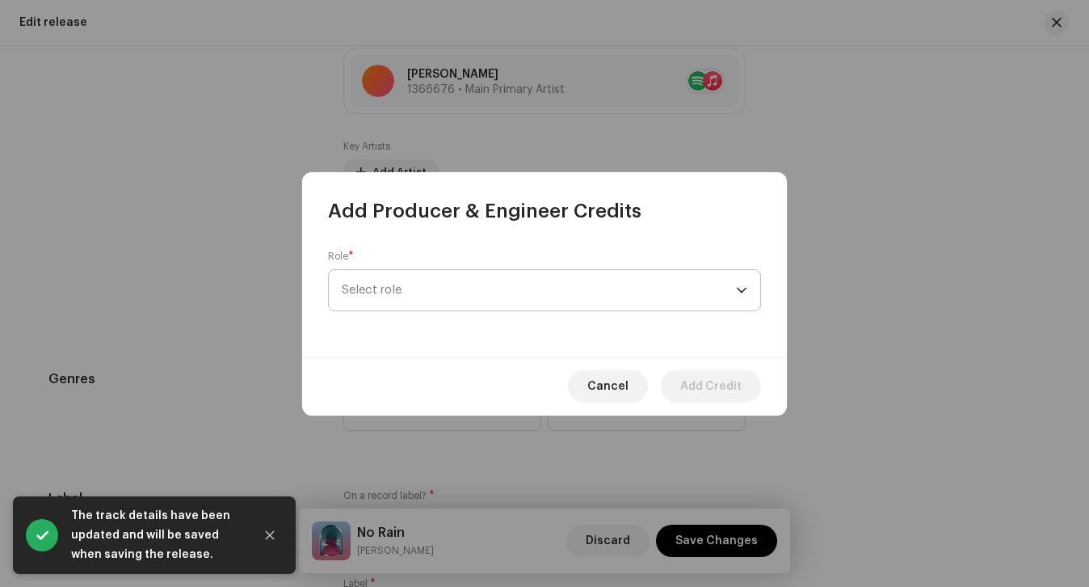
click at [419, 302] on span "Select role" at bounding box center [539, 290] width 394 height 40
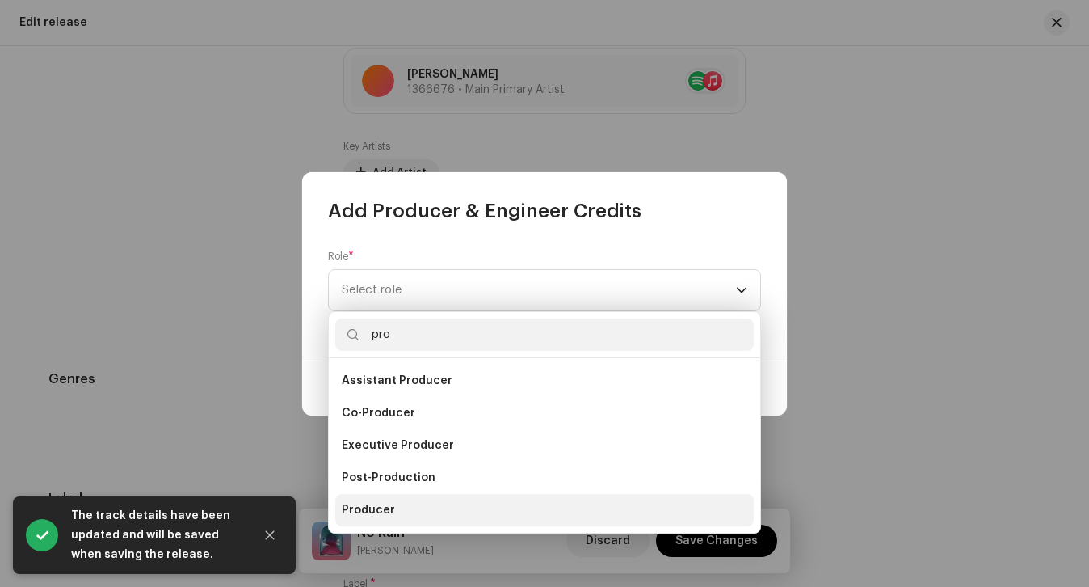
type input "pro"
click at [395, 518] on li "Producer" at bounding box center [544, 510] width 418 height 32
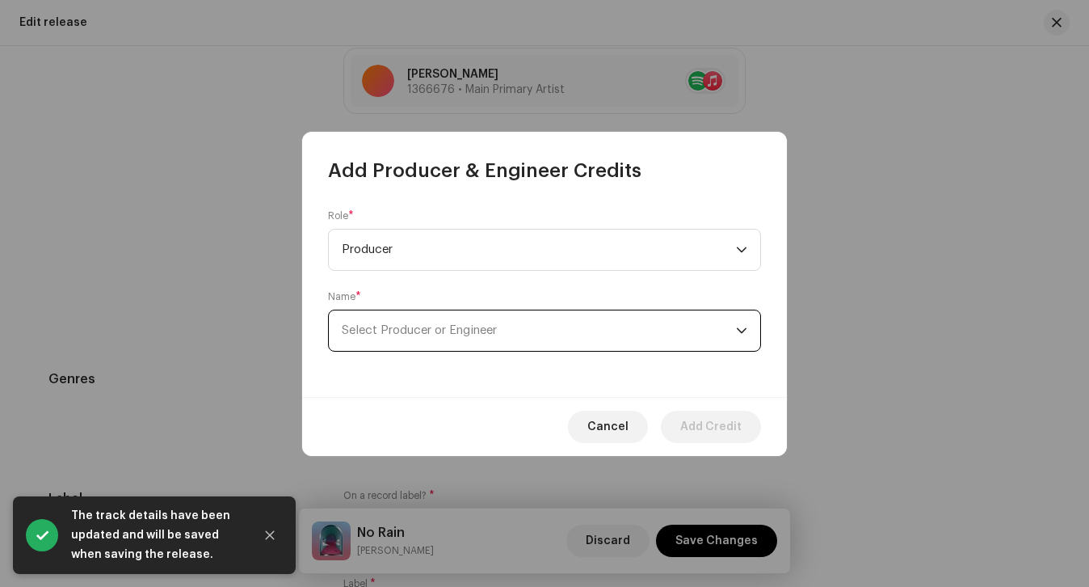
click at [404, 310] on span "Select Producer or Engineer" at bounding box center [539, 330] width 394 height 40
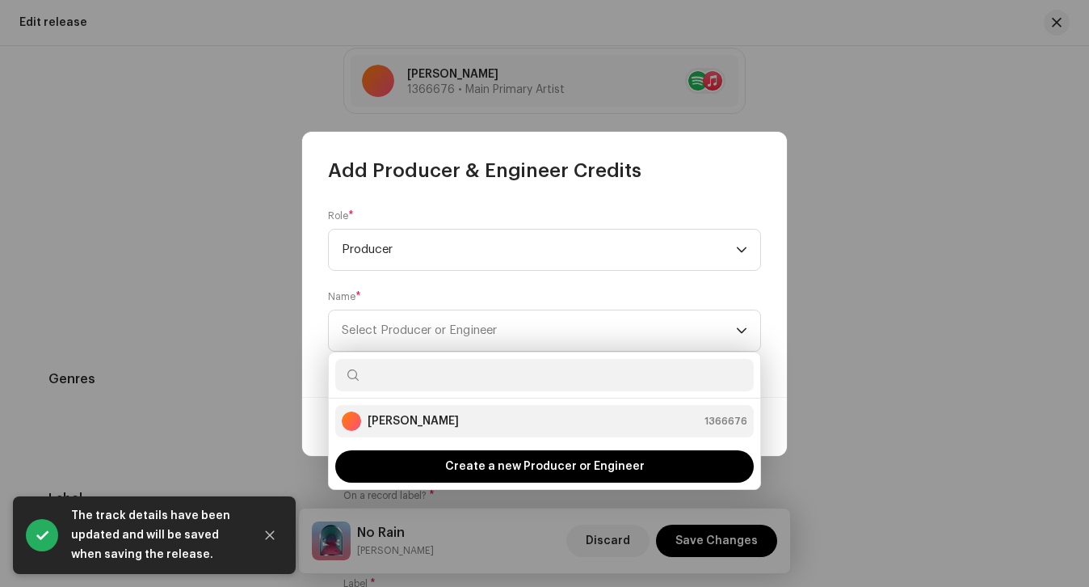
click at [407, 420] on strong "[PERSON_NAME]" at bounding box center [413, 421] width 91 height 16
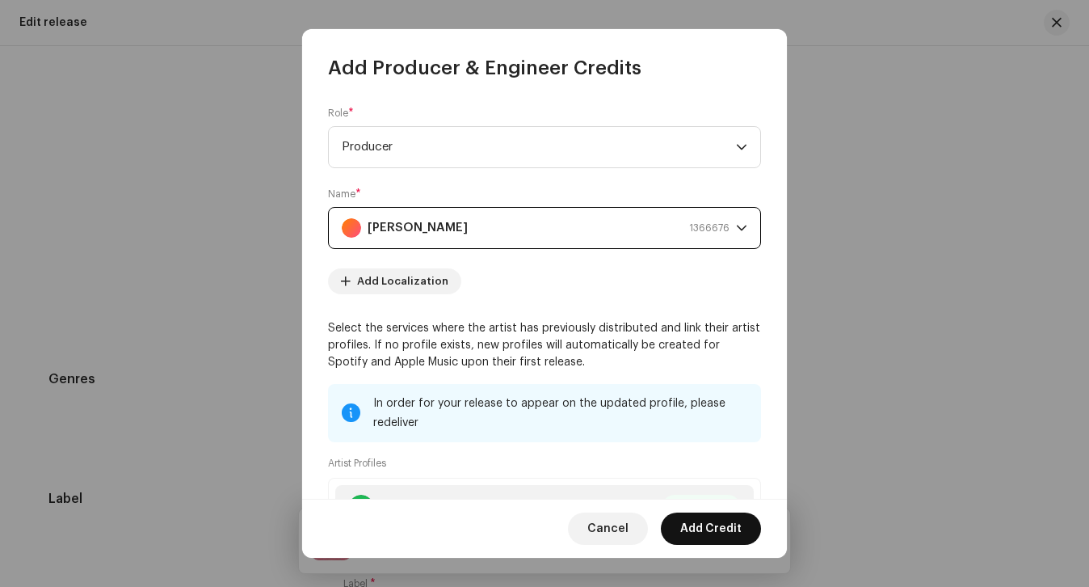
click at [704, 535] on span "Add Credit" at bounding box center [710, 528] width 61 height 32
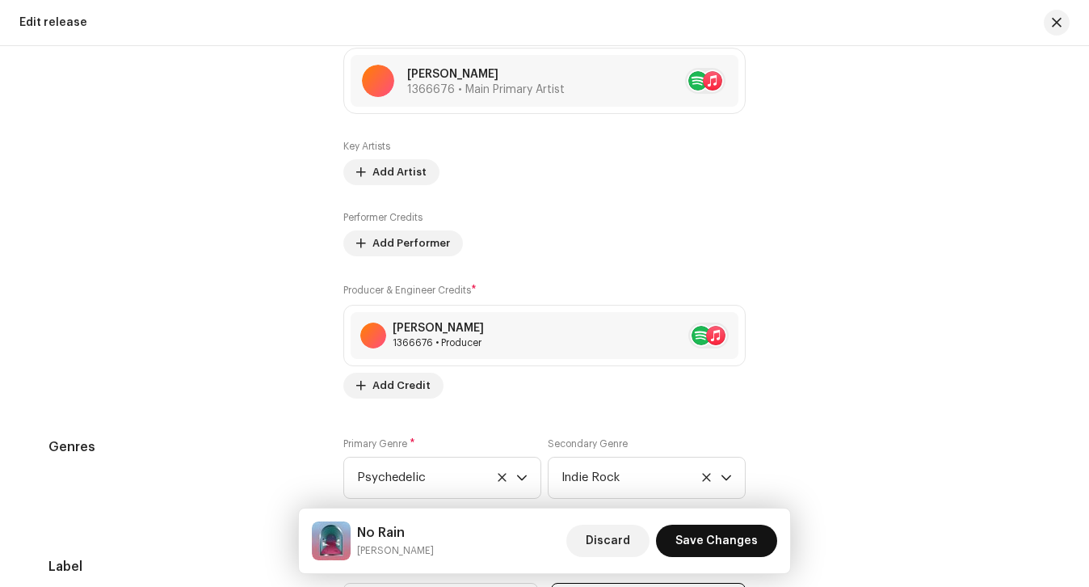
click at [710, 537] on span "Save Changes" at bounding box center [716, 540] width 82 height 32
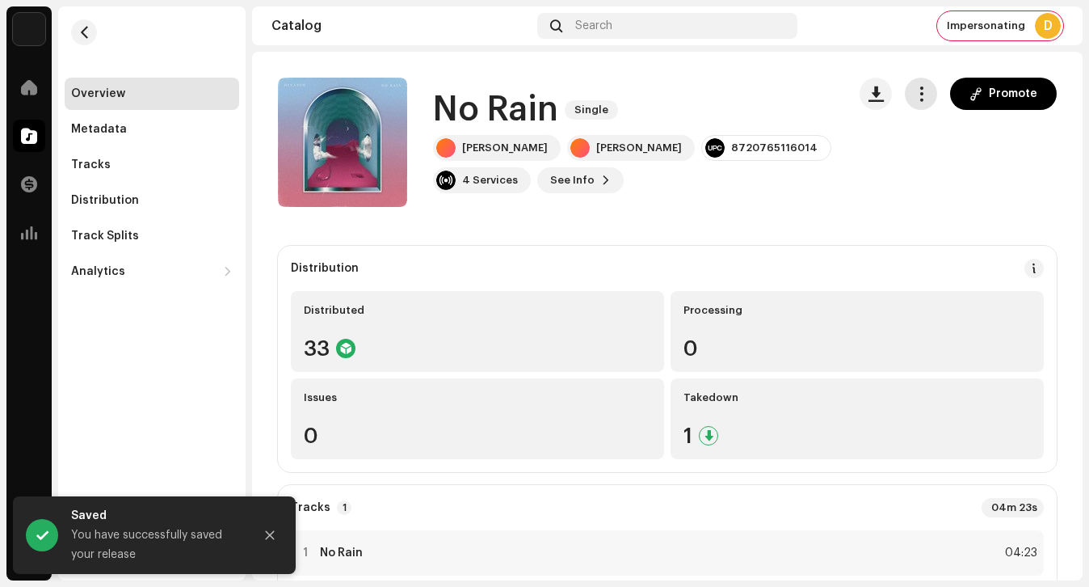
click at [918, 82] on button "button" at bounding box center [921, 94] width 32 height 32
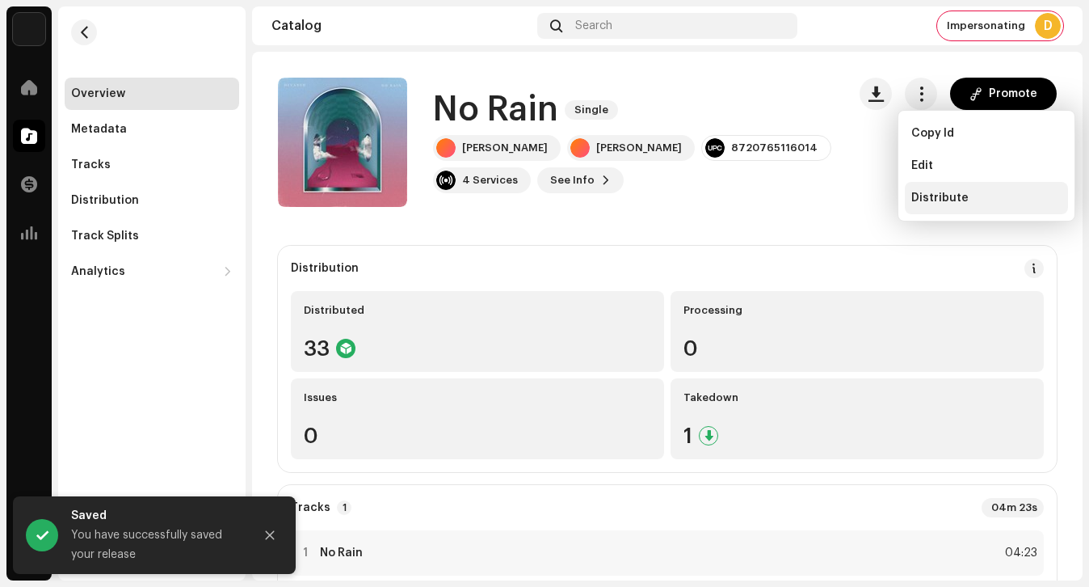
click at [919, 201] on span "Distribute" at bounding box center [939, 197] width 57 height 13
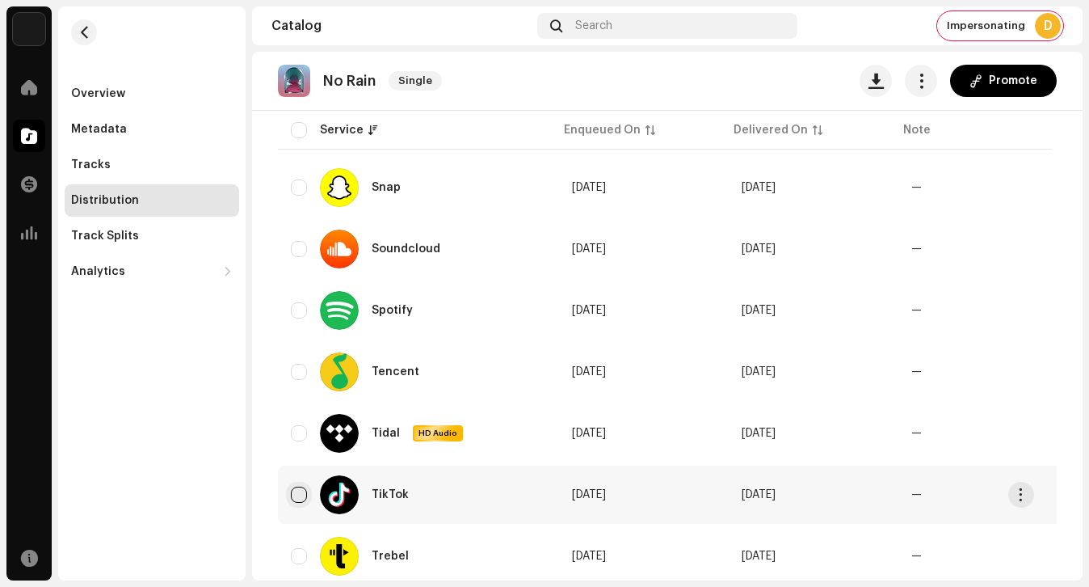
click at [302, 499] on input "checkbox" at bounding box center [299, 494] width 16 height 16
checkbox input "true"
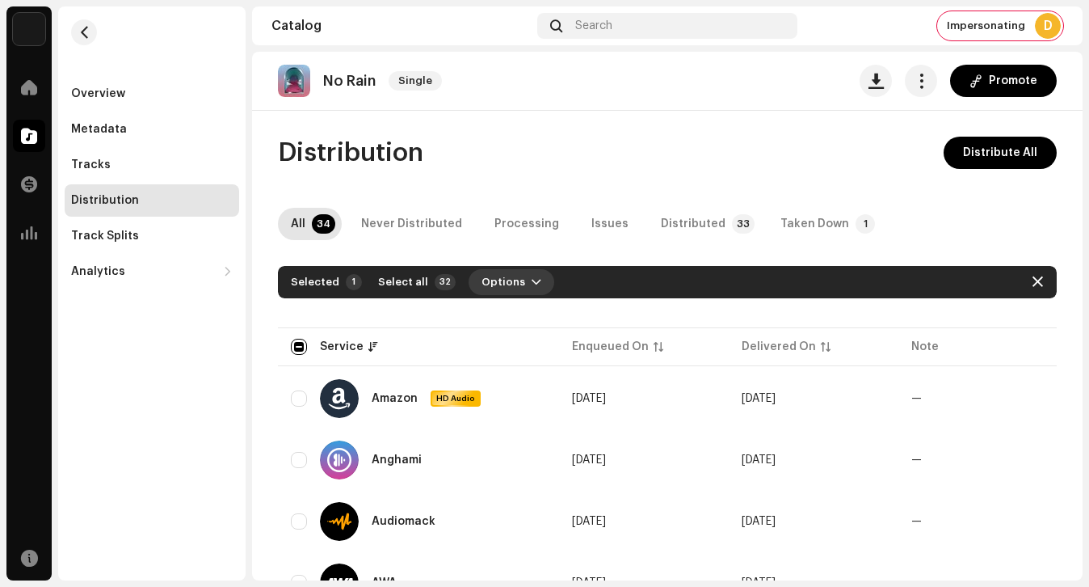
click at [499, 276] on span "Options" at bounding box center [504, 282] width 44 height 32
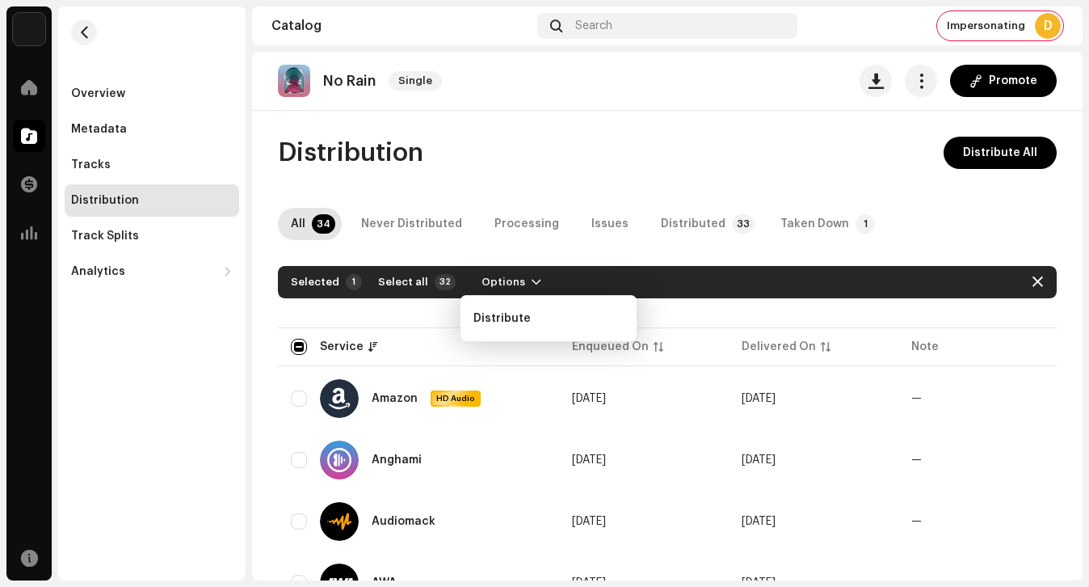
click at [533, 340] on div "Distribute" at bounding box center [549, 318] width 178 height 47
click at [526, 329] on div "Distribute" at bounding box center [548, 318] width 163 height 32
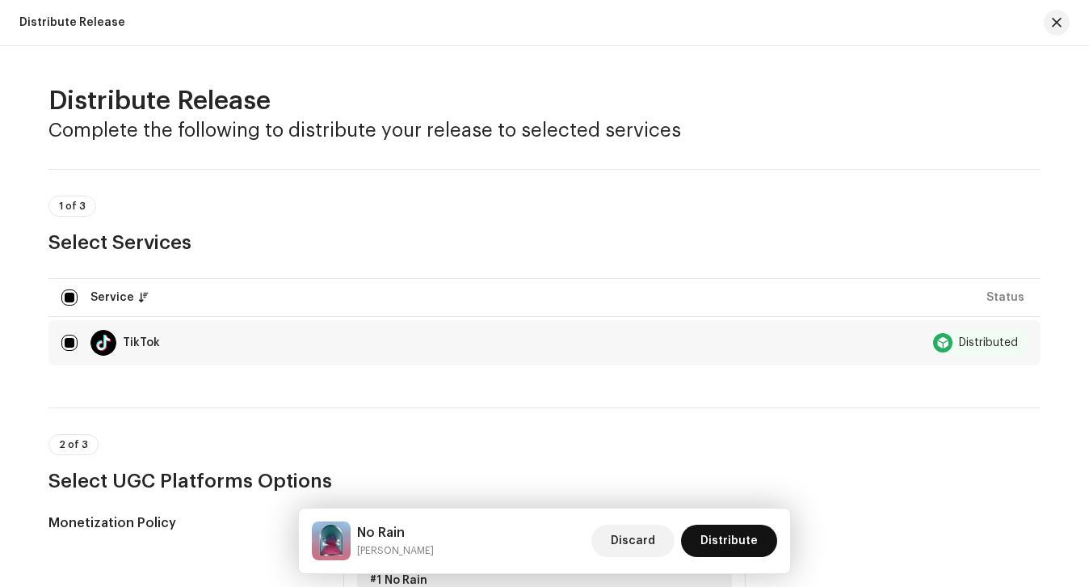
click at [704, 534] on span "Distribute" at bounding box center [728, 540] width 57 height 32
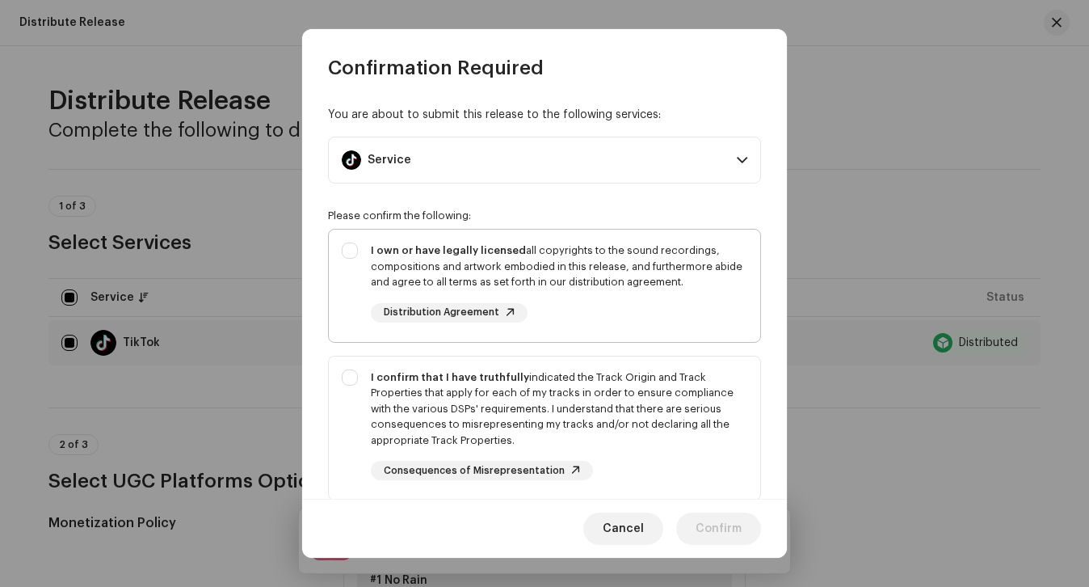
click at [576, 263] on div "I own or have legally licensed all copyrights to the sound recordings, composit…" at bounding box center [559, 266] width 376 height 48
checkbox input "true"
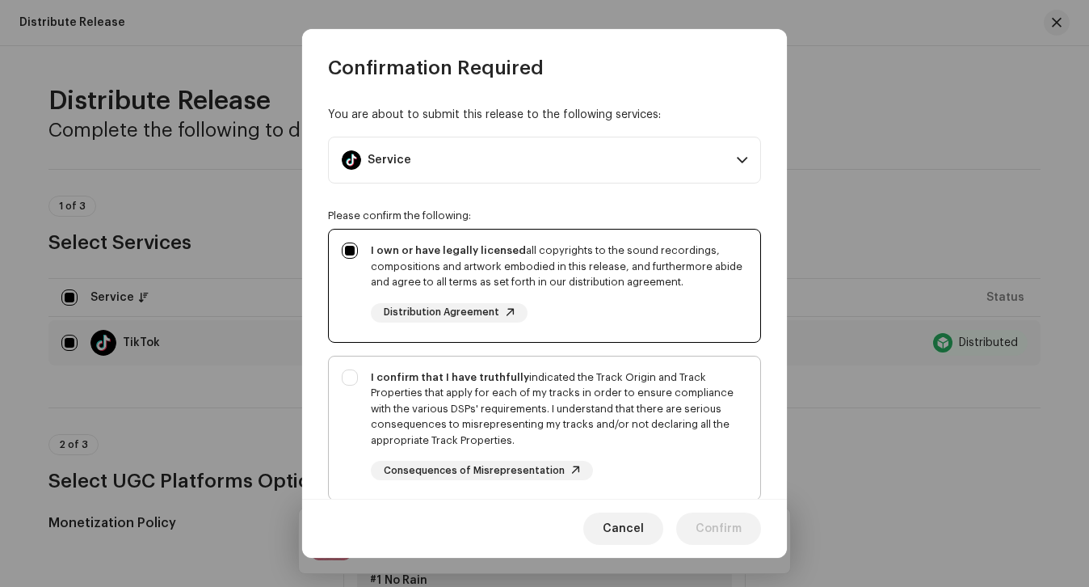
click at [576, 359] on div "I confirm that I have truthfully indicated the Track Origin and Track Propertie…" at bounding box center [544, 424] width 431 height 137
checkbox input "true"
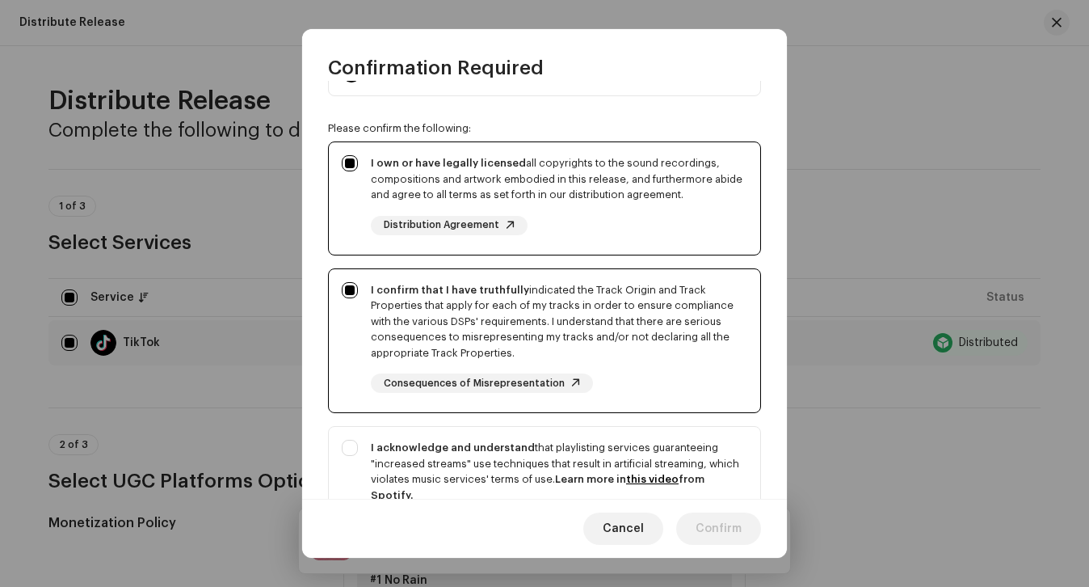
scroll to position [86, 0]
click at [484, 444] on strong "I acknowledge and understand" at bounding box center [453, 448] width 164 height 11
checkbox input "true"
click at [722, 529] on span "Confirm" at bounding box center [719, 528] width 46 height 32
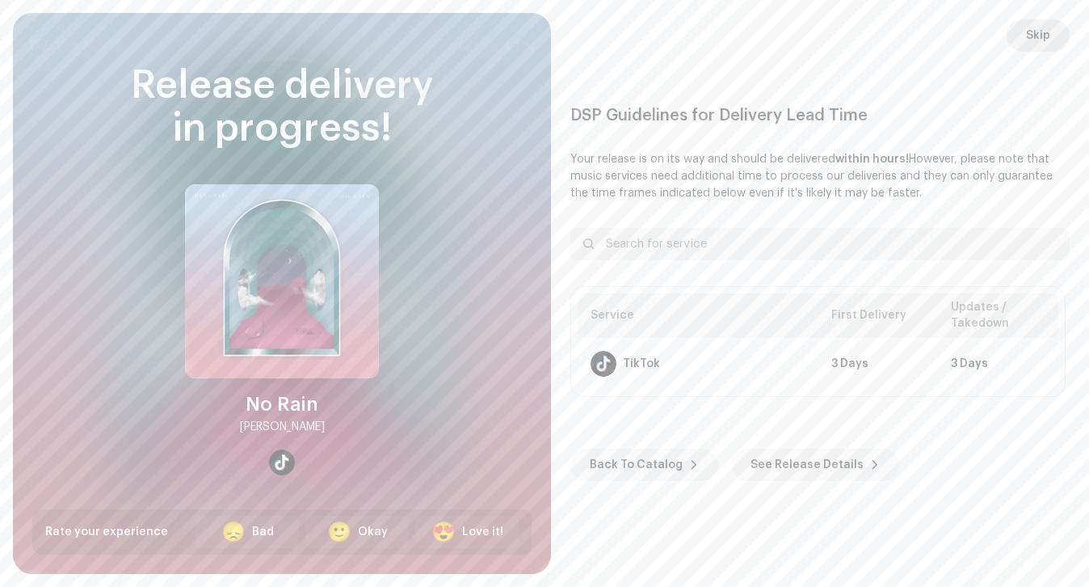
click at [1029, 35] on span "Skip" at bounding box center [1038, 35] width 24 height 32
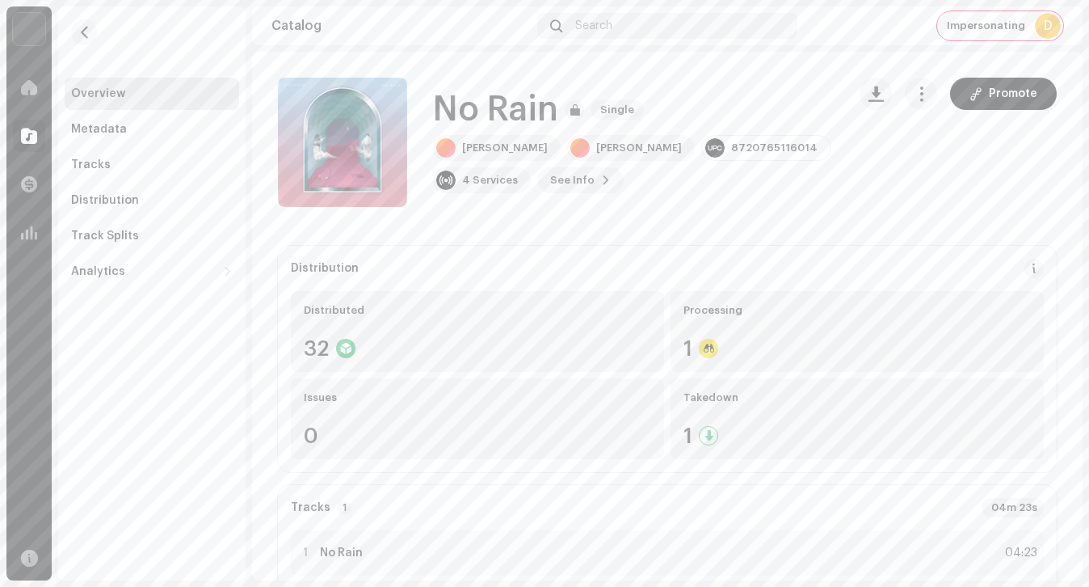
click at [1029, 35] on div "Impersonating D" at bounding box center [1000, 25] width 126 height 29
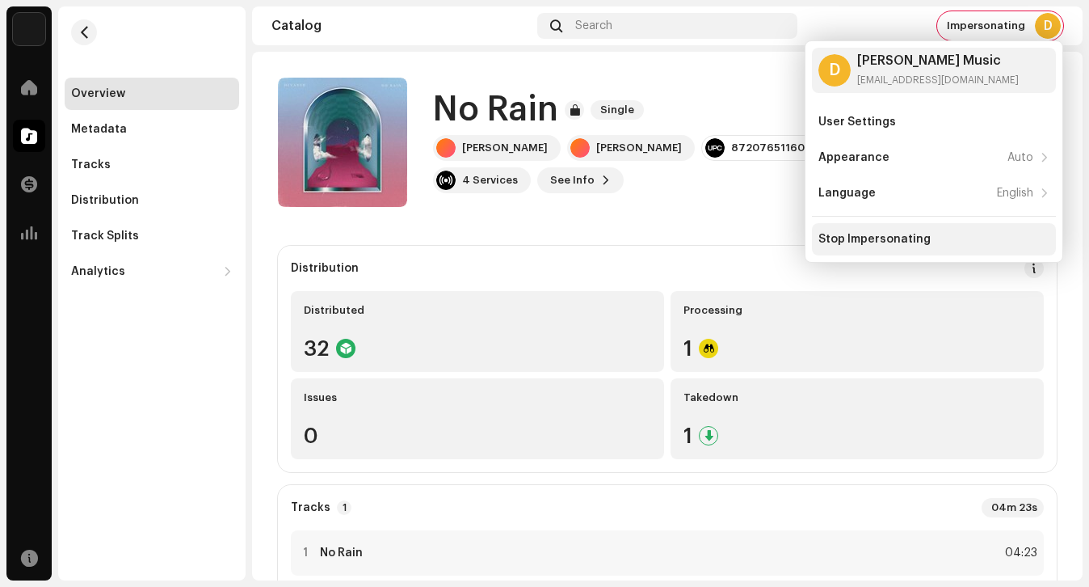
click at [920, 241] on div "Stop Impersonating" at bounding box center [874, 239] width 112 height 13
